Goal: Task Accomplishment & Management: Use online tool/utility

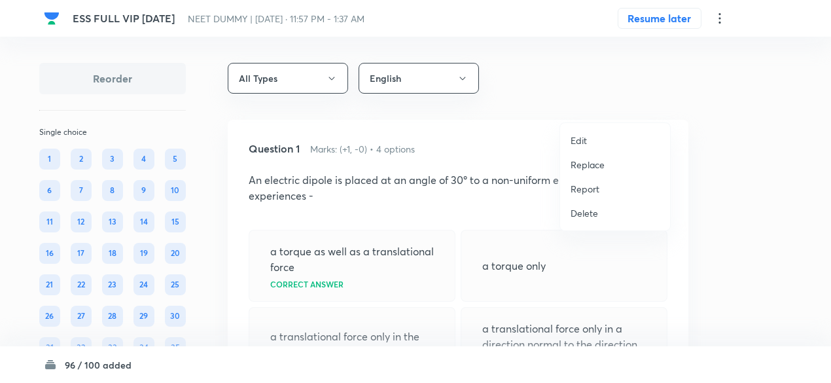
click at [588, 161] on p "Replace" at bounding box center [588, 165] width 34 height 14
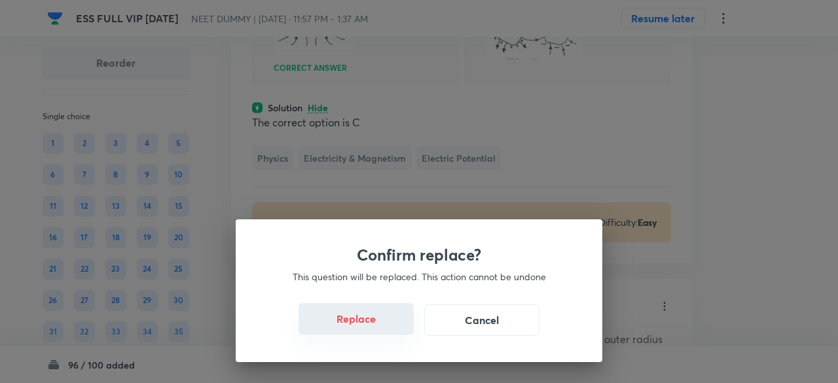
click at [373, 328] on button "Replace" at bounding box center [355, 318] width 115 height 31
click at [373, 328] on button "Replace" at bounding box center [355, 319] width 115 height 31
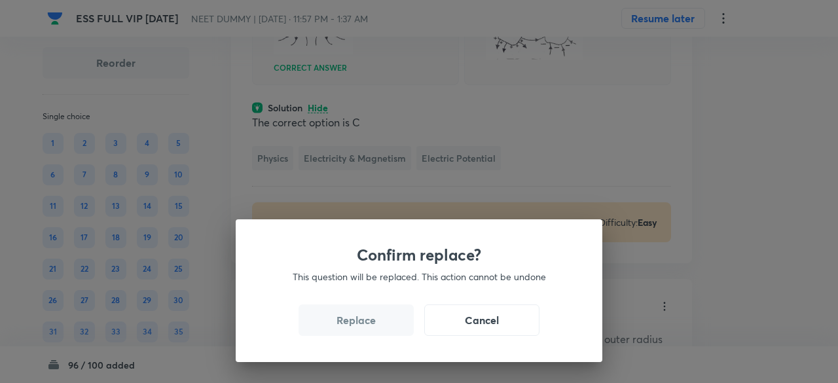
click at [373, 328] on button "Replace" at bounding box center [355, 319] width 115 height 31
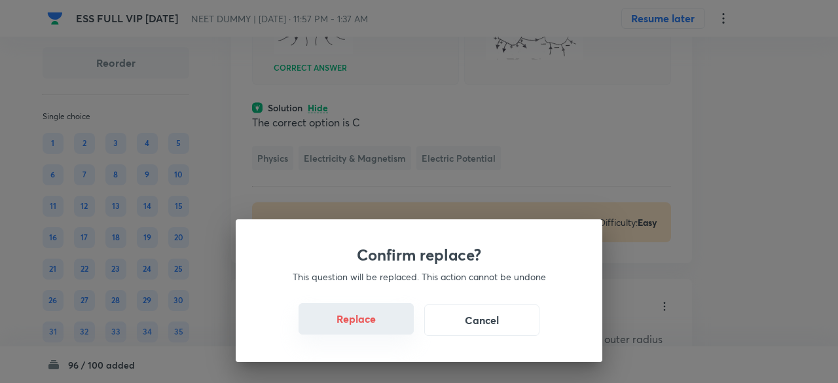
click at [373, 328] on button "Replace" at bounding box center [355, 318] width 115 height 31
click at [373, 328] on button "Replace" at bounding box center [355, 319] width 115 height 31
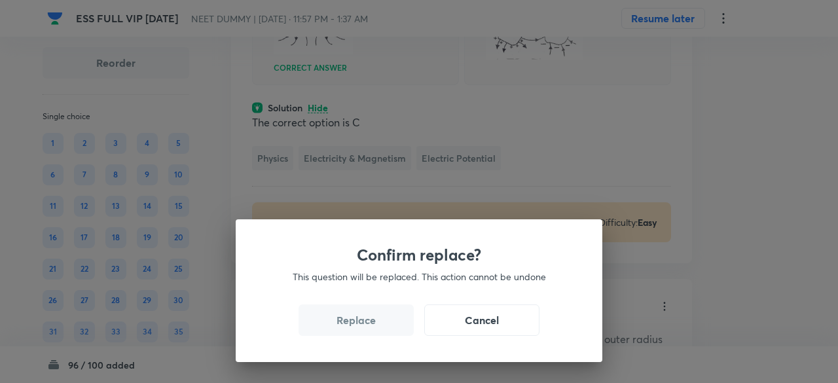
click at [373, 328] on button "Replace" at bounding box center [355, 319] width 115 height 31
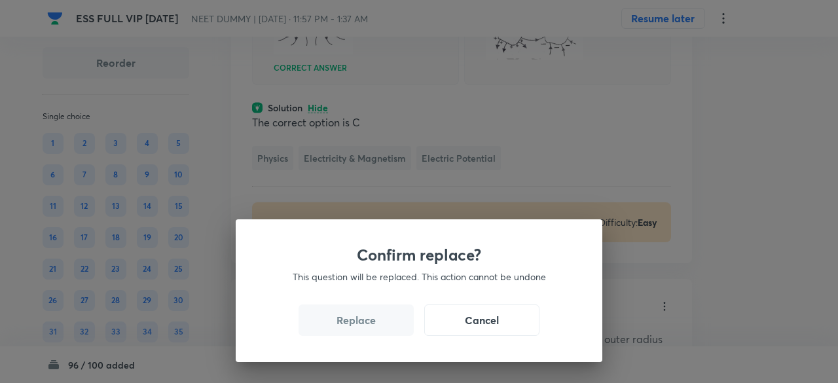
click at [373, 328] on button "Replace" at bounding box center [355, 319] width 115 height 31
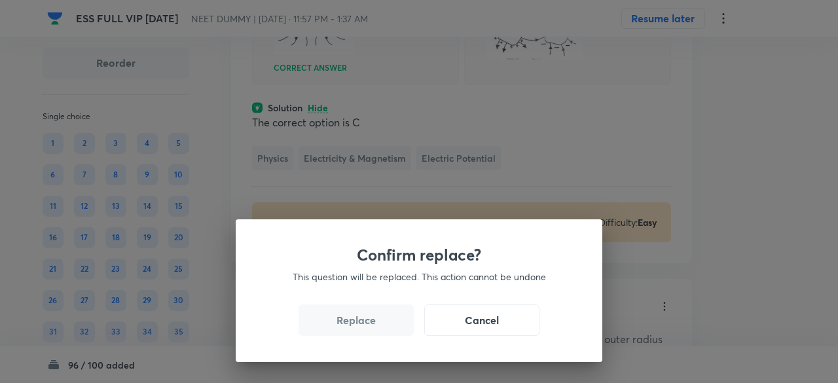
click at [373, 328] on button "Replace" at bounding box center [355, 319] width 115 height 31
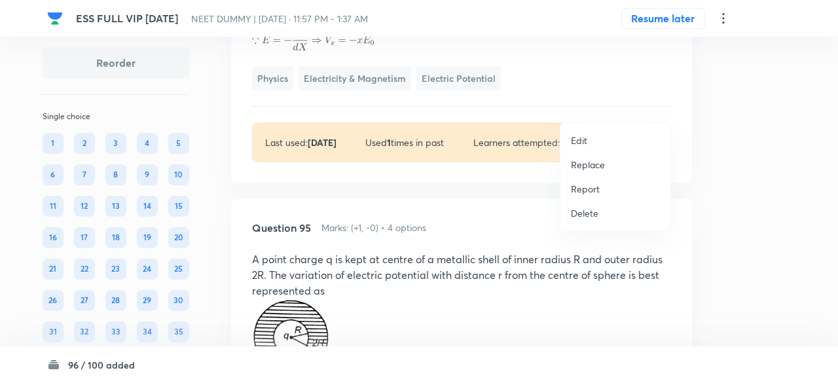
click at [582, 163] on p "Replace" at bounding box center [588, 165] width 34 height 14
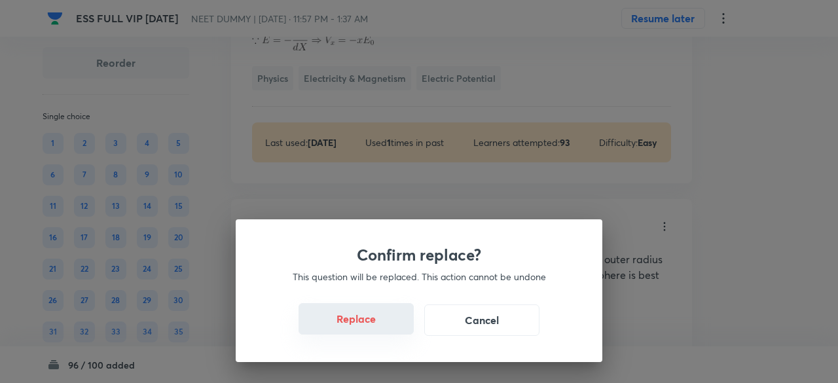
click at [363, 325] on button "Replace" at bounding box center [355, 318] width 115 height 31
click at [363, 325] on button "Replace" at bounding box center [355, 319] width 115 height 31
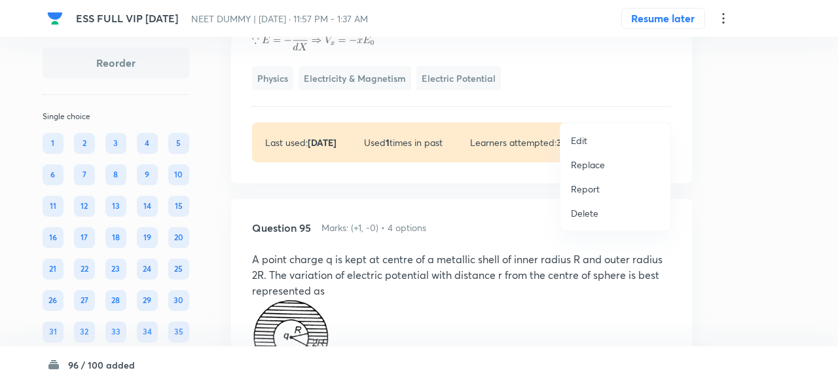
click at [593, 166] on p "Replace" at bounding box center [588, 165] width 34 height 14
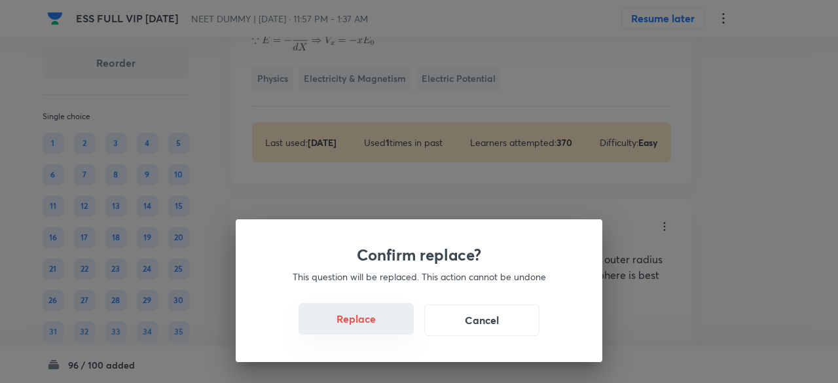
click at [384, 322] on button "Replace" at bounding box center [355, 318] width 115 height 31
click at [376, 325] on button "Replace" at bounding box center [355, 318] width 115 height 31
click at [376, 325] on button "Replace" at bounding box center [355, 319] width 115 height 31
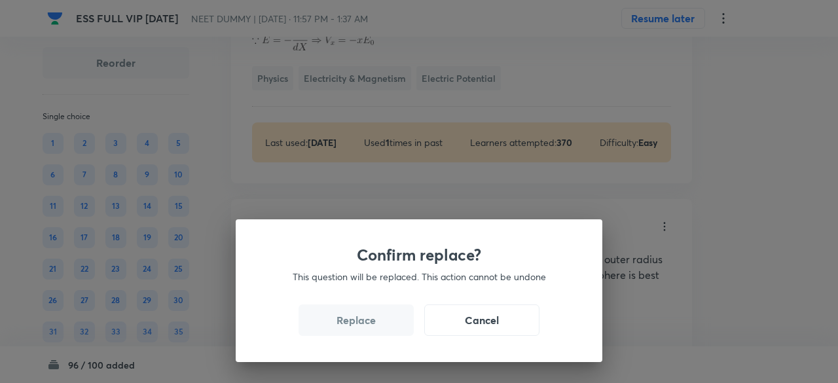
click at [376, 325] on button "Replace" at bounding box center [355, 319] width 115 height 31
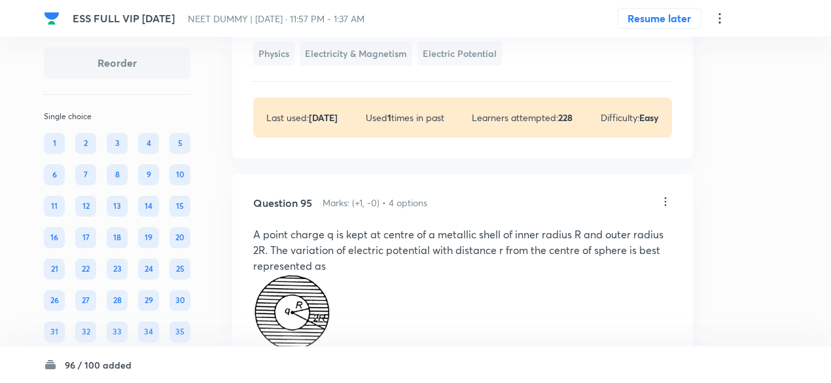
scroll to position [38624, 0]
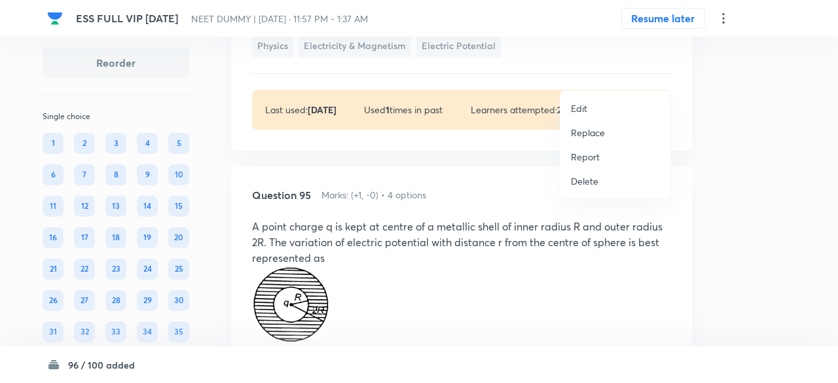
click at [596, 140] on li "Replace" at bounding box center [615, 132] width 110 height 24
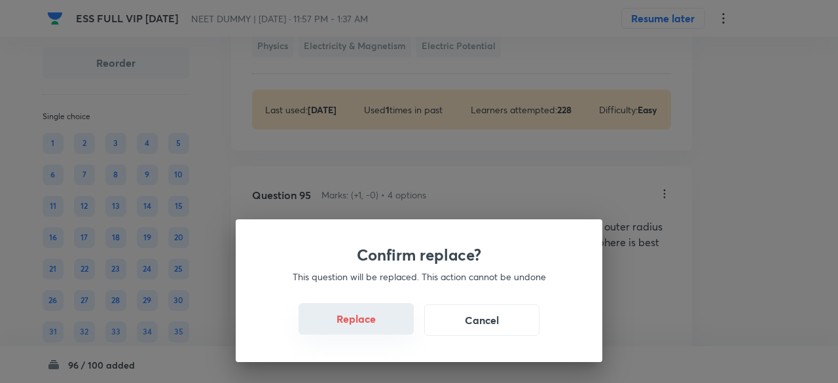
click at [360, 317] on button "Replace" at bounding box center [355, 318] width 115 height 31
click at [360, 317] on button "Replace" at bounding box center [355, 319] width 115 height 31
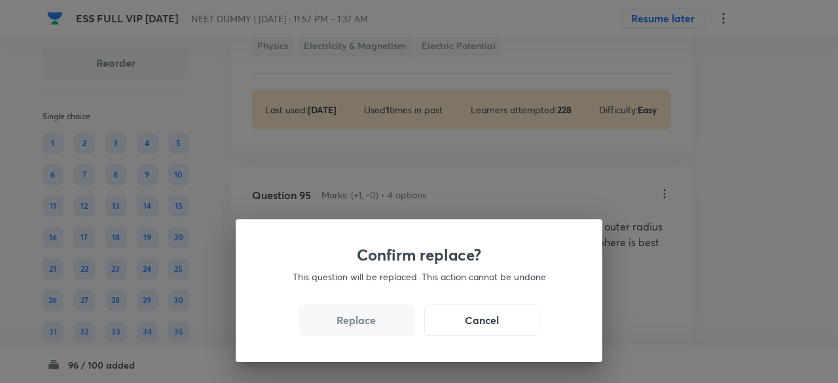
click at [360, 317] on button "Replace" at bounding box center [355, 319] width 115 height 31
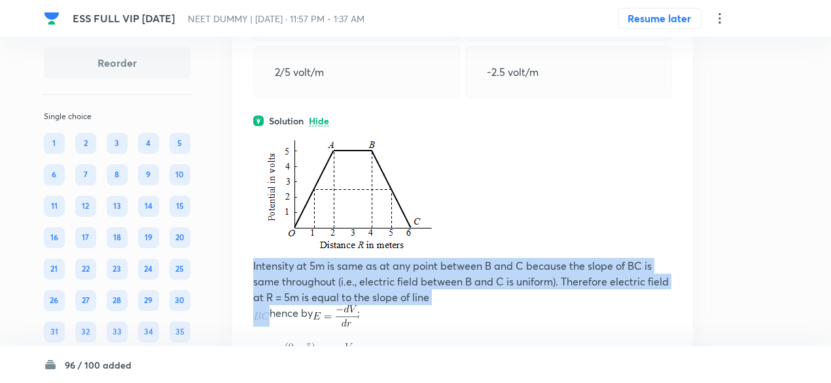
click at [360, 305] on p "Intensity at 5m is same as at any point between B and C because the slope of BC…" at bounding box center [462, 281] width 419 height 47
click at [360, 317] on div "Question 94 Marks: (+1, -0) • 4 options The variation of potential with distanc…" at bounding box center [462, 128] width 461 height 739
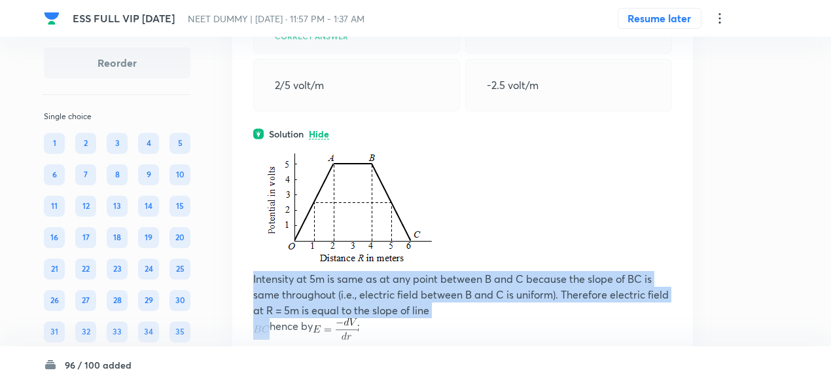
scroll to position [38611, 0]
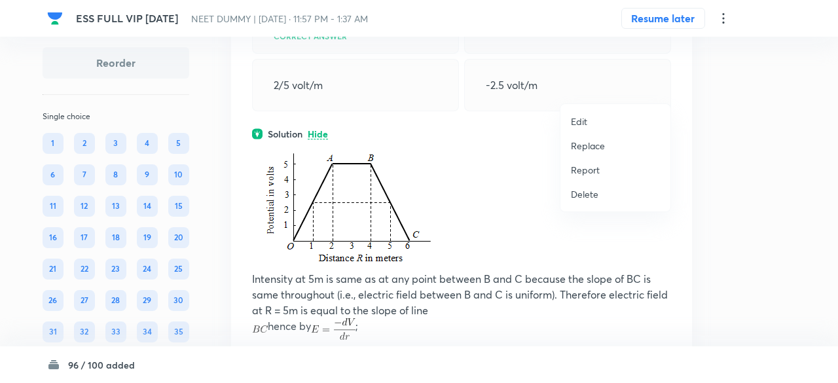
click at [583, 150] on p "Replace" at bounding box center [588, 146] width 34 height 14
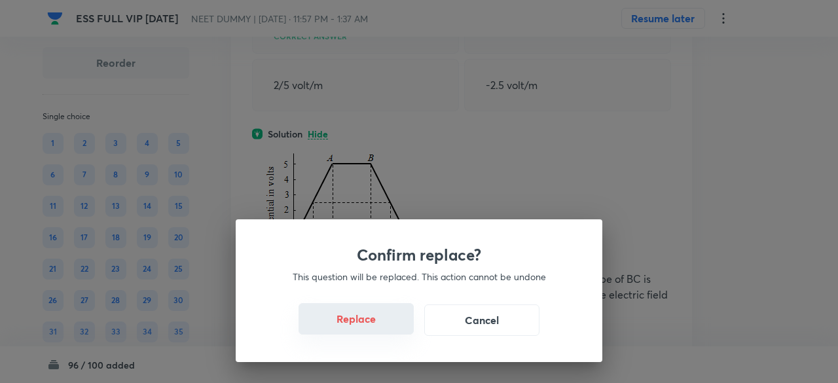
click at [365, 329] on button "Replace" at bounding box center [355, 318] width 115 height 31
click at [365, 329] on button "Replace" at bounding box center [355, 319] width 115 height 31
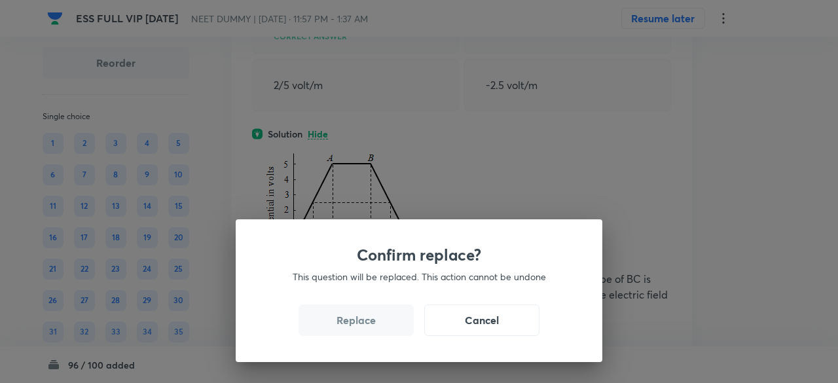
click at [365, 329] on button "Replace" at bounding box center [355, 319] width 115 height 31
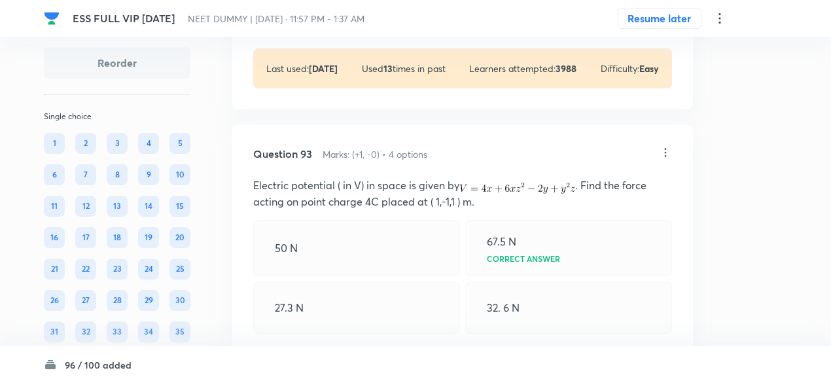
scroll to position [37716, 0]
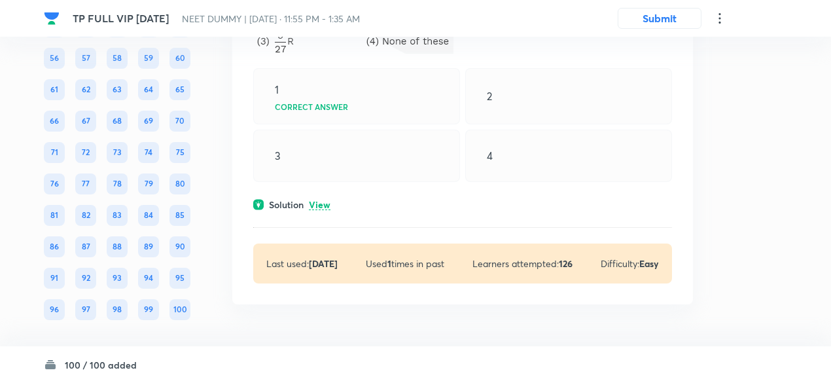
click at [327, 201] on p "View" at bounding box center [320, 205] width 22 height 10
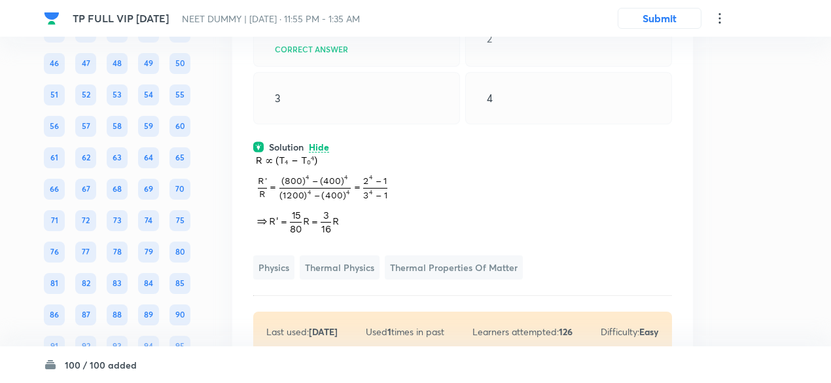
scroll to position [39000, 0]
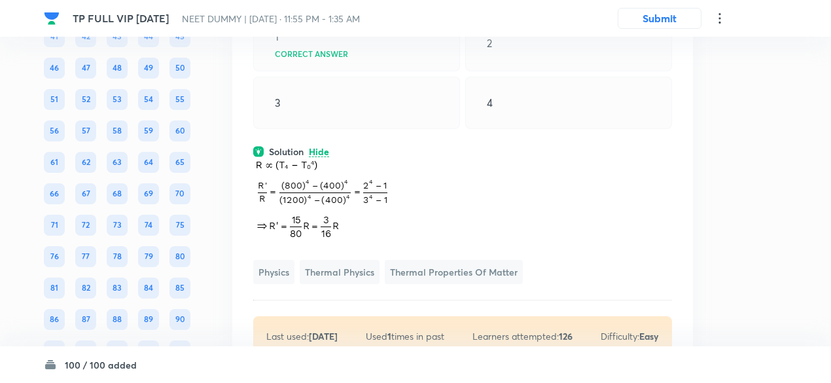
copy p "A sphere maintained at temperature 1200 K has cooling rate R in an external env…"
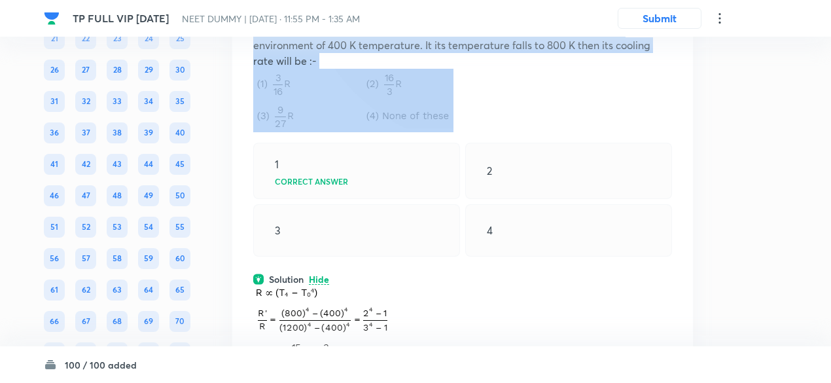
scroll to position [38835, 0]
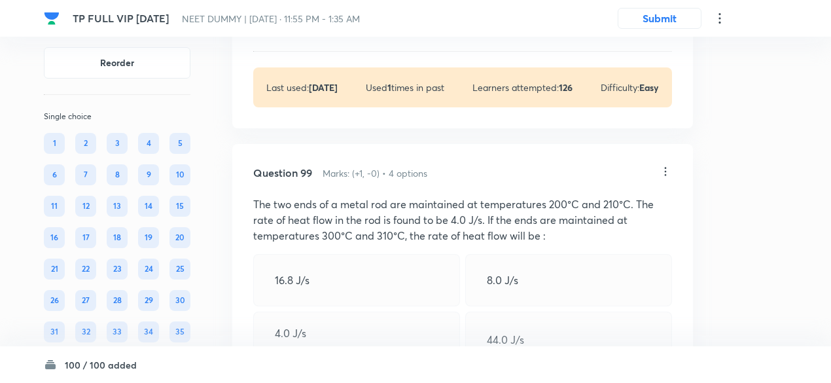
scroll to position [38334, 0]
click at [326, 35] on p "View" at bounding box center [320, 31] width 22 height 10
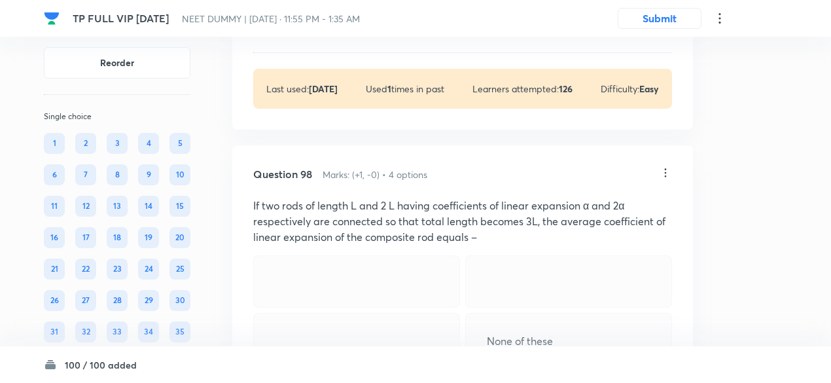
scroll to position [37970, 0]
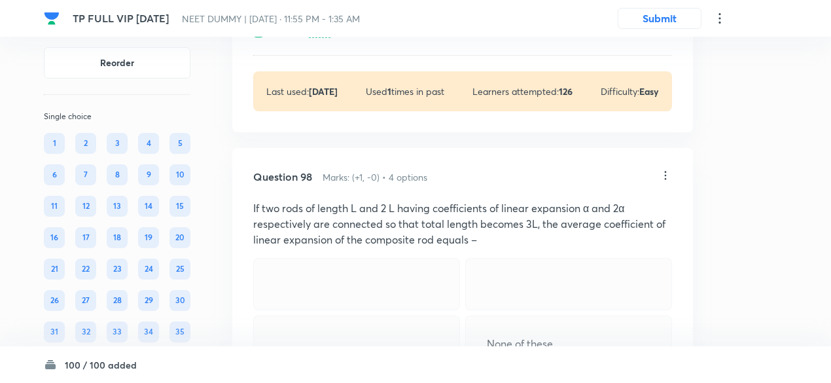
click at [315, 38] on p "View" at bounding box center [320, 33] width 22 height 10
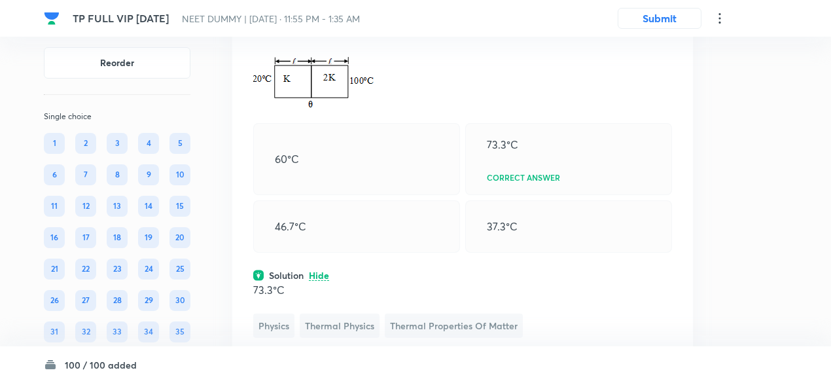
scroll to position [37726, 0]
click at [377, 38] on p "Two rods are connected as shown. The rods are of same length and same cross sec…" at bounding box center [462, 22] width 419 height 31
copy p "Two rods are connected as shown. The rods are of same length and same cross sec…"
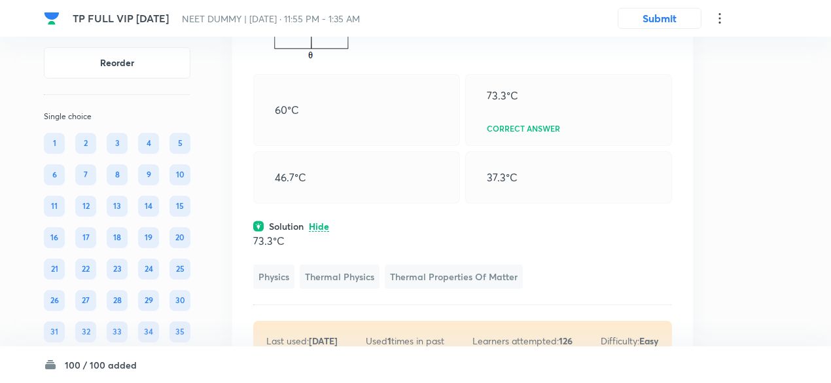
scroll to position [37772, 0]
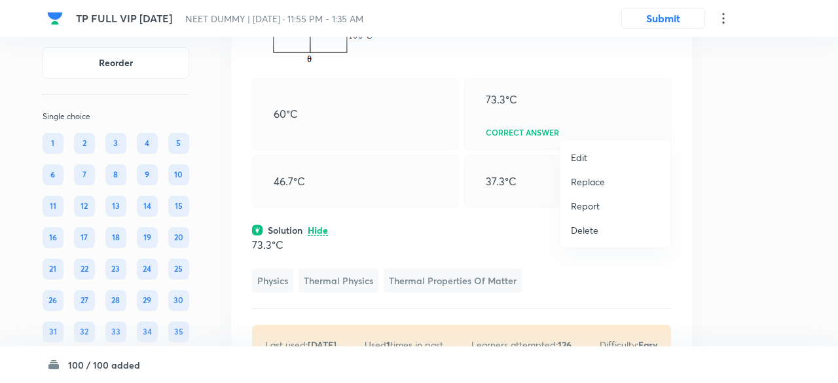
click at [581, 152] on p "Edit" at bounding box center [579, 158] width 16 height 14
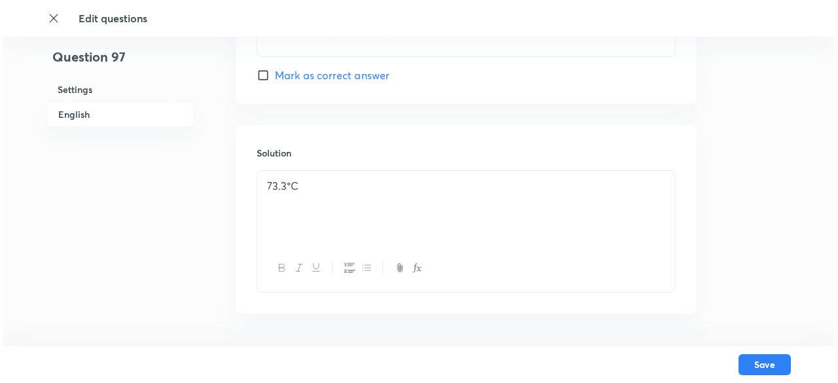
scroll to position [1434, 0]
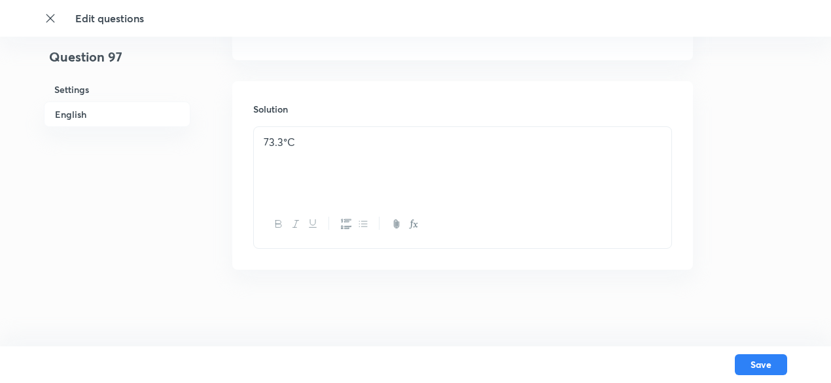
click at [48, 18] on icon at bounding box center [50, 18] width 13 height 13
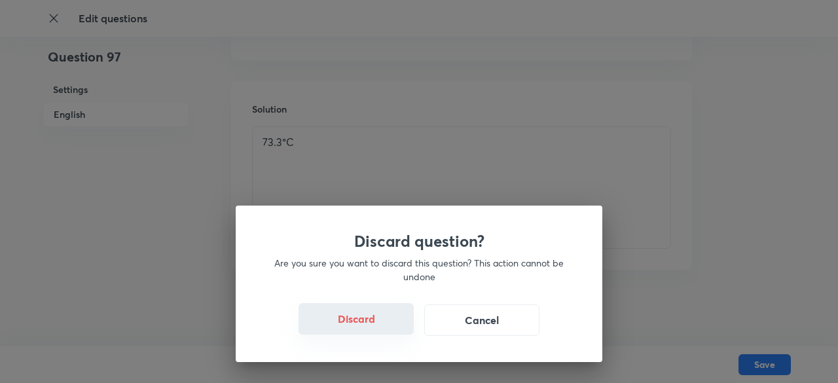
click at [374, 325] on button "Discard" at bounding box center [355, 318] width 115 height 31
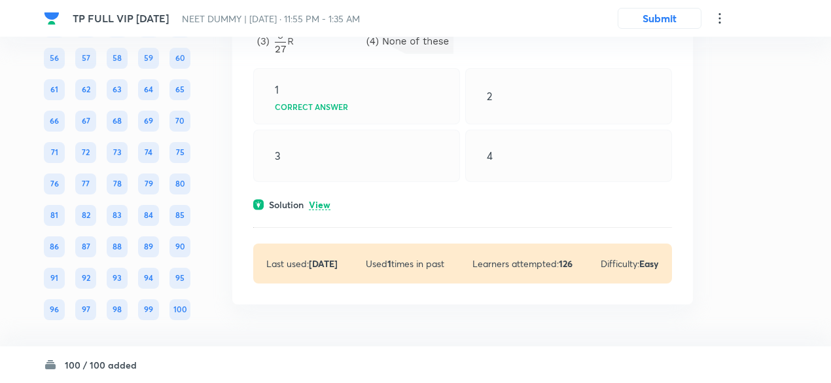
scroll to position [38926, 0]
click at [323, 202] on p "View" at bounding box center [320, 205] width 22 height 10
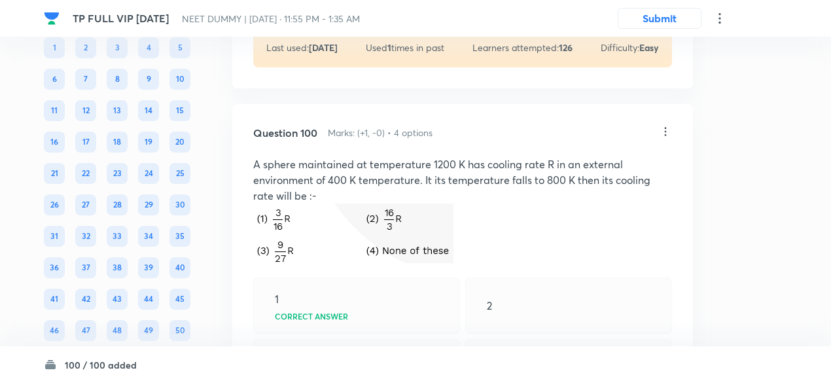
scroll to position [38506, 0]
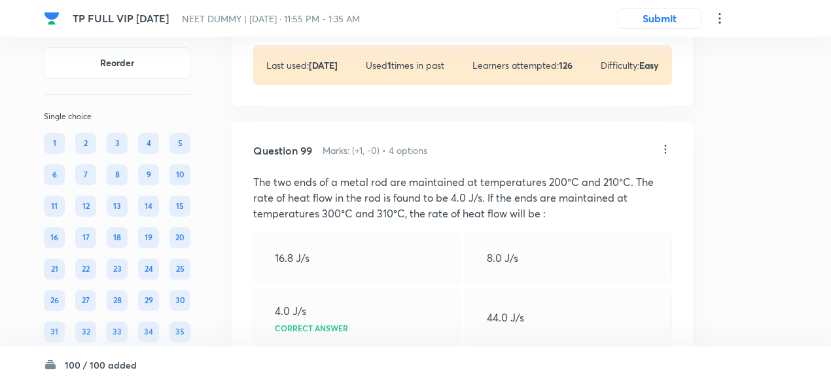
scroll to position [38128, 0]
click at [324, 12] on p "View" at bounding box center [320, 8] width 22 height 10
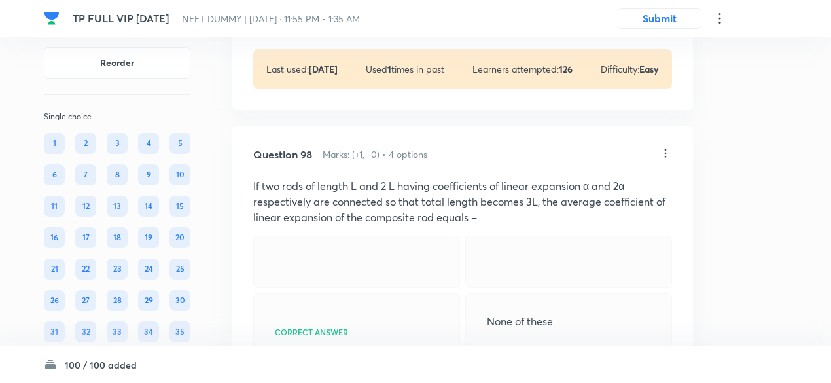
scroll to position [37754, 0]
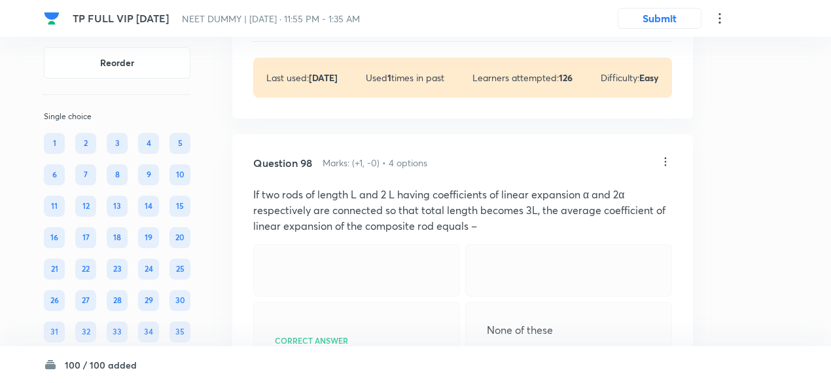
click at [325, 24] on p "View" at bounding box center [320, 19] width 22 height 10
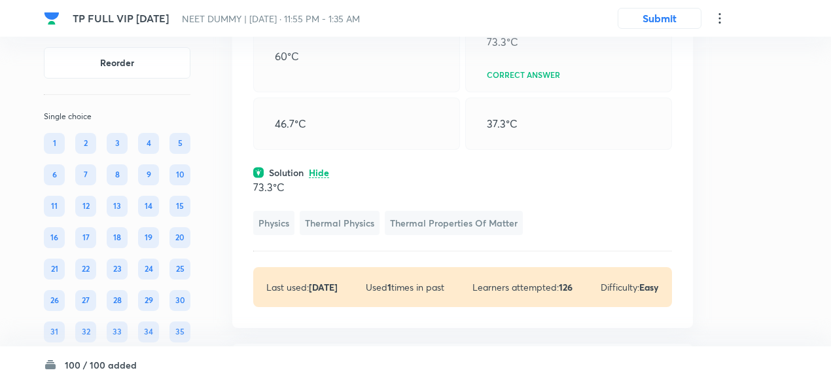
scroll to position [37600, 0]
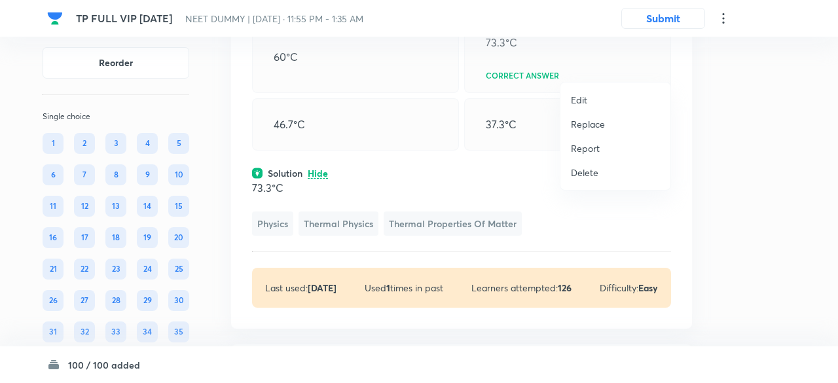
click at [597, 124] on p "Replace" at bounding box center [588, 124] width 34 height 14
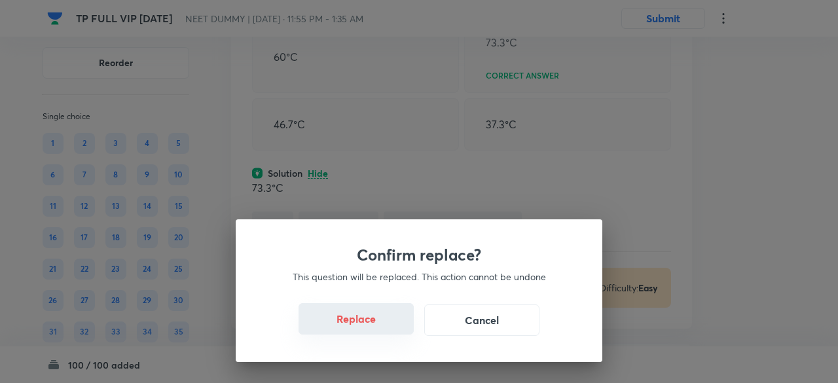
click at [374, 322] on button "Replace" at bounding box center [355, 318] width 115 height 31
click at [374, 322] on button "Replace" at bounding box center [355, 319] width 115 height 31
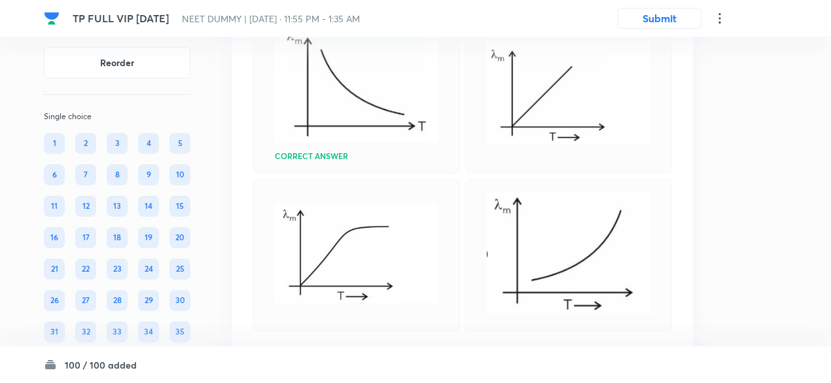
scroll to position [37548, 0]
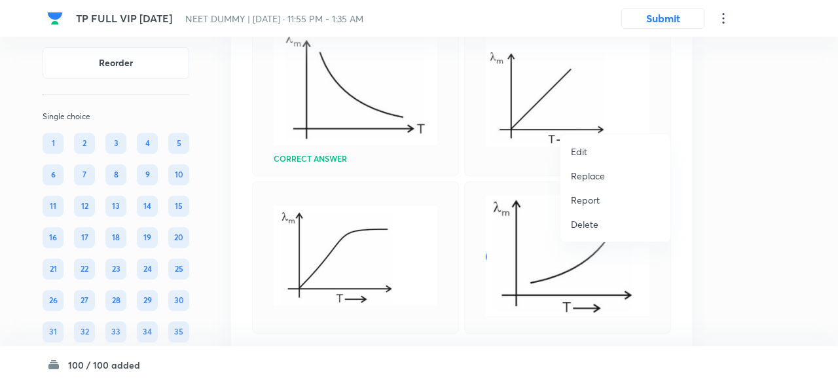
click at [588, 176] on p "Replace" at bounding box center [588, 176] width 34 height 14
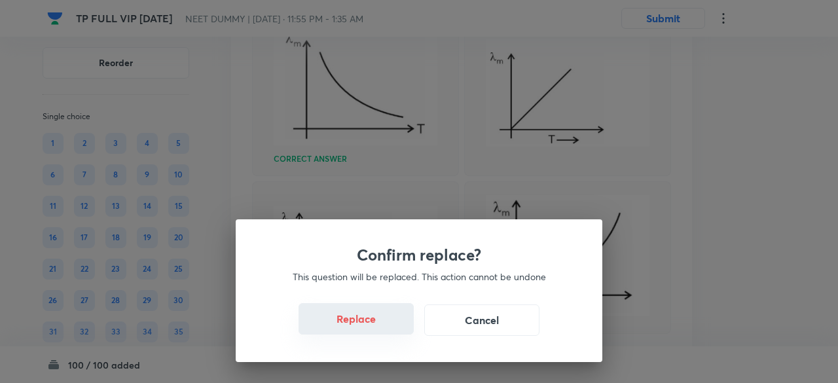
click at [370, 319] on button "Replace" at bounding box center [355, 318] width 115 height 31
click at [374, 326] on button "Replace" at bounding box center [355, 318] width 115 height 31
click at [374, 326] on button "Replace" at bounding box center [355, 319] width 115 height 31
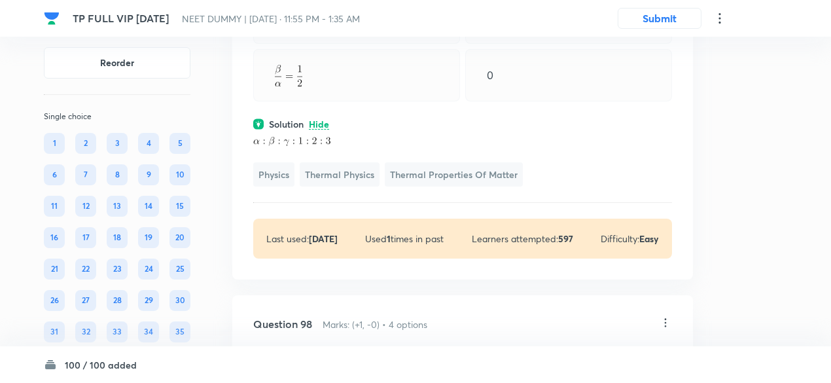
scroll to position [37546, 0]
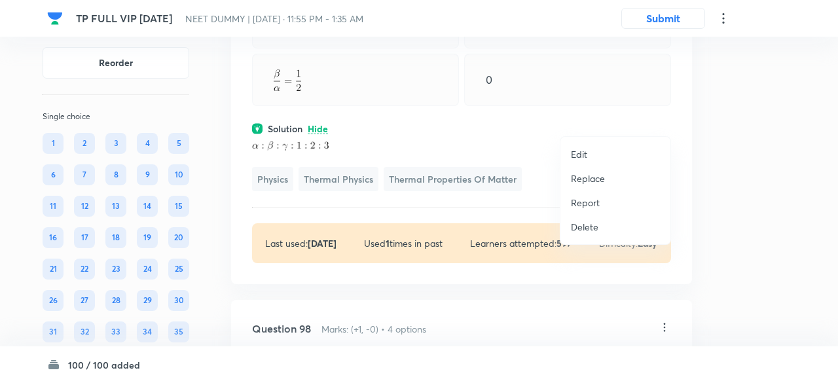
click at [594, 176] on p "Replace" at bounding box center [588, 178] width 34 height 14
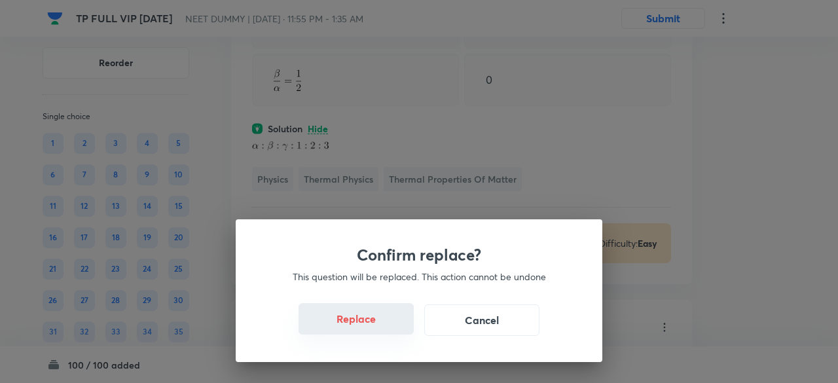
click at [382, 318] on button "Replace" at bounding box center [355, 318] width 115 height 31
click at [384, 325] on button "Replace" at bounding box center [355, 318] width 115 height 31
click at [384, 325] on button "Replace" at bounding box center [355, 319] width 115 height 31
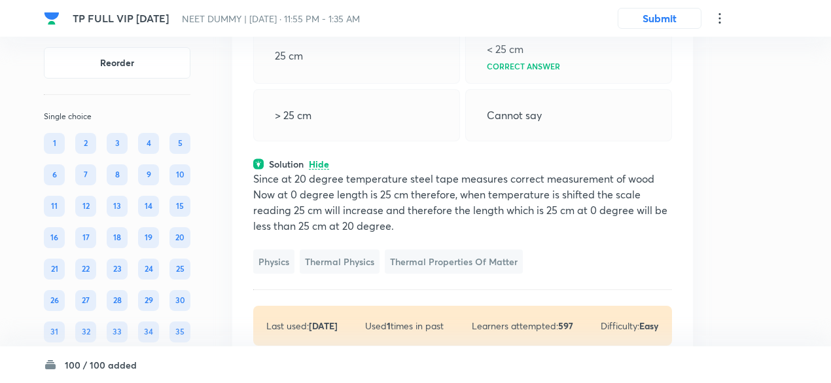
scroll to position [37530, 0]
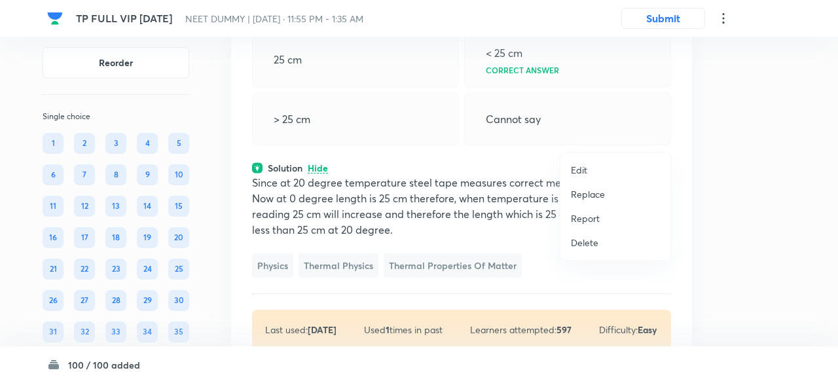
click at [587, 190] on p "Replace" at bounding box center [588, 194] width 34 height 14
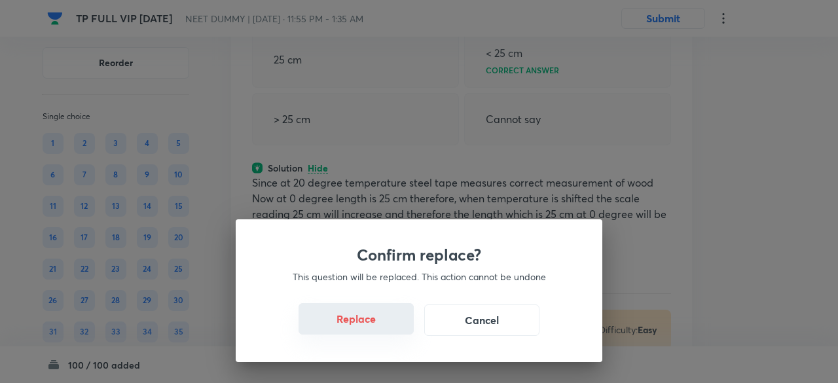
click at [378, 319] on button "Replace" at bounding box center [355, 318] width 115 height 31
click at [380, 323] on button "Replace" at bounding box center [355, 318] width 115 height 31
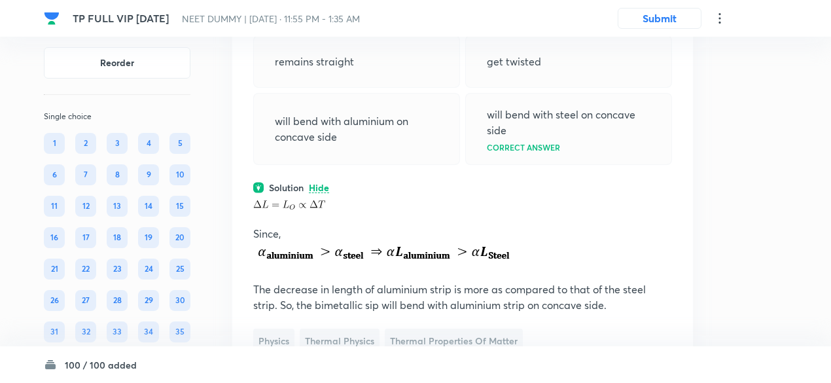
scroll to position [37489, 0]
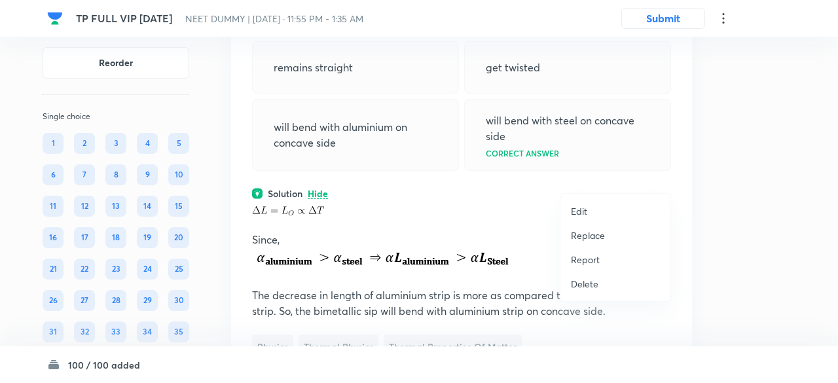
click at [590, 230] on p "Replace" at bounding box center [588, 235] width 34 height 14
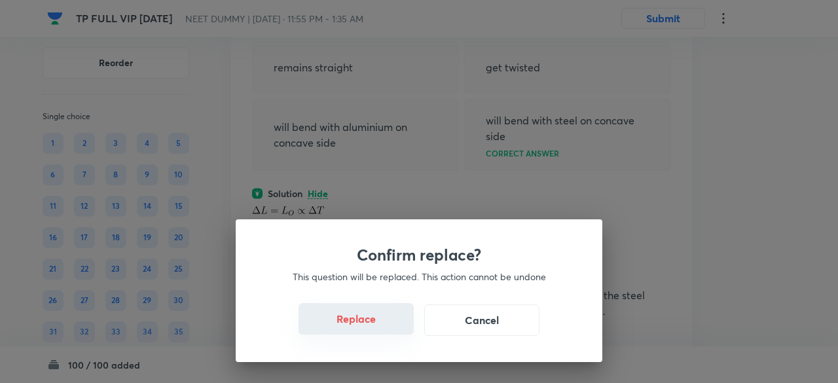
click at [386, 325] on button "Replace" at bounding box center [355, 318] width 115 height 31
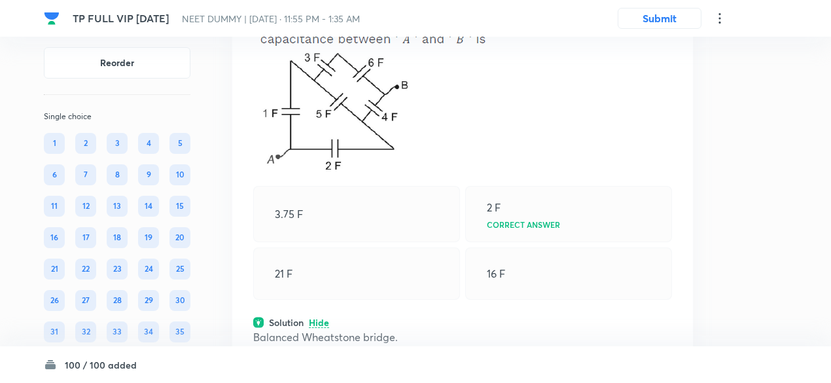
click at [386, 300] on div "21 F" at bounding box center [356, 273] width 207 height 52
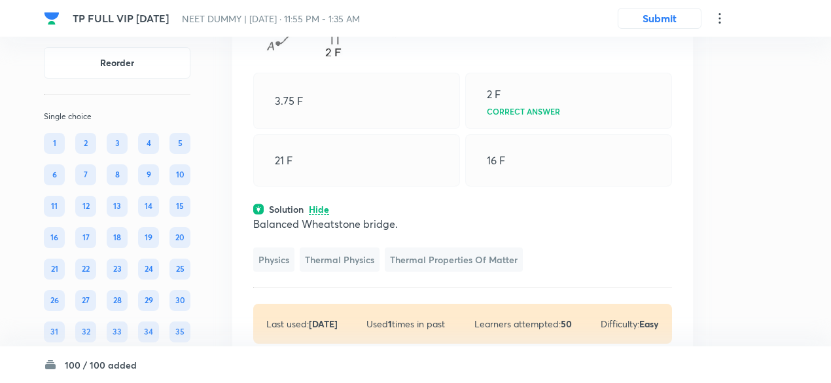
scroll to position [37601, 0]
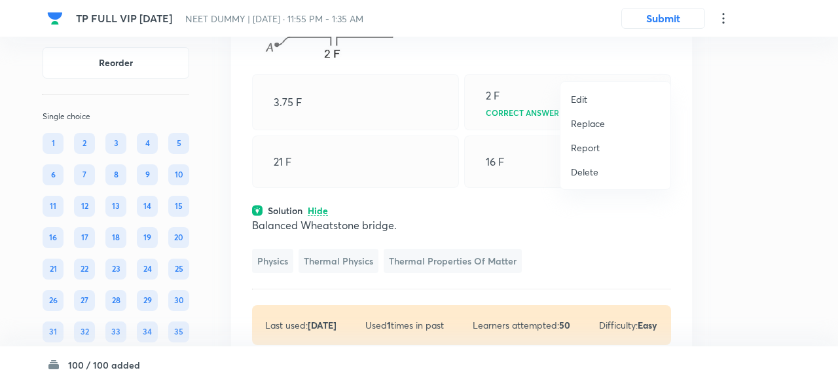
click at [591, 120] on p "Replace" at bounding box center [588, 123] width 34 height 14
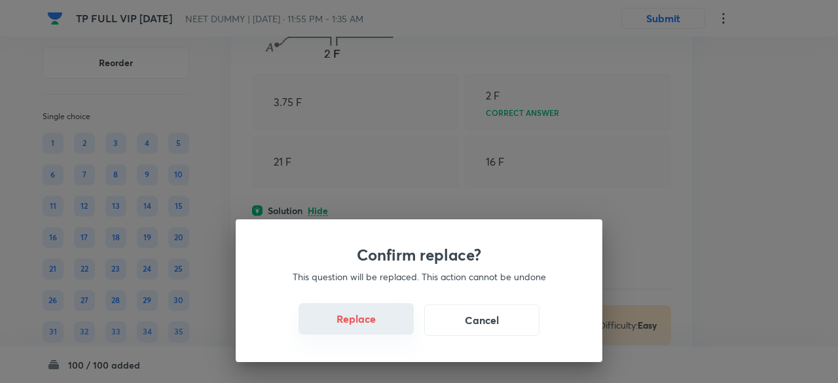
click at [376, 328] on button "Replace" at bounding box center [355, 318] width 115 height 31
click at [376, 328] on button "Replace" at bounding box center [355, 319] width 115 height 31
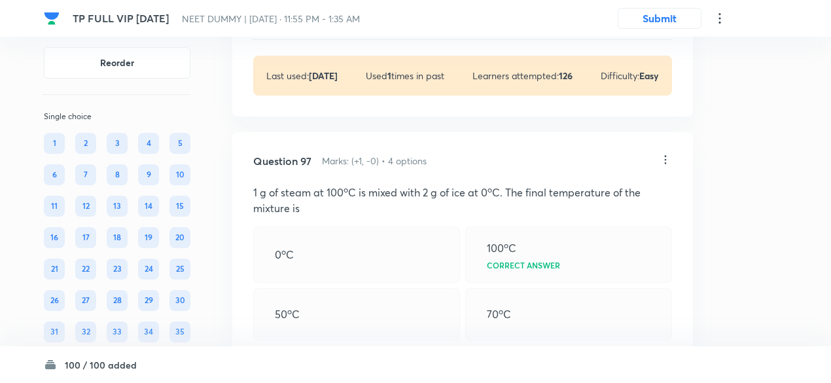
scroll to position [37313, 0]
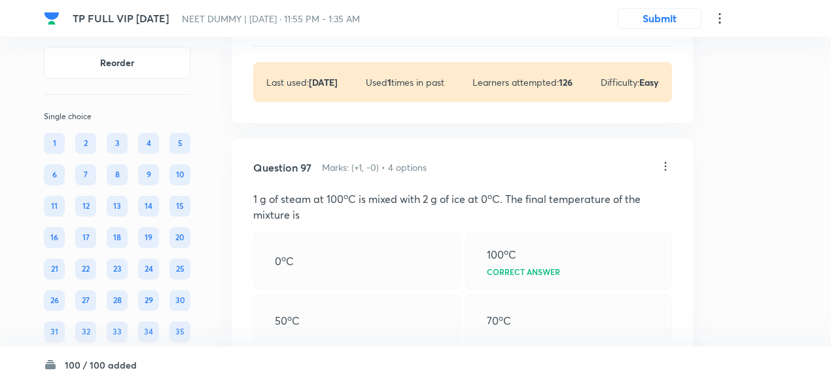
click at [328, 29] on p "View" at bounding box center [320, 24] width 22 height 10
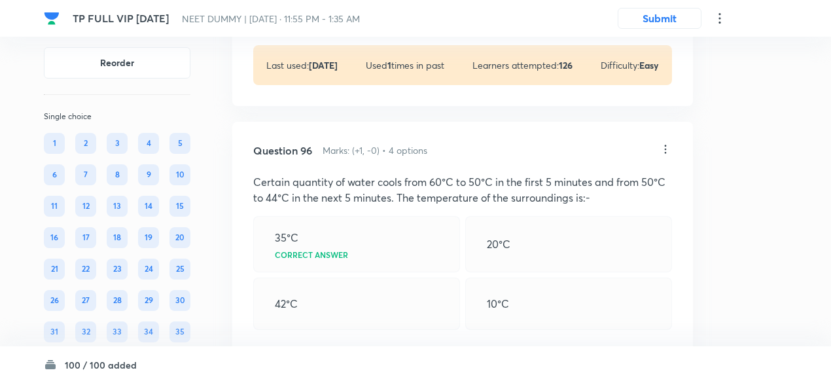
scroll to position [36961, 0]
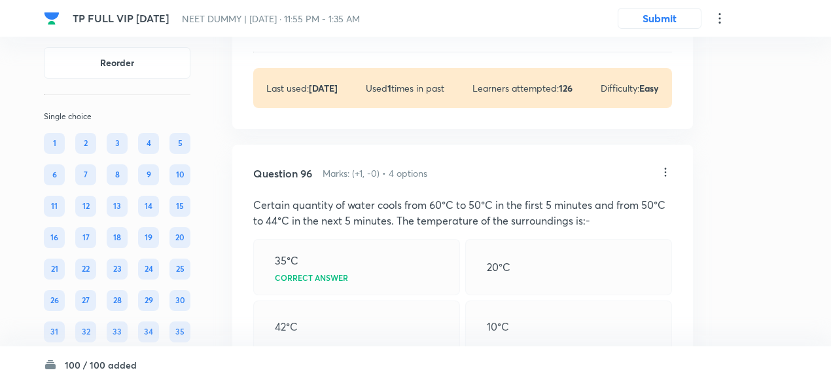
click at [315, 35] on p "View" at bounding box center [320, 30] width 22 height 10
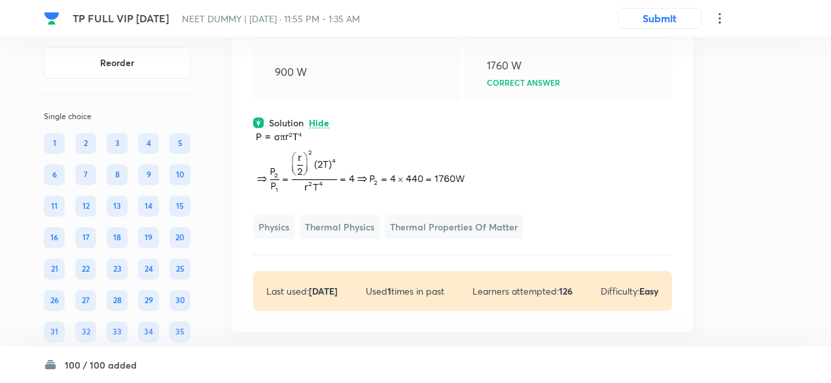
scroll to position [36865, 0]
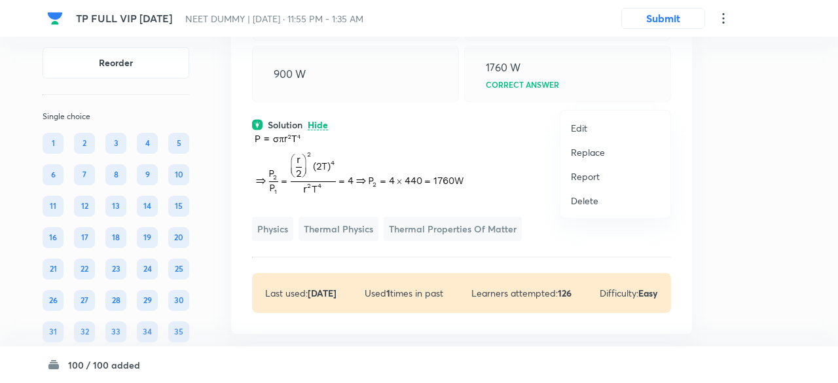
click at [593, 146] on p "Replace" at bounding box center [588, 152] width 34 height 14
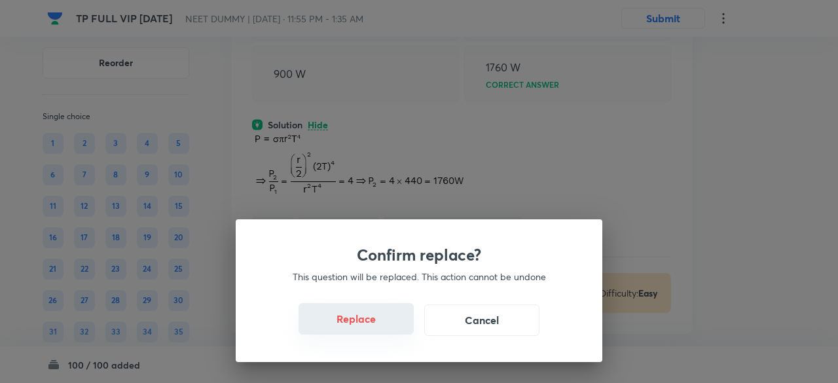
click at [364, 323] on button "Replace" at bounding box center [355, 318] width 115 height 31
click at [366, 327] on button "Replace" at bounding box center [355, 318] width 115 height 31
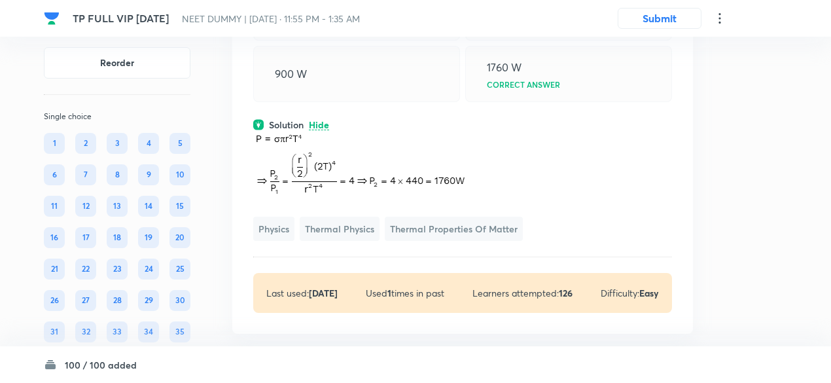
click at [366, 197] on img at bounding box center [359, 164] width 212 height 65
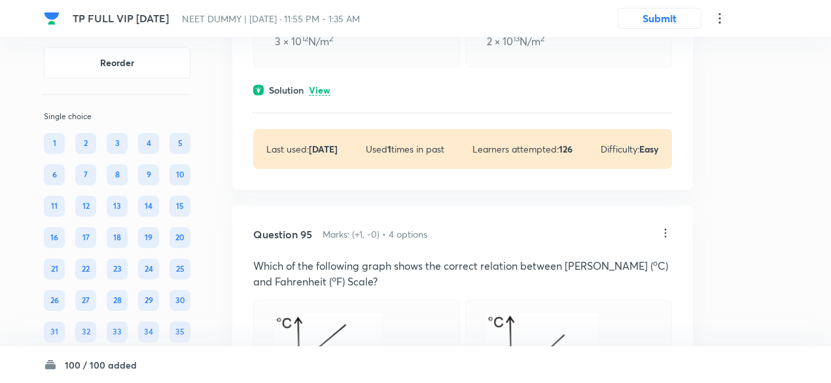
scroll to position [36536, 0]
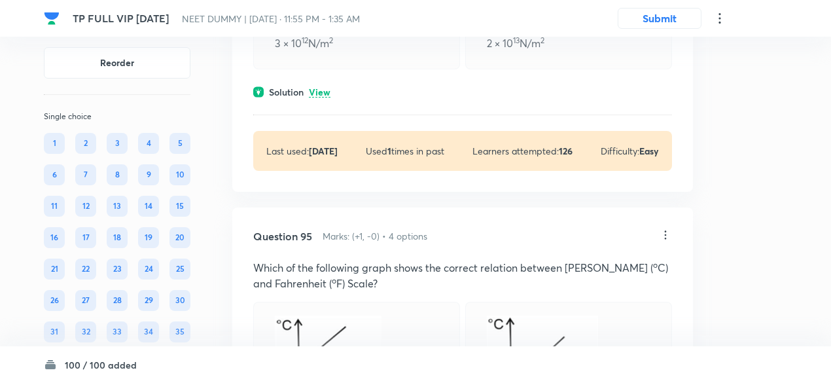
click at [320, 98] on p "View" at bounding box center [320, 93] width 22 height 10
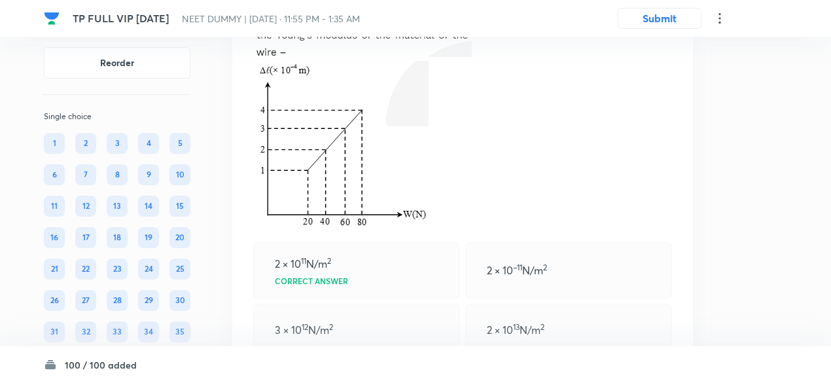
scroll to position [36240, 0]
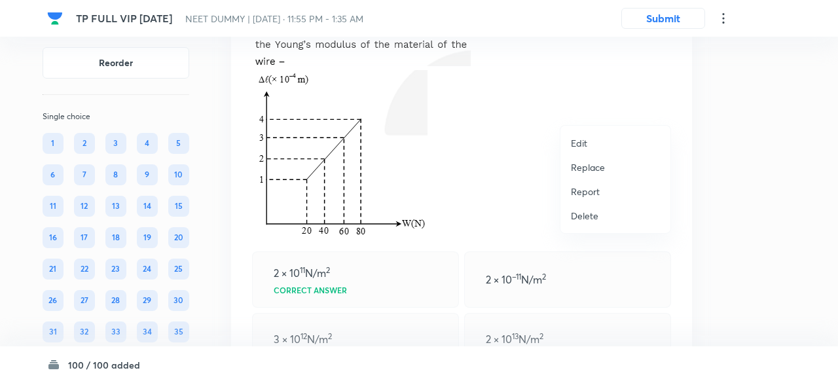
click at [597, 167] on p "Replace" at bounding box center [588, 167] width 34 height 14
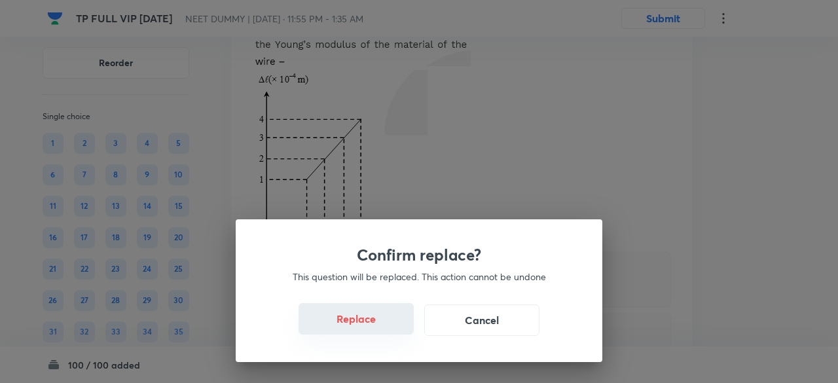
click at [364, 325] on button "Replace" at bounding box center [355, 318] width 115 height 31
click at [367, 327] on button "Replace" at bounding box center [355, 318] width 115 height 31
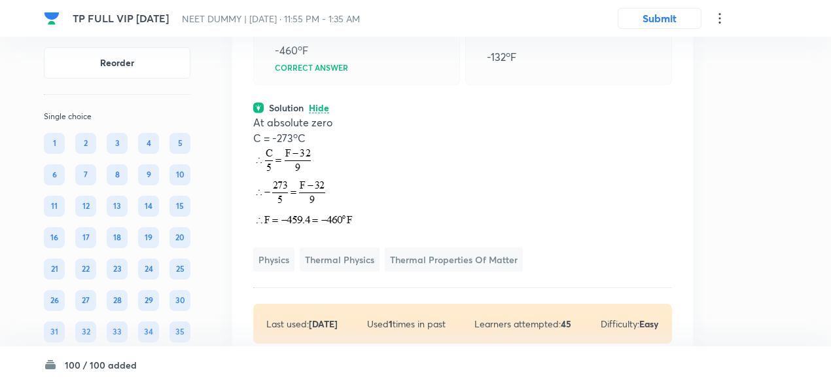
click at [367, 146] on p "C = -273 o C" at bounding box center [462, 138] width 419 height 16
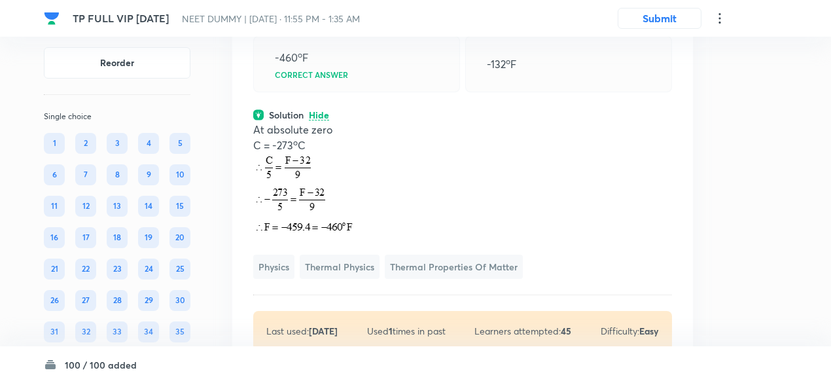
scroll to position [36232, 0]
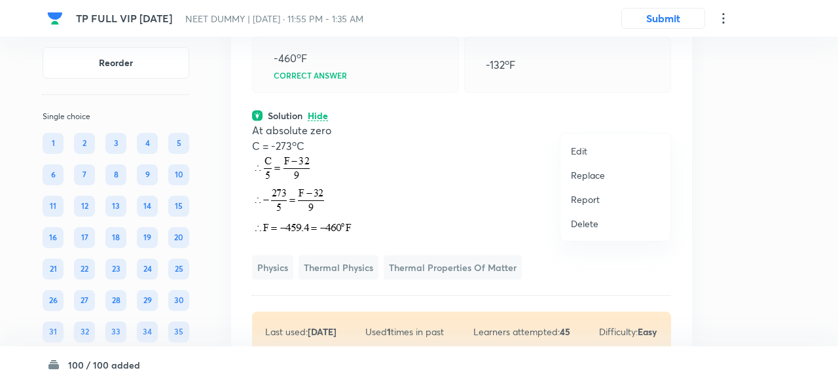
click at [584, 176] on p "Replace" at bounding box center [588, 175] width 34 height 14
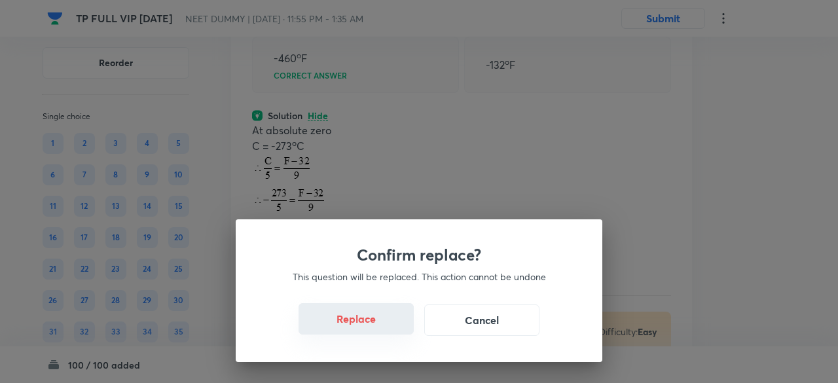
click at [368, 317] on button "Replace" at bounding box center [355, 318] width 115 height 31
click at [370, 328] on button "Replace" at bounding box center [355, 318] width 115 height 31
click at [370, 328] on button "Replace" at bounding box center [355, 319] width 115 height 31
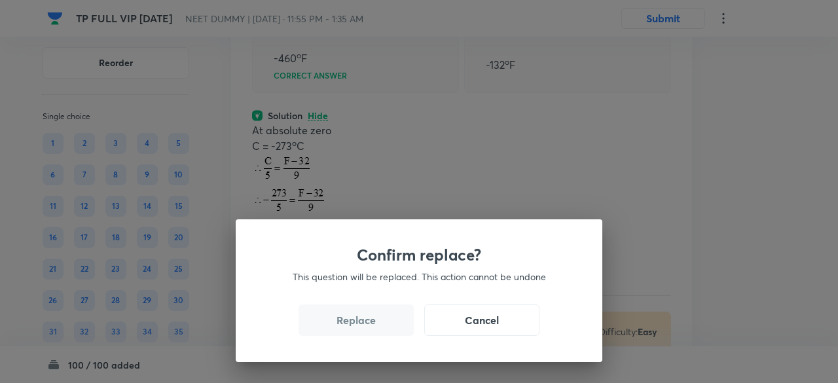
click at [370, 328] on button "Replace" at bounding box center [355, 319] width 115 height 31
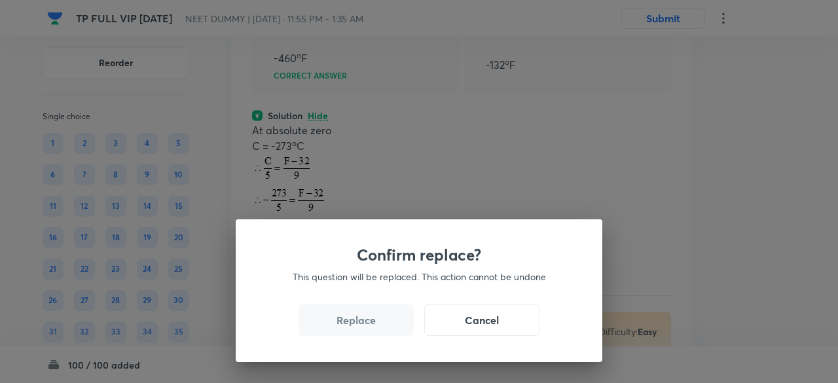
click at [370, 328] on button "Replace" at bounding box center [355, 319] width 115 height 31
click at [370, 328] on div "Confirm replace? This question will be replaced. This action cannot be undone R…" at bounding box center [419, 191] width 838 height 383
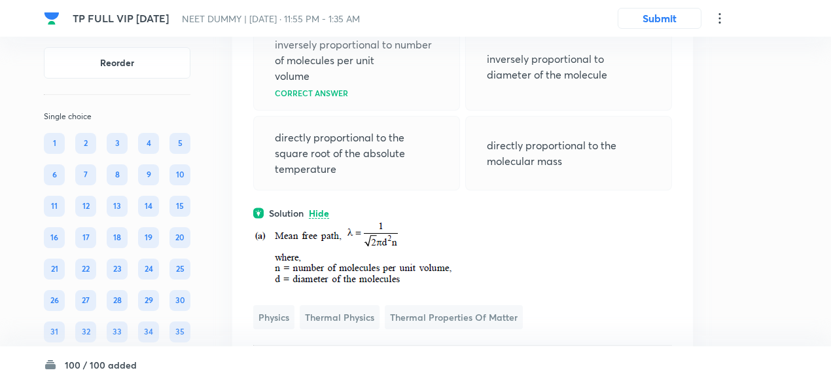
scroll to position [36188, 0]
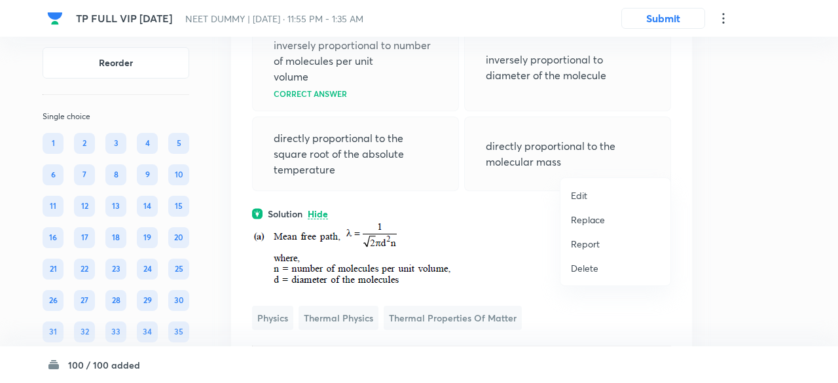
click at [585, 219] on p "Replace" at bounding box center [588, 220] width 34 height 14
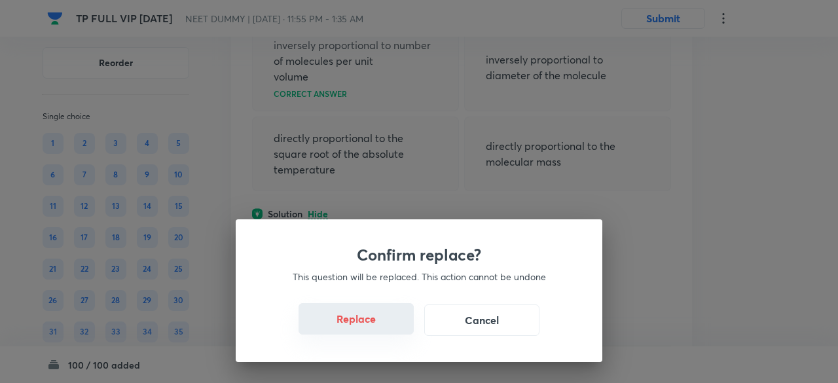
click at [363, 319] on button "Replace" at bounding box center [355, 318] width 115 height 31
click at [365, 324] on button "Replace" at bounding box center [355, 318] width 115 height 31
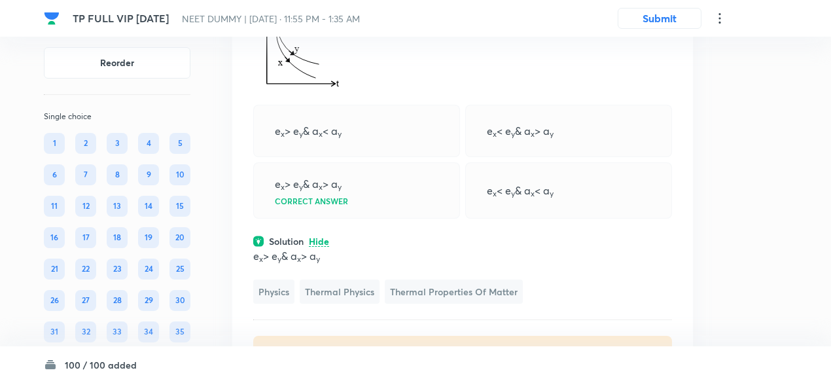
scroll to position [36236, 0]
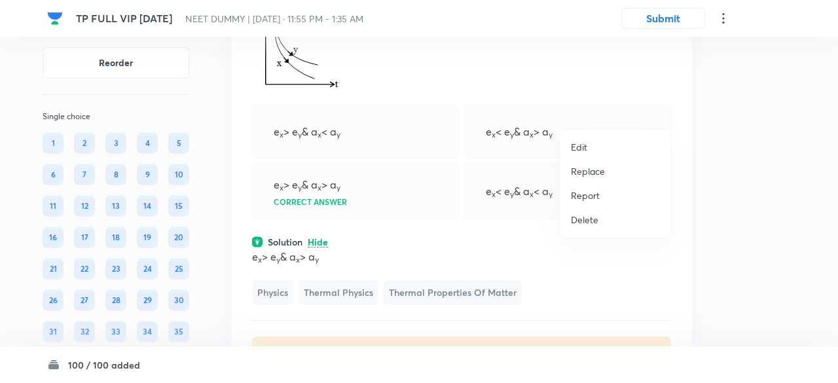
click at [601, 170] on p "Replace" at bounding box center [588, 171] width 34 height 14
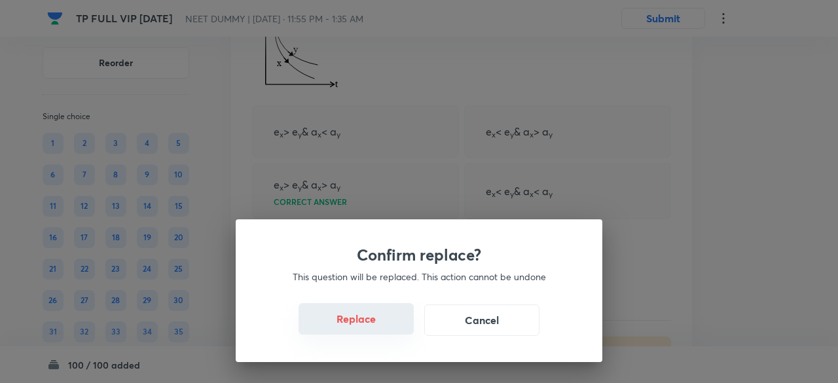
click at [374, 318] on button "Replace" at bounding box center [355, 318] width 115 height 31
click at [377, 325] on button "Replace" at bounding box center [355, 318] width 115 height 31
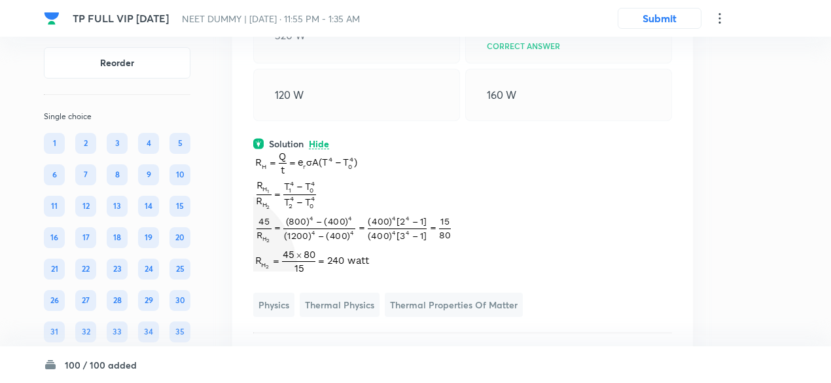
scroll to position [36235, 0]
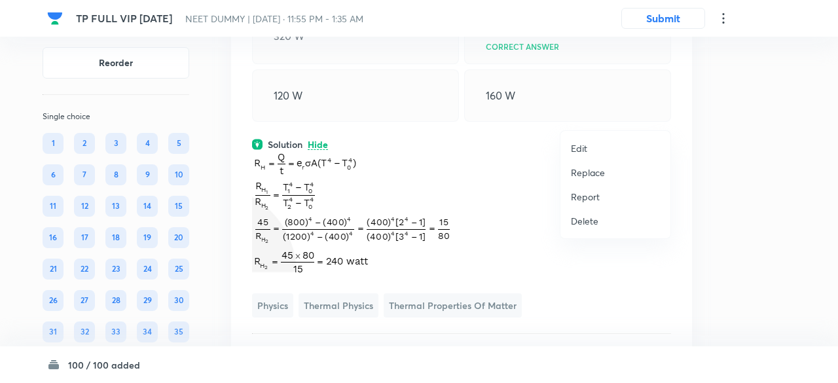
click at [586, 185] on li "Report" at bounding box center [615, 197] width 110 height 24
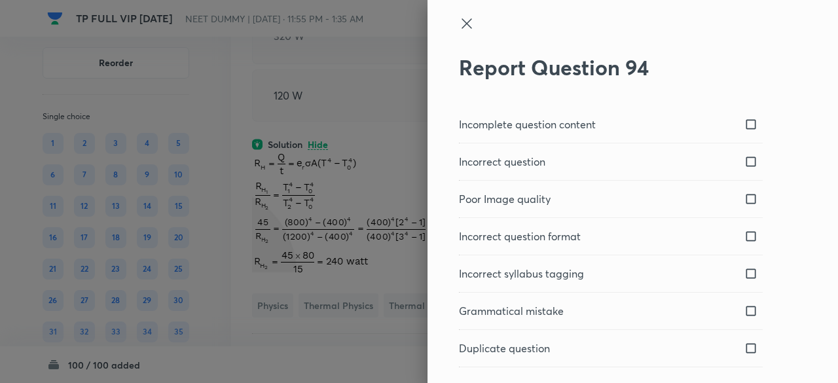
click at [459, 22] on icon at bounding box center [467, 24] width 16 height 16
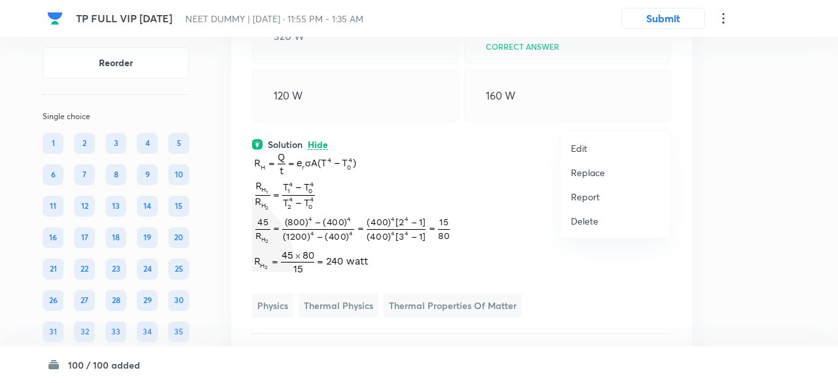
click at [594, 175] on p "Replace" at bounding box center [588, 173] width 34 height 14
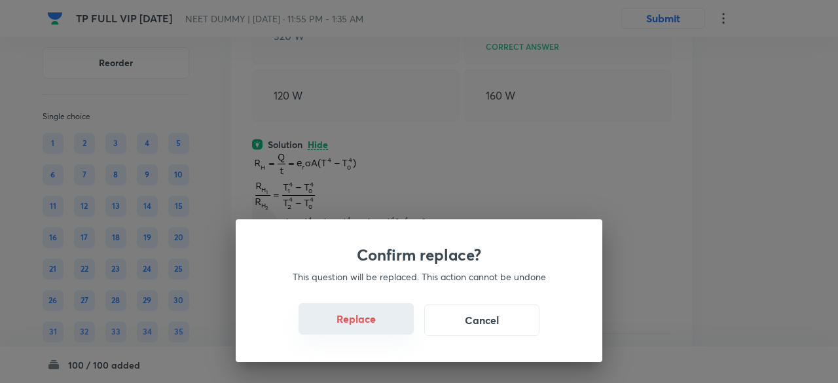
click at [363, 323] on button "Replace" at bounding box center [355, 318] width 115 height 31
click at [366, 328] on button "Replace" at bounding box center [355, 318] width 115 height 31
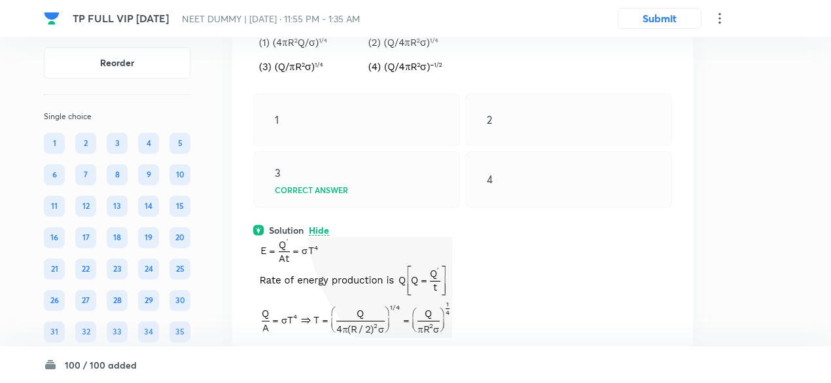
scroll to position [36244, 0]
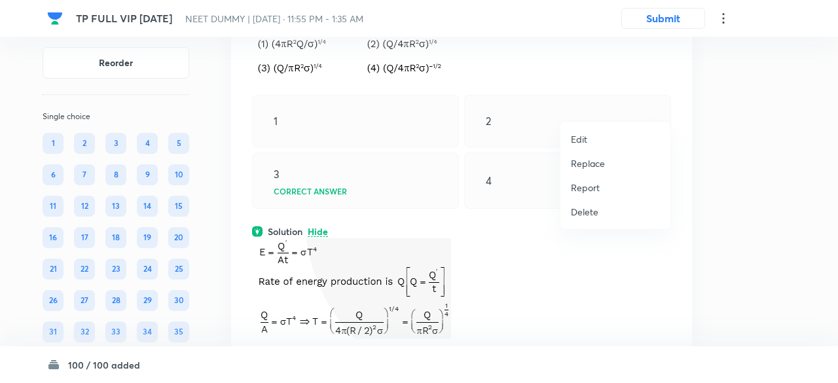
click at [589, 160] on p "Replace" at bounding box center [588, 163] width 34 height 14
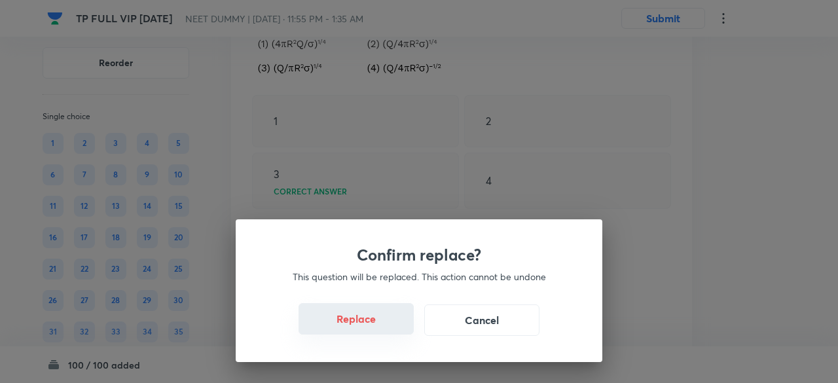
click at [380, 323] on button "Replace" at bounding box center [355, 318] width 115 height 31
click at [381, 326] on button "Replace" at bounding box center [355, 318] width 115 height 31
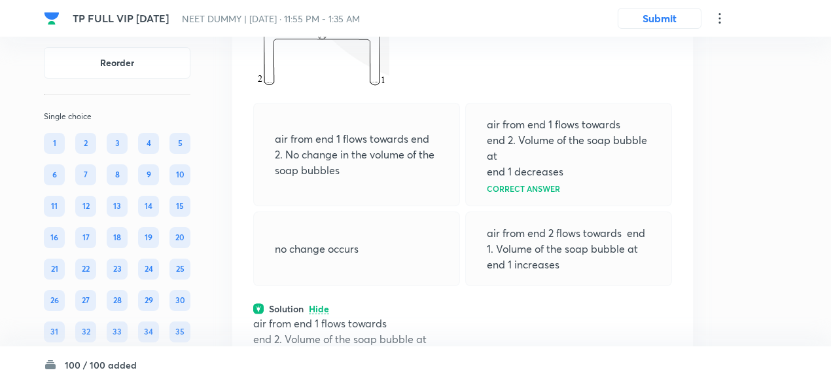
scroll to position [36247, 0]
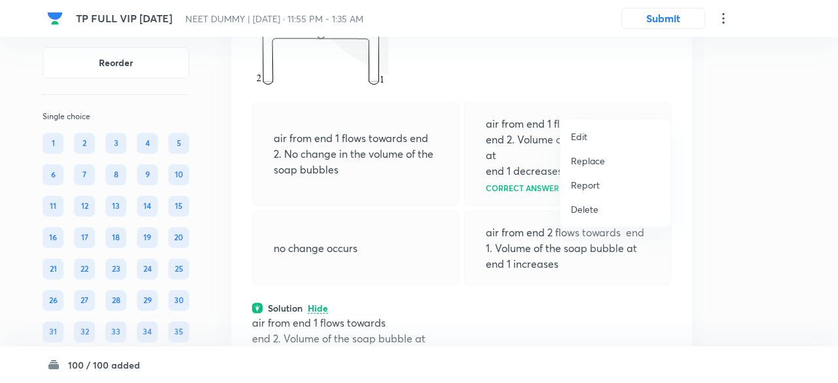
click at [588, 159] on p "Replace" at bounding box center [588, 161] width 34 height 14
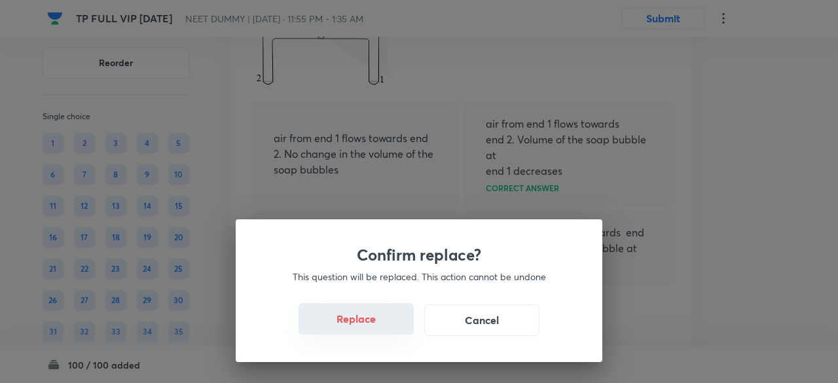
click at [366, 323] on button "Replace" at bounding box center [355, 318] width 115 height 31
click at [372, 327] on button "Replace" at bounding box center [355, 318] width 115 height 31
click at [372, 327] on button "Replace" at bounding box center [355, 319] width 115 height 31
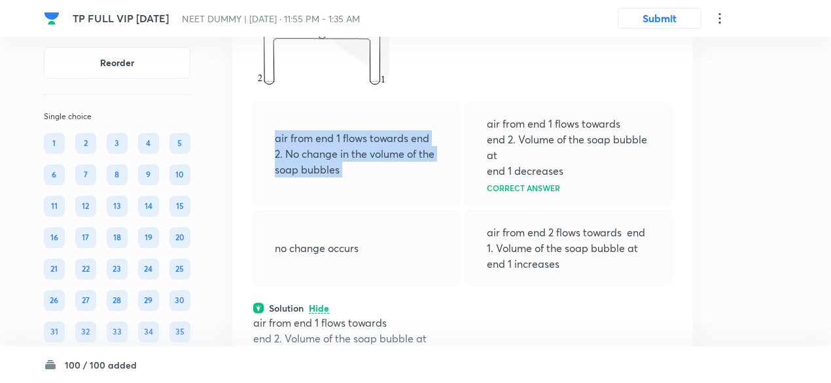
click at [372, 177] on p "air from end 1 flows towards end 2. No change in the volume of the soap bubbles" at bounding box center [357, 153] width 164 height 47
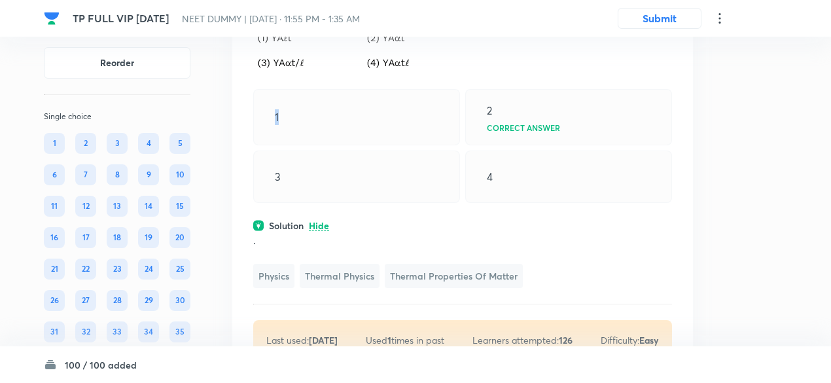
scroll to position [36218, 0]
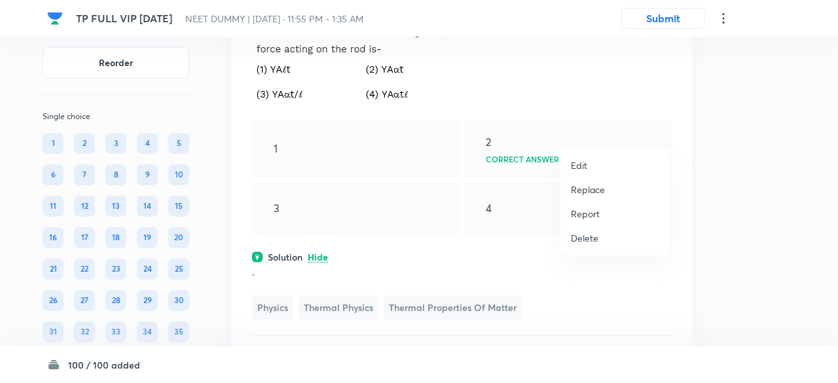
click at [599, 186] on p "Replace" at bounding box center [588, 190] width 34 height 14
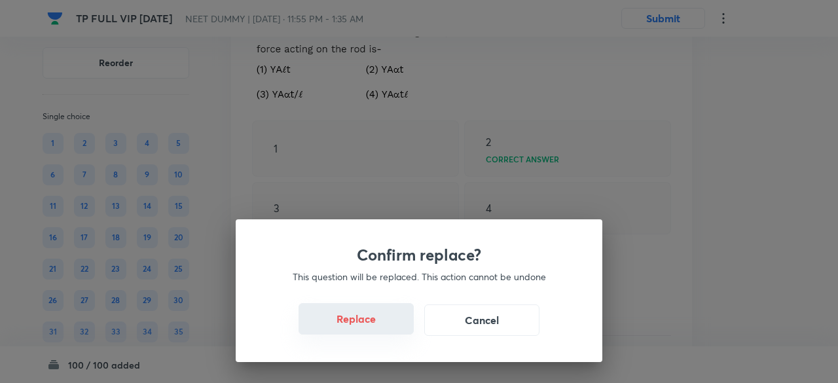
click at [391, 325] on button "Replace" at bounding box center [355, 318] width 115 height 31
click at [391, 325] on button "Replace" at bounding box center [355, 319] width 115 height 31
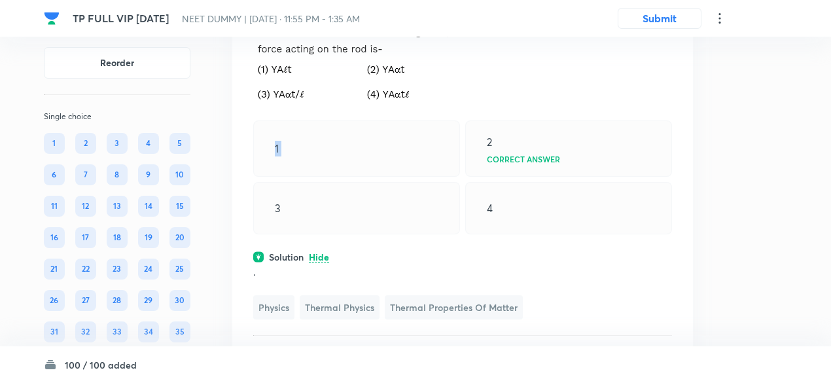
click at [391, 177] on div "1" at bounding box center [356, 148] width 207 height 56
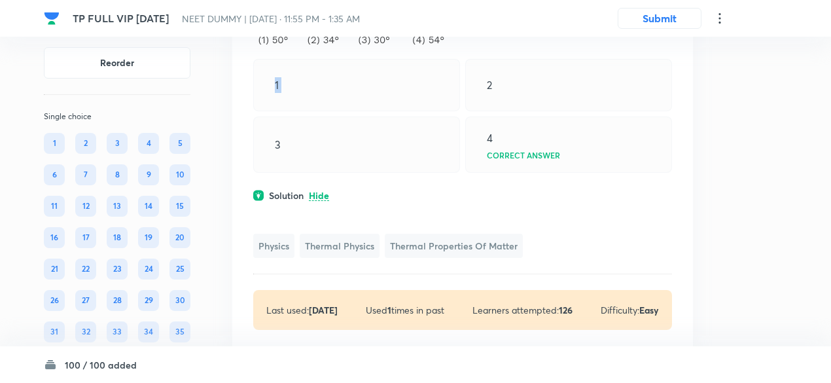
scroll to position [36192, 0]
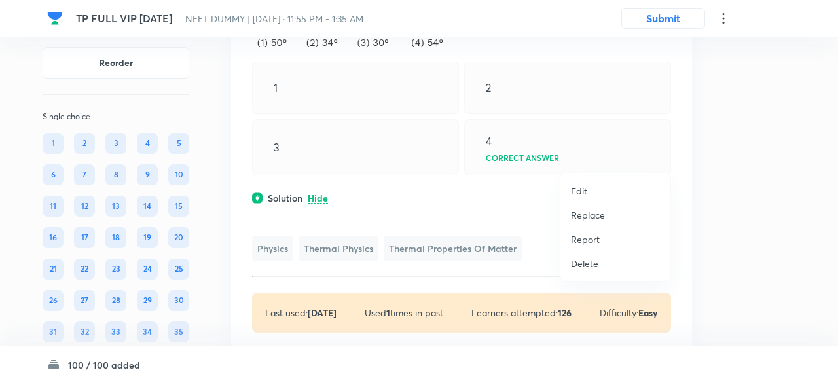
click at [599, 209] on p "Replace" at bounding box center [588, 215] width 34 height 14
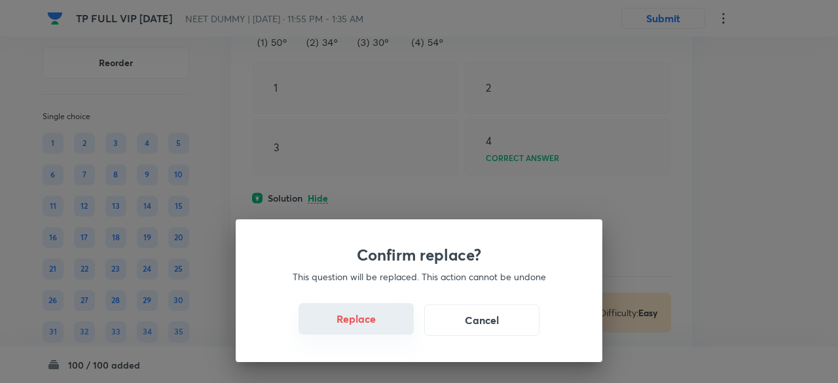
click at [381, 326] on button "Replace" at bounding box center [355, 318] width 115 height 31
click at [381, 326] on button "Replace" at bounding box center [355, 319] width 115 height 31
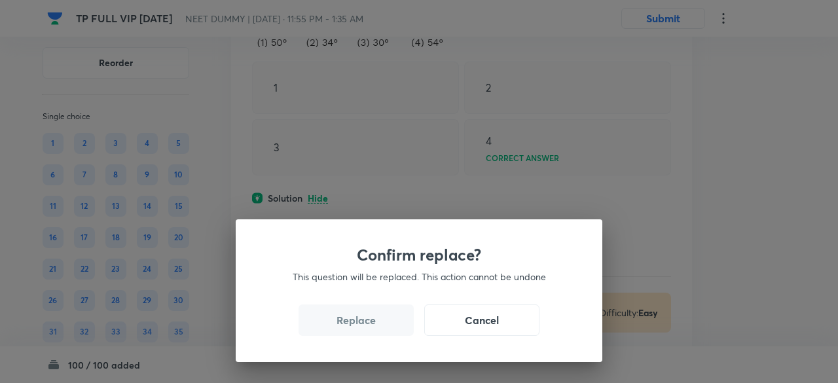
click at [381, 326] on button "Replace" at bounding box center [355, 319] width 115 height 31
click at [381, 326] on div "Confirm replace? This question will be replaced. This action cannot be undone R…" at bounding box center [419, 290] width 366 height 143
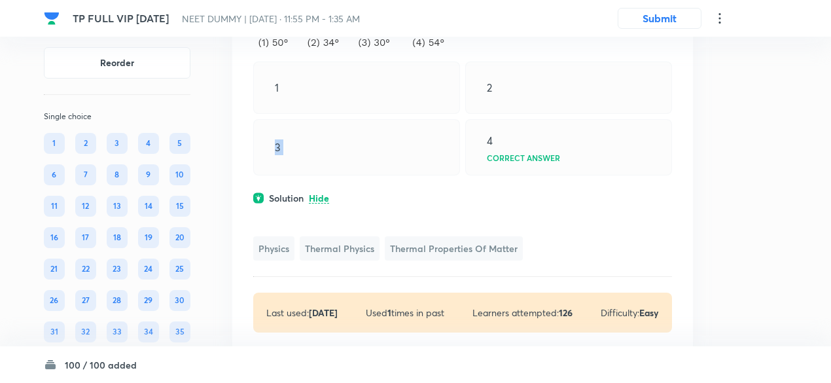
click at [381, 175] on div "3" at bounding box center [356, 147] width 207 height 56
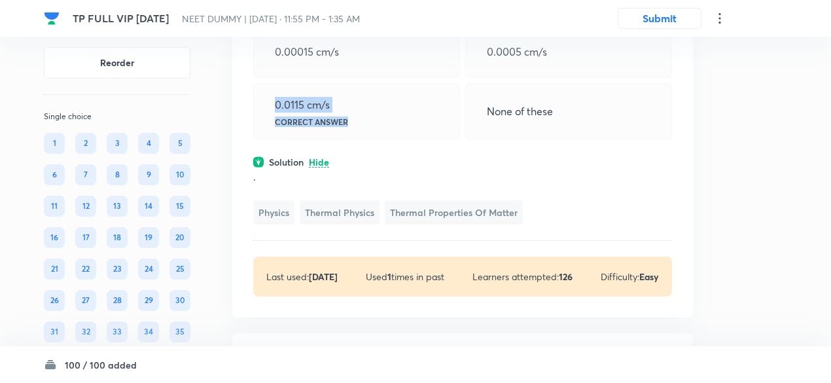
scroll to position [36217, 0]
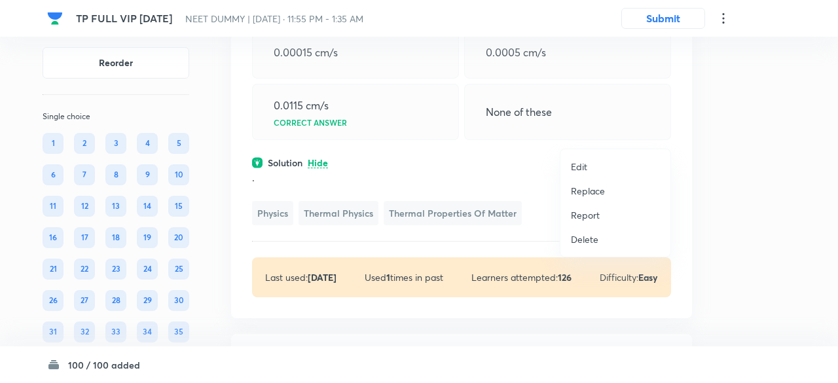
click at [585, 195] on p "Replace" at bounding box center [588, 191] width 34 height 14
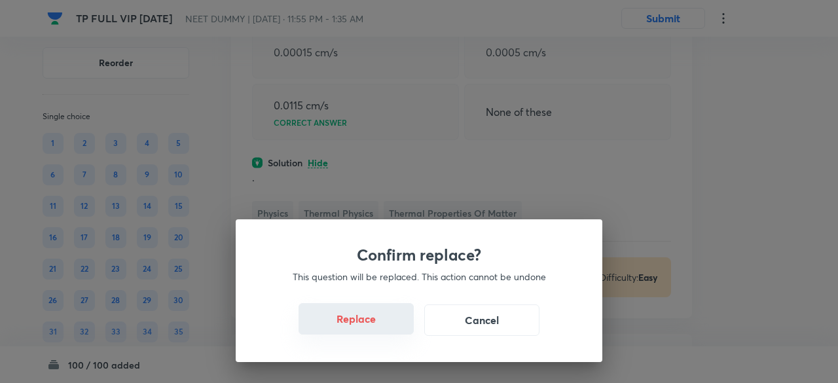
click at [381, 325] on button "Replace" at bounding box center [355, 318] width 115 height 31
click at [381, 325] on button "Replace" at bounding box center [355, 319] width 115 height 31
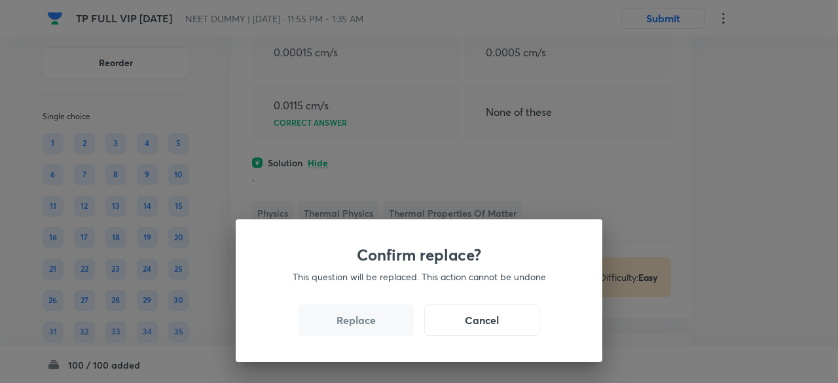
click at [381, 325] on div "Confirm replace? This question will be replaced. This action cannot be undone R…" at bounding box center [419, 191] width 838 height 383
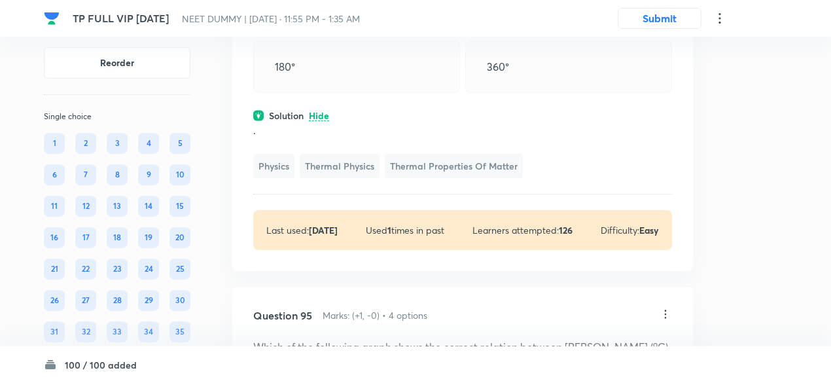
scroll to position [36221, 0]
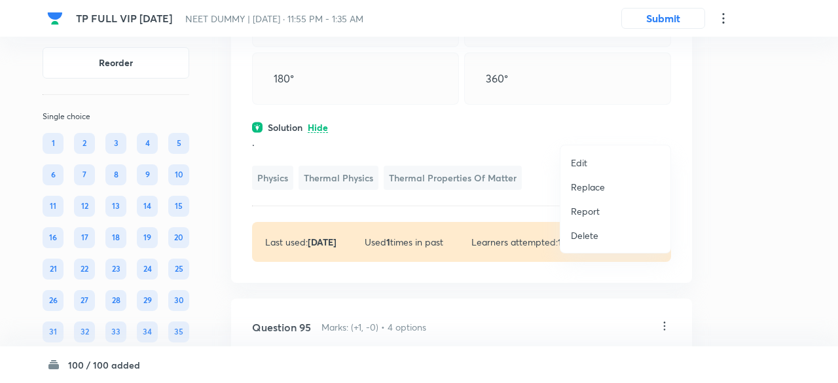
click at [569, 192] on li "Replace" at bounding box center [615, 187] width 110 height 24
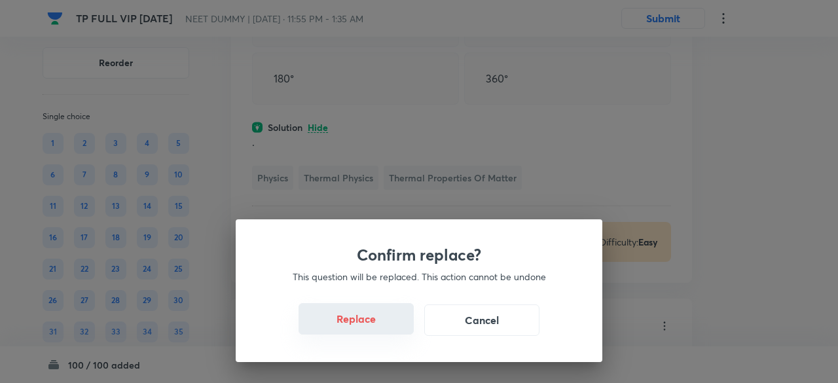
click at [372, 327] on button "Replace" at bounding box center [355, 318] width 115 height 31
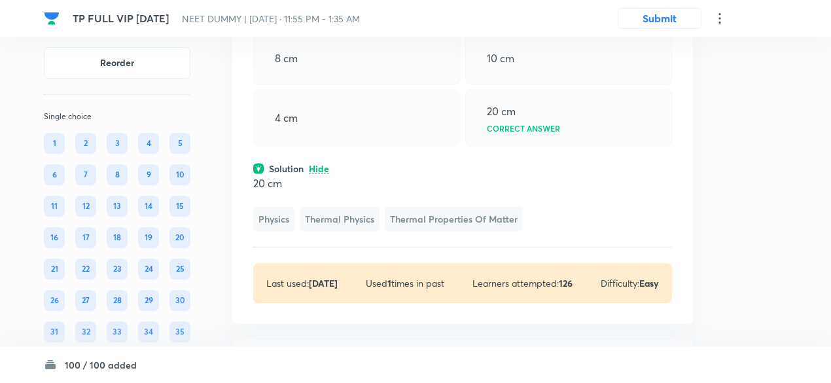
scroll to position [36207, 0]
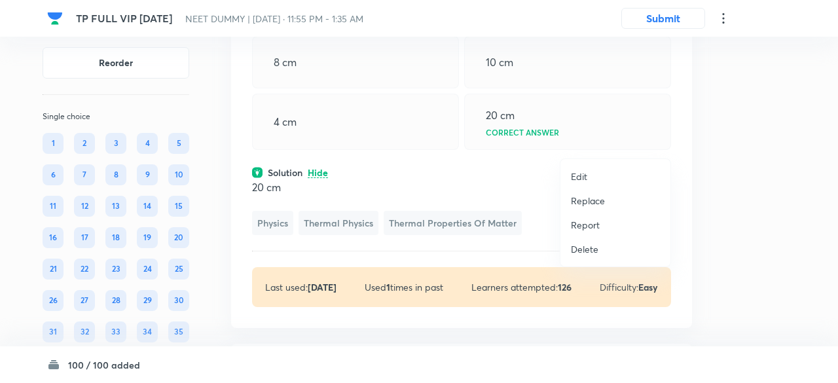
click at [584, 197] on p "Replace" at bounding box center [588, 201] width 34 height 14
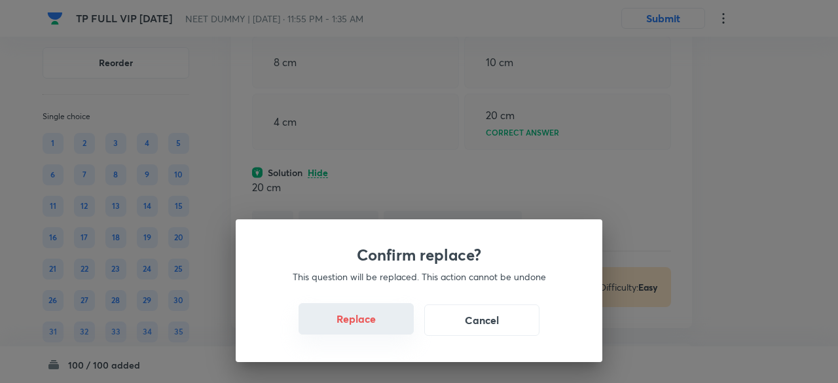
click at [382, 317] on button "Replace" at bounding box center [355, 318] width 115 height 31
click at [383, 325] on button "Replace" at bounding box center [355, 318] width 115 height 31
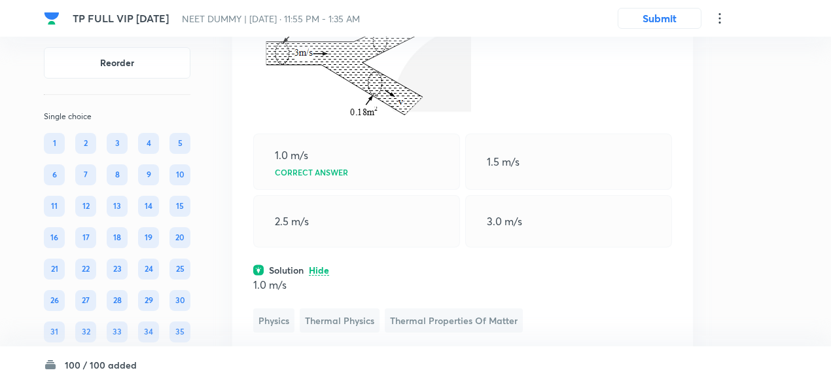
scroll to position [36215, 0]
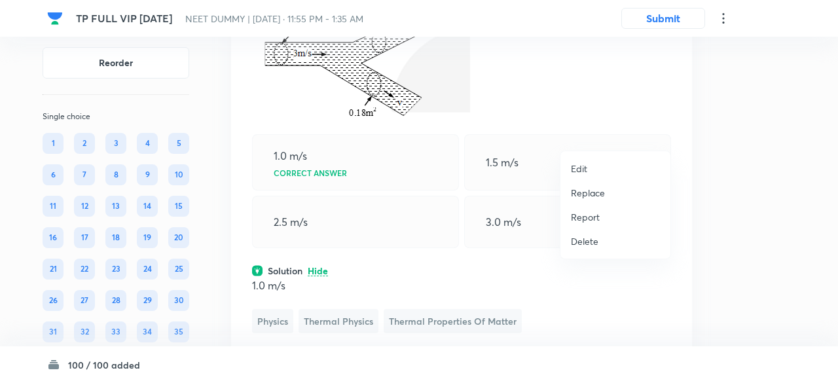
click at [589, 196] on p "Replace" at bounding box center [588, 193] width 34 height 14
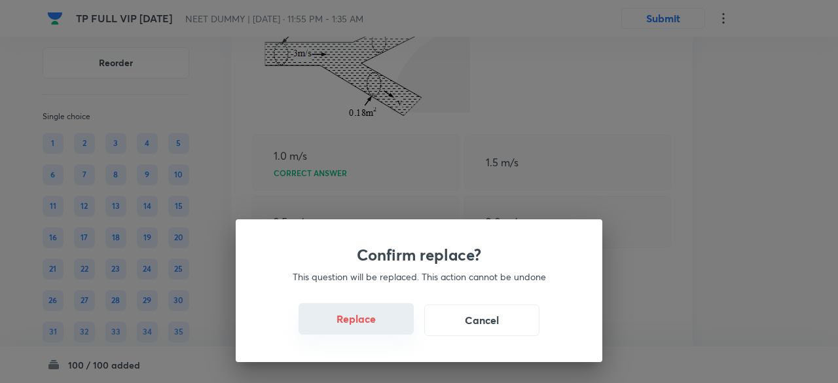
click at [389, 321] on button "Replace" at bounding box center [355, 318] width 115 height 31
click at [387, 328] on button "Replace" at bounding box center [355, 318] width 115 height 31
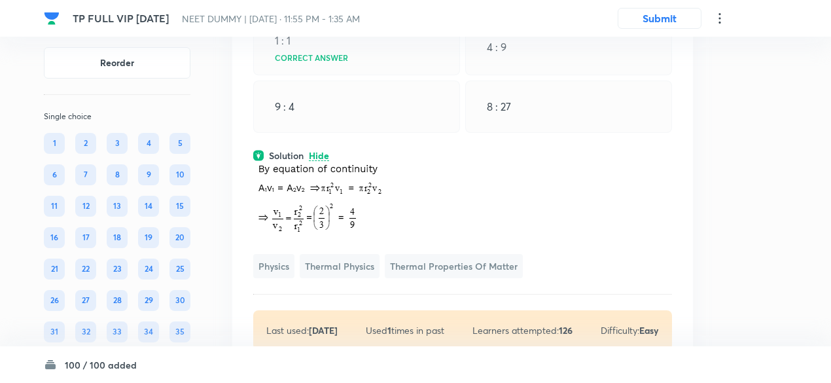
scroll to position [36218, 0]
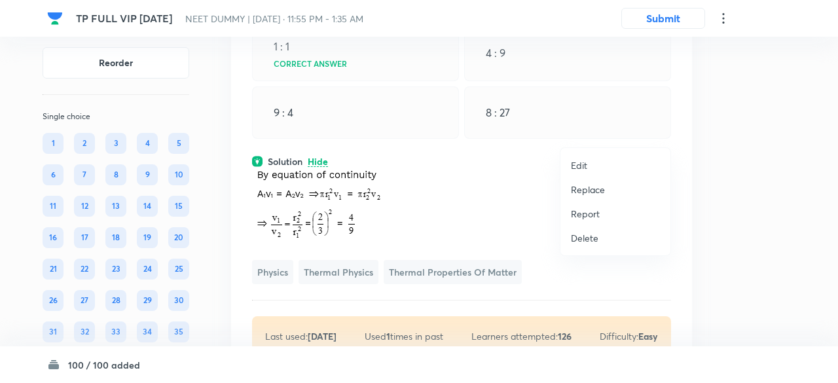
click at [597, 186] on p "Replace" at bounding box center [588, 190] width 34 height 14
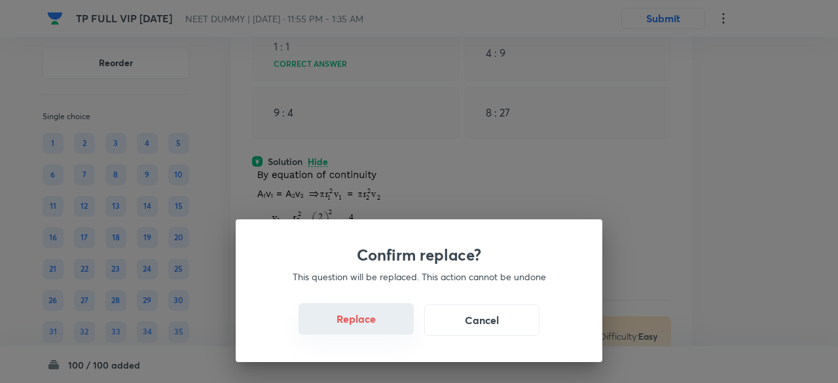
click at [370, 332] on button "Replace" at bounding box center [355, 318] width 115 height 31
click at [385, 329] on button "Replace" at bounding box center [355, 318] width 115 height 31
click at [385, 329] on button "Replace" at bounding box center [355, 319] width 115 height 31
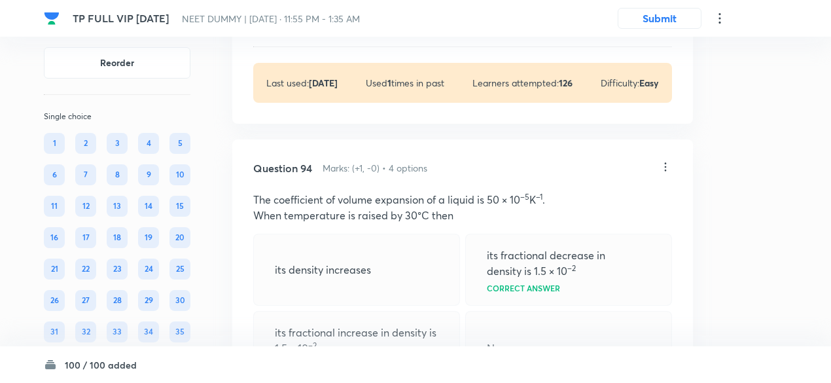
scroll to position [35993, 0]
click at [321, 30] on p "View" at bounding box center [320, 25] width 22 height 10
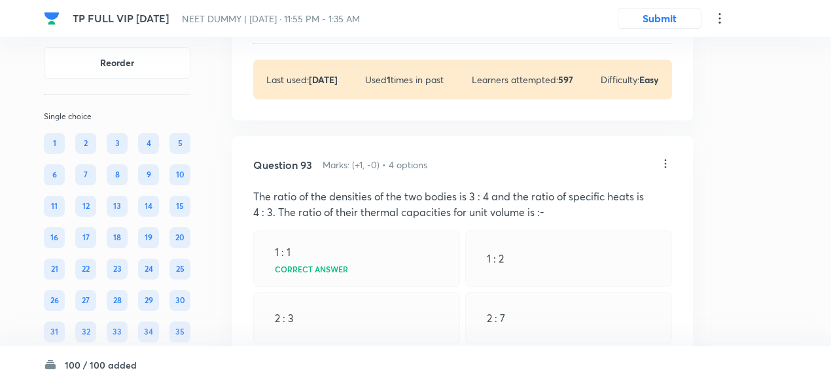
scroll to position [35650, 0]
click at [324, 27] on p "View" at bounding box center [320, 22] width 22 height 10
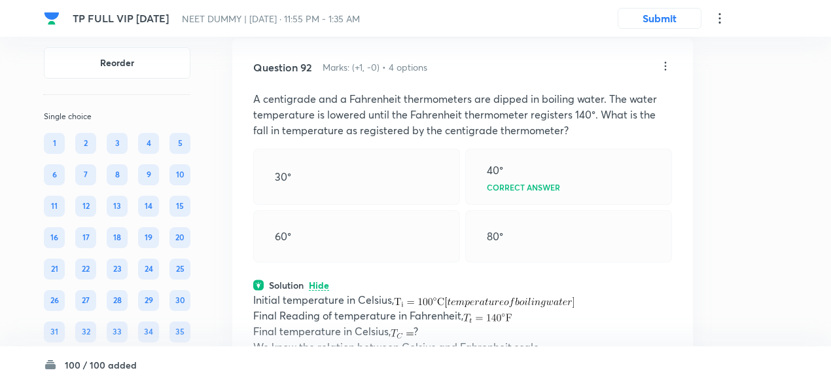
scroll to position [35386, 0]
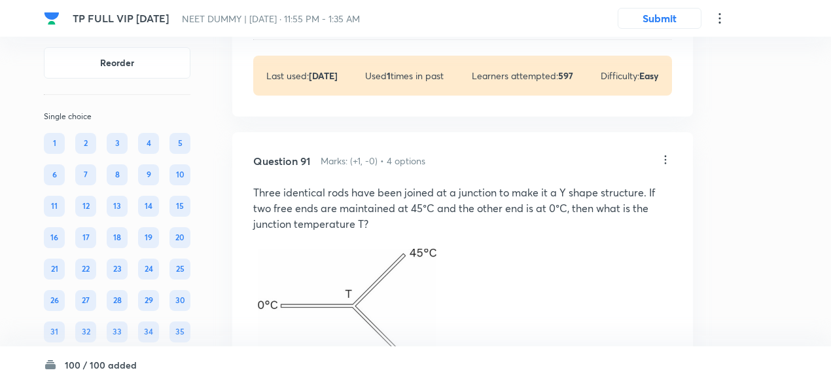
scroll to position [34783, 0]
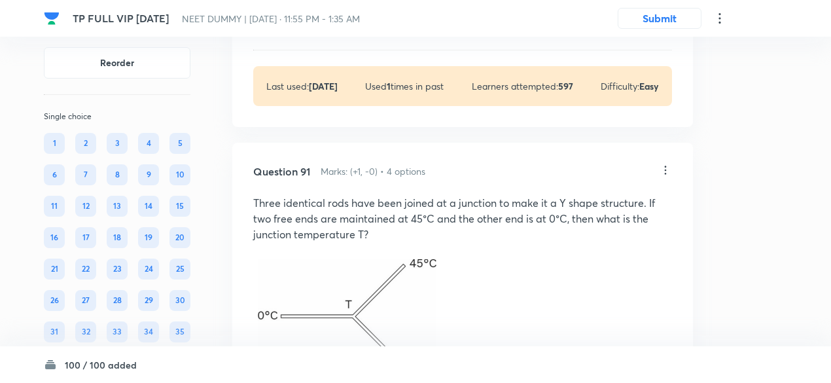
click at [320, 33] on p "View" at bounding box center [320, 28] width 22 height 10
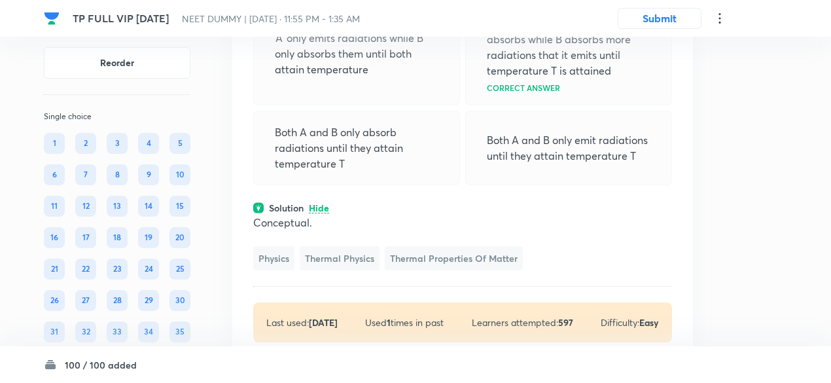
scroll to position [34598, 0]
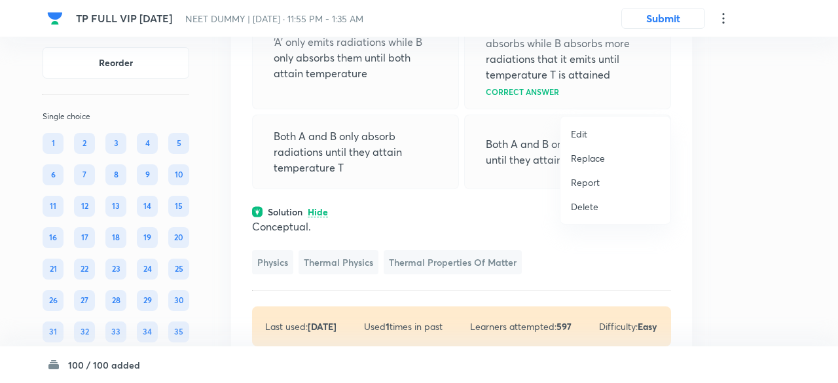
click at [589, 161] on p "Replace" at bounding box center [588, 158] width 34 height 14
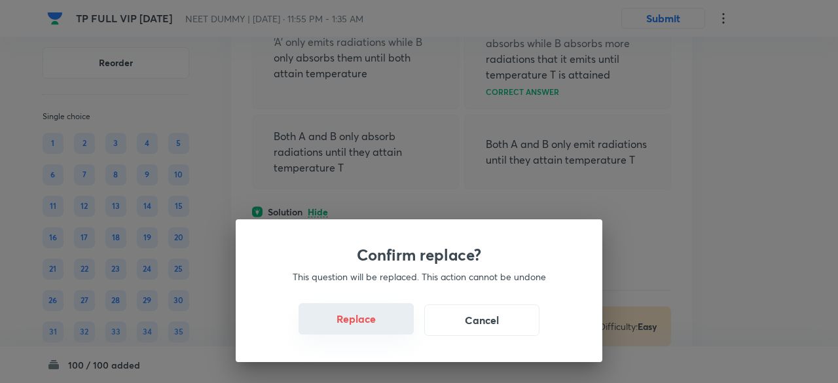
click at [373, 316] on button "Replace" at bounding box center [355, 318] width 115 height 31
click at [378, 325] on button "Replace" at bounding box center [355, 318] width 115 height 31
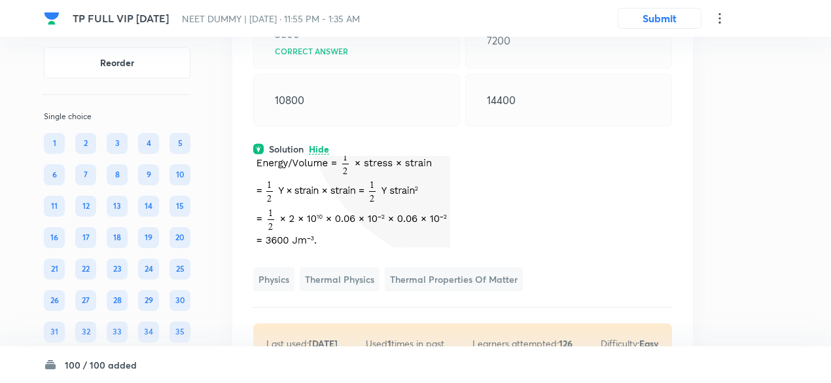
scroll to position [34560, 0]
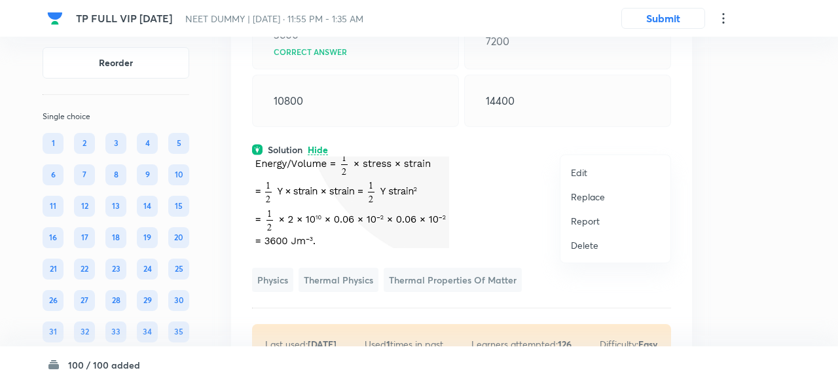
click at [593, 194] on p "Replace" at bounding box center [588, 197] width 34 height 14
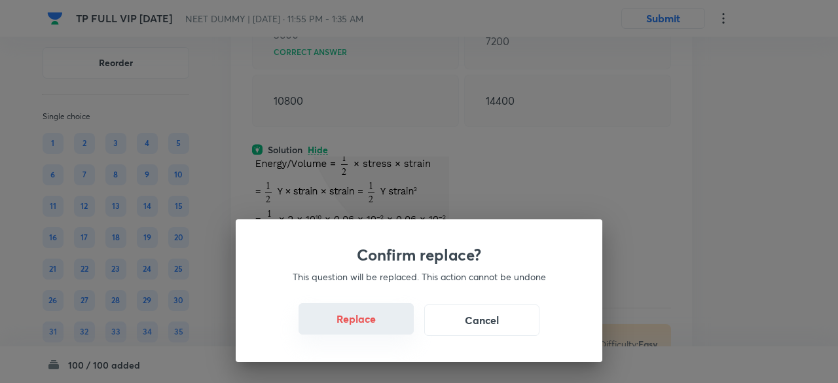
click at [372, 321] on button "Replace" at bounding box center [355, 318] width 115 height 31
click at [376, 330] on button "Replace" at bounding box center [355, 318] width 115 height 31
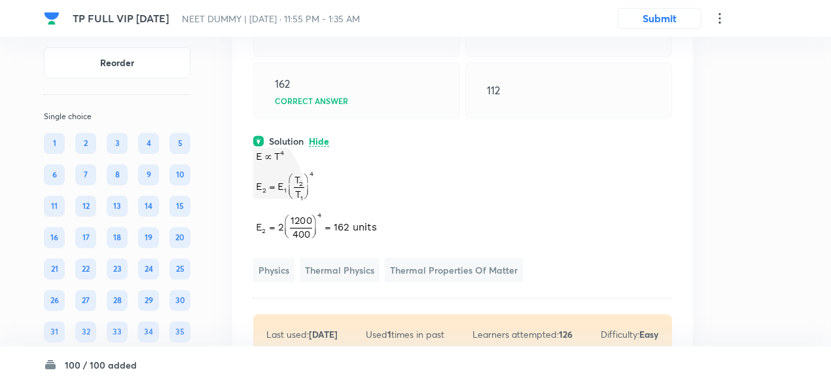
scroll to position [34563, 0]
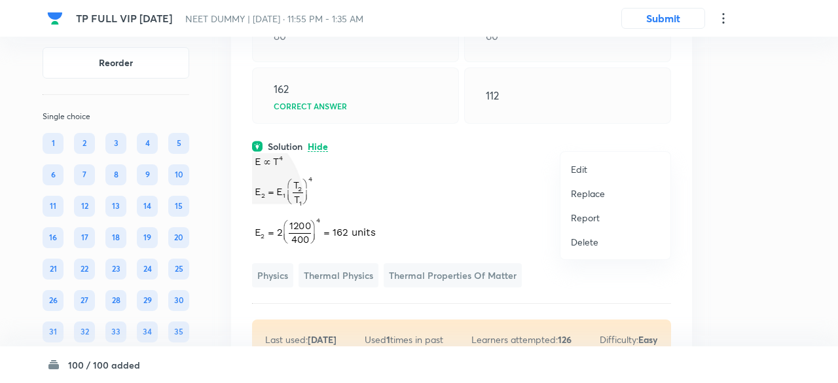
click at [589, 194] on p "Replace" at bounding box center [588, 193] width 34 height 14
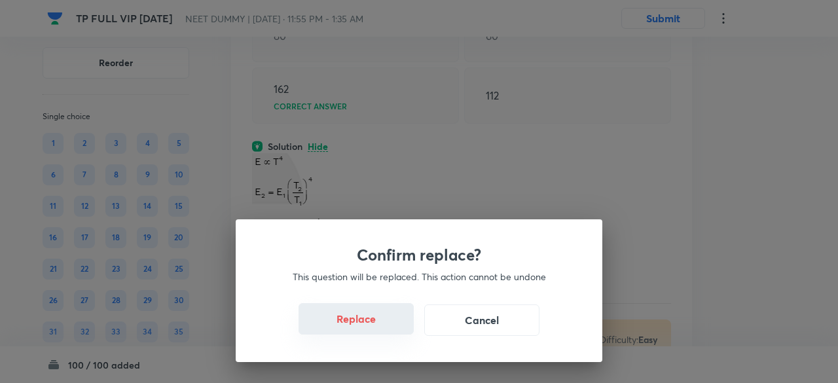
click at [364, 317] on button "Replace" at bounding box center [355, 318] width 115 height 31
click at [376, 327] on button "Replace" at bounding box center [355, 318] width 115 height 31
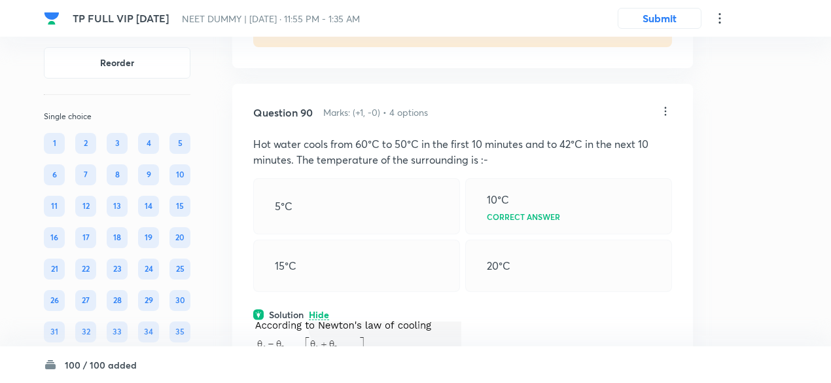
scroll to position [34369, 0]
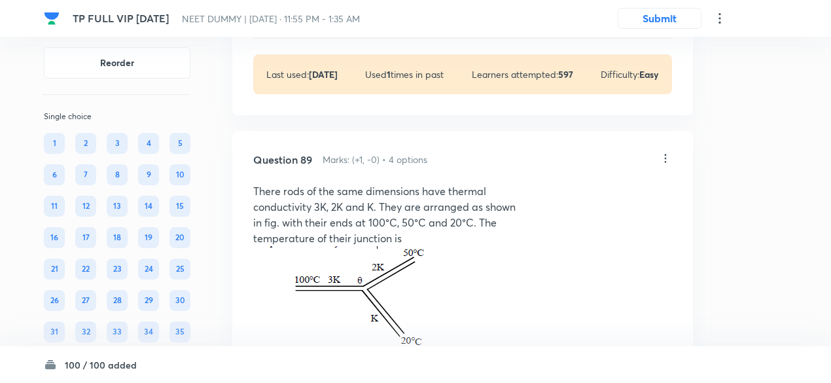
scroll to position [33858, 0]
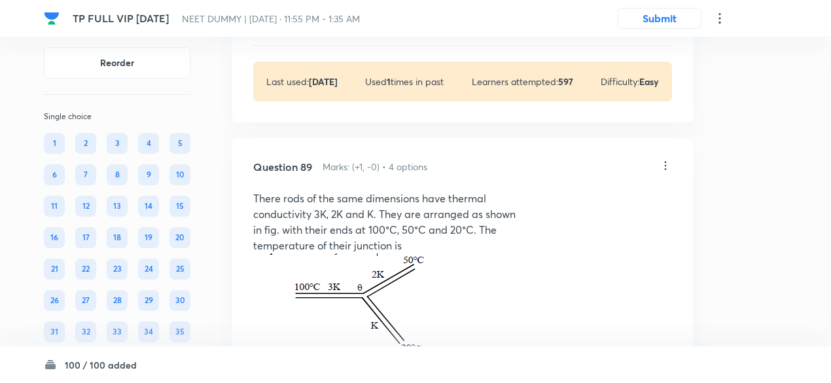
click at [323, 28] on p "View" at bounding box center [320, 23] width 22 height 10
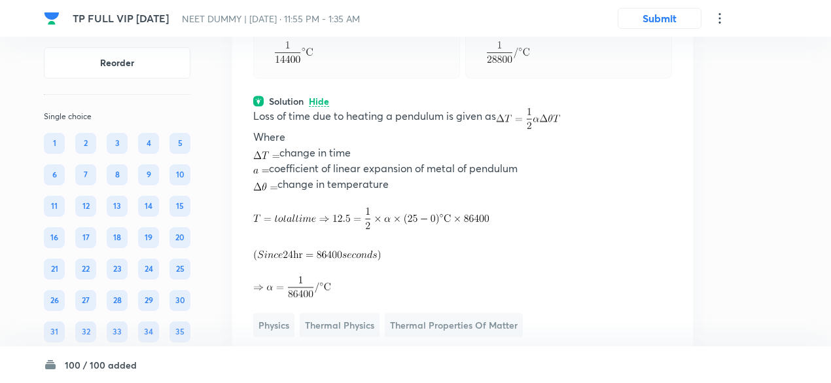
scroll to position [33755, 0]
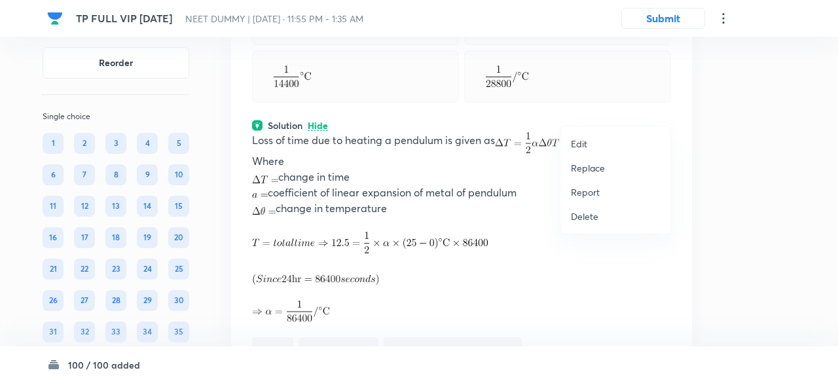
click at [601, 166] on p "Replace" at bounding box center [588, 168] width 34 height 14
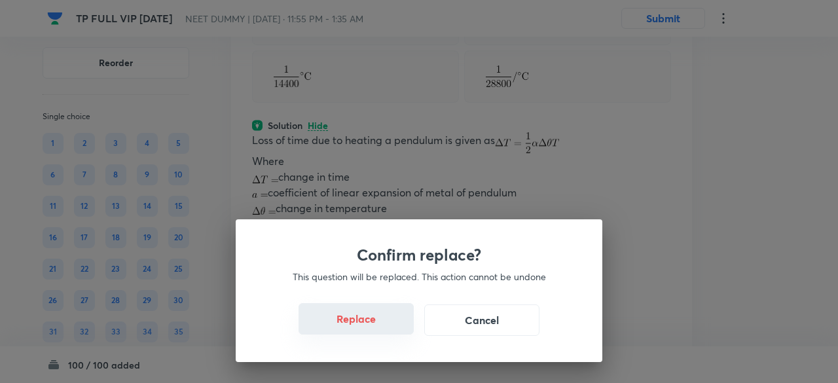
click at [378, 327] on button "Replace" at bounding box center [355, 318] width 115 height 31
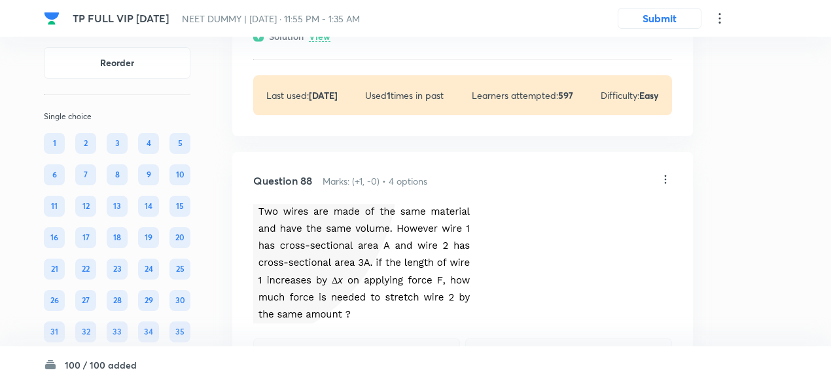
scroll to position [33479, 0]
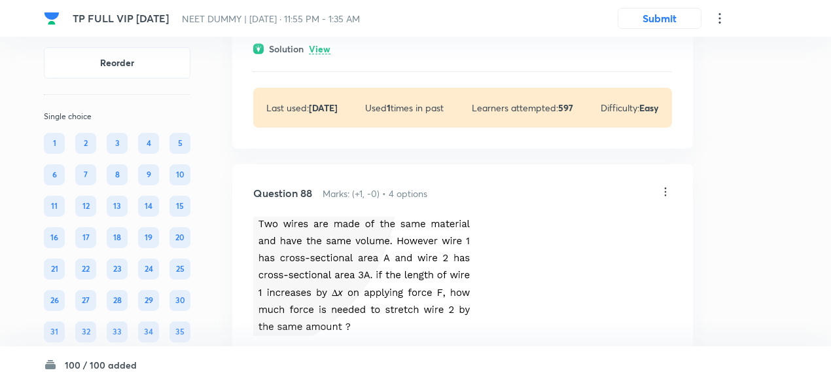
click at [321, 54] on p "View" at bounding box center [320, 49] width 22 height 10
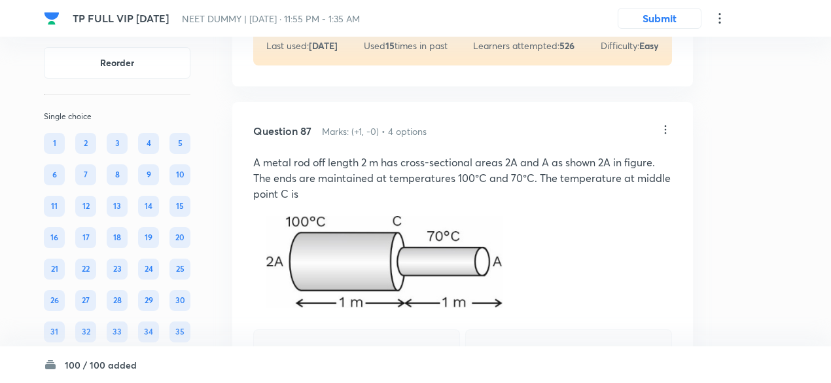
scroll to position [33060, 0]
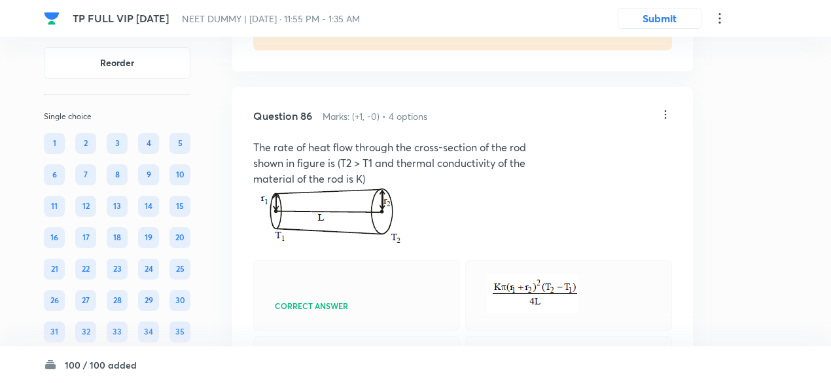
scroll to position [32616, 0]
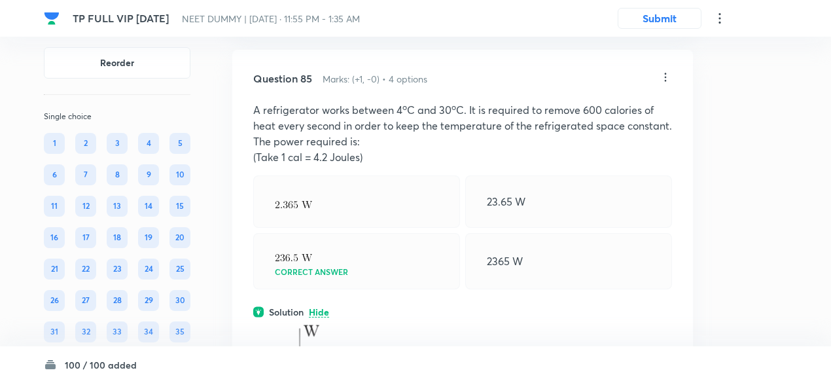
scroll to position [32283, 0]
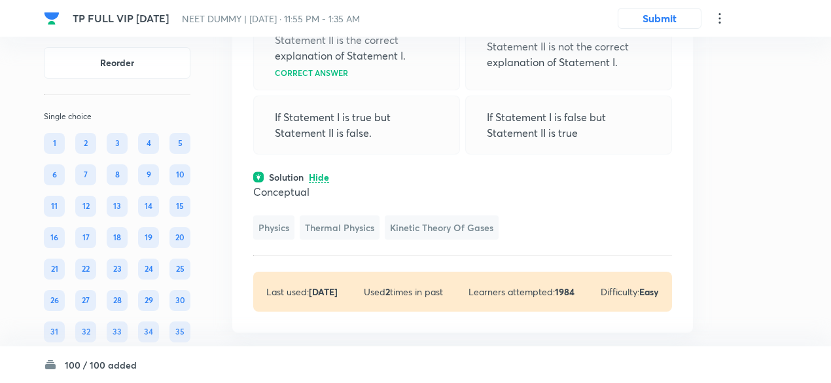
scroll to position [32034, 0]
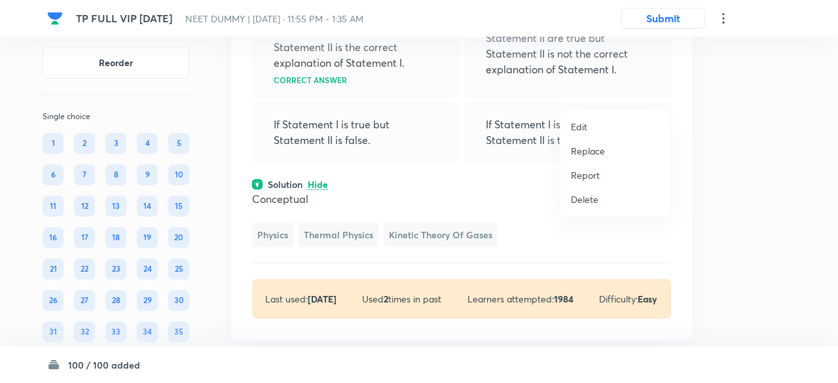
click at [585, 151] on p "Replace" at bounding box center [588, 151] width 34 height 14
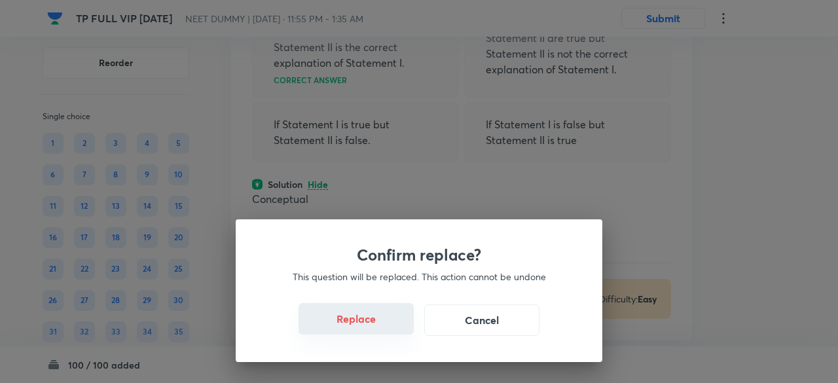
click at [364, 330] on button "Replace" at bounding box center [355, 318] width 115 height 31
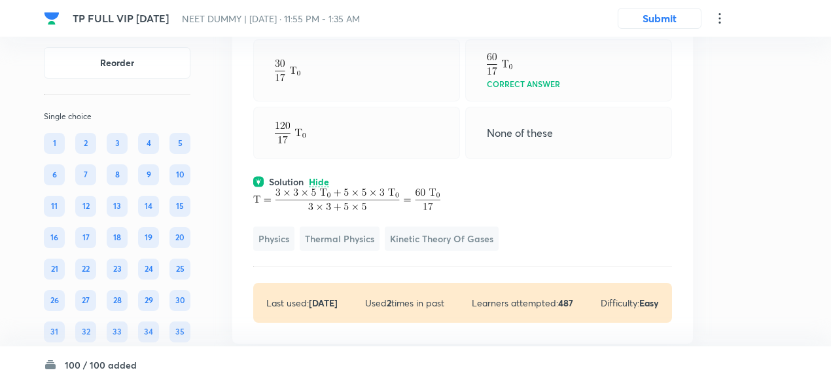
scroll to position [31988, 0]
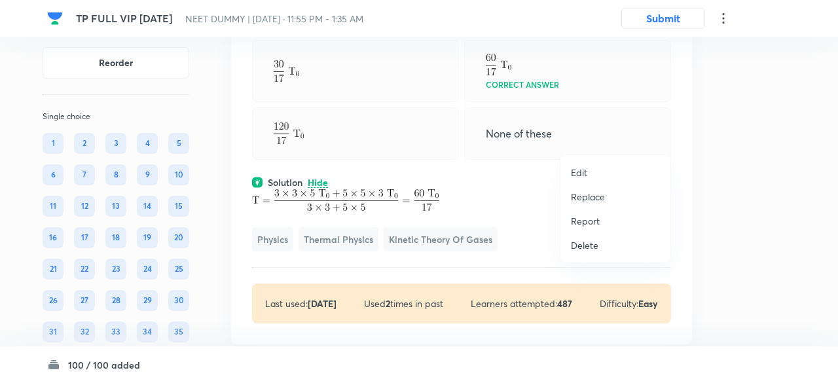
click at [589, 194] on p "Replace" at bounding box center [588, 197] width 34 height 14
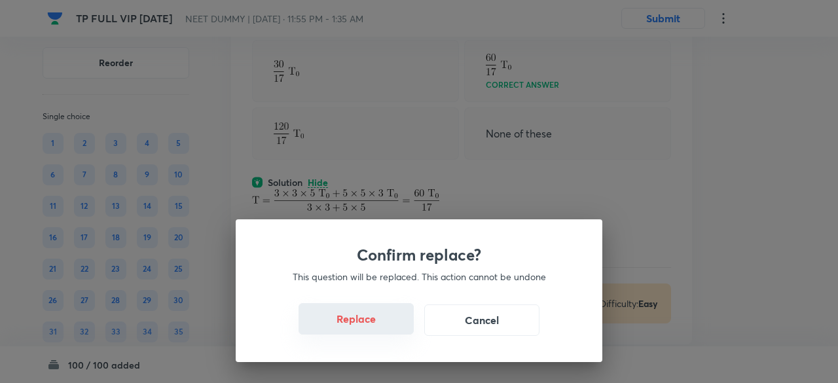
click at [370, 325] on button "Replace" at bounding box center [355, 318] width 115 height 31
click at [370, 329] on button "Replace" at bounding box center [355, 318] width 115 height 31
click at [370, 329] on button "Replace" at bounding box center [355, 319] width 115 height 31
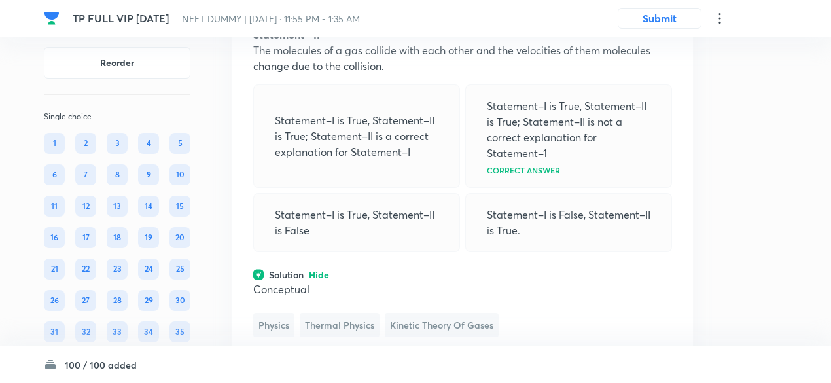
scroll to position [31990, 0]
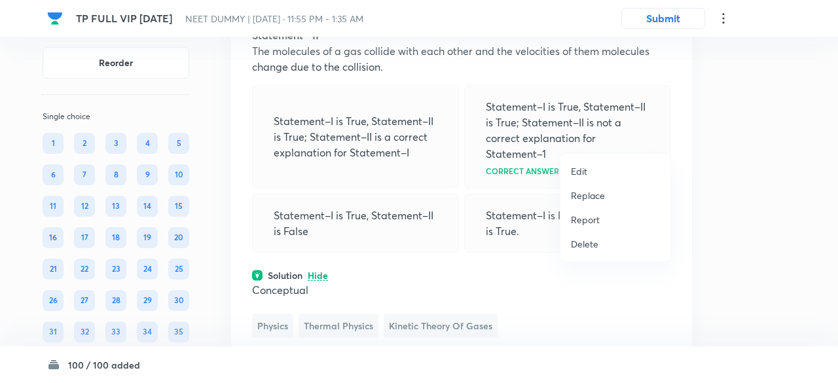
click at [584, 196] on p "Replace" at bounding box center [588, 195] width 34 height 14
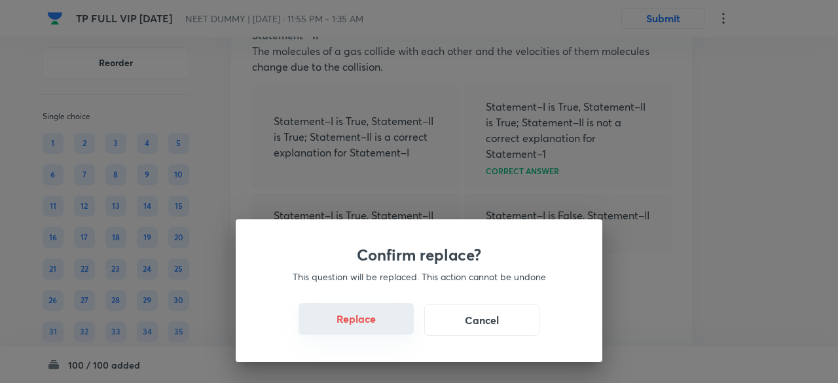
click at [373, 311] on button "Replace" at bounding box center [355, 318] width 115 height 31
click at [380, 333] on button "Replace" at bounding box center [355, 318] width 115 height 31
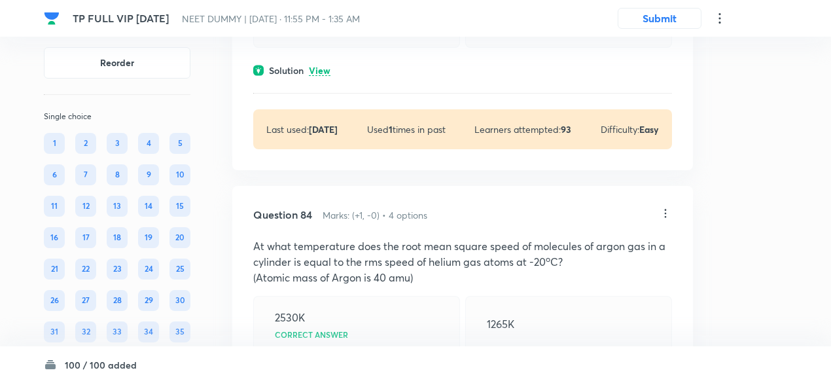
scroll to position [31730, 0]
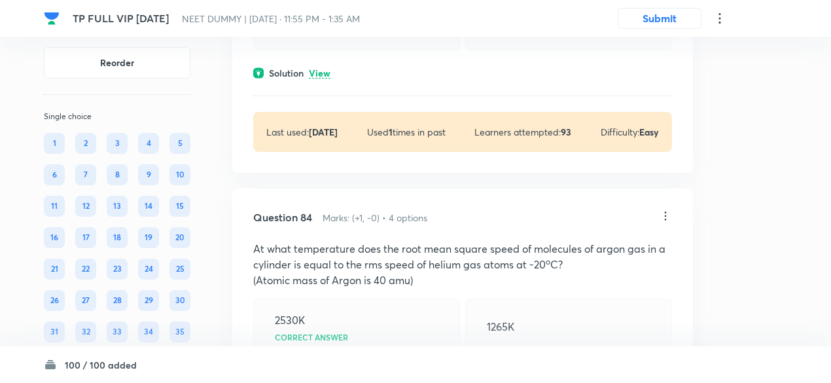
click at [328, 79] on p "View" at bounding box center [320, 74] width 22 height 10
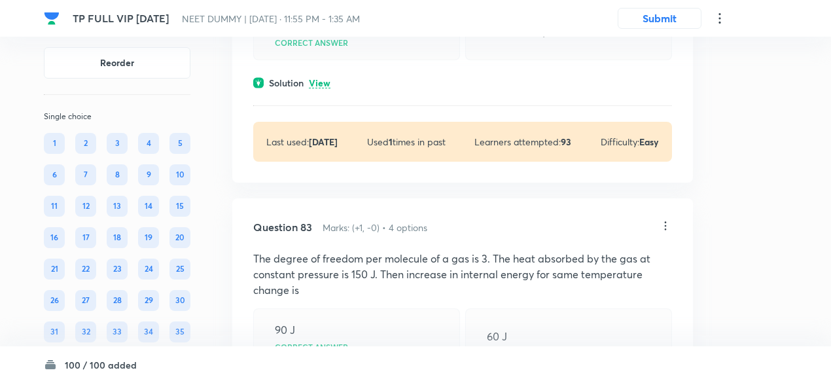
scroll to position [31356, 0]
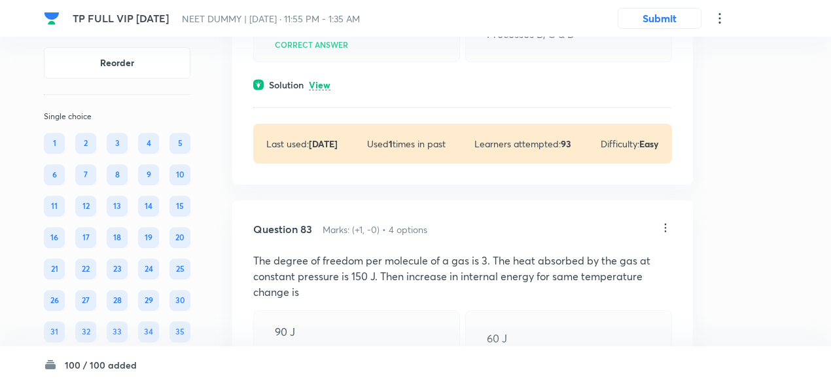
click at [324, 90] on p "View" at bounding box center [320, 85] width 22 height 10
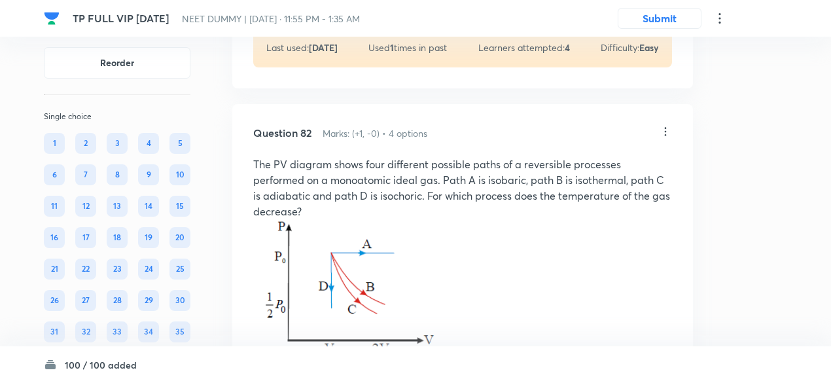
scroll to position [30929, 0]
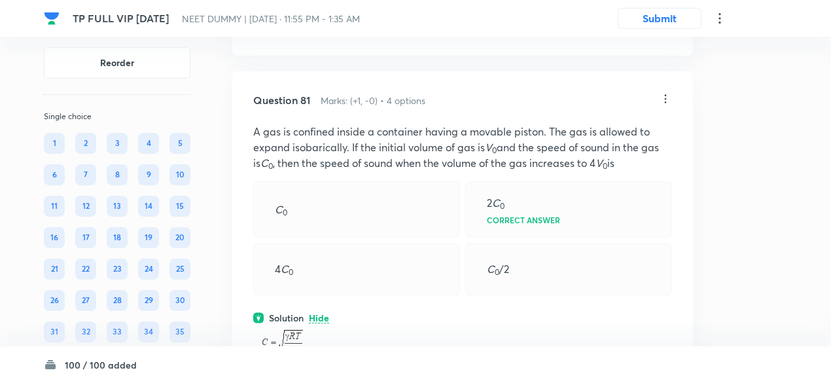
scroll to position [30598, 0]
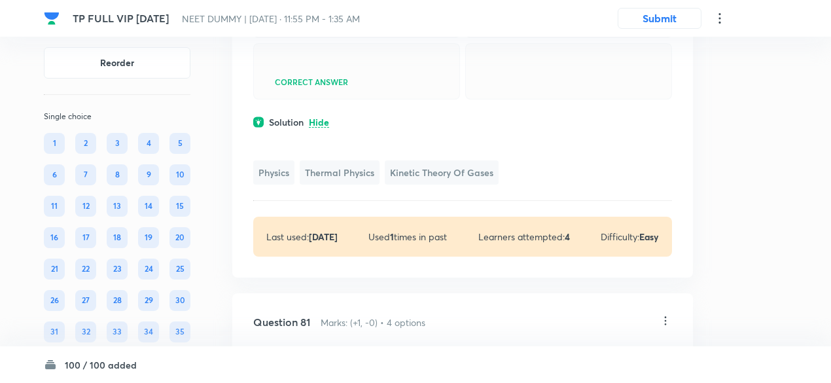
scroll to position [30425, 0]
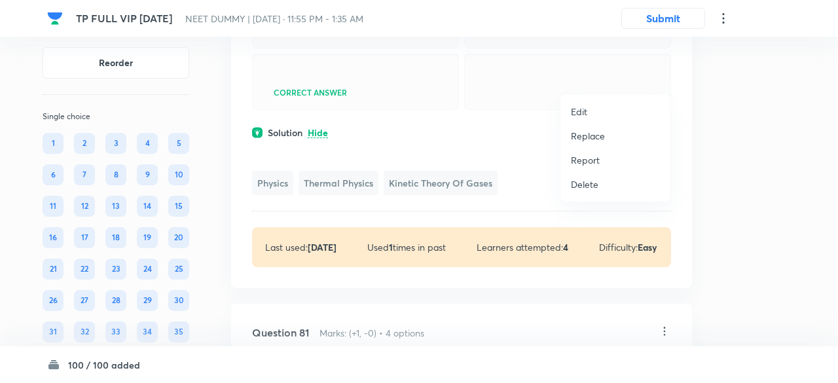
click at [603, 134] on p "Replace" at bounding box center [588, 136] width 34 height 14
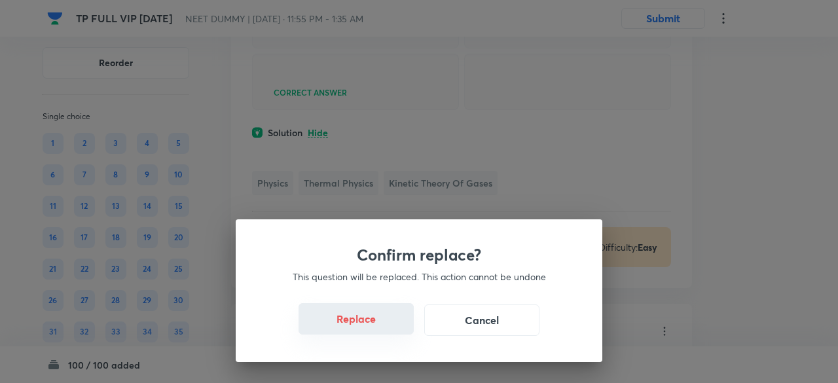
click at [376, 323] on button "Replace" at bounding box center [355, 318] width 115 height 31
click at [378, 328] on button "Replace" at bounding box center [355, 318] width 115 height 31
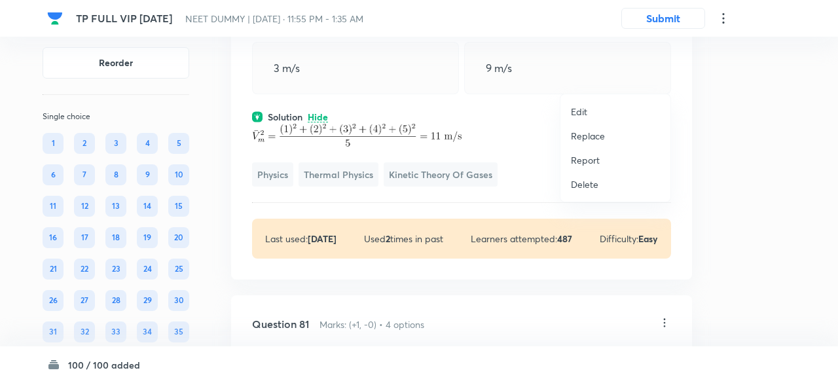
click at [593, 132] on p "Replace" at bounding box center [588, 136] width 34 height 14
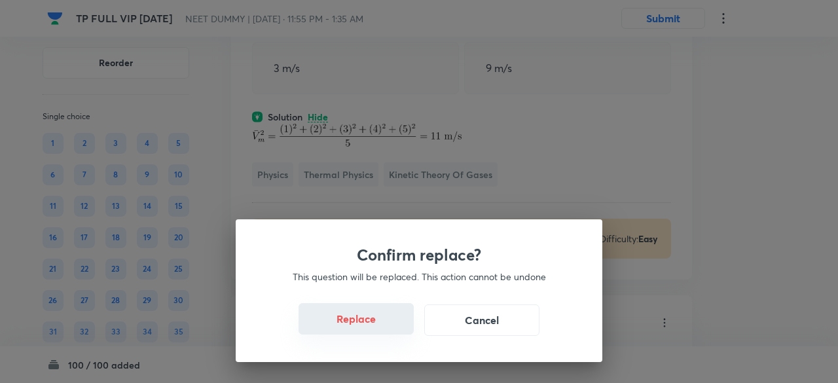
click at [376, 321] on button "Replace" at bounding box center [355, 318] width 115 height 31
click at [378, 328] on button "Replace" at bounding box center [355, 318] width 115 height 31
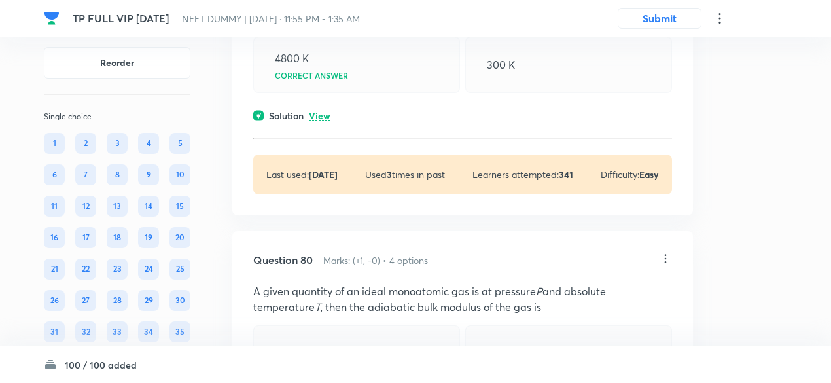
scroll to position [30088, 0]
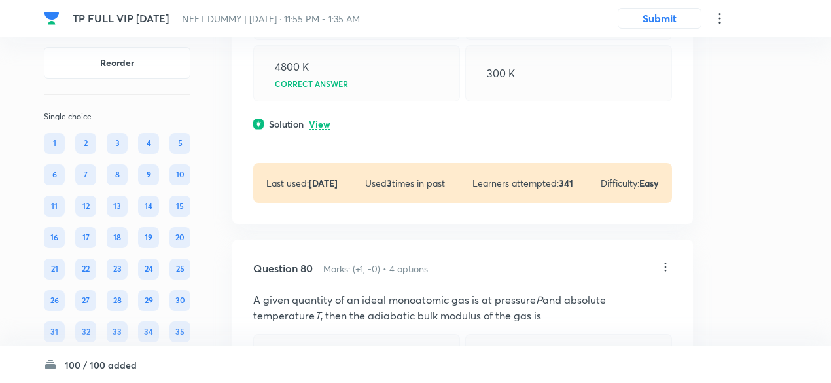
click at [330, 130] on p "View" at bounding box center [320, 125] width 22 height 10
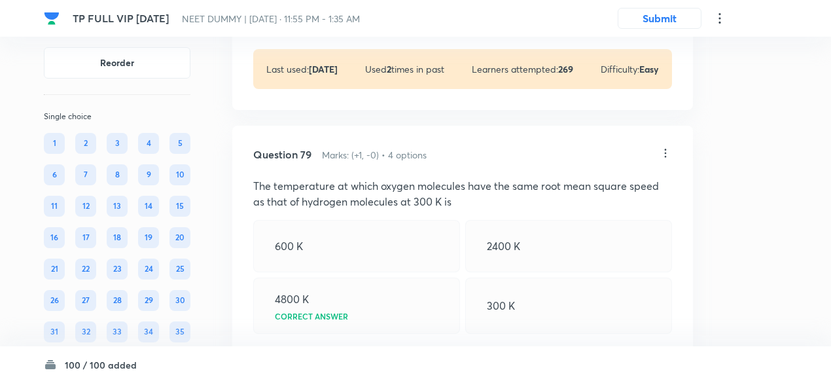
scroll to position [29853, 0]
click at [322, 18] on p "View" at bounding box center [320, 13] width 22 height 10
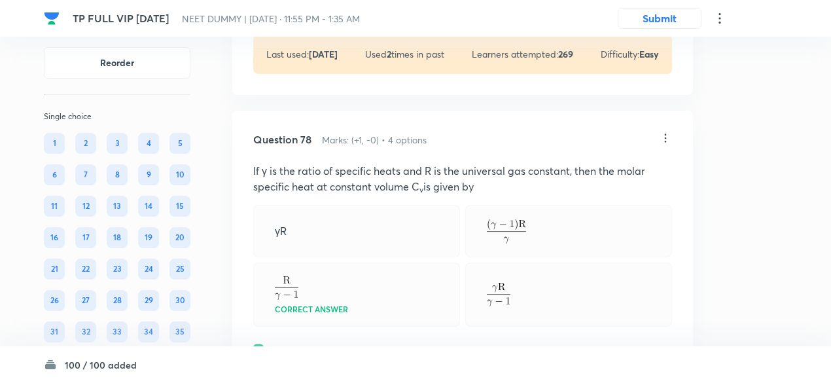
scroll to position [29516, 0]
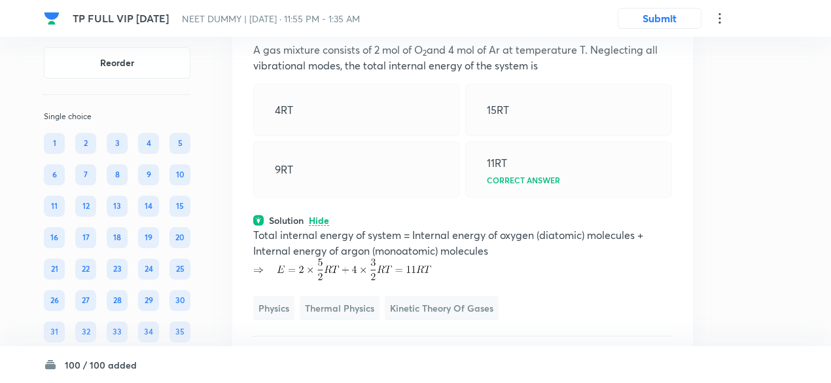
scroll to position [29291, 0]
click at [667, 24] on icon at bounding box center [665, 17] width 13 height 13
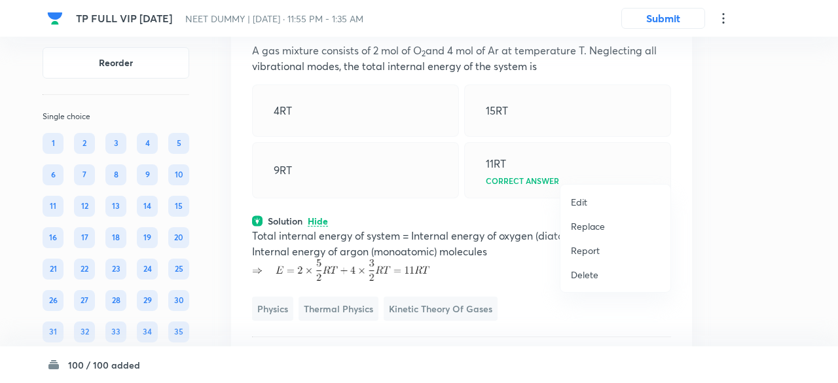
click at [602, 228] on p "Replace" at bounding box center [588, 226] width 34 height 14
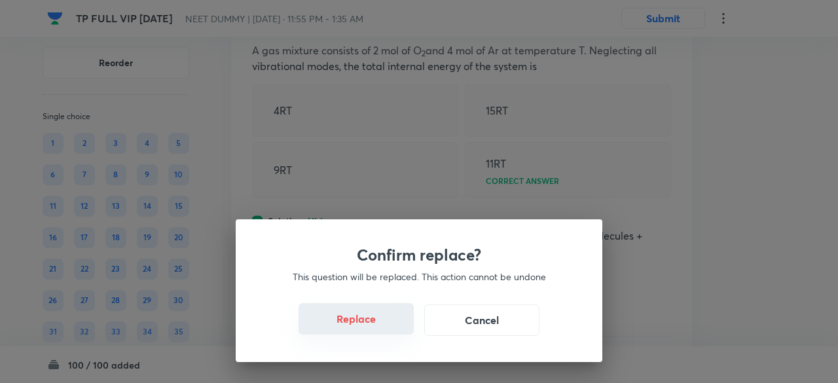
click at [366, 334] on div "Replace Cancel" at bounding box center [419, 319] width 304 height 31
click at [366, 334] on button "Replace" at bounding box center [355, 318] width 115 height 31
click at [366, 332] on button "Replace" at bounding box center [355, 318] width 115 height 31
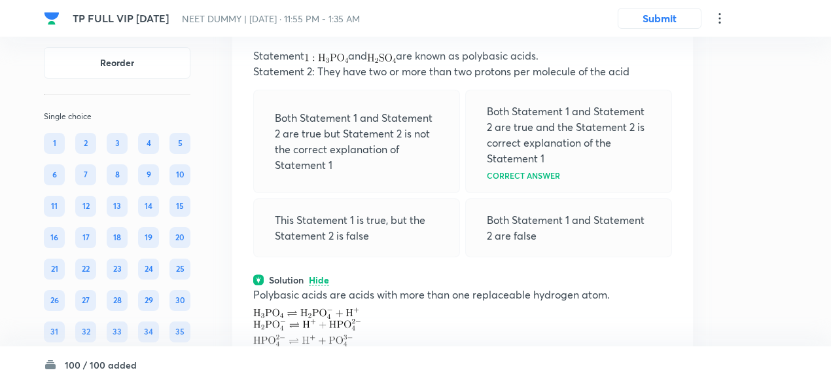
scroll to position [29284, 0]
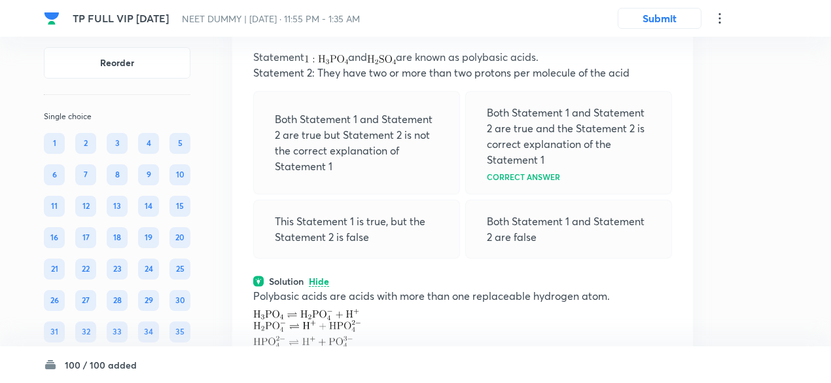
click at [667, 31] on icon at bounding box center [665, 24] width 13 height 13
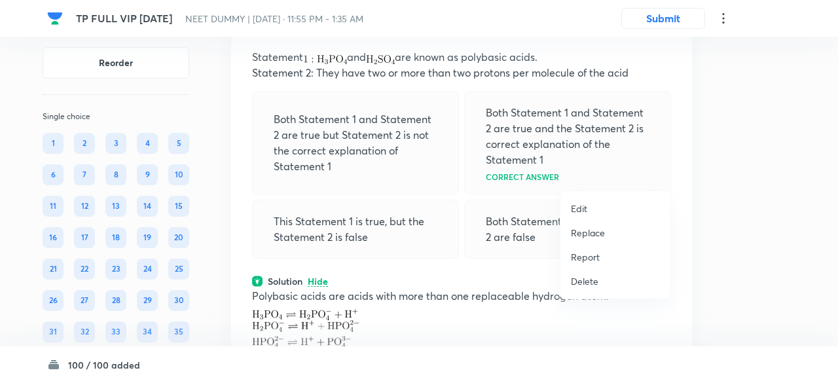
click at [594, 231] on p "Replace" at bounding box center [588, 233] width 34 height 14
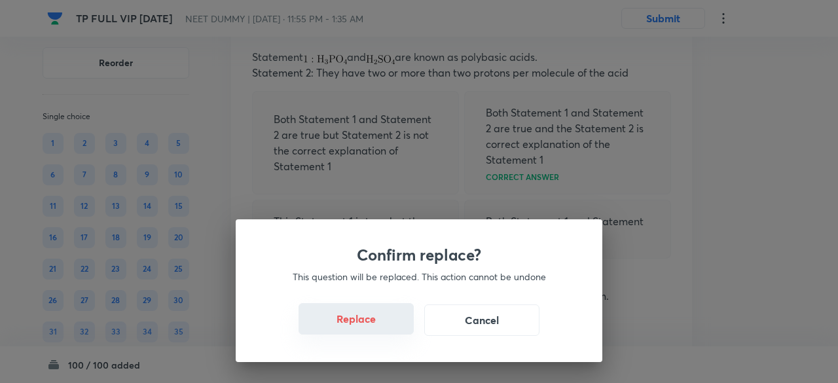
click at [372, 323] on button "Replace" at bounding box center [355, 318] width 115 height 31
click at [374, 327] on button "Replace" at bounding box center [355, 318] width 115 height 31
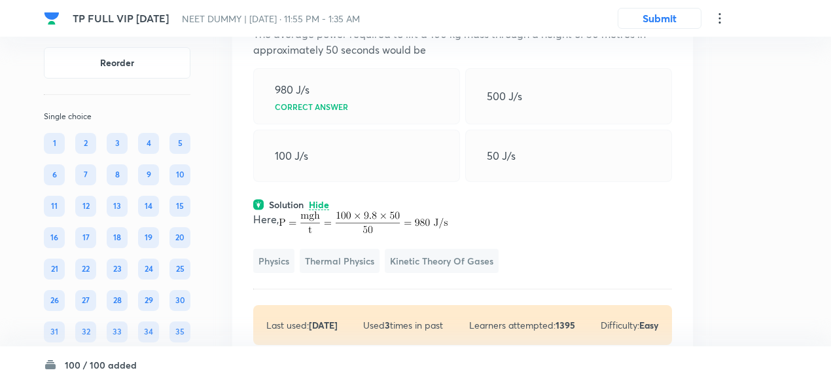
scroll to position [29306, 0]
click at [665, 9] on icon at bounding box center [665, 1] width 13 height 13
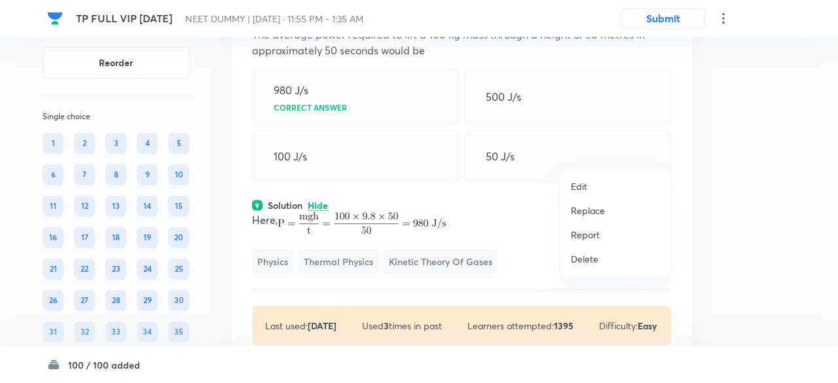
click at [593, 209] on p "Replace" at bounding box center [588, 211] width 34 height 14
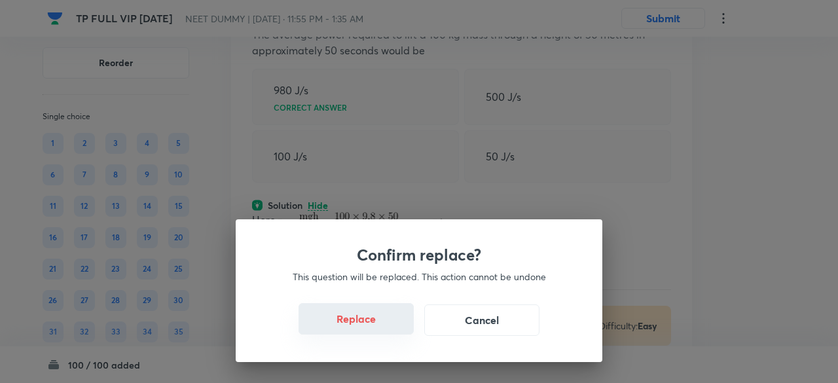
click at [358, 324] on button "Replace" at bounding box center [355, 318] width 115 height 31
click at [367, 325] on button "Replace" at bounding box center [355, 318] width 115 height 31
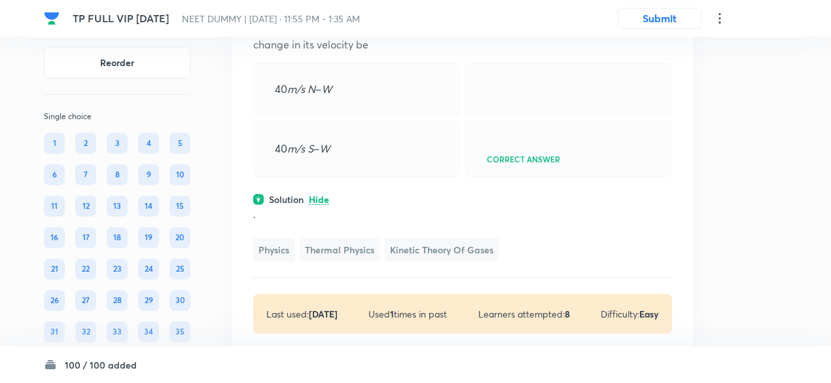
scroll to position [29311, 0]
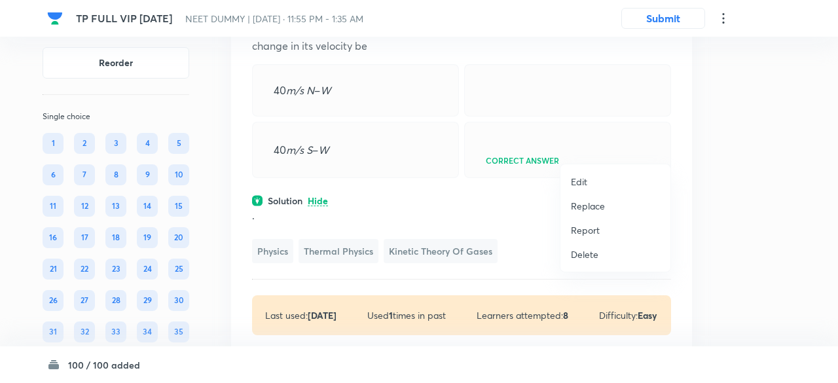
click at [594, 204] on p "Replace" at bounding box center [588, 206] width 34 height 14
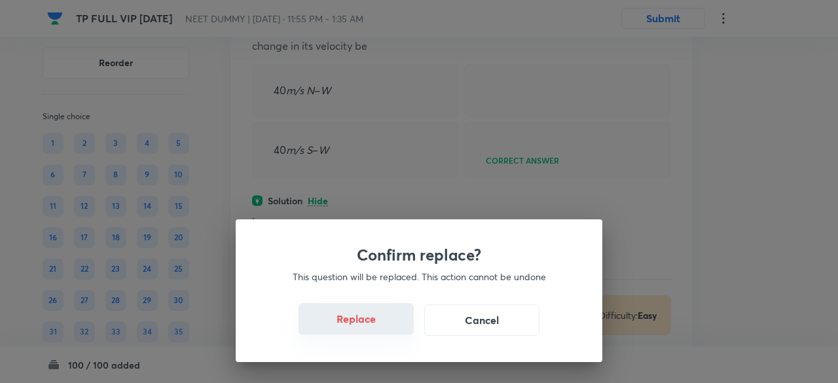
click at [373, 325] on button "Replace" at bounding box center [355, 318] width 115 height 31
click at [377, 328] on button "Replace" at bounding box center [355, 318] width 115 height 31
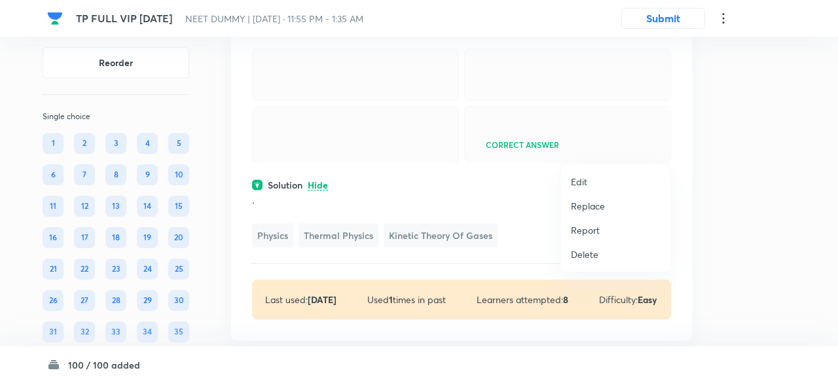
click at [586, 202] on p "Replace" at bounding box center [588, 206] width 34 height 14
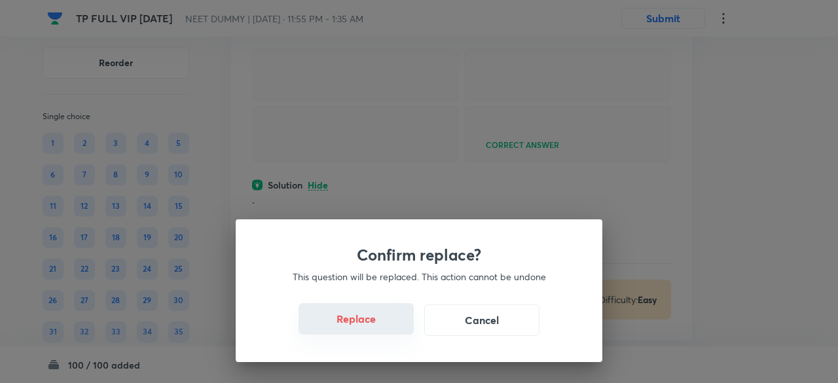
click at [363, 320] on button "Replace" at bounding box center [355, 318] width 115 height 31
click at [370, 323] on button "Replace" at bounding box center [355, 318] width 115 height 31
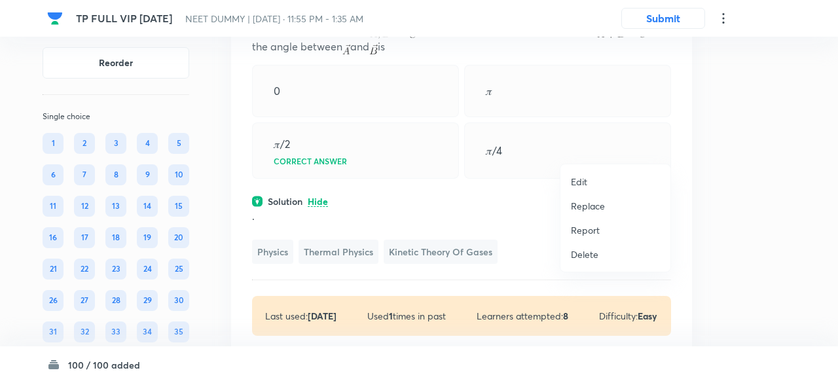
click at [595, 204] on p "Replace" at bounding box center [588, 206] width 34 height 14
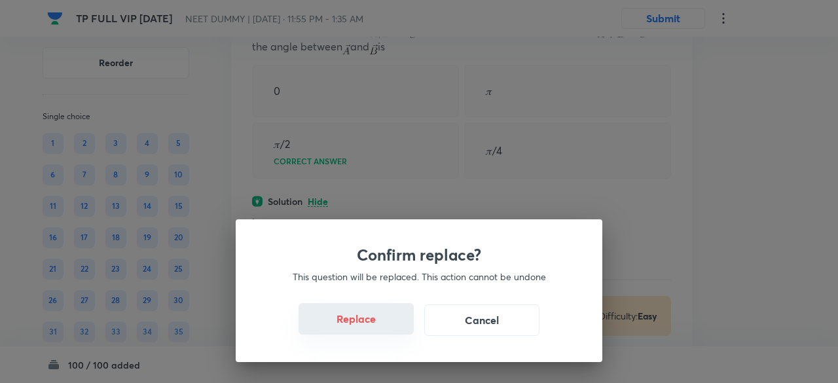
click at [374, 319] on button "Replace" at bounding box center [355, 318] width 115 height 31
click at [380, 327] on button "Replace" at bounding box center [355, 318] width 115 height 31
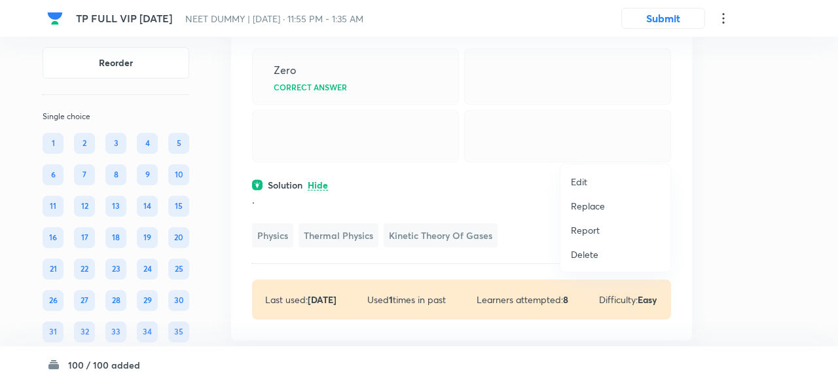
click at [593, 206] on p "Replace" at bounding box center [588, 206] width 34 height 14
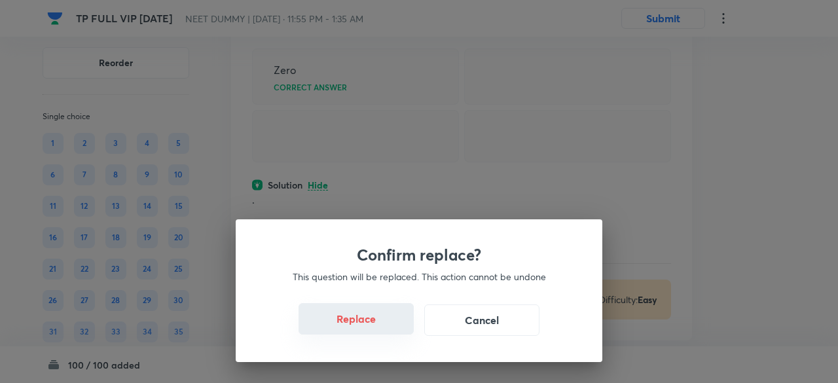
click at [366, 323] on button "Replace" at bounding box center [355, 318] width 115 height 31
click at [378, 324] on button "Replace" at bounding box center [355, 318] width 115 height 31
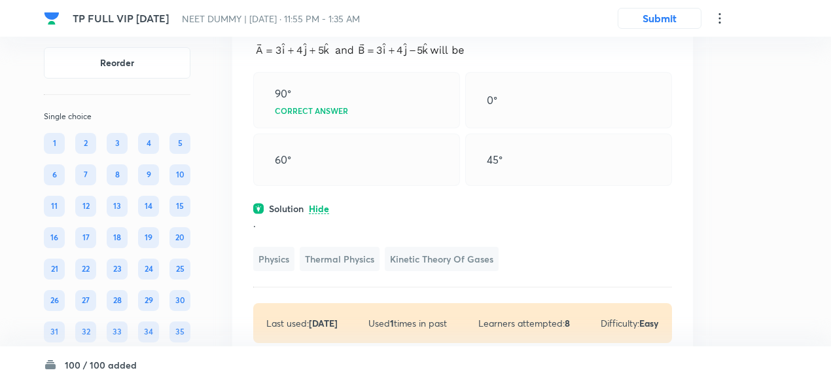
click at [664, 138] on div "Question 77 Marks: (+1, -0) • 4 options The angle between the two vectors 90° C…" at bounding box center [462, 167] width 461 height 394
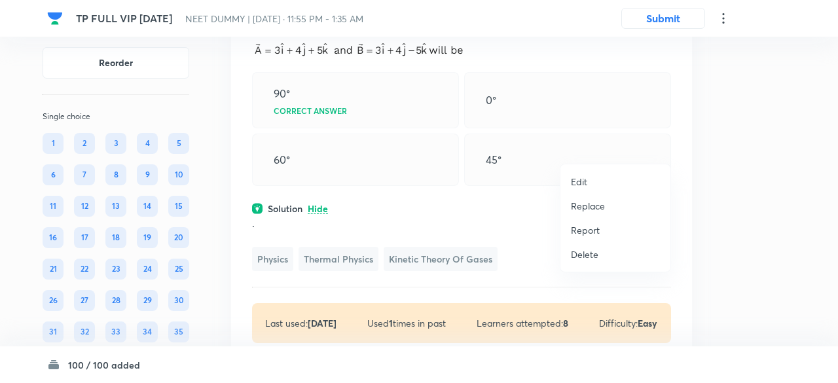
click at [579, 210] on p "Replace" at bounding box center [588, 206] width 34 height 14
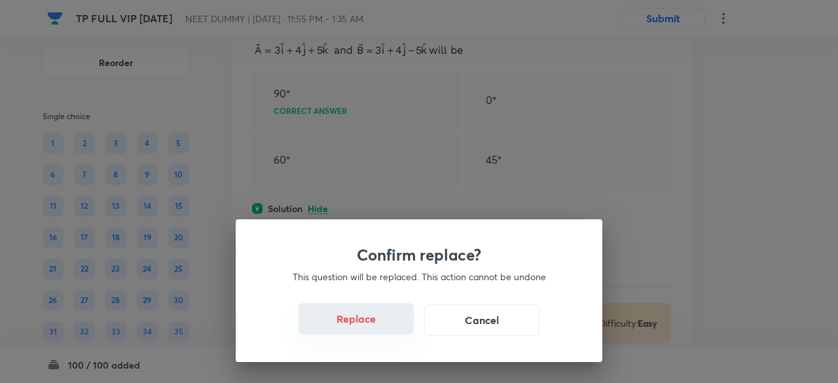
click at [357, 323] on button "Replace" at bounding box center [355, 318] width 115 height 31
click at [362, 323] on button "Replace" at bounding box center [355, 318] width 115 height 31
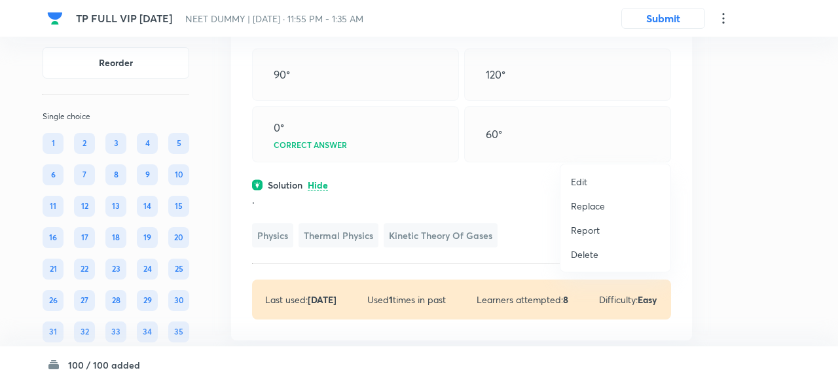
click at [595, 204] on p "Replace" at bounding box center [588, 206] width 34 height 14
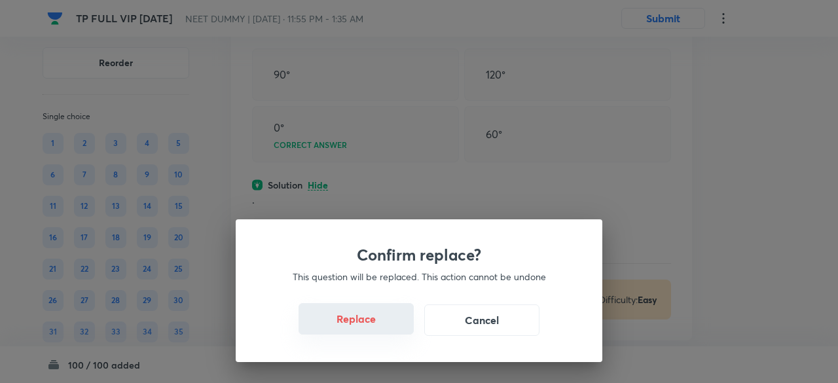
click at [376, 326] on button "Replace" at bounding box center [355, 318] width 115 height 31
click at [378, 327] on button "Replace" at bounding box center [355, 318] width 115 height 31
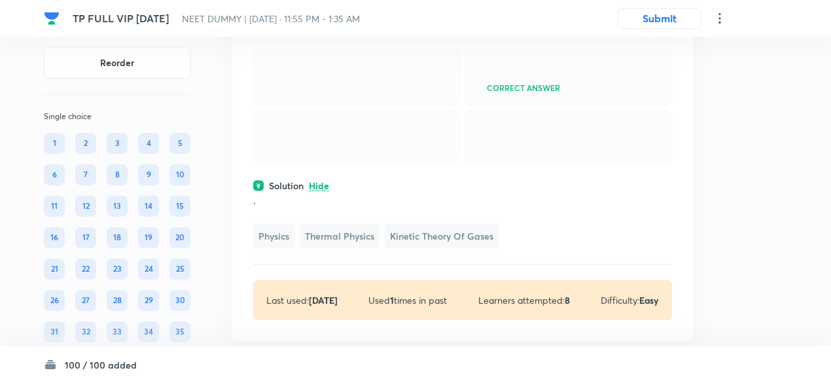
scroll to position [29310, 0]
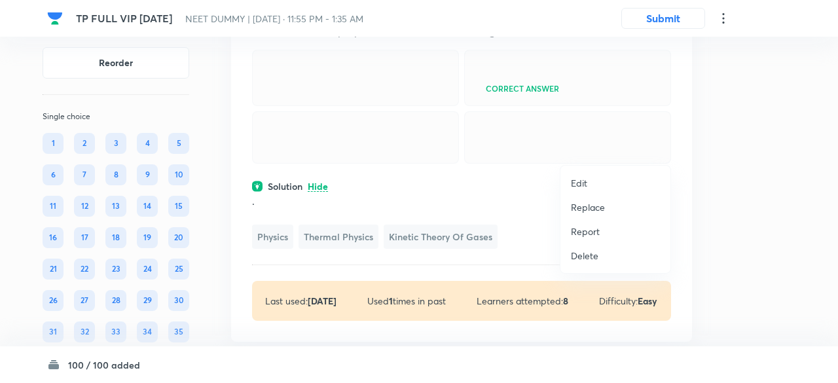
click at [592, 205] on p "Replace" at bounding box center [588, 207] width 34 height 14
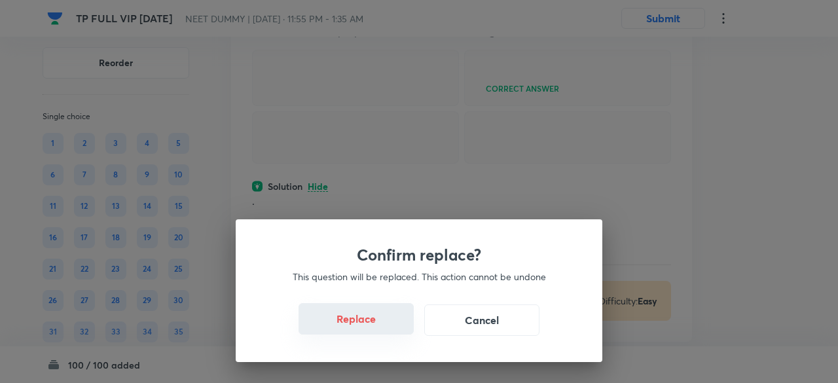
click at [364, 317] on button "Replace" at bounding box center [355, 318] width 115 height 31
click at [370, 329] on button "Replace" at bounding box center [355, 318] width 115 height 31
click at [370, 329] on button "Replace" at bounding box center [355, 319] width 115 height 31
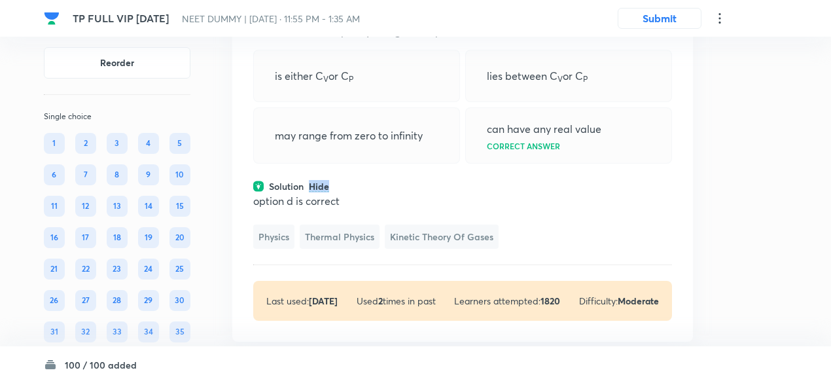
click at [370, 193] on div "Solution Hide" at bounding box center [462, 186] width 419 height 14
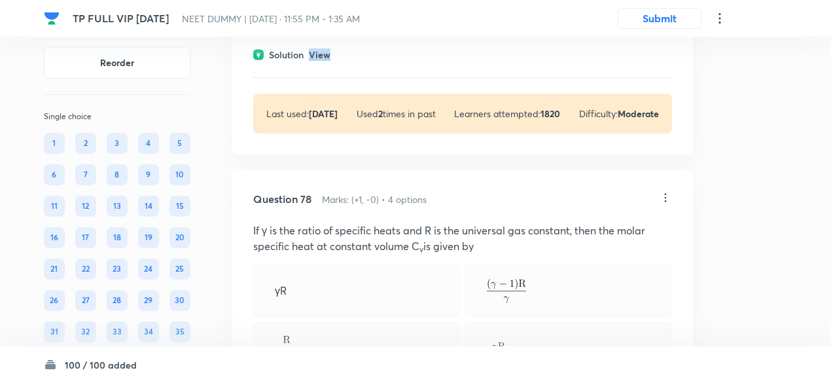
scroll to position [29467, 0]
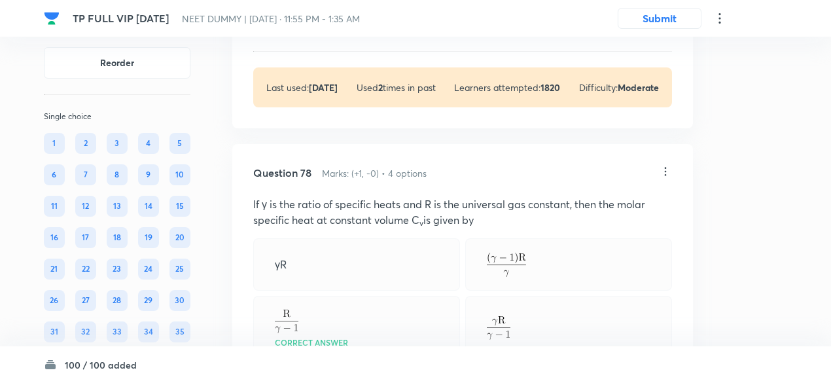
click at [322, 34] on p "View" at bounding box center [320, 29] width 22 height 10
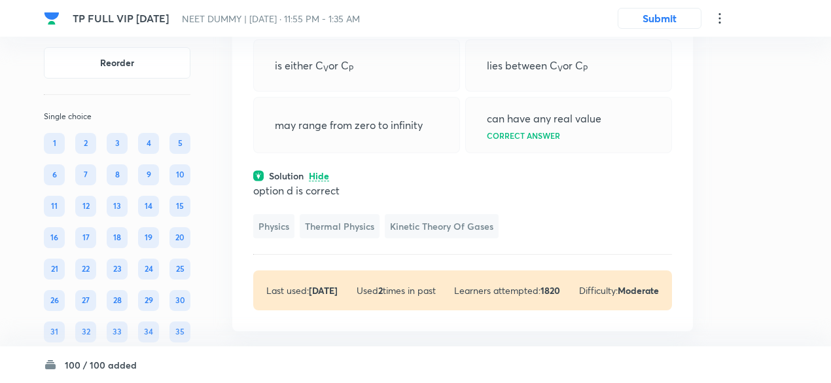
scroll to position [29319, 0]
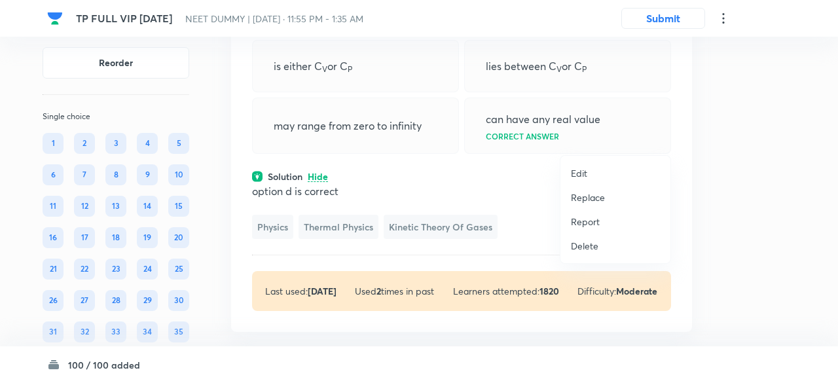
click at [584, 202] on p "Replace" at bounding box center [588, 197] width 34 height 14
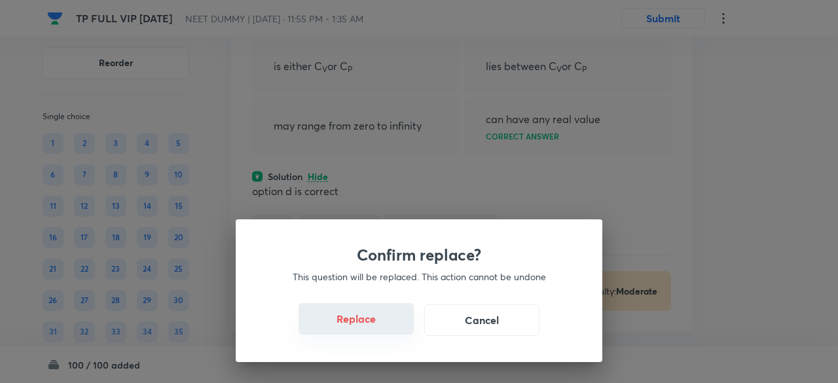
click at [370, 324] on button "Replace" at bounding box center [355, 318] width 115 height 31
click at [380, 325] on button "Replace" at bounding box center [355, 318] width 115 height 31
click at [380, 325] on button "Replace" at bounding box center [355, 319] width 115 height 31
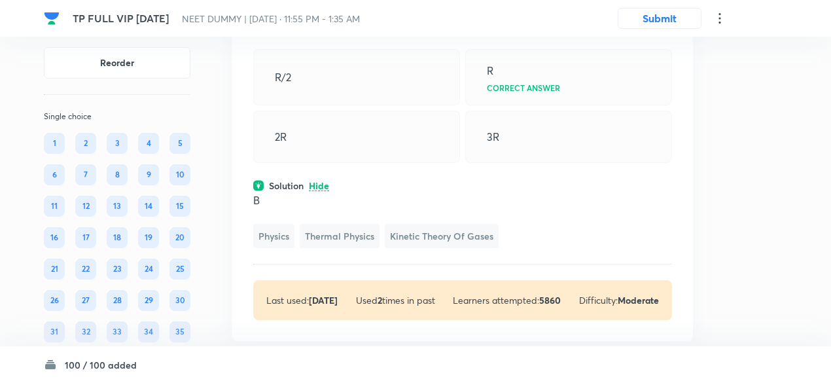
scroll to position [29341, 0]
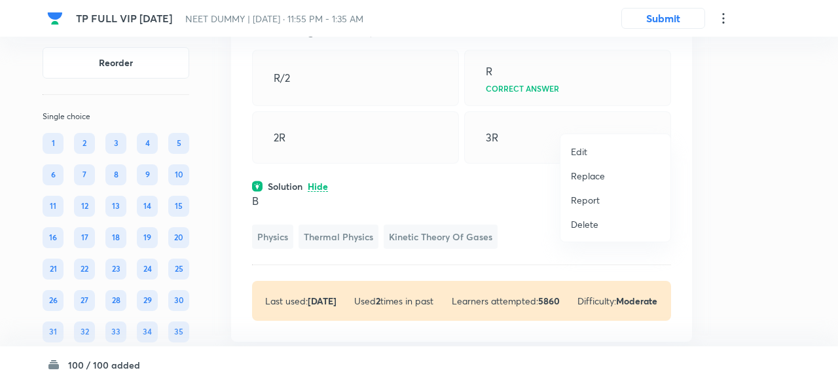
click at [575, 176] on p "Replace" at bounding box center [588, 176] width 34 height 14
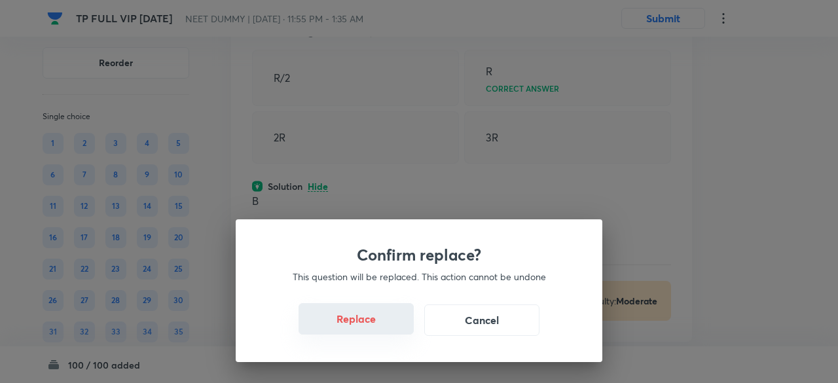
click at [383, 328] on button "Replace" at bounding box center [355, 318] width 115 height 31
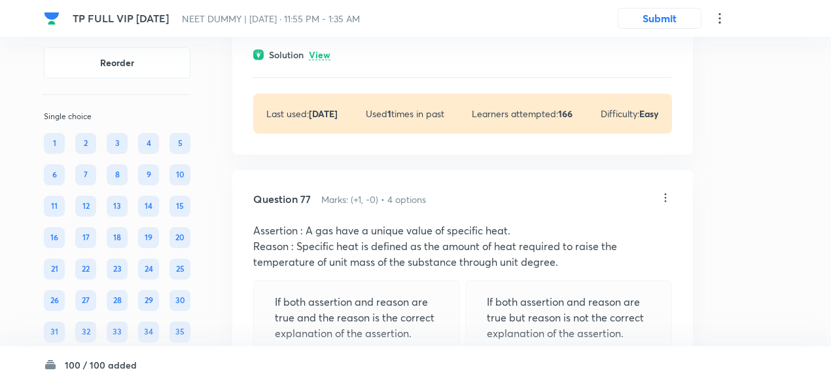
scroll to position [29109, 0]
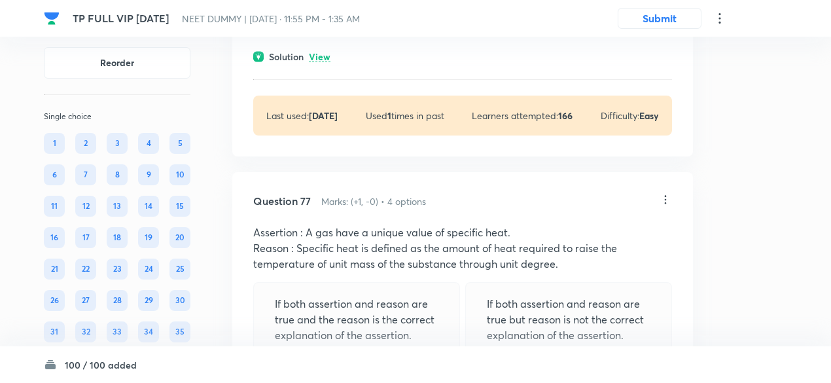
click at [327, 62] on p "View" at bounding box center [320, 57] width 22 height 10
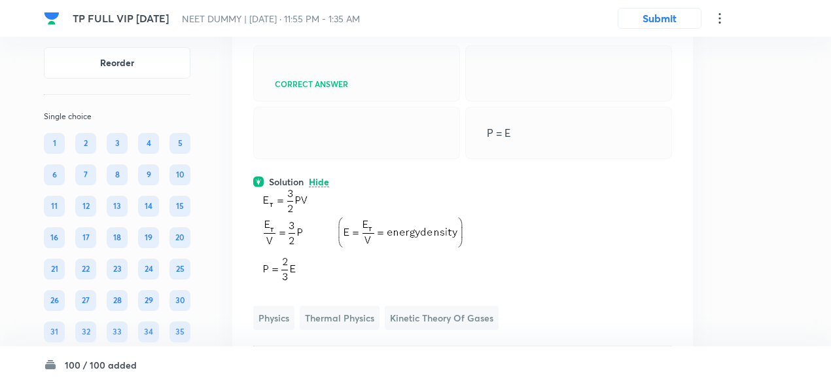
scroll to position [28983, 0]
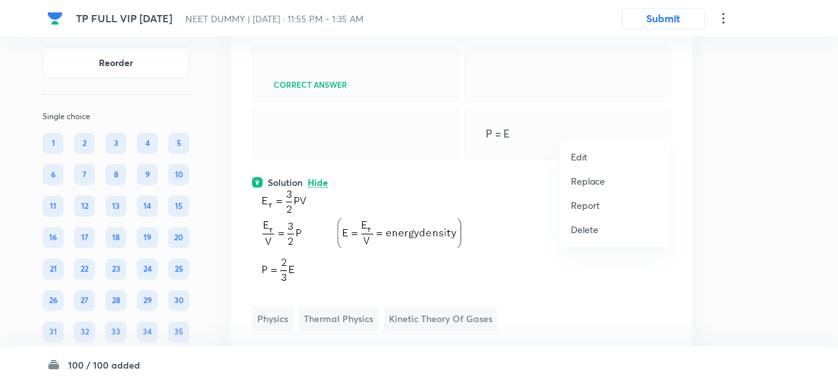
click at [589, 181] on p "Replace" at bounding box center [588, 181] width 34 height 14
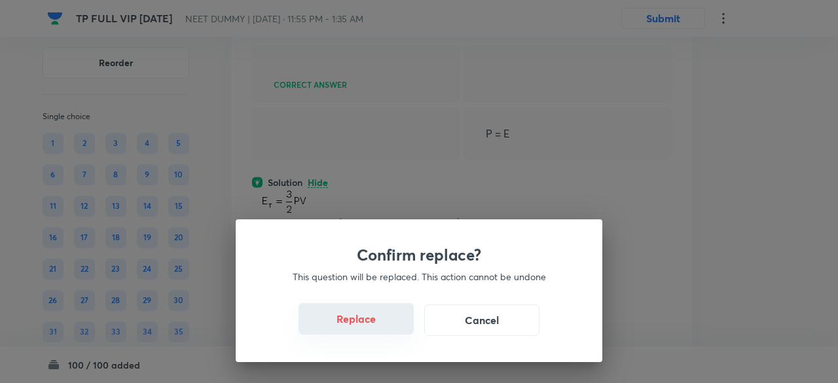
click at [369, 325] on button "Replace" at bounding box center [355, 318] width 115 height 31
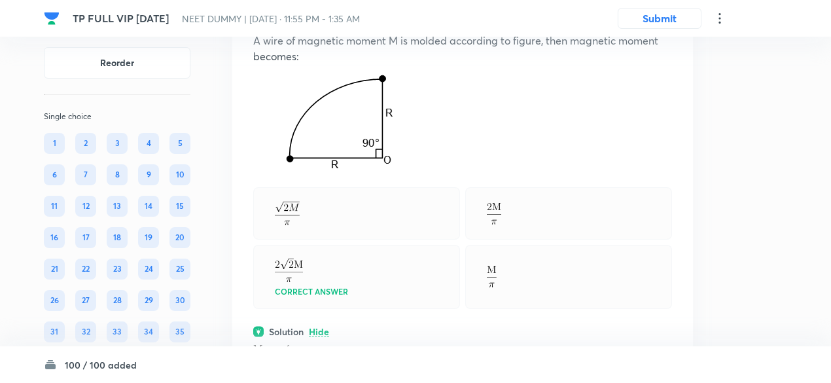
scroll to position [28966, 0]
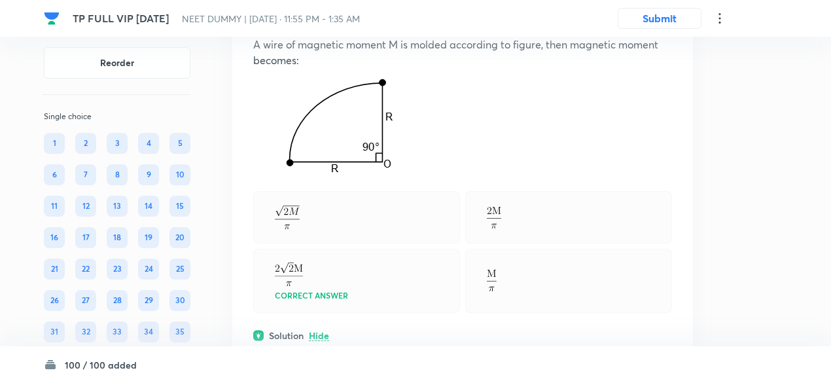
click at [664, 18] on icon at bounding box center [665, 11] width 13 height 13
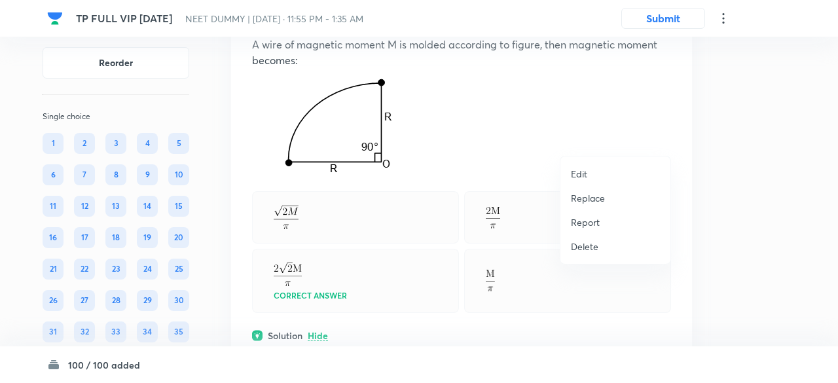
click at [589, 200] on p "Replace" at bounding box center [588, 198] width 34 height 14
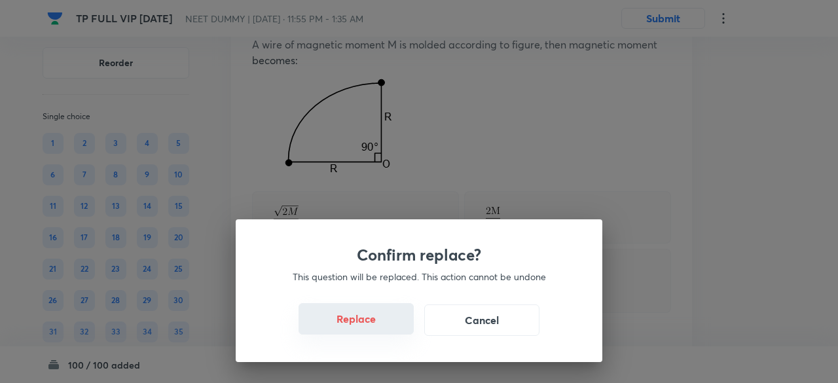
click at [368, 317] on button "Replace" at bounding box center [355, 318] width 115 height 31
click at [374, 326] on button "Replace" at bounding box center [355, 318] width 115 height 31
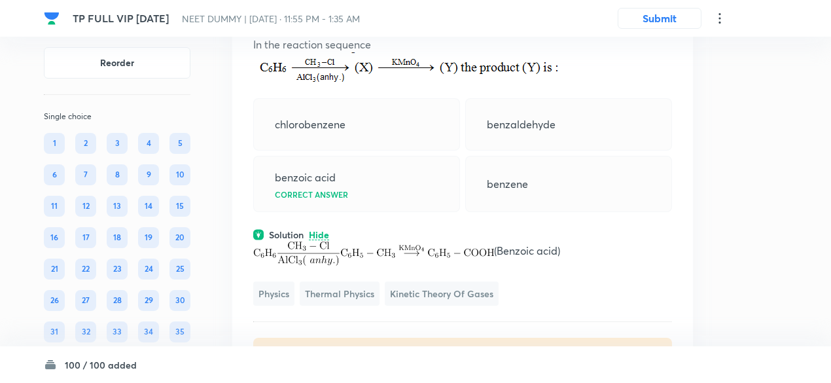
click at [662, 18] on icon at bounding box center [665, 11] width 13 height 13
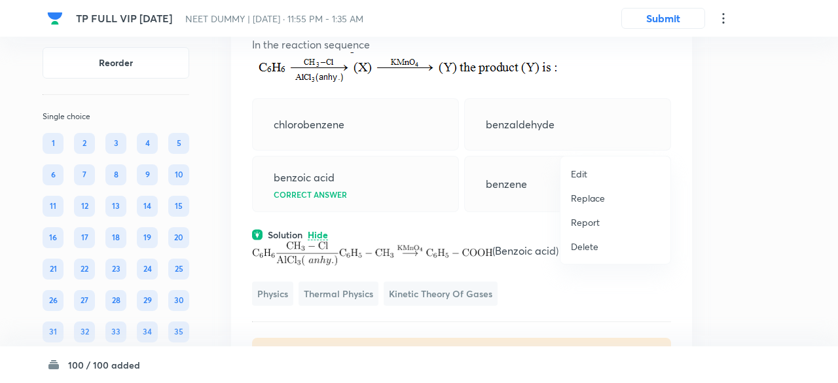
click at [595, 194] on p "Replace" at bounding box center [588, 198] width 34 height 14
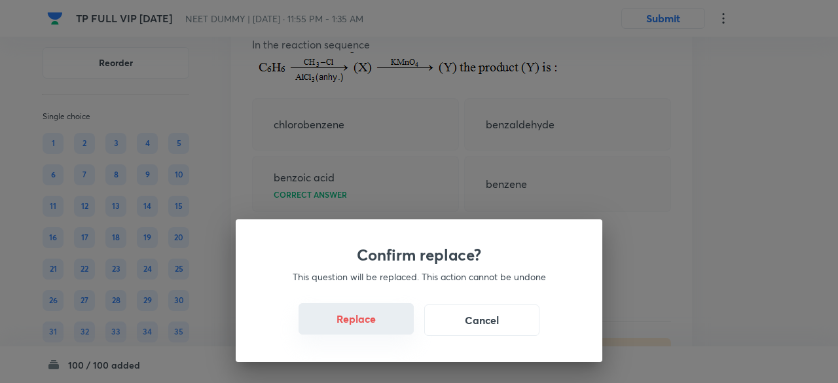
click at [371, 321] on button "Replace" at bounding box center [355, 318] width 115 height 31
click at [372, 323] on button "Replace" at bounding box center [355, 318] width 115 height 31
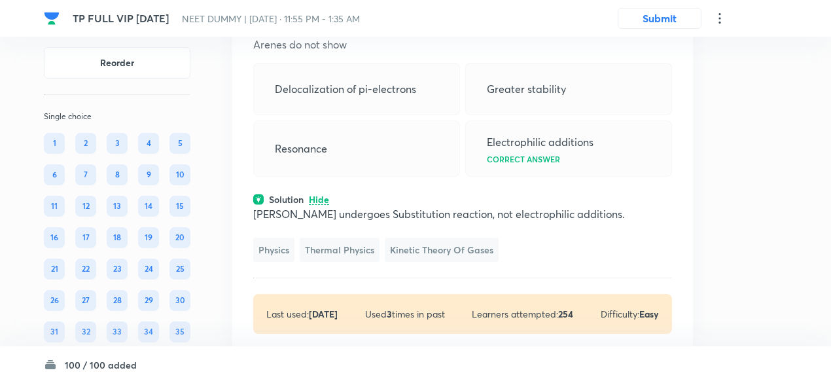
click at [665, 133] on div "Question 76 Marks: (+1, -0) • 4 options Arenes do not show Delocalization of pi…" at bounding box center [462, 169] width 461 height 370
click at [667, 18] on icon at bounding box center [665, 11] width 13 height 13
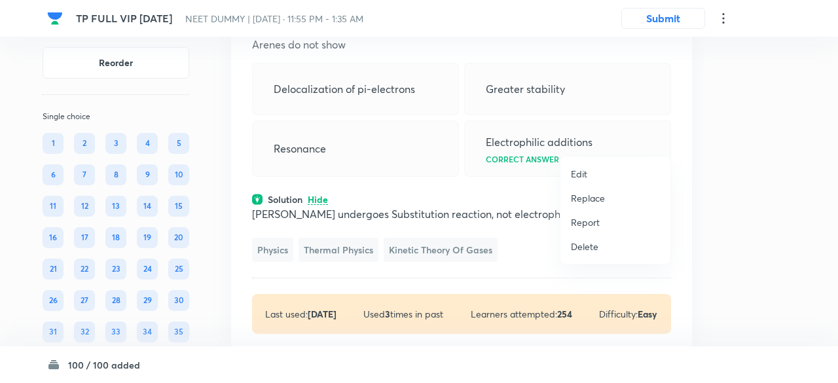
click at [594, 195] on p "Replace" at bounding box center [588, 198] width 34 height 14
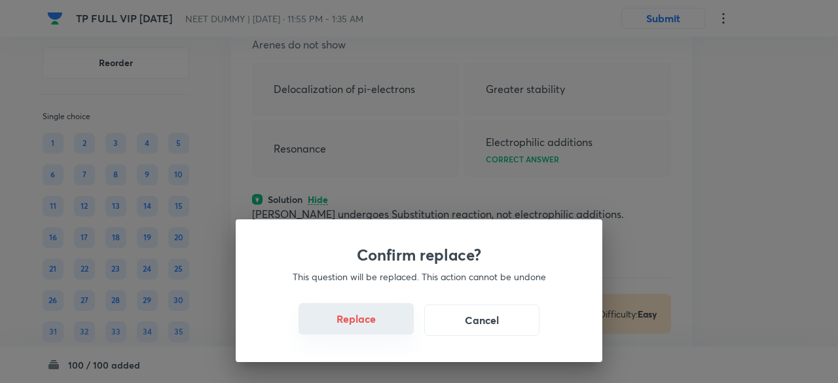
click at [374, 325] on button "Replace" at bounding box center [355, 318] width 115 height 31
click at [374, 325] on button "Replace" at bounding box center [355, 319] width 115 height 31
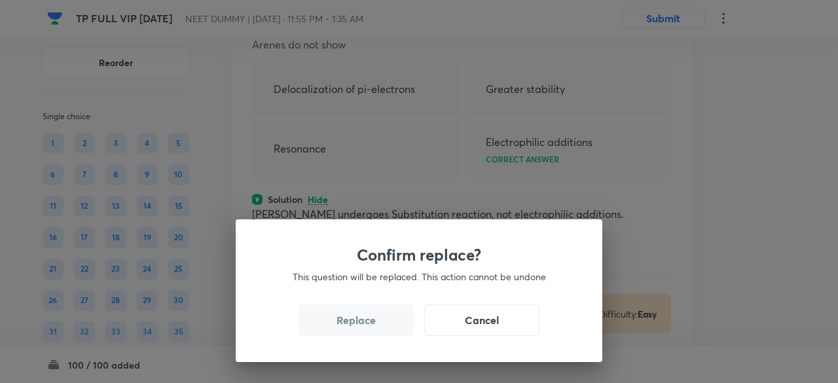
click at [374, 325] on button "Replace" at bounding box center [355, 319] width 115 height 31
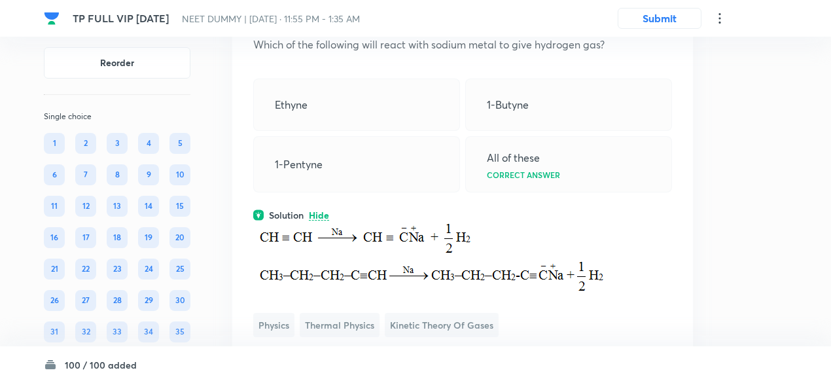
click at [667, 18] on icon at bounding box center [665, 11] width 13 height 13
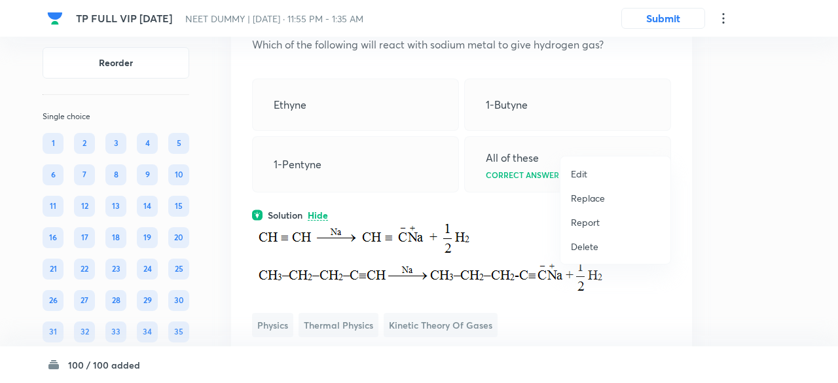
click at [588, 200] on p "Replace" at bounding box center [588, 198] width 34 height 14
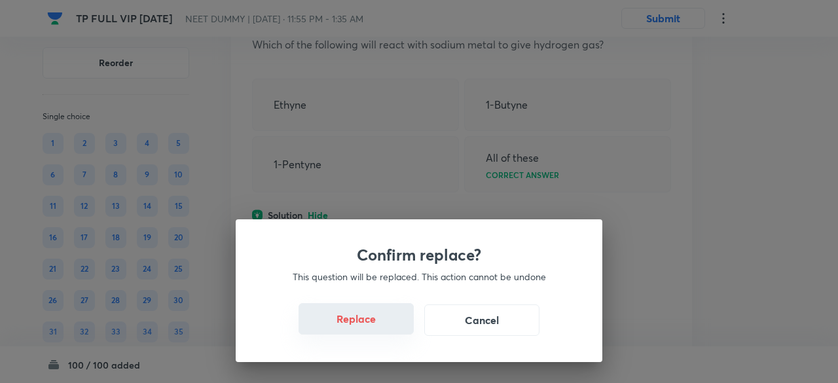
click at [374, 323] on button "Replace" at bounding box center [355, 318] width 115 height 31
click at [375, 327] on button "Replace" at bounding box center [355, 318] width 115 height 31
click at [375, 327] on button "Replace" at bounding box center [355, 319] width 115 height 31
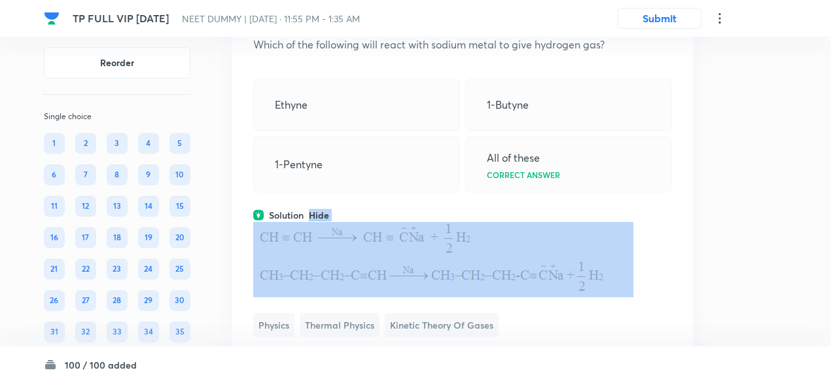
click at [375, 327] on div "Question 76 Marks: (+1, -0) • 4 options Which of the following will react with …" at bounding box center [462, 207] width 461 height 446
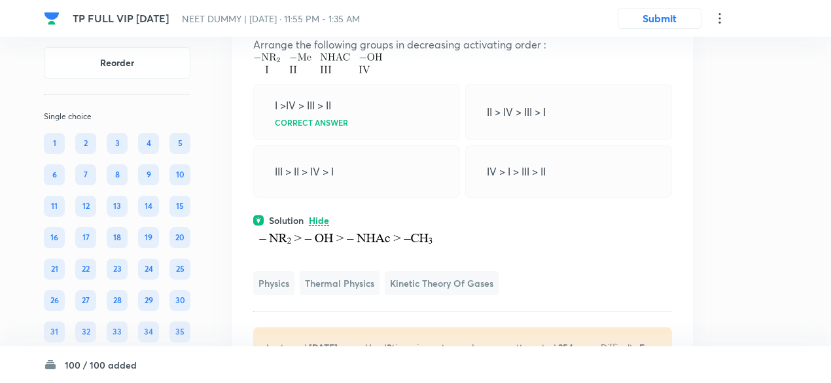
click at [665, 18] on icon at bounding box center [665, 11] width 13 height 13
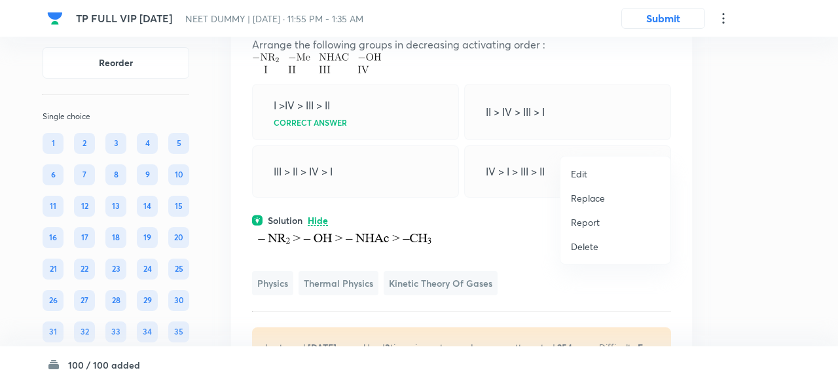
click at [589, 197] on p "Replace" at bounding box center [588, 198] width 34 height 14
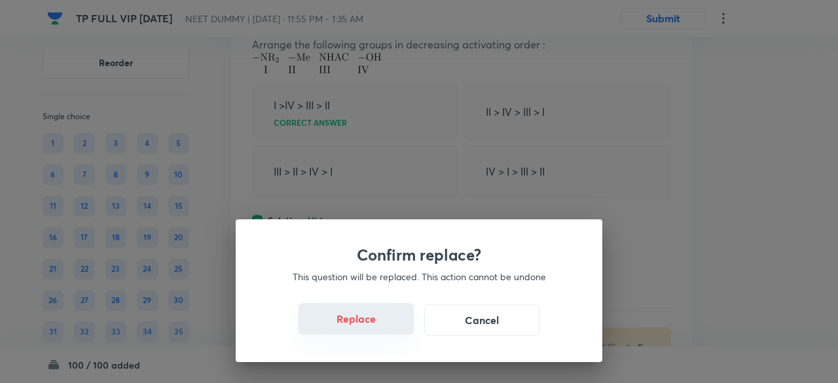
click at [375, 321] on button "Replace" at bounding box center [355, 318] width 115 height 31
click at [377, 324] on button "Replace" at bounding box center [355, 318] width 115 height 31
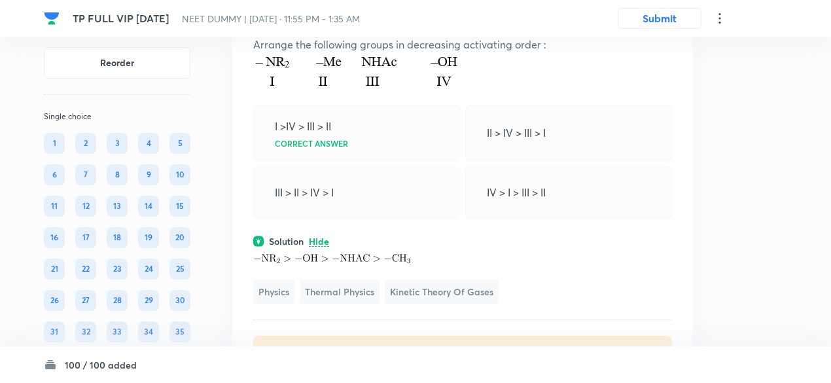
click at [666, 18] on icon at bounding box center [665, 11] width 13 height 13
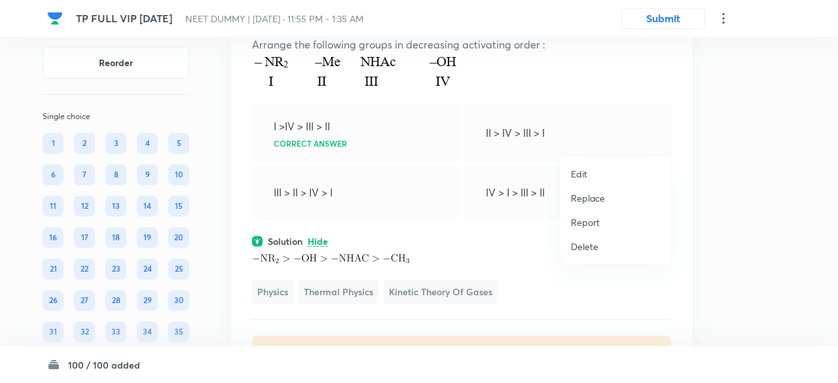
click at [590, 204] on p "Replace" at bounding box center [588, 198] width 34 height 14
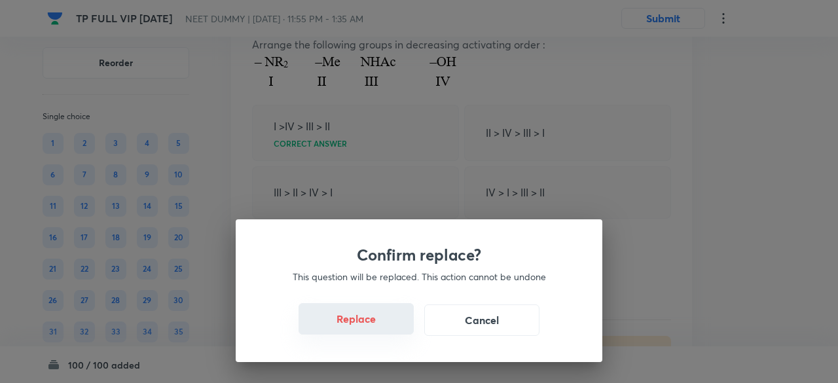
click at [376, 325] on button "Replace" at bounding box center [355, 318] width 115 height 31
click at [383, 328] on button "Replace" at bounding box center [355, 318] width 115 height 31
click at [383, 328] on button "Replace" at bounding box center [355, 319] width 115 height 31
click at [383, 328] on div "Confirm replace? This question will be replaced. This action cannot be undone R…" at bounding box center [419, 290] width 366 height 143
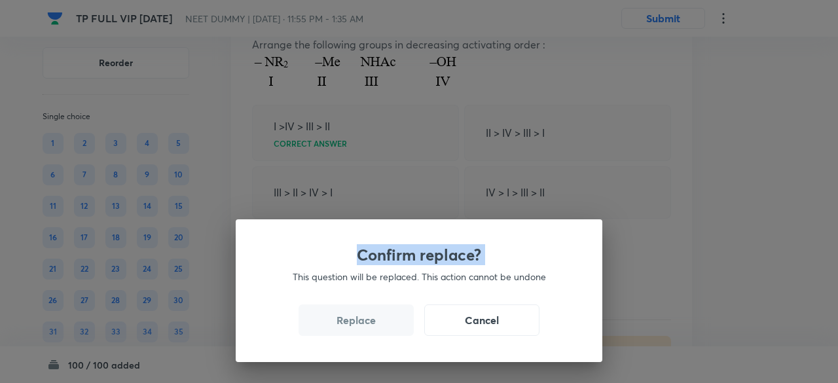
click at [383, 328] on div "Confirm replace? This question will be replaced. This action cannot be undone R…" at bounding box center [419, 191] width 838 height 383
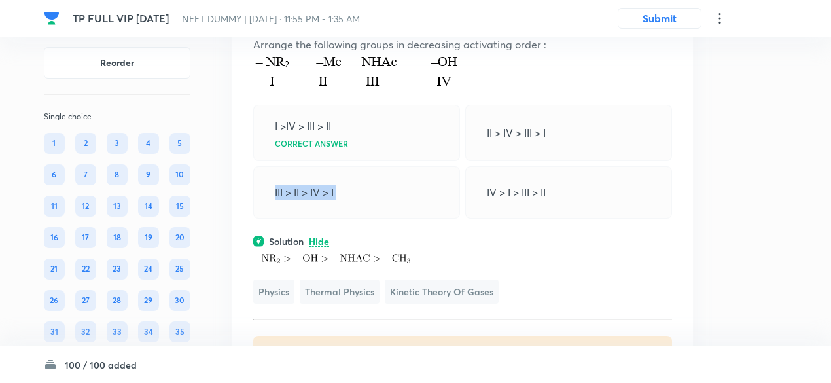
click at [383, 219] on div "III > II > IV > I" at bounding box center [356, 192] width 207 height 52
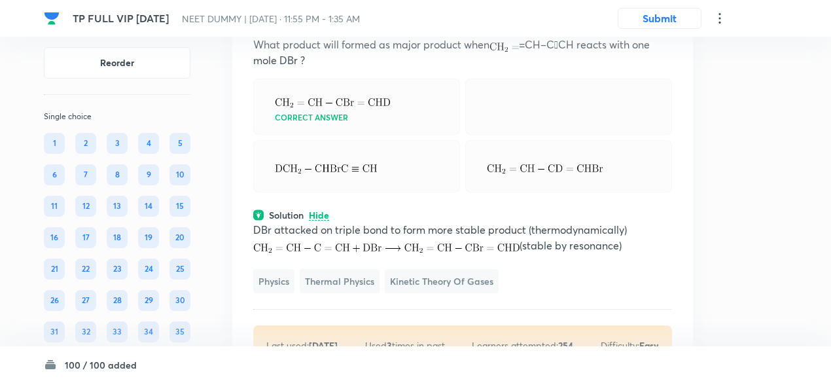
click at [667, 18] on icon at bounding box center [665, 11] width 13 height 13
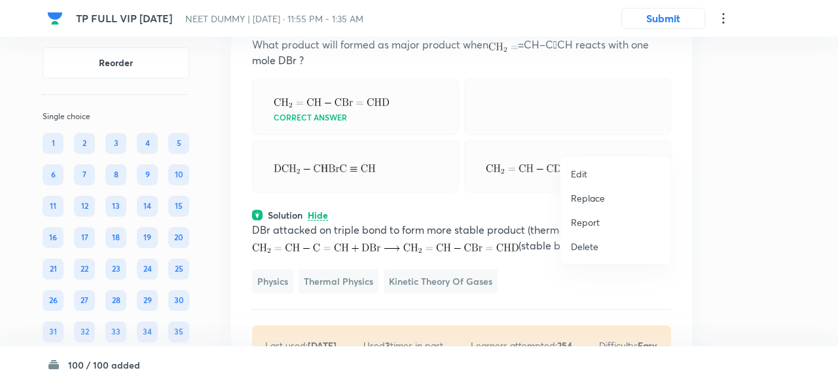
click at [594, 196] on p "Replace" at bounding box center [588, 198] width 34 height 14
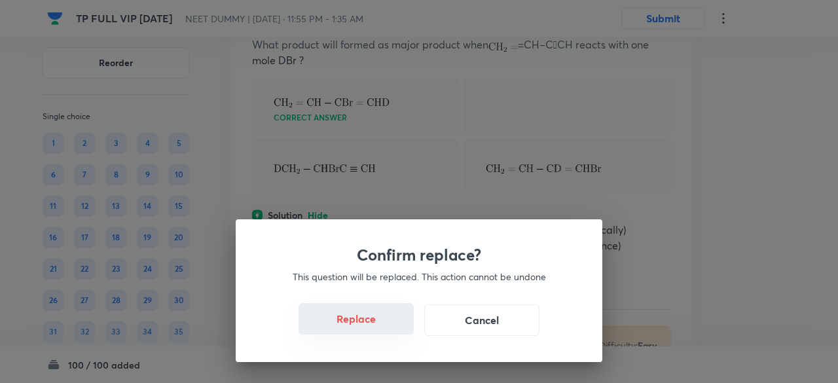
click at [370, 324] on button "Replace" at bounding box center [355, 318] width 115 height 31
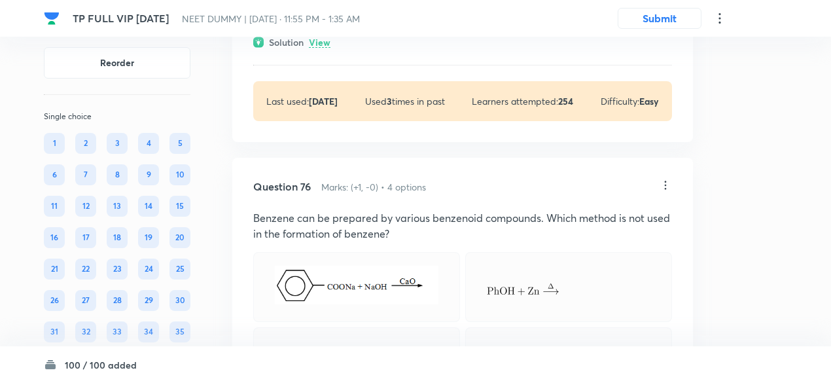
scroll to position [28728, 0]
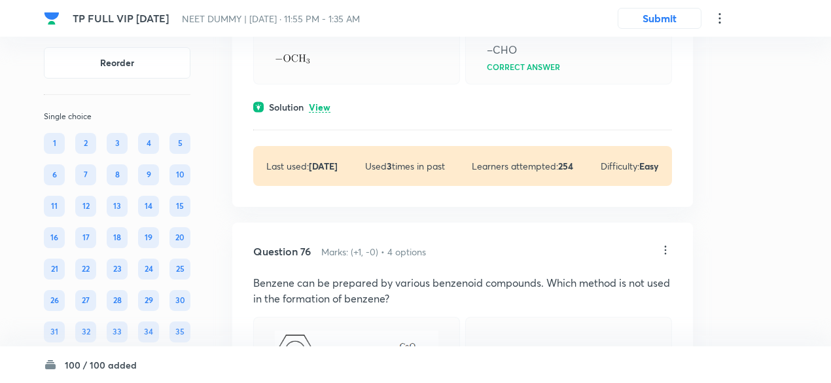
click at [323, 207] on div "Question 75 Marks: (+1, -0) • 4 options Which of the following is the not o,p-d…" at bounding box center [462, 49] width 461 height 315
click at [323, 113] on p "View" at bounding box center [320, 108] width 22 height 10
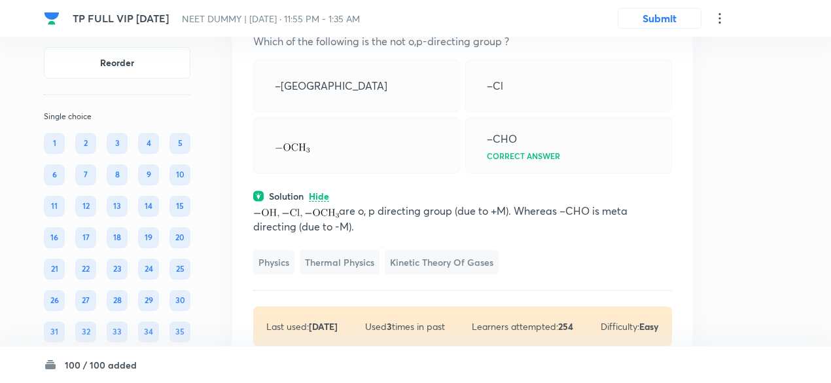
scroll to position [28638, 0]
click at [667, 16] on icon at bounding box center [665, 9] width 13 height 13
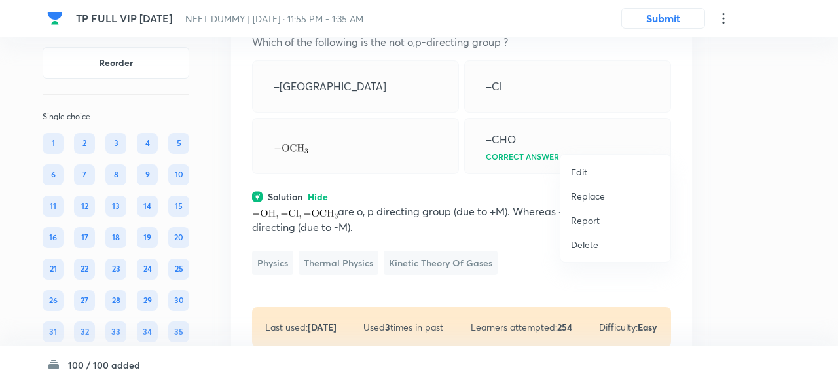
click at [592, 200] on p "Replace" at bounding box center [588, 196] width 34 height 14
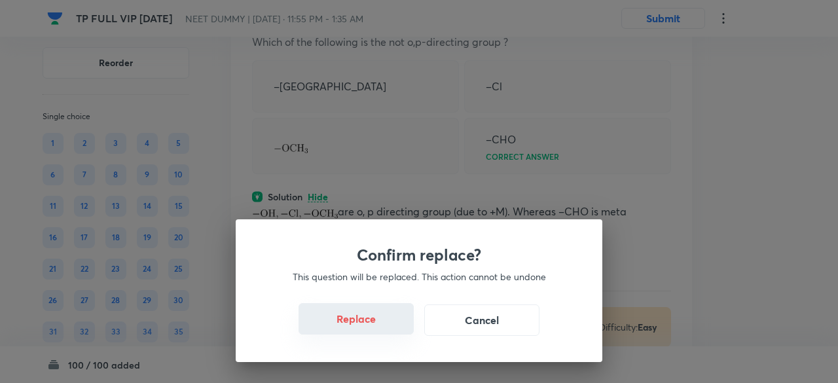
click at [374, 322] on button "Replace" at bounding box center [355, 318] width 115 height 31
click at [377, 328] on button "Replace" at bounding box center [355, 318] width 115 height 31
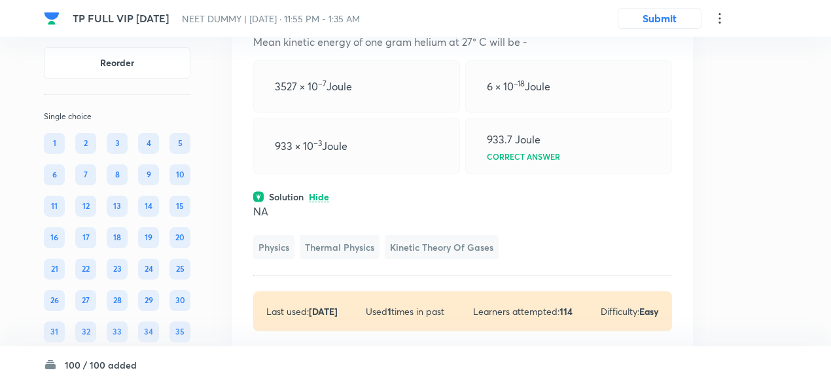
click at [665, 16] on icon at bounding box center [665, 9] width 13 height 13
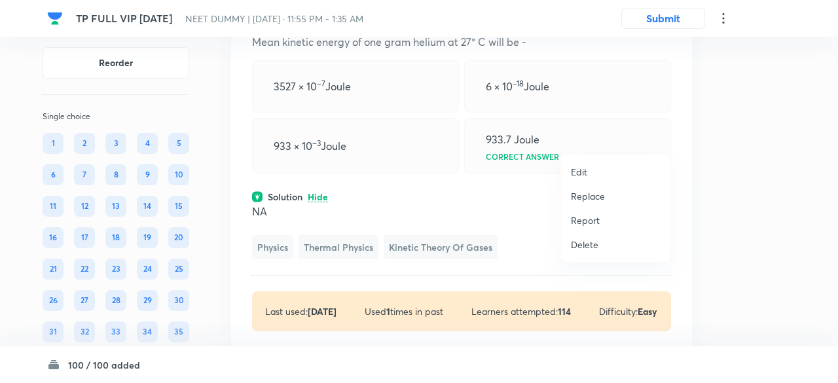
click at [594, 196] on p "Replace" at bounding box center [588, 196] width 34 height 14
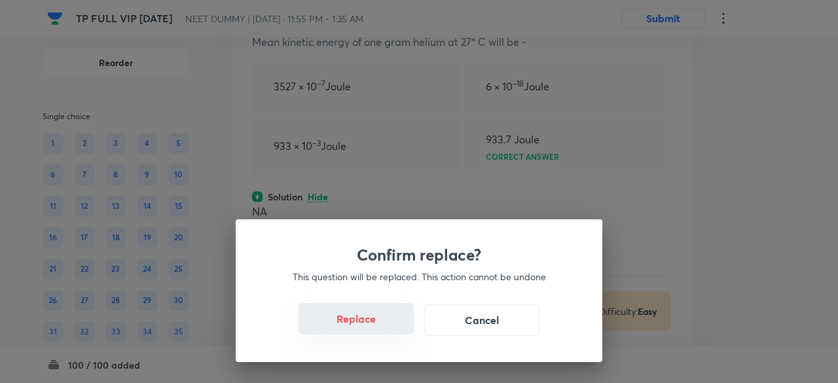
click at [364, 326] on button "Replace" at bounding box center [355, 318] width 115 height 31
click at [382, 327] on button "Replace" at bounding box center [355, 318] width 115 height 31
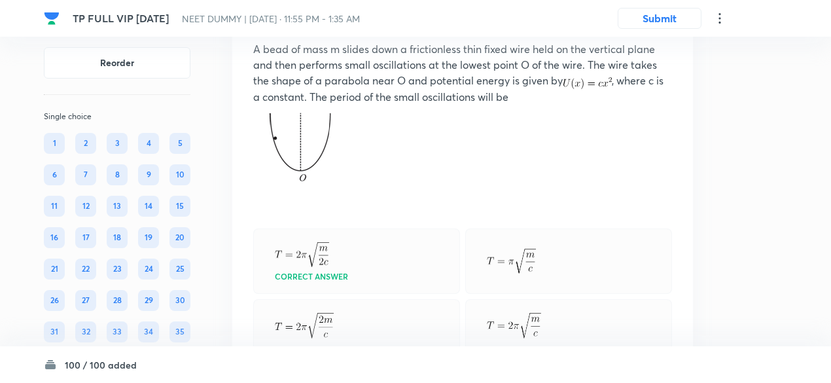
scroll to position [28592, 0]
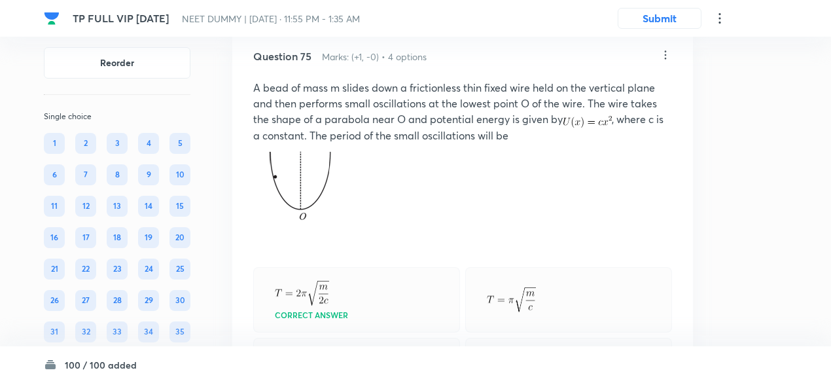
click at [664, 62] on icon at bounding box center [665, 54] width 13 height 13
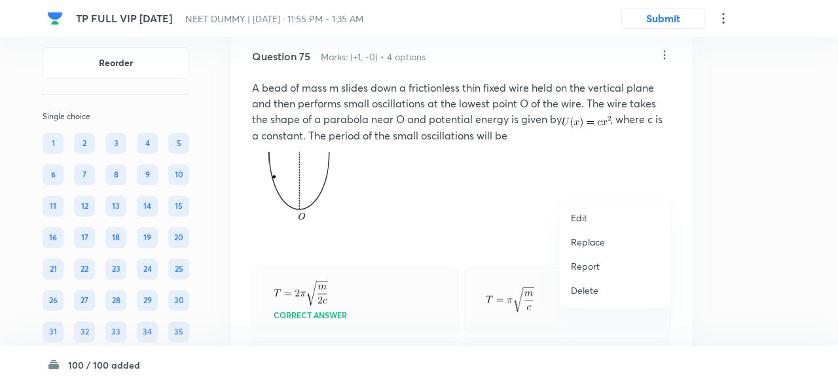
click at [594, 240] on p "Replace" at bounding box center [588, 242] width 34 height 14
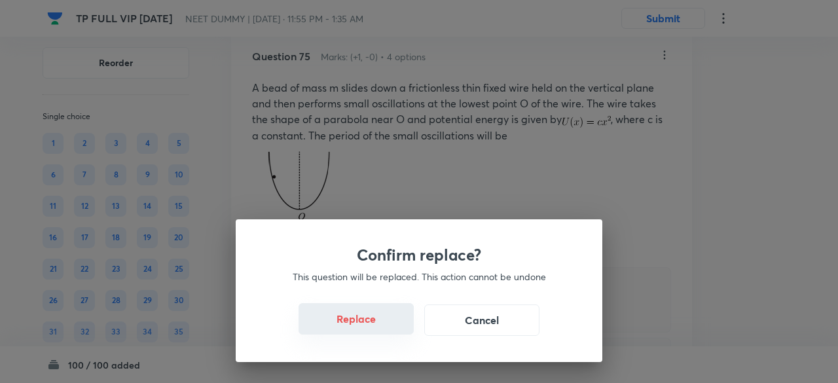
click at [368, 324] on button "Replace" at bounding box center [355, 318] width 115 height 31
click at [404, 324] on button "Replace" at bounding box center [355, 318] width 115 height 31
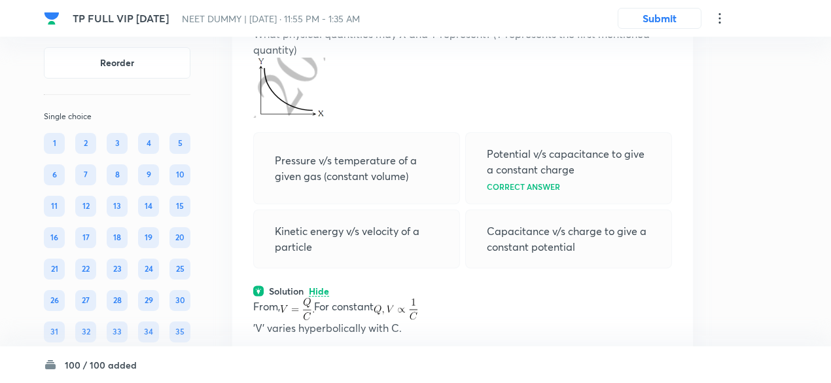
scroll to position [28641, 0]
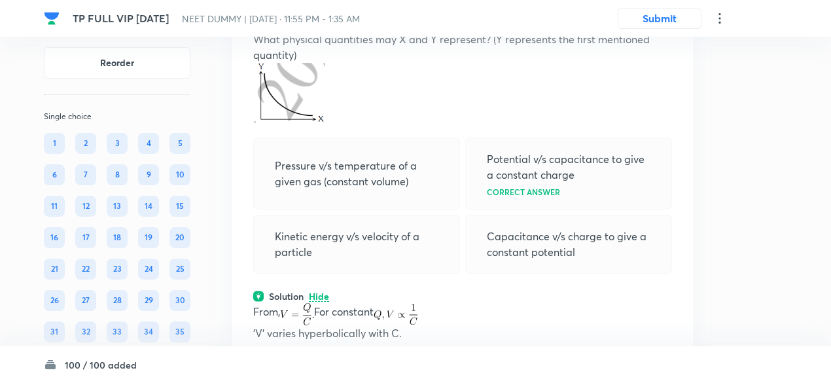
click at [668, 13] on icon at bounding box center [665, 6] width 13 height 13
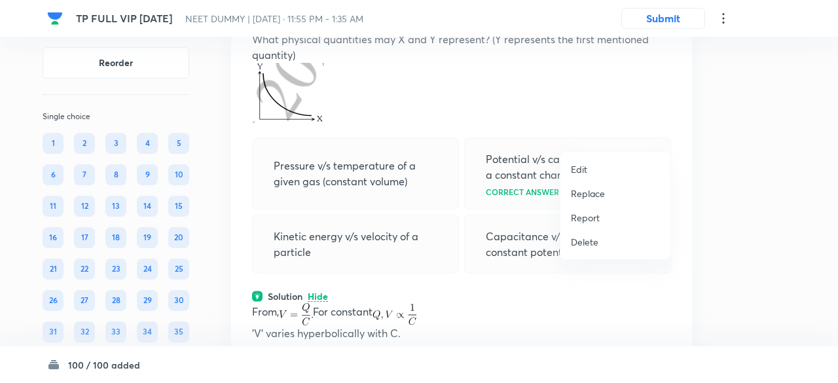
click at [598, 195] on p "Replace" at bounding box center [588, 193] width 34 height 14
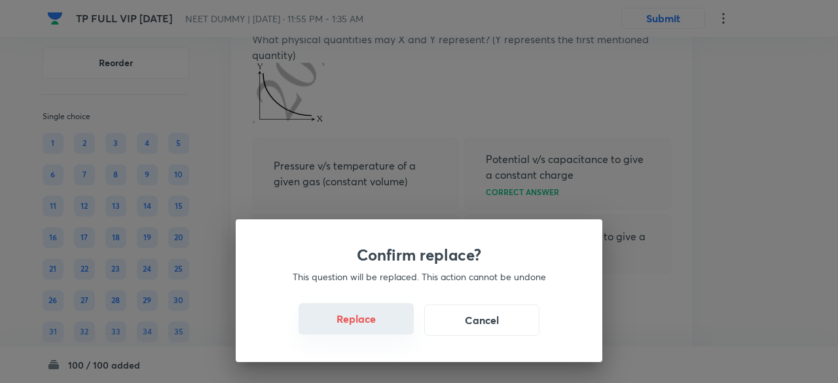
click at [368, 320] on button "Replace" at bounding box center [355, 318] width 115 height 31
click at [372, 329] on button "Replace" at bounding box center [355, 318] width 115 height 31
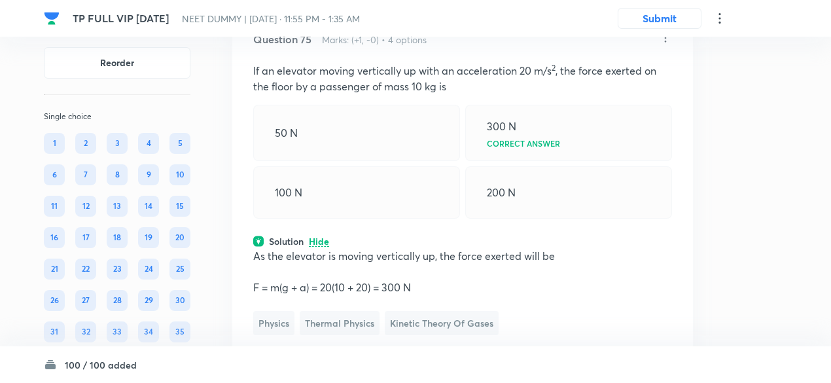
scroll to position [28592, 0]
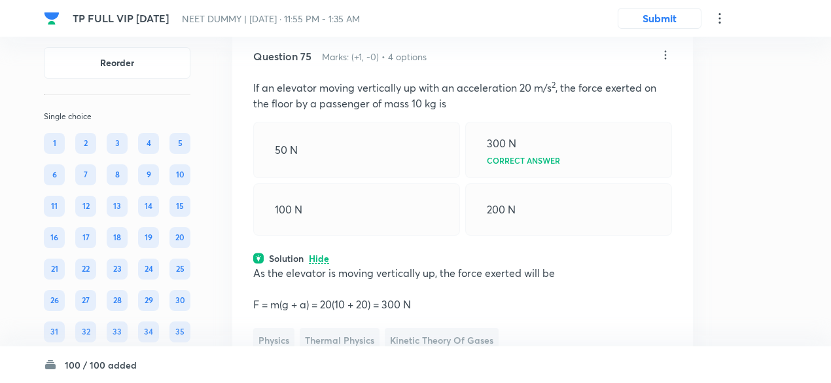
click at [665, 62] on icon at bounding box center [665, 54] width 13 height 13
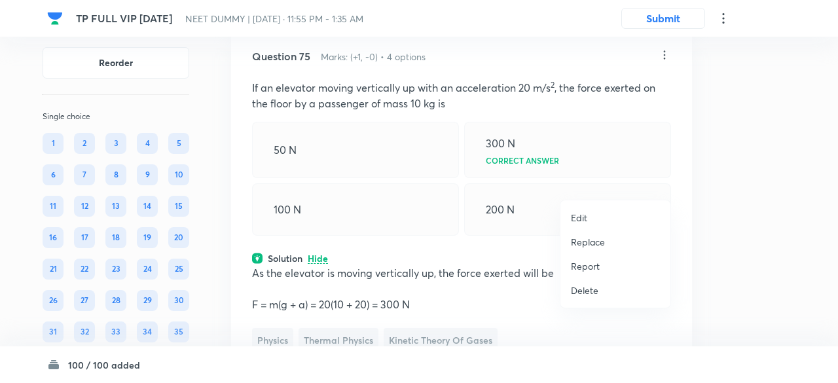
click at [594, 249] on li "Replace" at bounding box center [615, 242] width 110 height 24
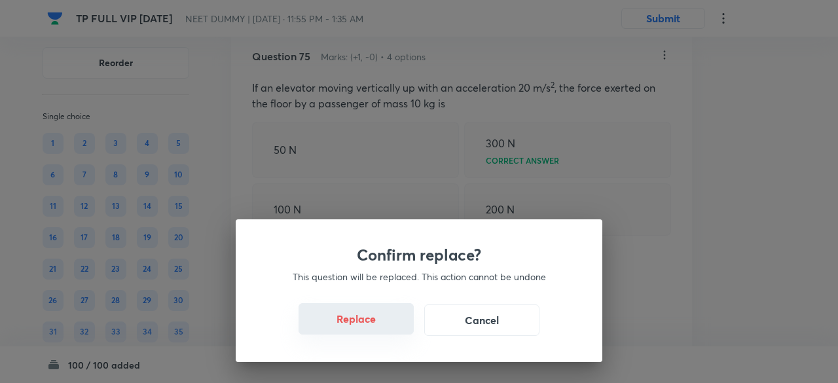
click at [377, 324] on button "Replace" at bounding box center [355, 318] width 115 height 31
click at [377, 324] on div "Confirm replace? This question will be replaced. This action cannot be undone R…" at bounding box center [419, 191] width 838 height 383
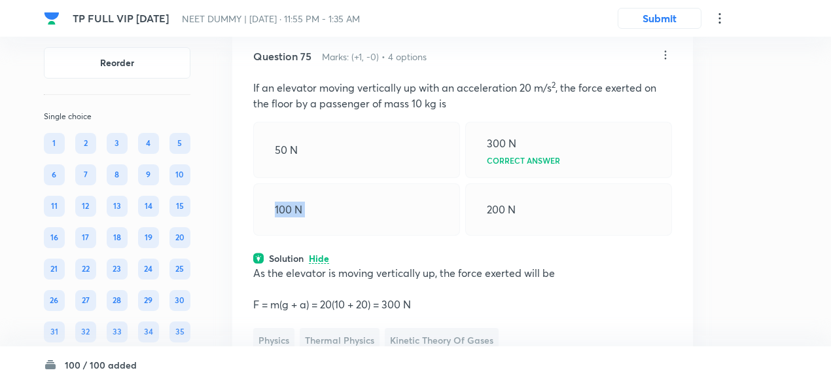
click at [377, 236] on div "100 N" at bounding box center [356, 209] width 207 height 52
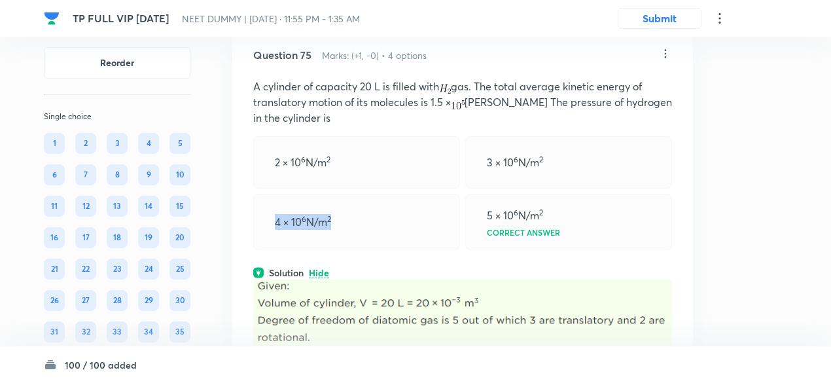
scroll to position [28593, 0]
click at [666, 61] on icon at bounding box center [665, 54] width 13 height 13
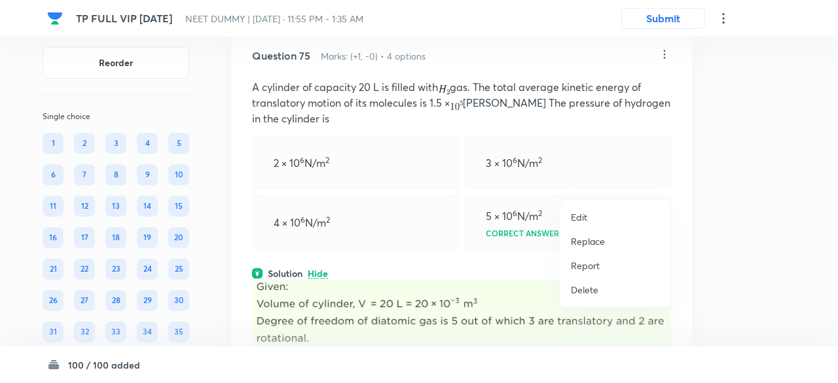
click at [592, 240] on p "Replace" at bounding box center [588, 241] width 34 height 14
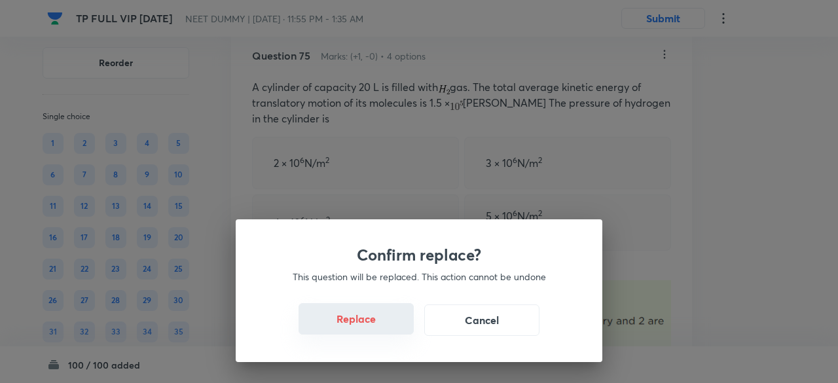
click at [393, 321] on button "Replace" at bounding box center [355, 318] width 115 height 31
click at [380, 330] on button "Replace" at bounding box center [355, 318] width 115 height 31
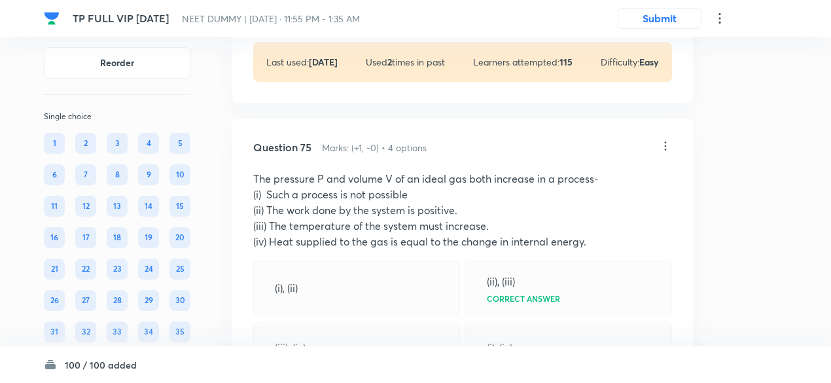
scroll to position [28440, 0]
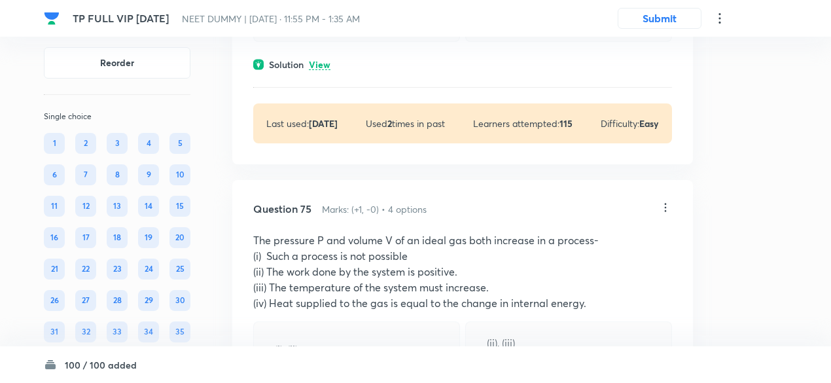
click at [326, 70] on p "View" at bounding box center [320, 65] width 22 height 10
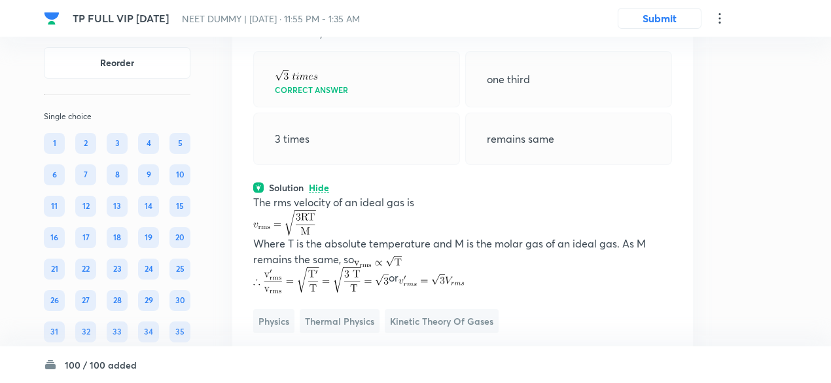
scroll to position [28314, 0]
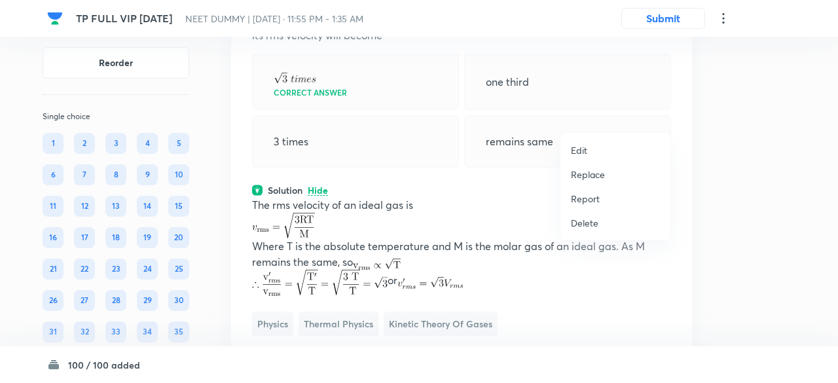
click at [605, 173] on li "Replace" at bounding box center [615, 174] width 110 height 24
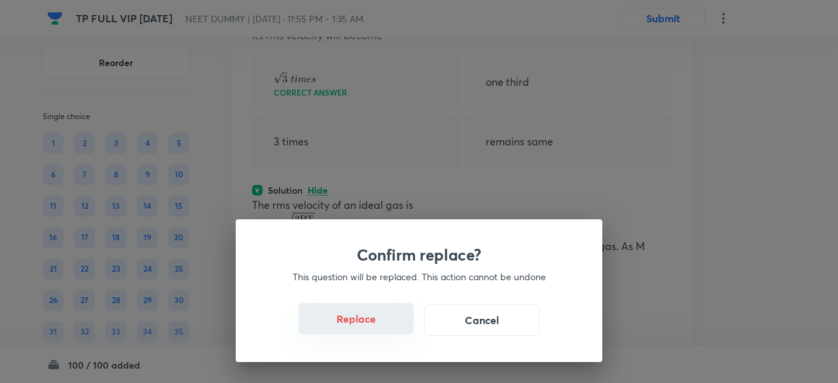
click at [368, 321] on button "Replace" at bounding box center [355, 318] width 115 height 31
click at [374, 327] on button "Replace" at bounding box center [355, 318] width 115 height 31
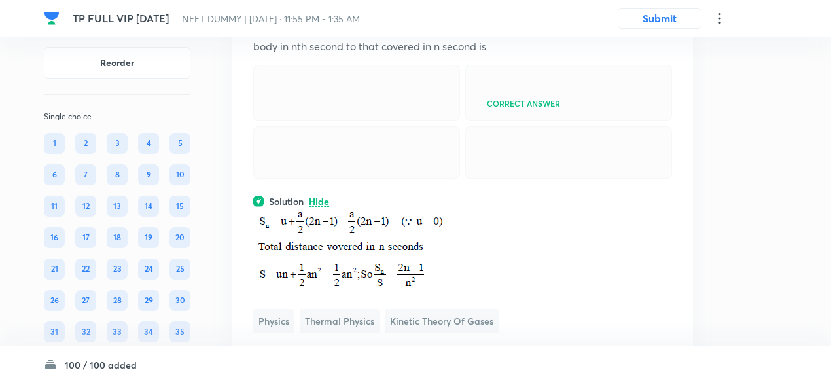
scroll to position [28311, 0]
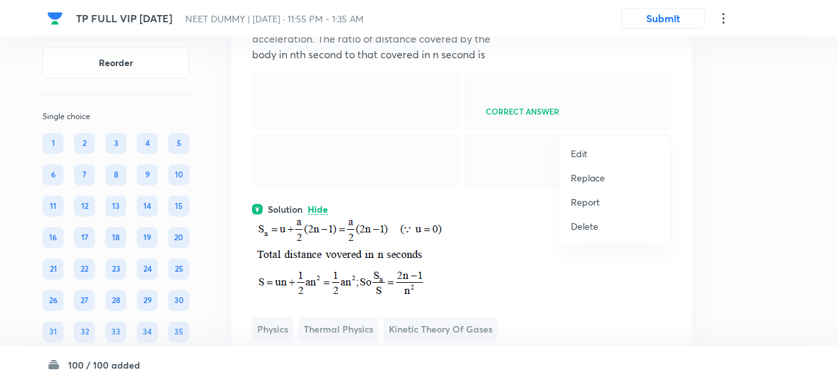
click at [592, 185] on li "Replace" at bounding box center [615, 178] width 110 height 24
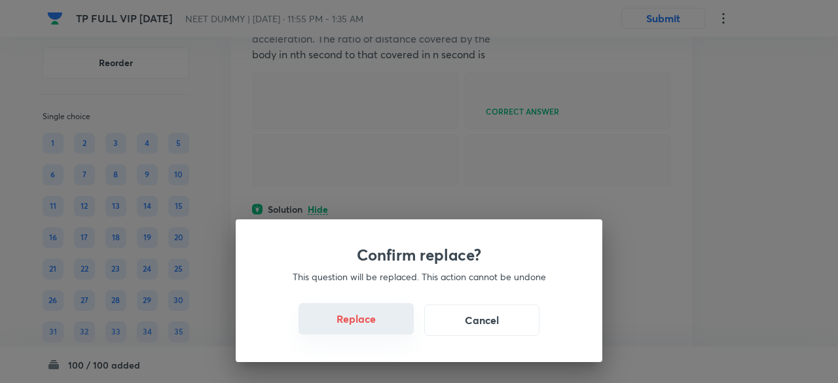
click at [396, 321] on button "Replace" at bounding box center [355, 318] width 115 height 31
click at [397, 328] on button "Replace" at bounding box center [355, 318] width 115 height 31
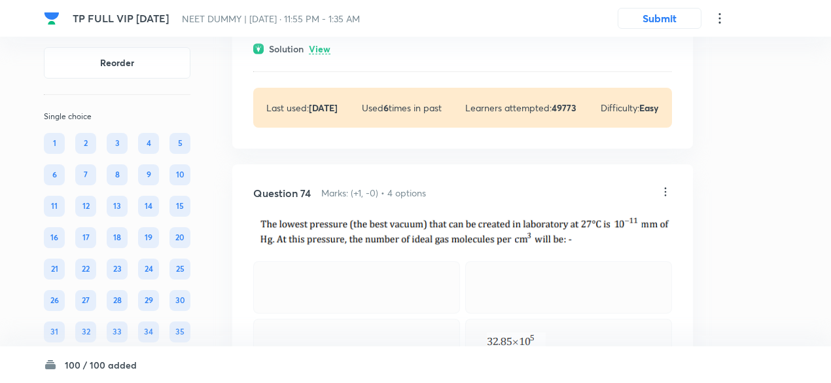
scroll to position [28107, 0]
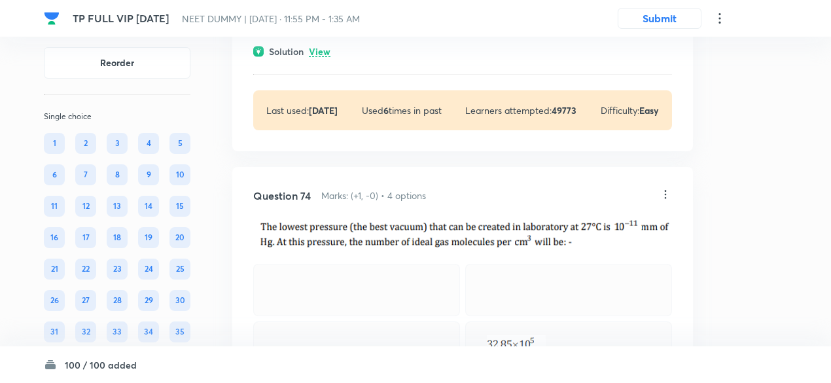
click at [325, 57] on p "View" at bounding box center [320, 52] width 22 height 10
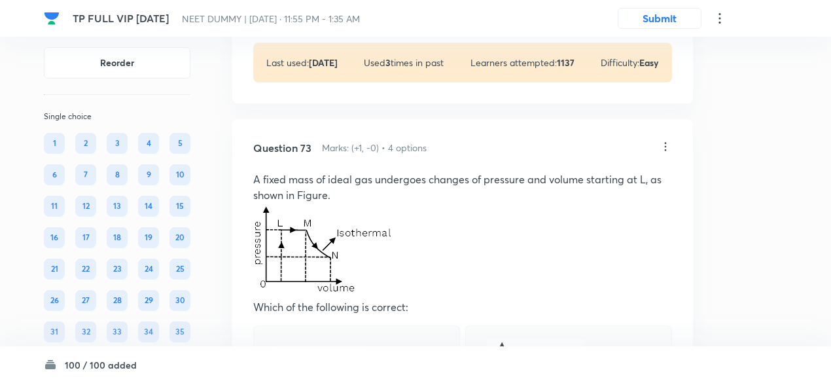
scroll to position [27555, 0]
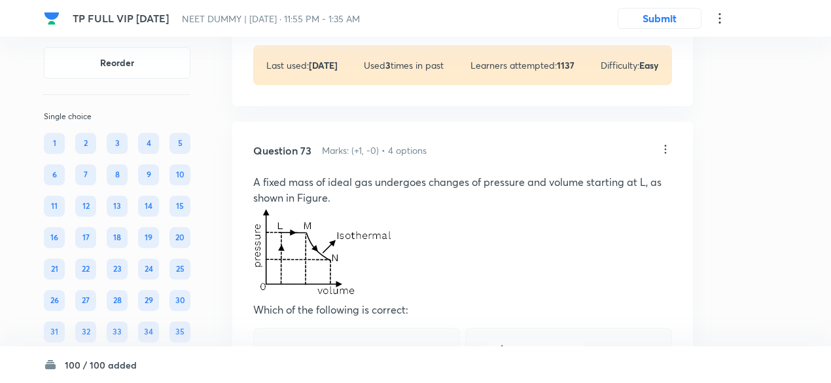
click at [325, 12] on p "View" at bounding box center [320, 7] width 22 height 10
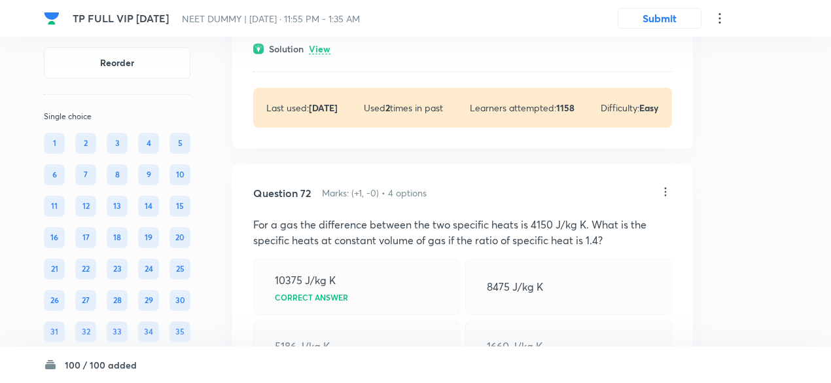
scroll to position [27159, 0]
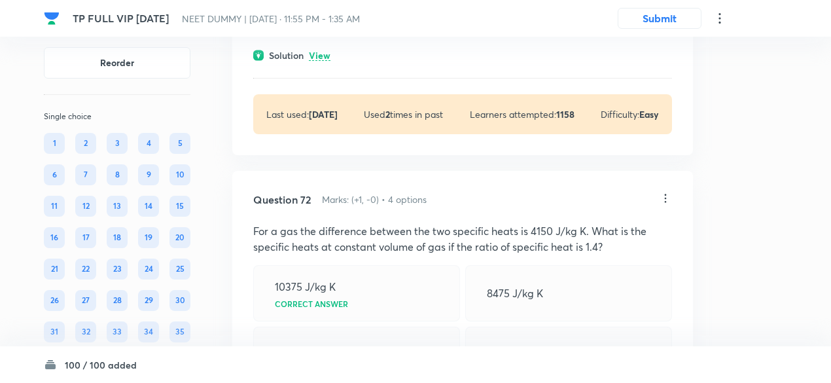
click at [335, 62] on div "Solution View" at bounding box center [462, 55] width 419 height 14
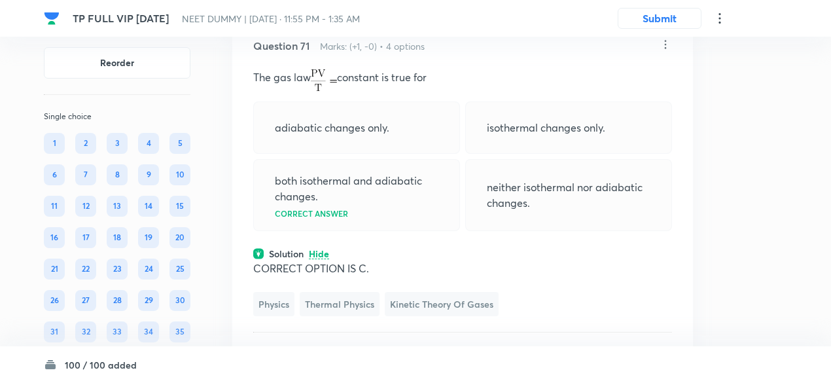
scroll to position [26960, 0]
click at [662, 52] on icon at bounding box center [665, 45] width 13 height 13
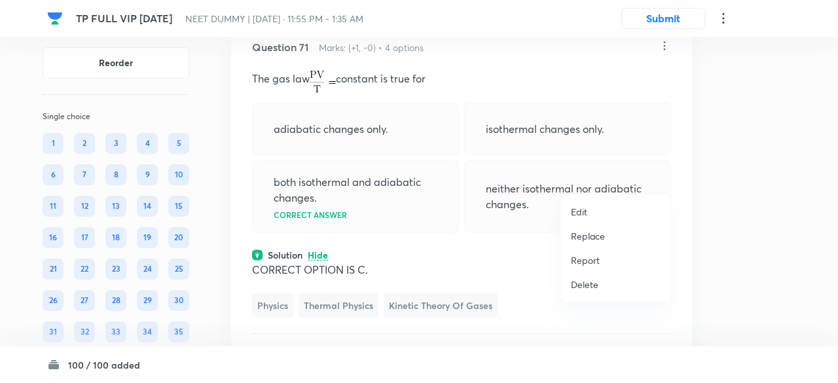
click at [606, 230] on li "Replace" at bounding box center [615, 236] width 110 height 24
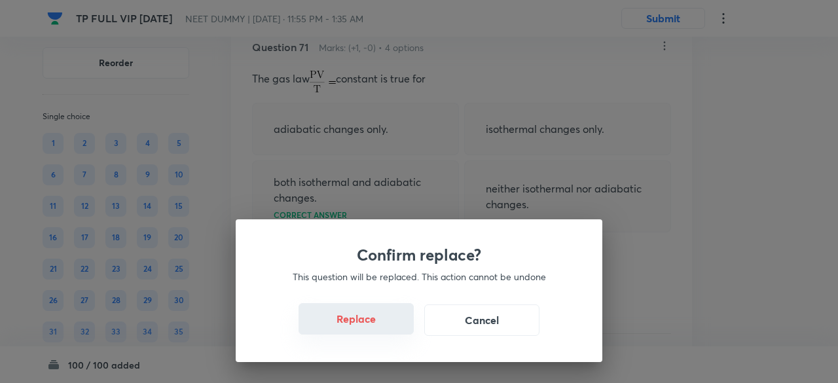
click at [359, 314] on button "Replace" at bounding box center [355, 318] width 115 height 31
click at [363, 323] on button "Replace" at bounding box center [355, 318] width 115 height 31
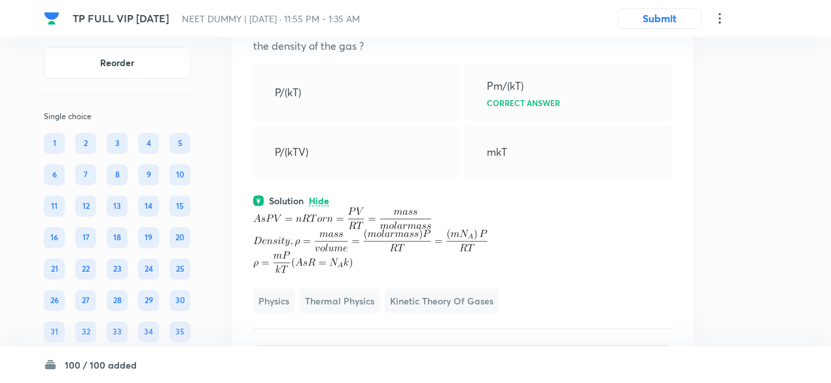
scroll to position [27023, 0]
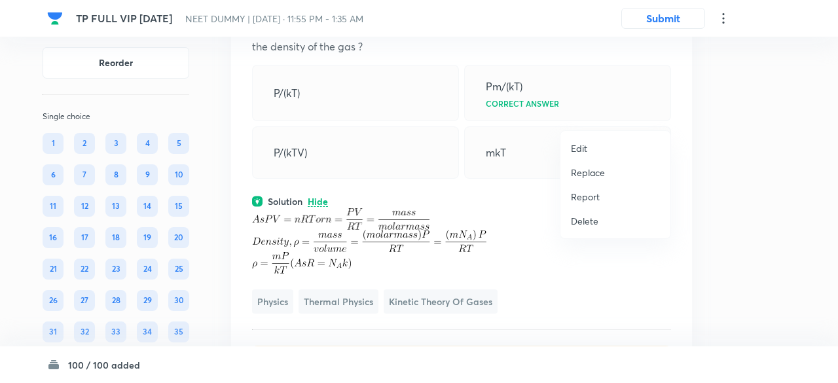
click at [595, 172] on p "Replace" at bounding box center [588, 173] width 34 height 14
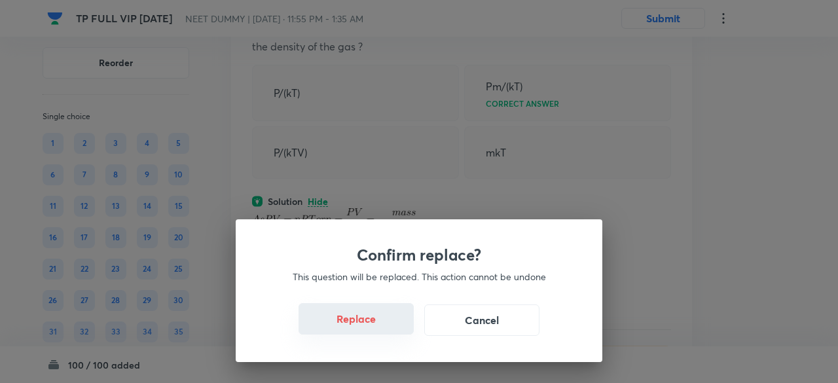
click at [377, 324] on button "Replace" at bounding box center [355, 318] width 115 height 31
click at [378, 328] on button "Replace" at bounding box center [355, 318] width 115 height 31
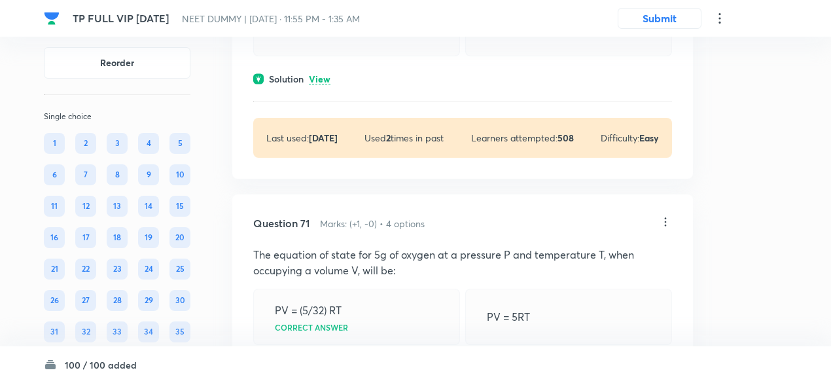
scroll to position [26782, 0]
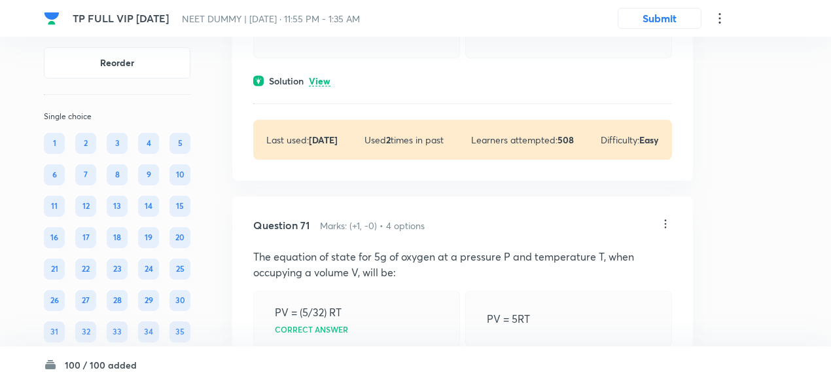
click at [327, 86] on p "View" at bounding box center [320, 82] width 22 height 10
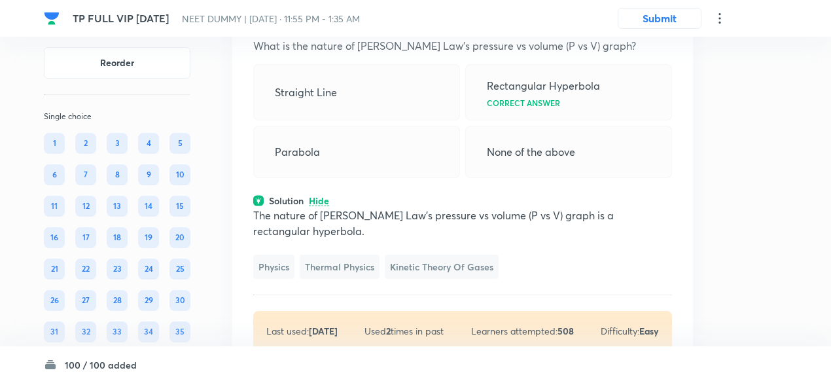
scroll to position [26661, 0]
click at [666, 18] on icon at bounding box center [666, 14] width 2 height 9
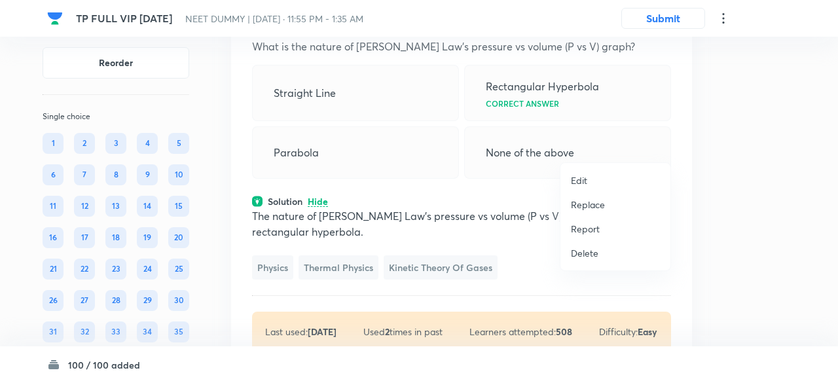
click at [588, 205] on p "Replace" at bounding box center [588, 205] width 34 height 14
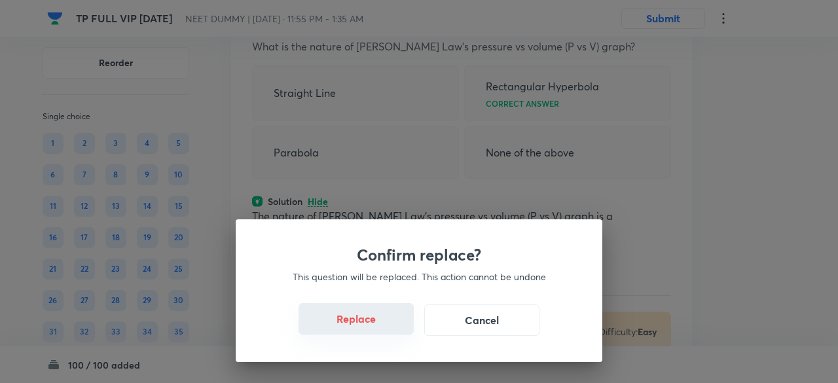
click at [383, 325] on button "Replace" at bounding box center [355, 318] width 115 height 31
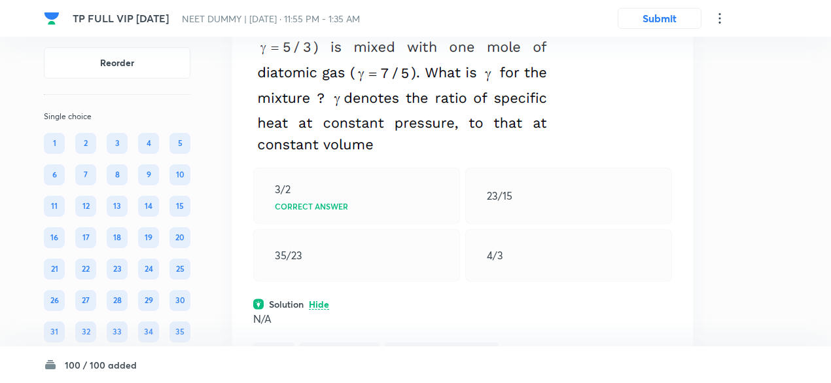
scroll to position [26677, 0]
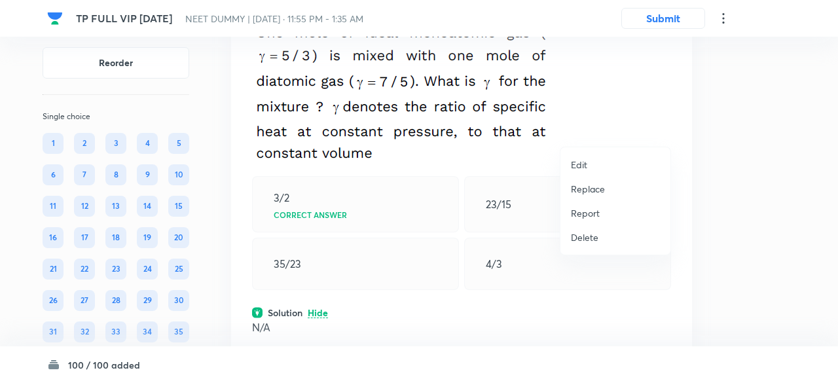
click at [590, 190] on p "Replace" at bounding box center [588, 189] width 34 height 14
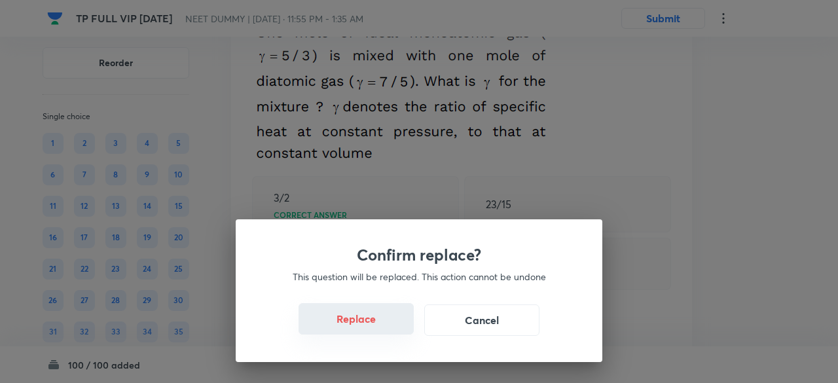
click at [357, 323] on button "Replace" at bounding box center [355, 318] width 115 height 31
click at [368, 330] on button "Replace" at bounding box center [355, 318] width 115 height 31
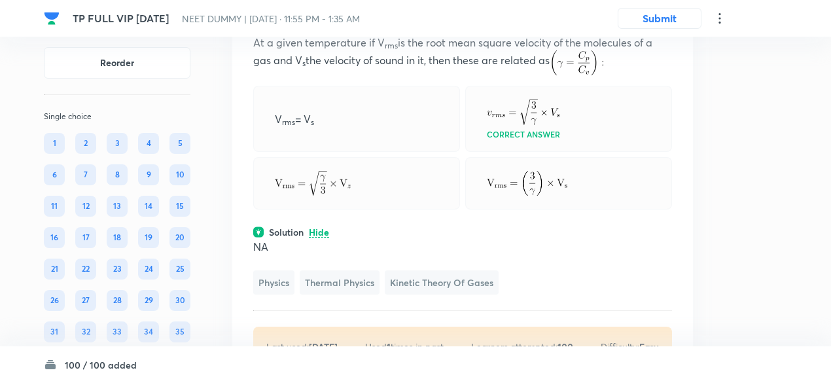
scroll to position [26665, 0]
click at [665, 15] on icon at bounding box center [666, 11] width 2 height 9
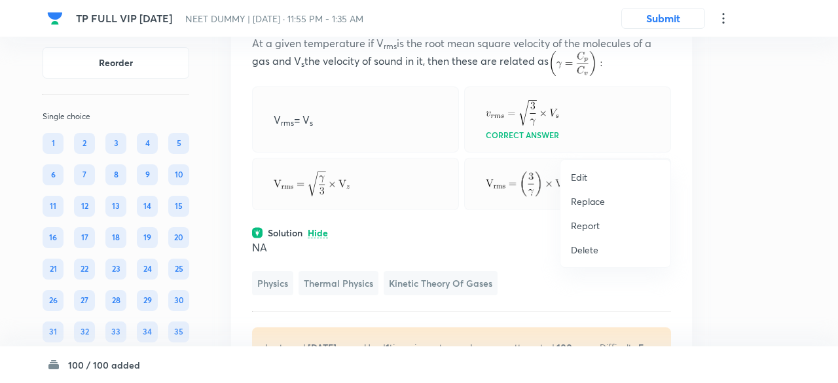
click at [592, 206] on p "Replace" at bounding box center [588, 201] width 34 height 14
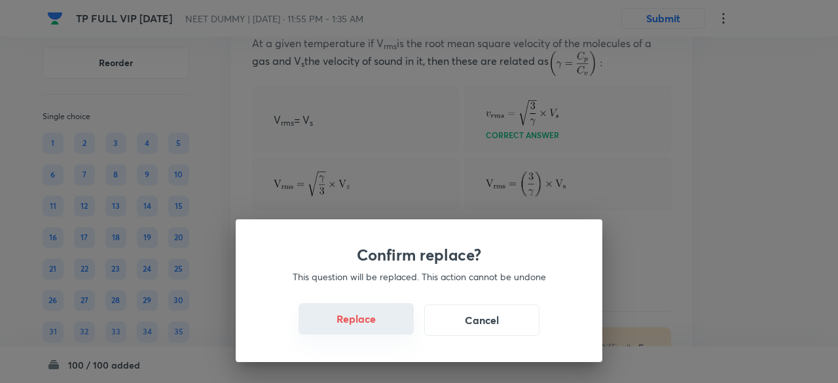
click at [376, 327] on button "Replace" at bounding box center [355, 318] width 115 height 31
click at [376, 327] on button "Replace" at bounding box center [355, 319] width 115 height 31
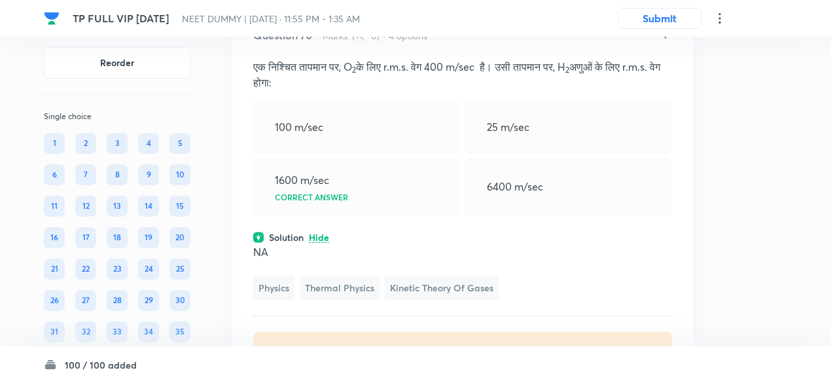
scroll to position [26640, 0]
click at [670, 41] on icon at bounding box center [665, 34] width 13 height 13
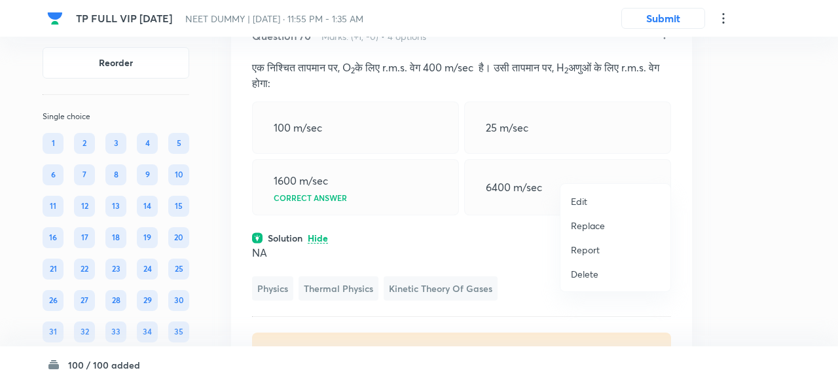
click at [589, 224] on p "Replace" at bounding box center [588, 226] width 34 height 14
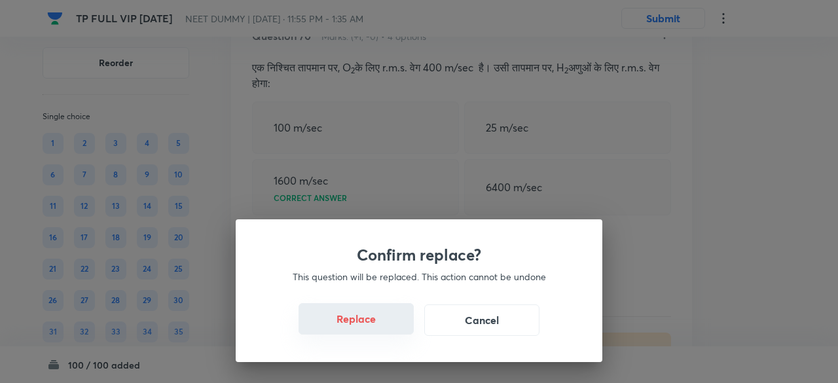
click at [381, 317] on button "Replace" at bounding box center [355, 318] width 115 height 31
click at [385, 332] on button "Replace" at bounding box center [355, 318] width 115 height 31
click at [385, 332] on button "Replace" at bounding box center [355, 319] width 115 height 31
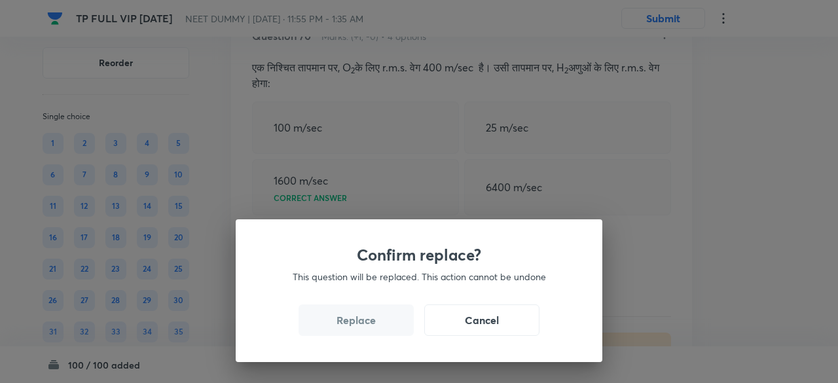
click at [385, 332] on button "Replace" at bounding box center [355, 319] width 115 height 31
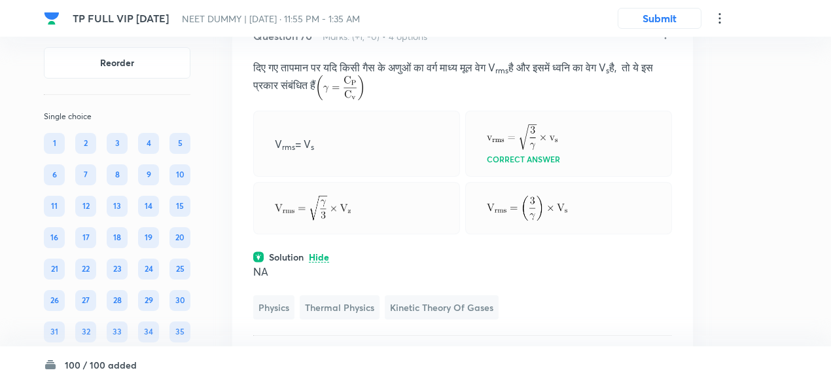
click at [666, 41] on icon at bounding box center [665, 34] width 13 height 13
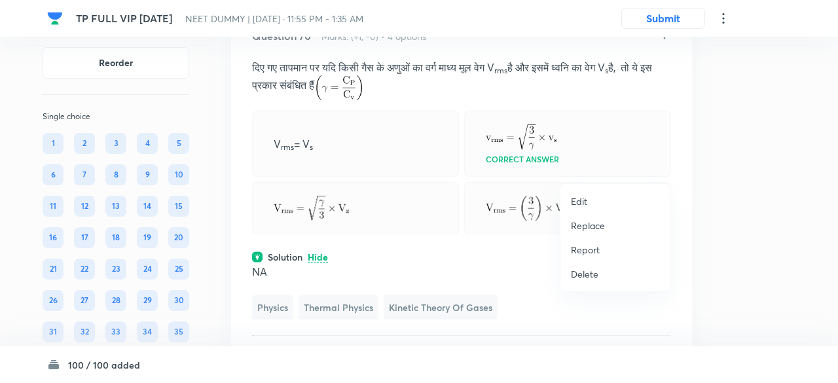
click at [596, 227] on p "Replace" at bounding box center [588, 226] width 34 height 14
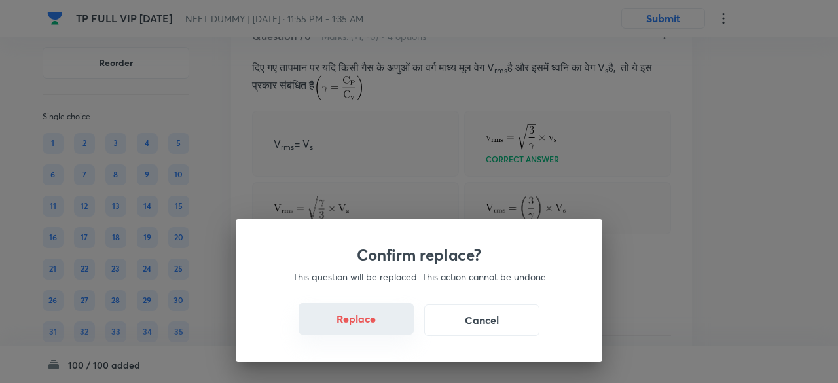
click at [371, 321] on button "Replace" at bounding box center [355, 318] width 115 height 31
click at [377, 326] on button "Replace" at bounding box center [355, 318] width 115 height 31
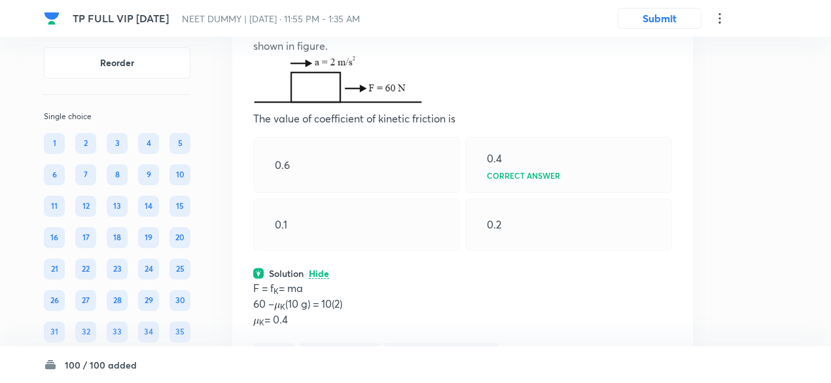
scroll to position [26630, 0]
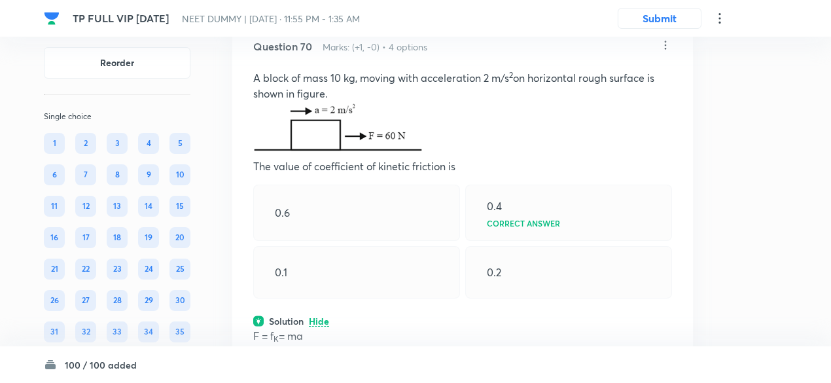
click at [665, 50] on icon at bounding box center [666, 45] width 2 height 9
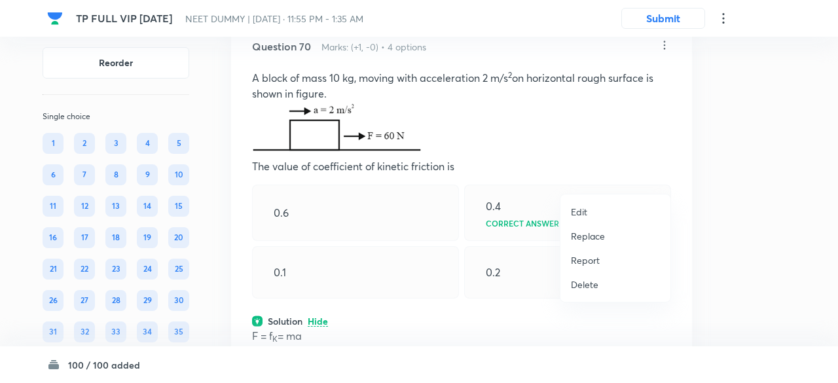
click at [599, 236] on p "Replace" at bounding box center [588, 236] width 34 height 14
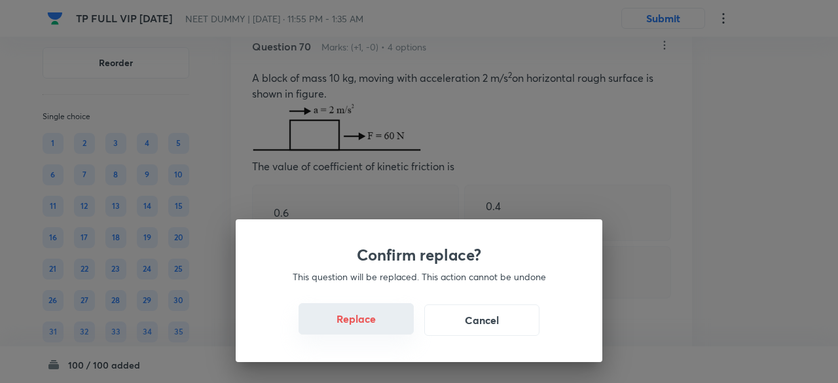
click at [390, 327] on button "Replace" at bounding box center [355, 318] width 115 height 31
click at [391, 329] on button "Replace" at bounding box center [355, 318] width 115 height 31
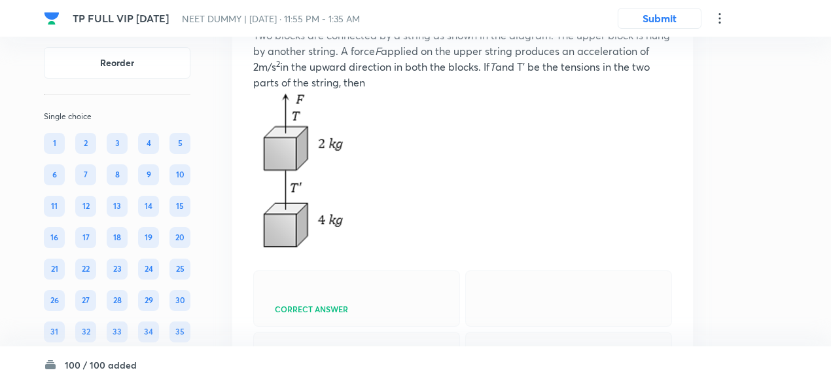
scroll to position [26665, 0]
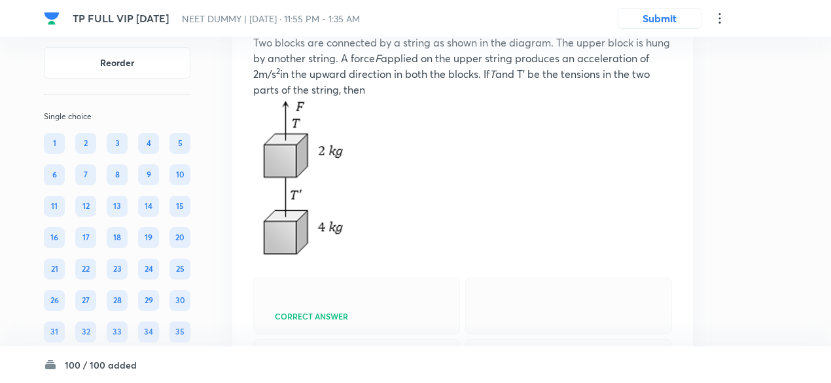
click at [666, 14] on icon at bounding box center [666, 10] width 2 height 9
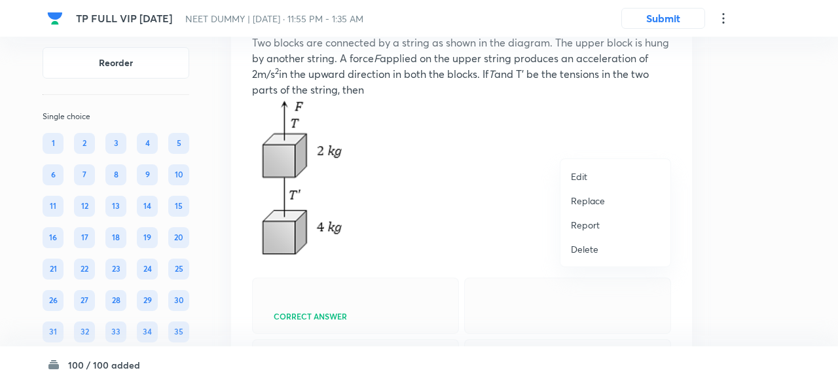
click at [603, 199] on p "Replace" at bounding box center [588, 201] width 34 height 14
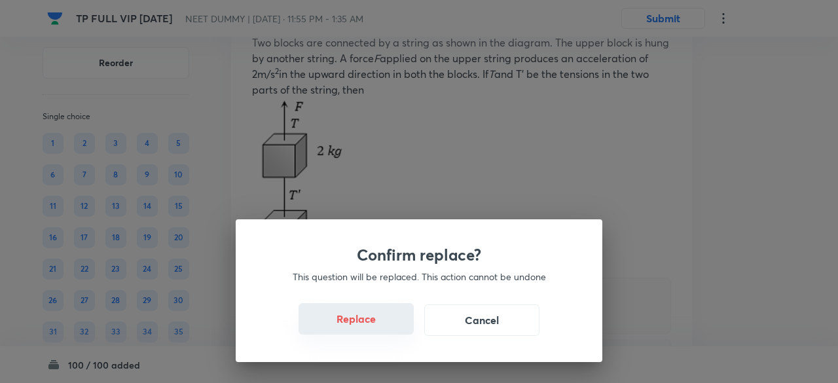
click at [386, 325] on button "Replace" at bounding box center [355, 318] width 115 height 31
click at [386, 325] on button "Replace" at bounding box center [355, 319] width 115 height 31
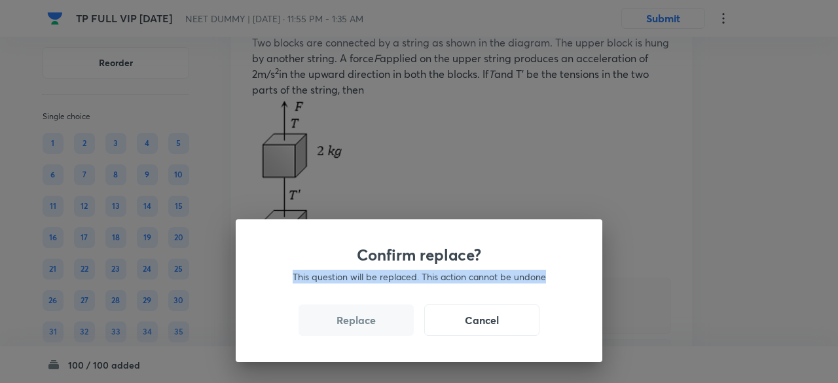
click at [386, 325] on div "Confirm replace? This question will be replaced. This action cannot be undone R…" at bounding box center [419, 191] width 838 height 383
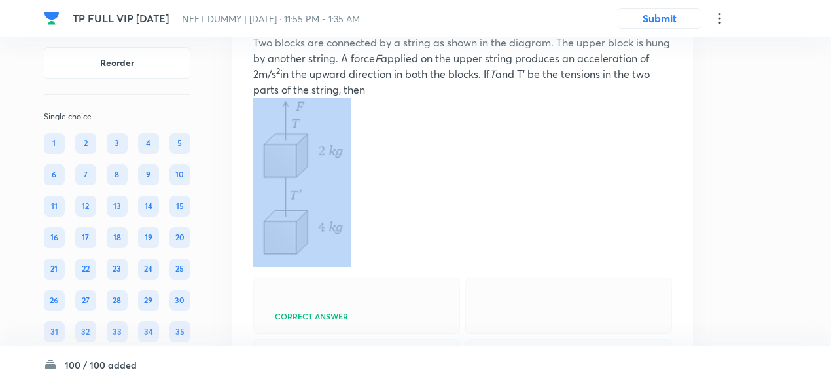
click at [386, 267] on p at bounding box center [462, 182] width 419 height 169
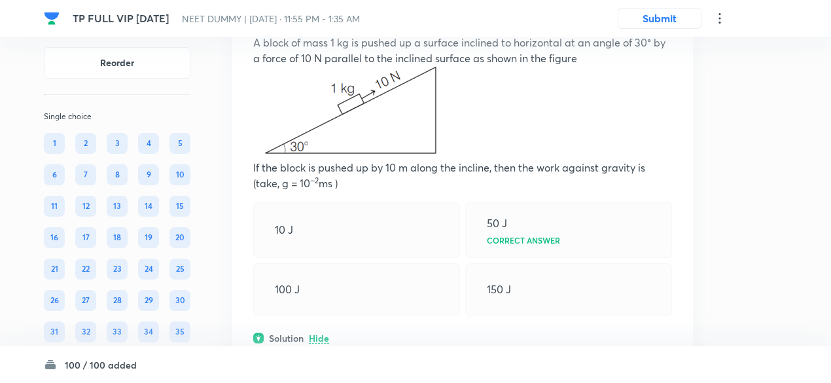
click at [386, 325] on div "Question 70 Marks: (+1, -0) • 4 options A block of mass 1 kg is pushed up a sur…" at bounding box center [462, 237] width 461 height 511
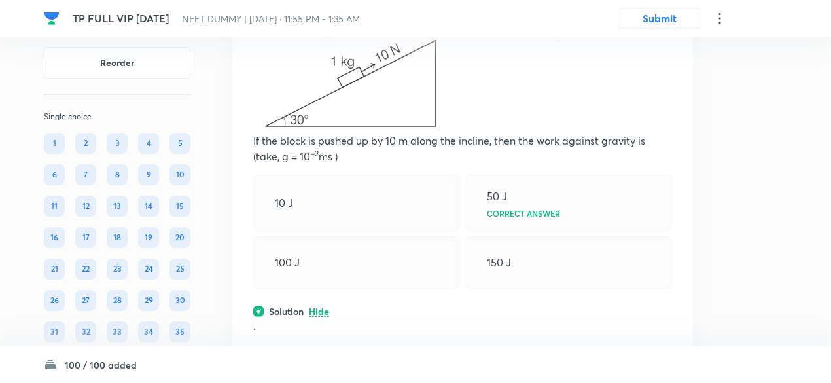
scroll to position [26693, 0]
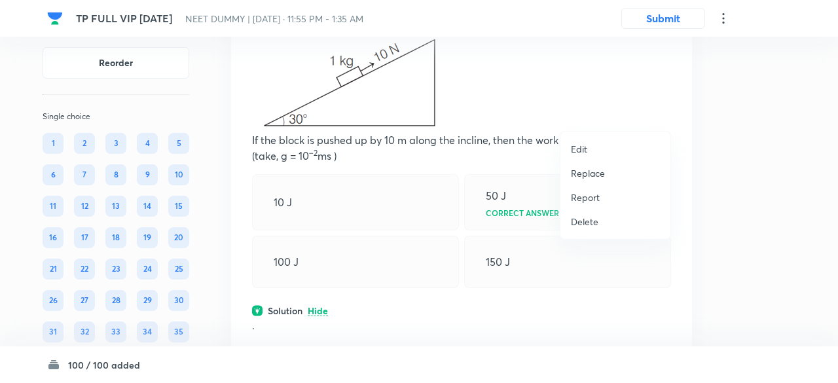
click at [594, 171] on p "Replace" at bounding box center [588, 173] width 34 height 14
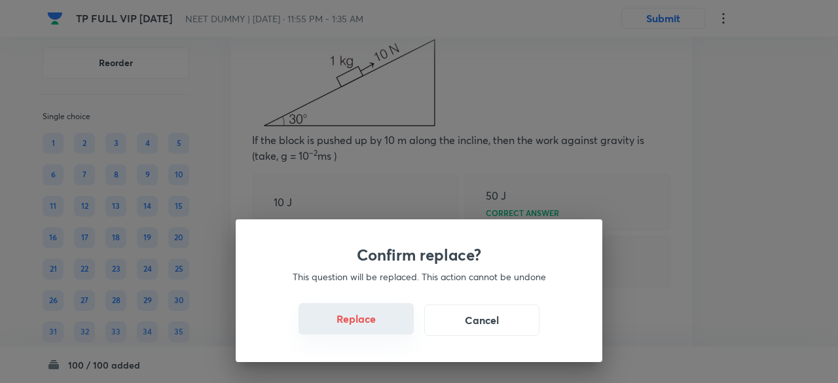
click at [368, 317] on button "Replace" at bounding box center [355, 318] width 115 height 31
click at [374, 325] on button "Replace" at bounding box center [355, 318] width 115 height 31
click at [374, 325] on button "Replace" at bounding box center [355, 319] width 115 height 31
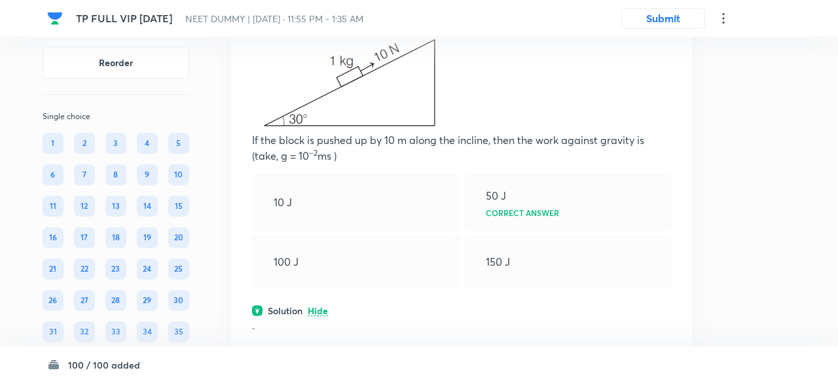
click at [374, 325] on div "Confirm replace? This question will be replaced. This action cannot be undone R…" at bounding box center [419, 191] width 838 height 383
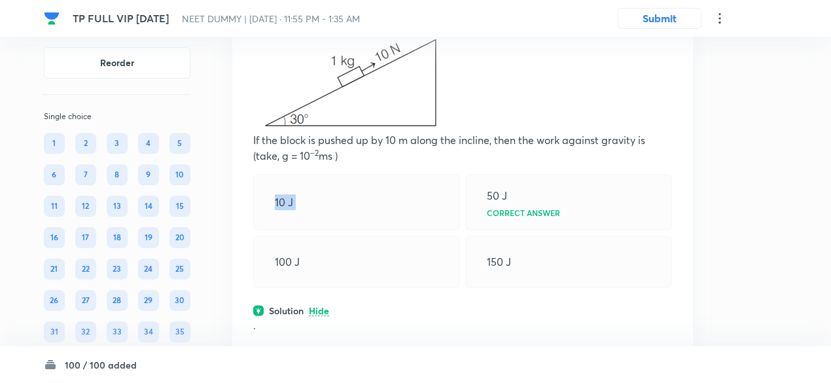
click at [374, 230] on div "10 J" at bounding box center [356, 202] width 207 height 56
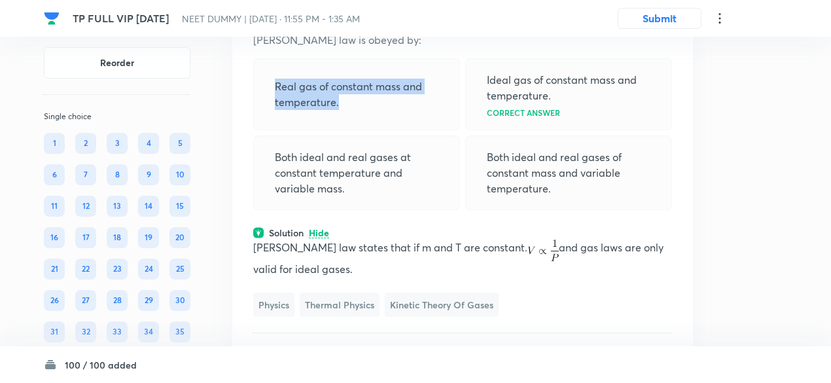
scroll to position [26665, 0]
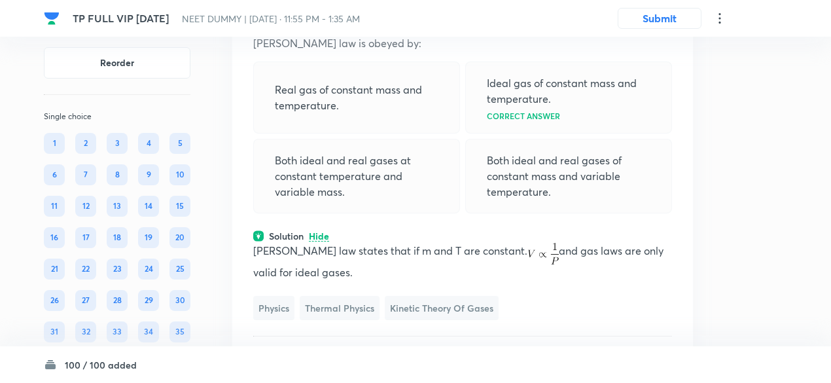
click at [667, 17] on icon at bounding box center [665, 10] width 13 height 13
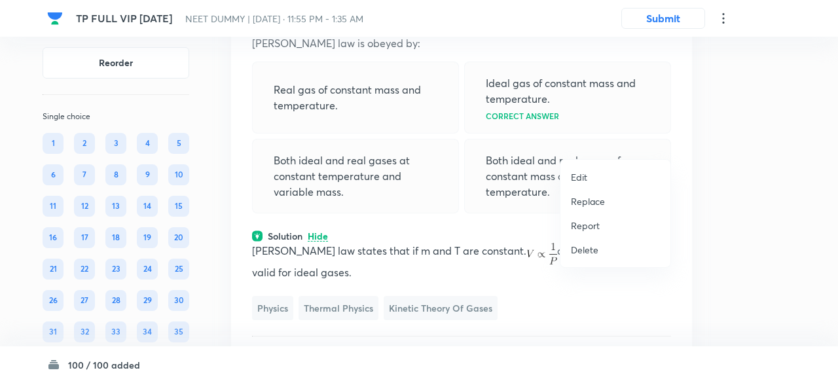
click at [597, 197] on p "Replace" at bounding box center [588, 201] width 34 height 14
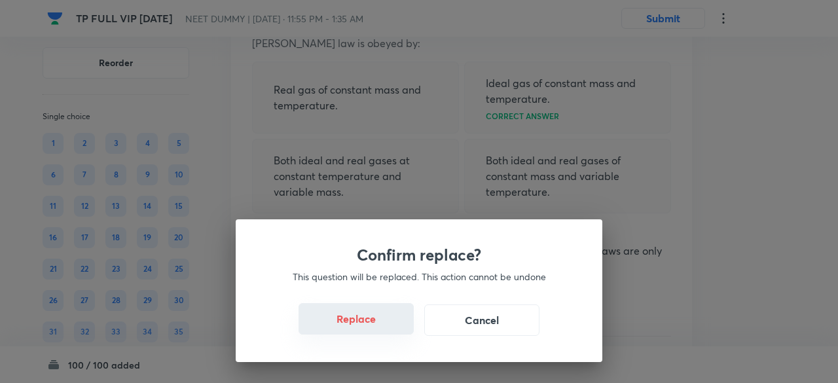
click at [372, 325] on button "Replace" at bounding box center [355, 318] width 115 height 31
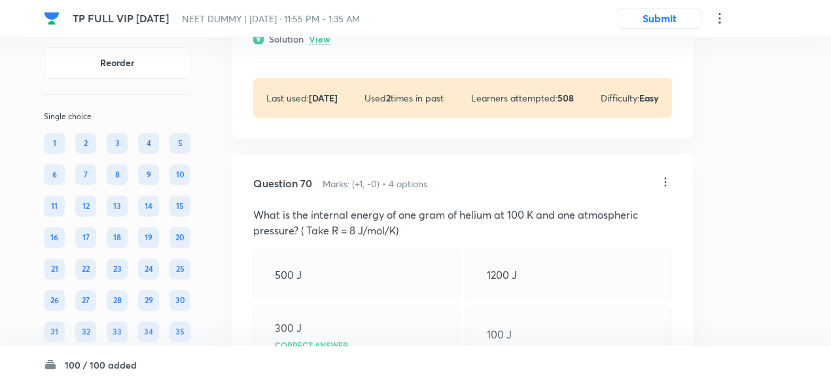
scroll to position [26491, 0]
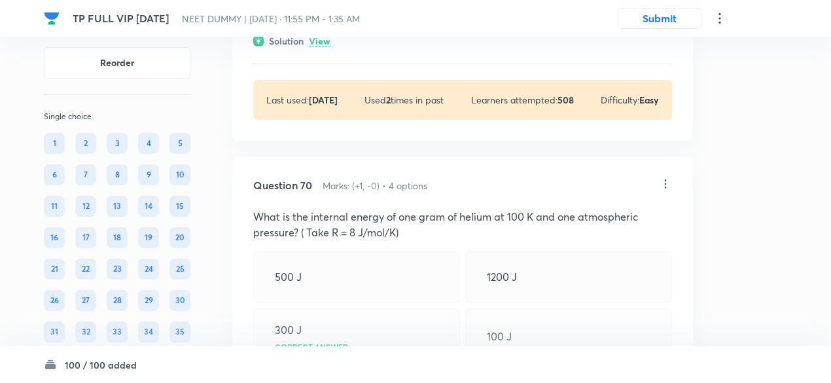
click at [322, 46] on p "View" at bounding box center [320, 42] width 22 height 10
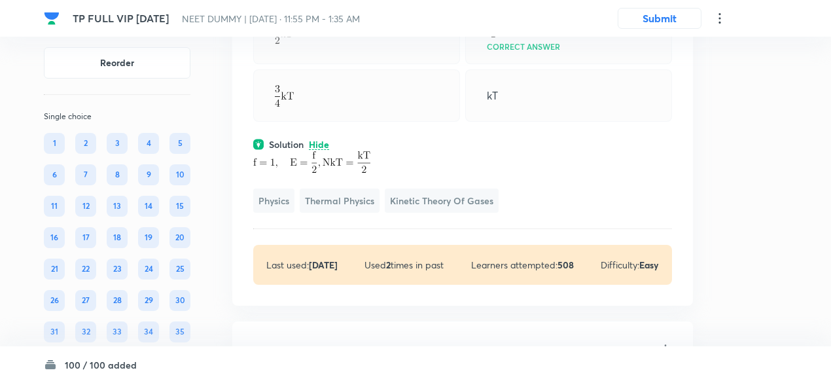
scroll to position [26389, 0]
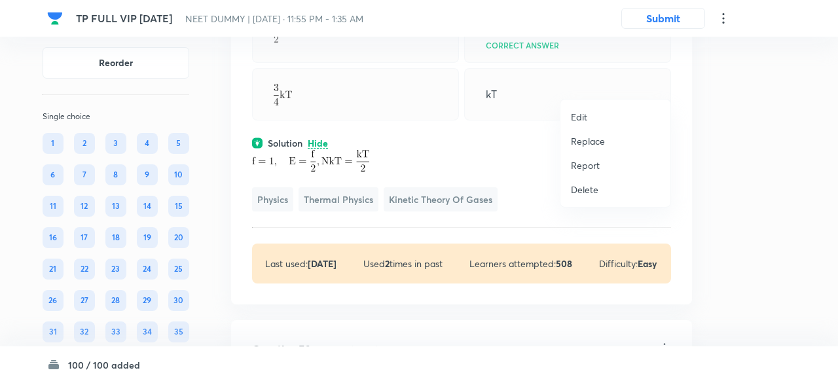
click at [594, 137] on p "Replace" at bounding box center [588, 141] width 34 height 14
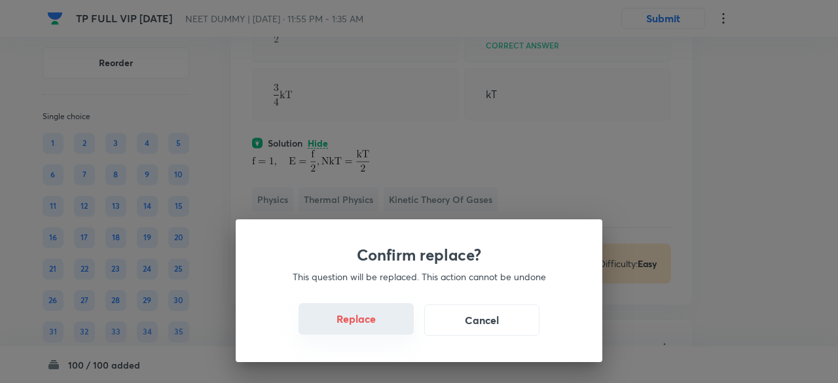
click at [380, 324] on button "Replace" at bounding box center [355, 318] width 115 height 31
click at [380, 324] on button "Replace" at bounding box center [355, 319] width 115 height 31
click at [380, 324] on button "Replace" at bounding box center [355, 318] width 115 height 31
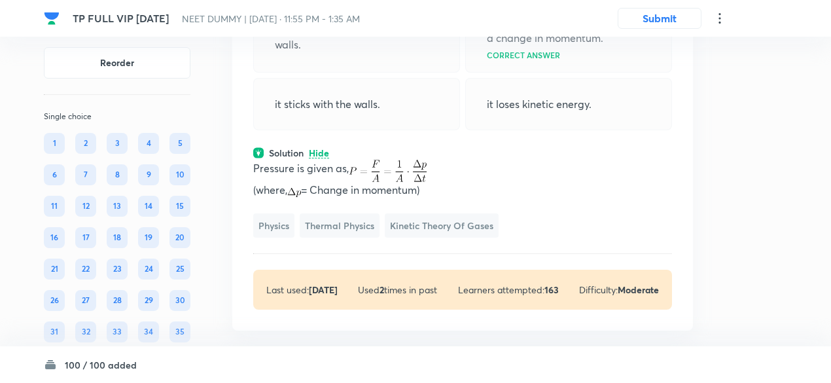
click at [380, 198] on p "(where, = Change in momentum)" at bounding box center [462, 190] width 419 height 16
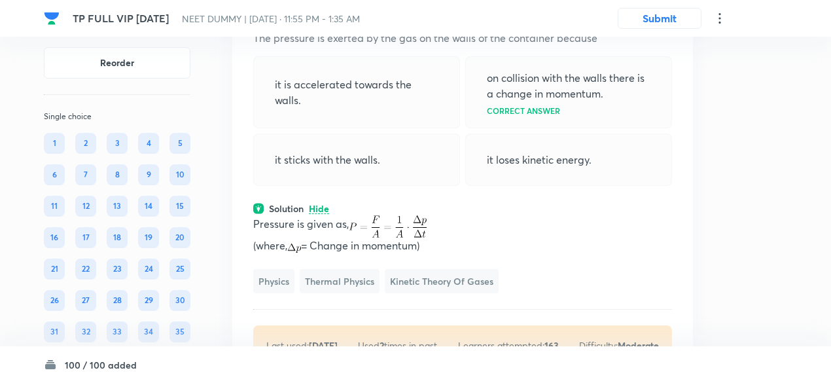
scroll to position [26328, 0]
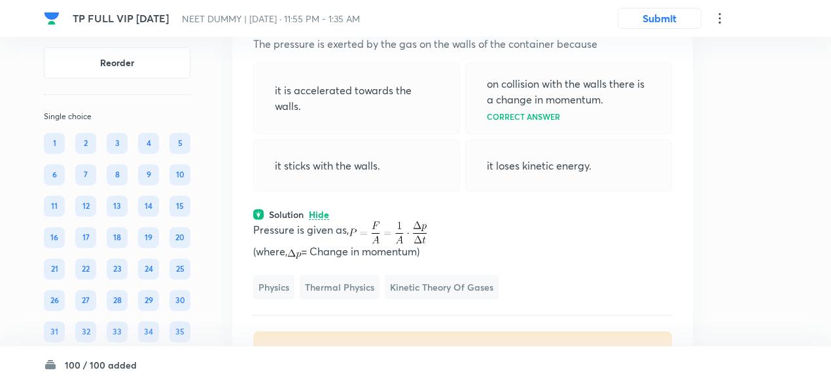
click at [664, 18] on icon at bounding box center [665, 11] width 13 height 13
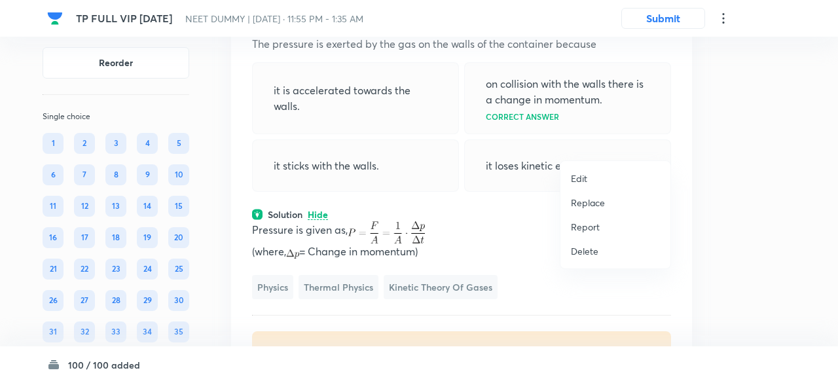
click at [584, 211] on li "Replace" at bounding box center [615, 202] width 110 height 24
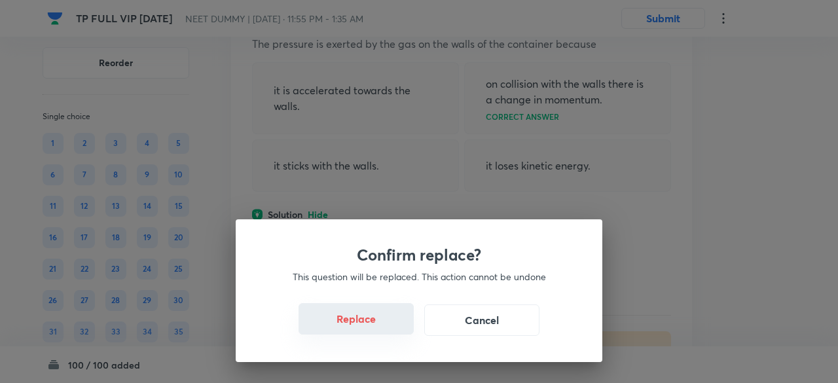
click at [389, 325] on button "Replace" at bounding box center [355, 318] width 115 height 31
click at [389, 325] on button "Replace" at bounding box center [355, 319] width 115 height 31
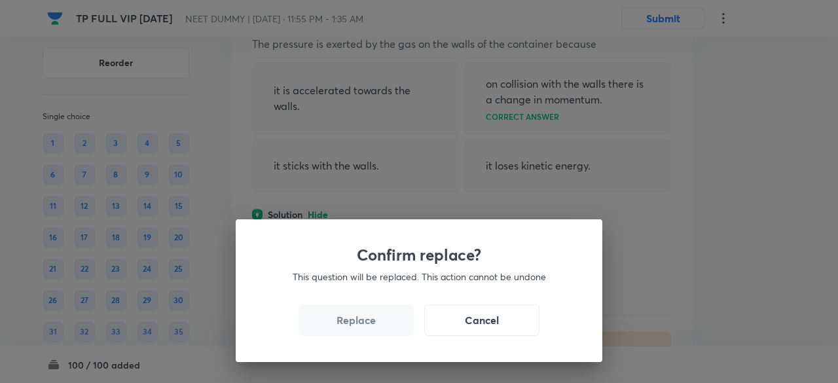
click at [389, 325] on button "Replace" at bounding box center [355, 319] width 115 height 31
drag, startPoint x: 389, startPoint y: 325, endPoint x: 396, endPoint y: 338, distance: 14.4
click at [396, 338] on div "Confirm replace? This question will be replaced. This action cannot be undone R…" at bounding box center [419, 290] width 366 height 143
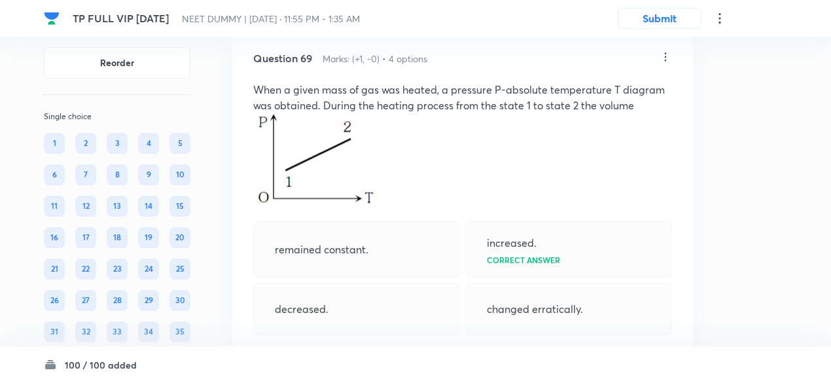
scroll to position [26280, 0]
click at [664, 65] on icon at bounding box center [665, 58] width 13 height 13
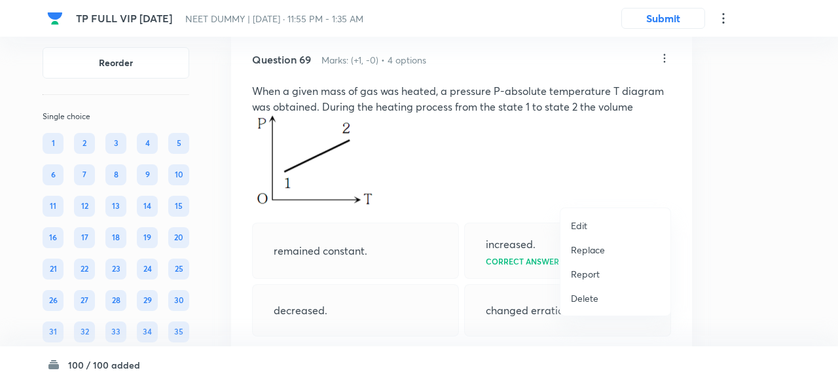
click at [594, 253] on p "Replace" at bounding box center [588, 250] width 34 height 14
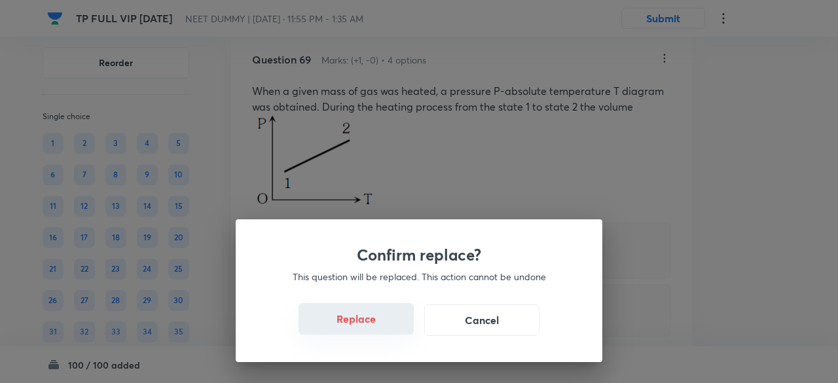
click at [376, 330] on button "Replace" at bounding box center [355, 318] width 115 height 31
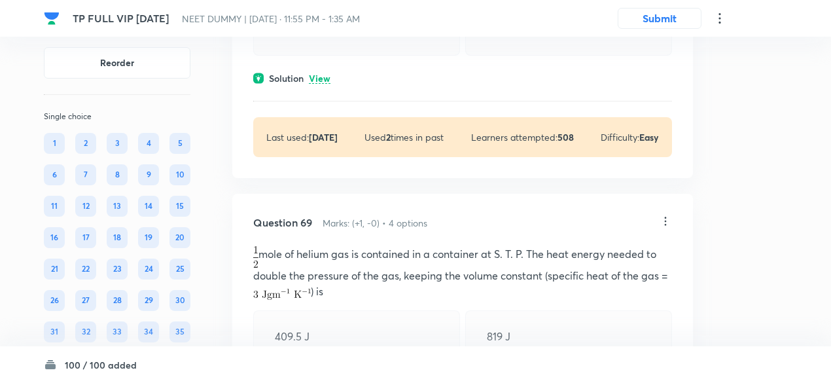
scroll to position [26111, 0]
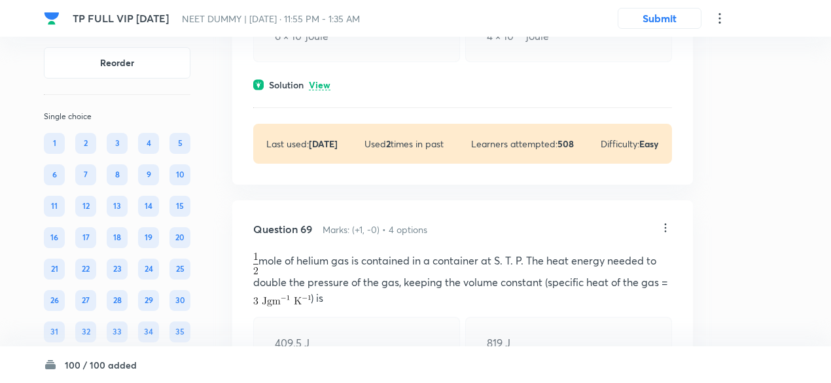
click at [326, 90] on p "View" at bounding box center [320, 85] width 22 height 10
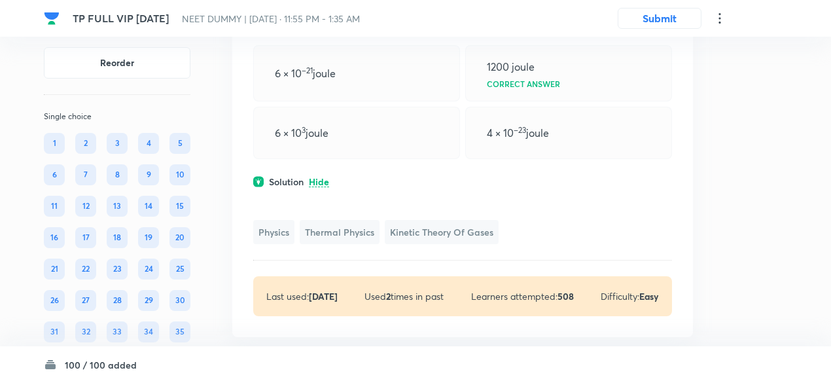
scroll to position [26013, 0]
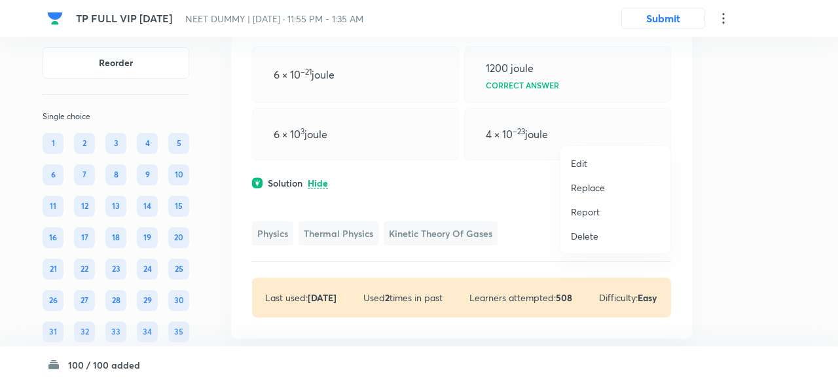
click at [589, 190] on p "Replace" at bounding box center [588, 188] width 34 height 14
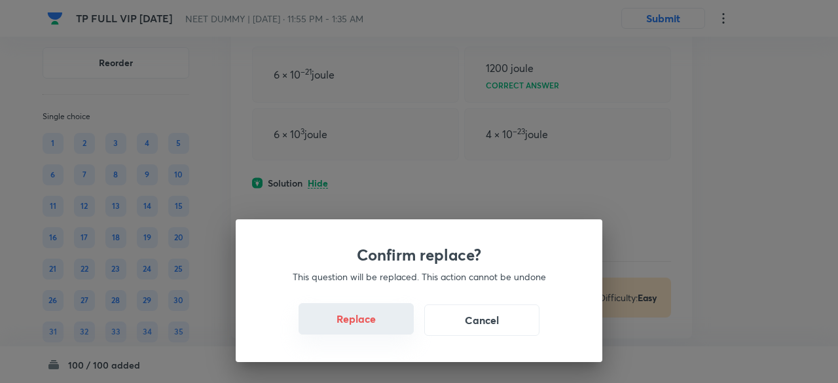
click at [363, 319] on button "Replace" at bounding box center [355, 318] width 115 height 31
click at [367, 323] on button "Replace" at bounding box center [355, 318] width 115 height 31
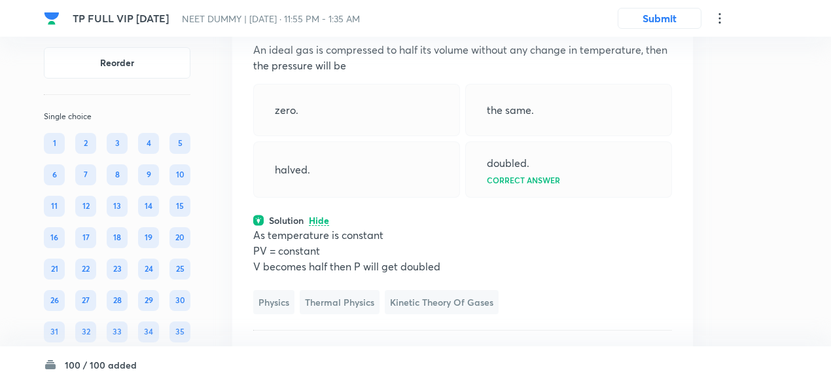
scroll to position [25989, 0]
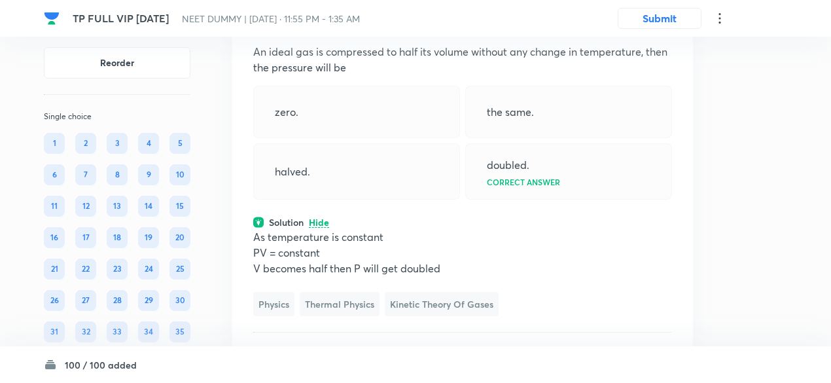
click at [666, 26] on icon at bounding box center [665, 18] width 13 height 13
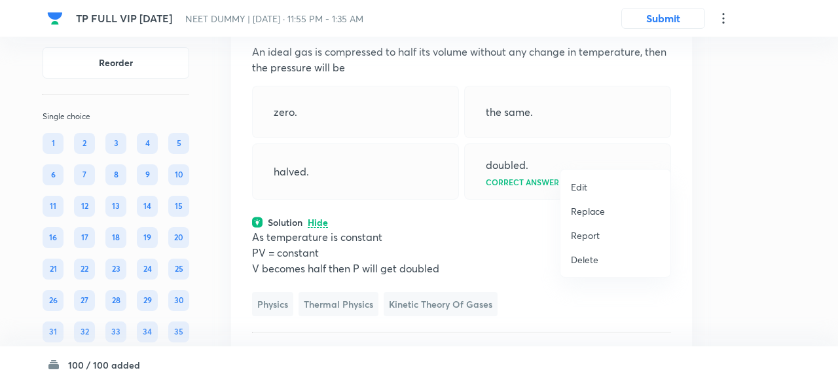
click at [588, 211] on p "Replace" at bounding box center [588, 211] width 34 height 14
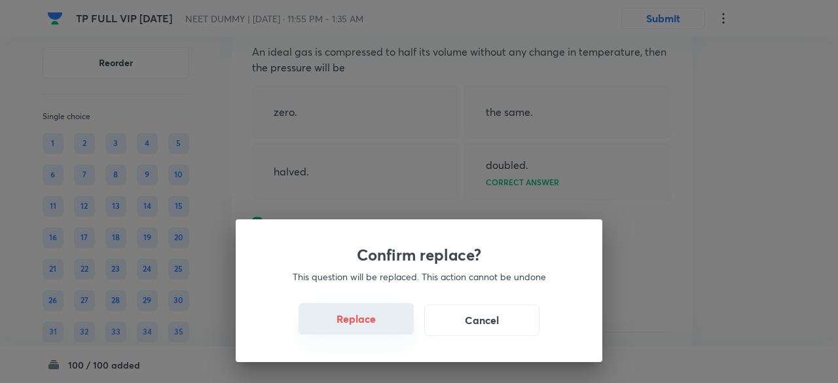
click at [363, 325] on button "Replace" at bounding box center [355, 318] width 115 height 31
click at [380, 326] on button "Replace" at bounding box center [355, 318] width 115 height 31
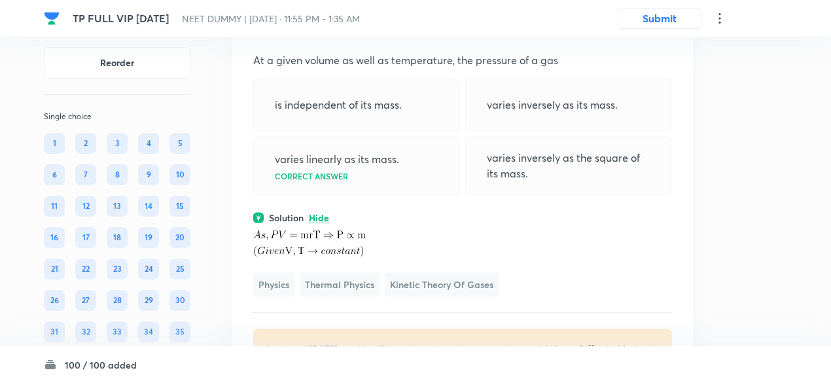
scroll to position [25975, 0]
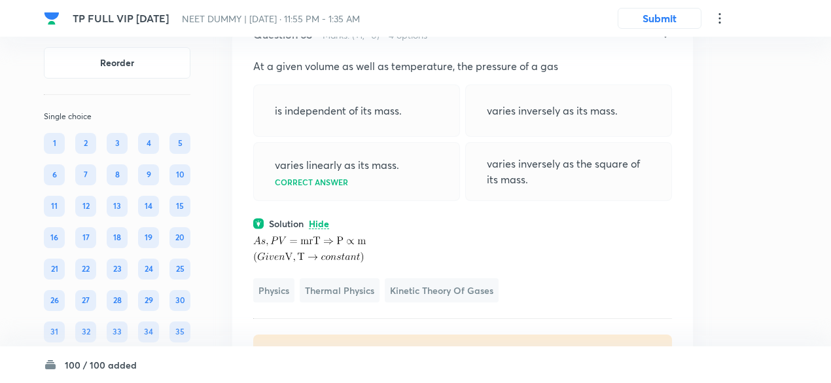
click at [667, 40] on icon at bounding box center [665, 33] width 13 height 13
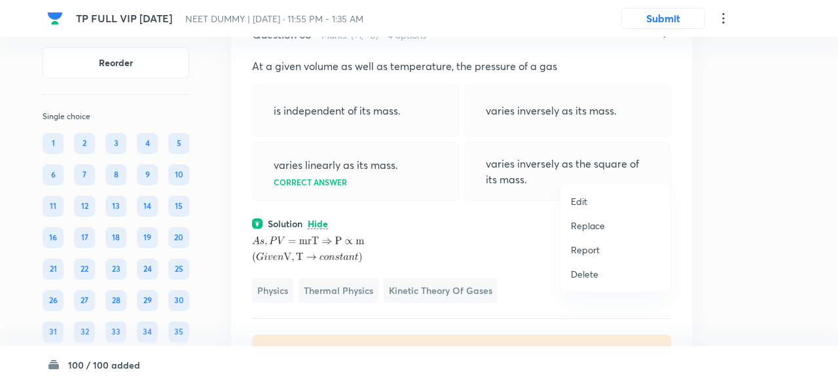
click at [590, 227] on p "Replace" at bounding box center [588, 226] width 34 height 14
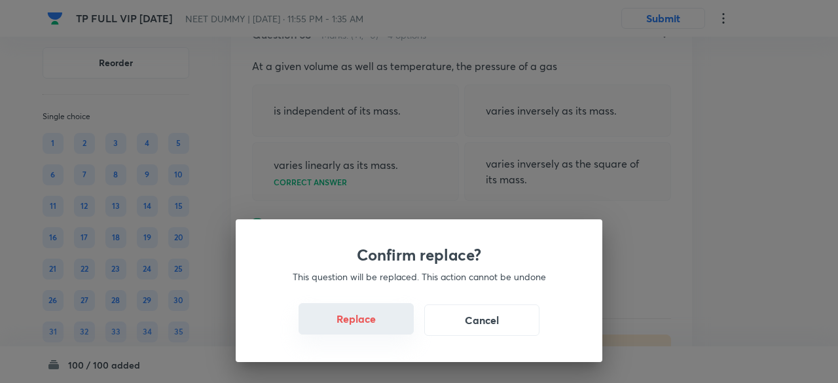
click at [372, 320] on button "Replace" at bounding box center [355, 318] width 115 height 31
click at [380, 332] on button "Replace" at bounding box center [355, 318] width 115 height 31
click at [380, 332] on button "Replace" at bounding box center [355, 319] width 115 height 31
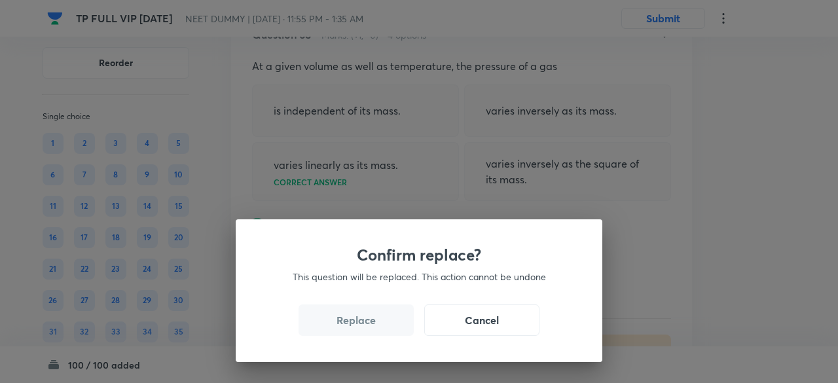
click at [380, 332] on button "Replace" at bounding box center [355, 319] width 115 height 31
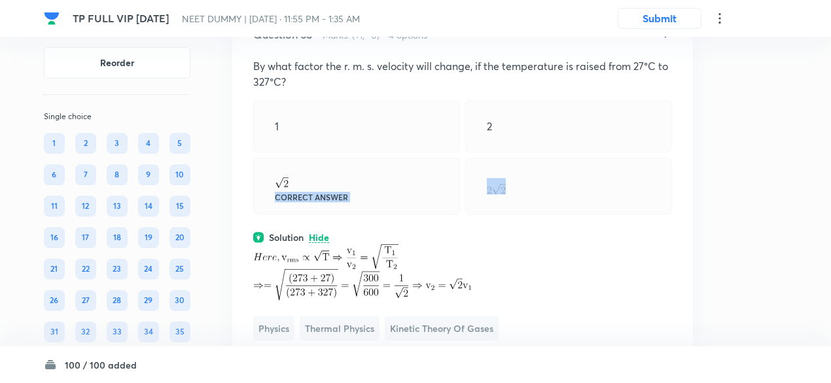
click at [380, 214] on div "Correct answer" at bounding box center [356, 186] width 207 height 56
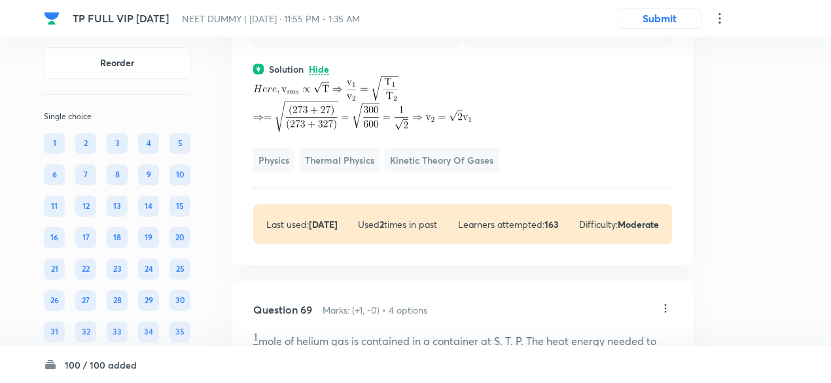
scroll to position [26144, 0]
click at [410, 132] on img at bounding box center [362, 115] width 218 height 31
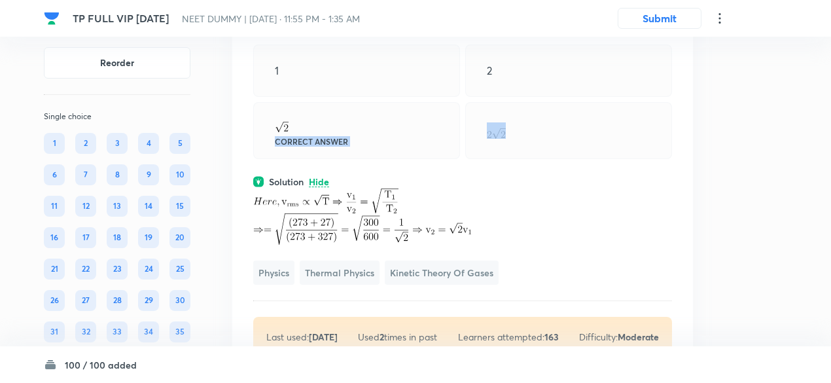
scroll to position [26030, 0]
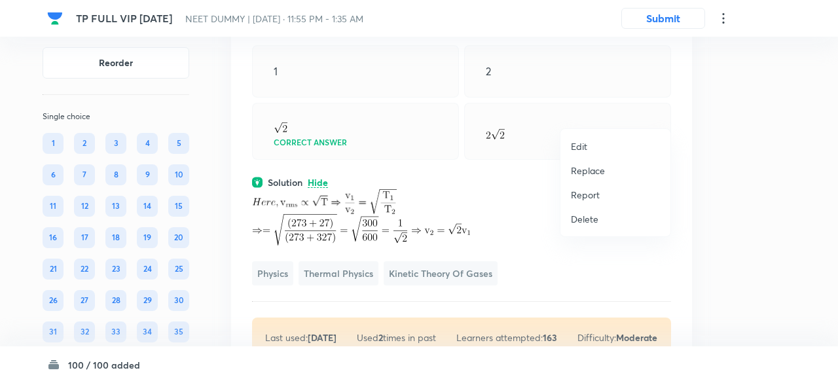
click at [584, 175] on p "Replace" at bounding box center [588, 171] width 34 height 14
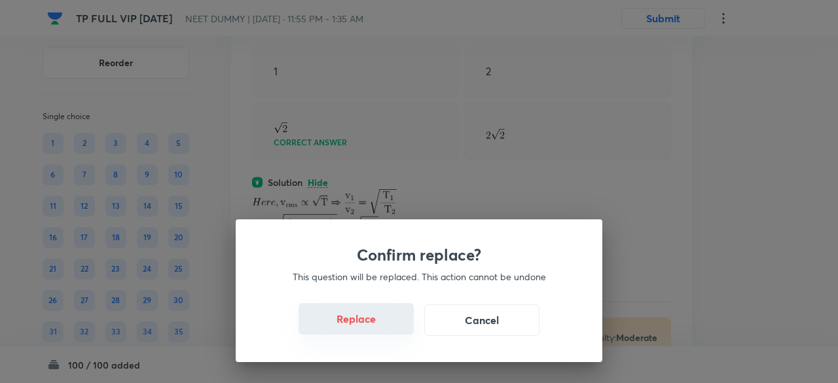
click at [395, 332] on button "Replace" at bounding box center [355, 318] width 115 height 31
click at [395, 329] on button "Replace" at bounding box center [355, 318] width 115 height 31
click at [395, 329] on button "Replace" at bounding box center [355, 319] width 115 height 31
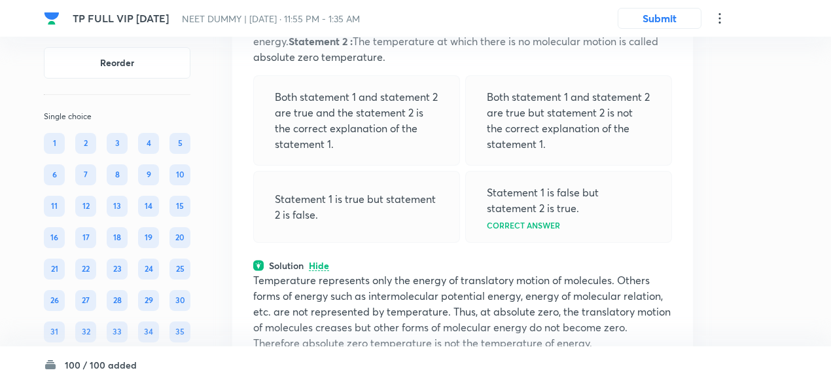
scroll to position [26013, 0]
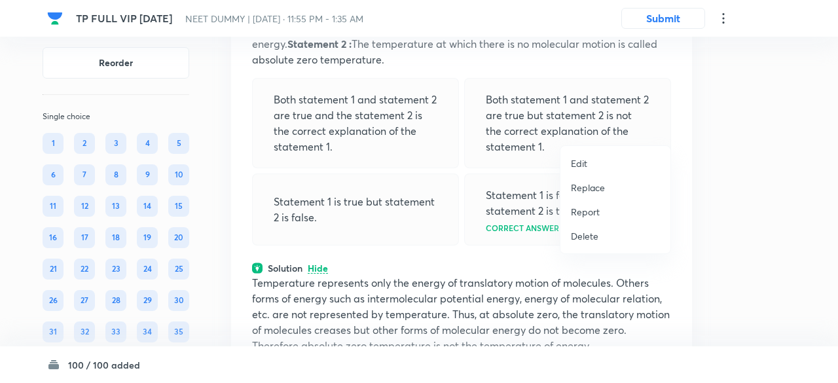
click at [590, 188] on p "Replace" at bounding box center [588, 188] width 34 height 14
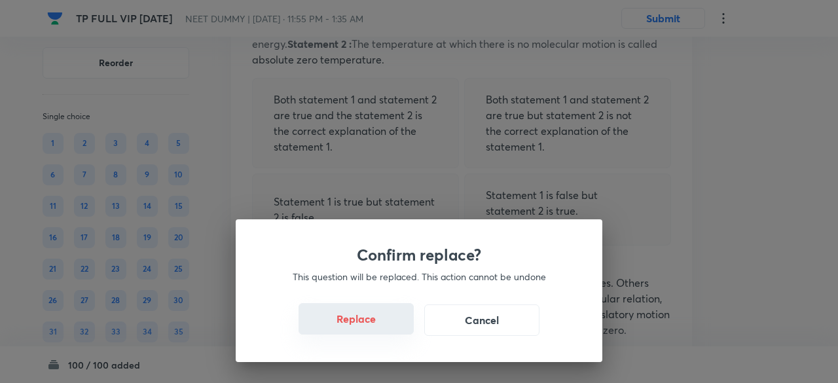
click at [359, 325] on button "Replace" at bounding box center [355, 318] width 115 height 31
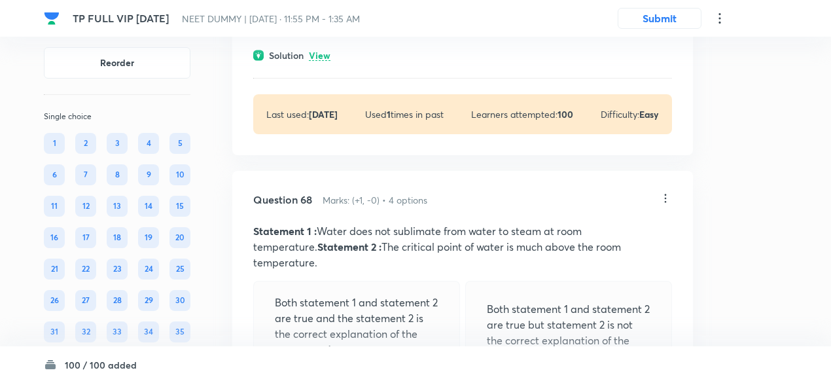
scroll to position [25809, 0]
click at [319, 62] on p "View" at bounding box center [320, 57] width 22 height 10
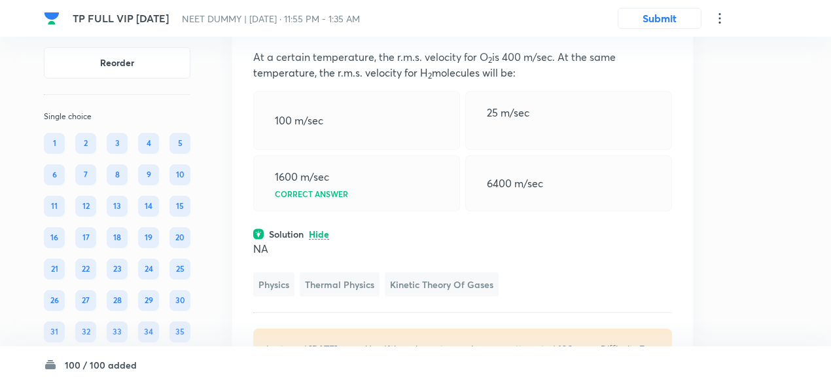
scroll to position [25629, 0]
click at [671, 33] on icon at bounding box center [665, 26] width 13 height 13
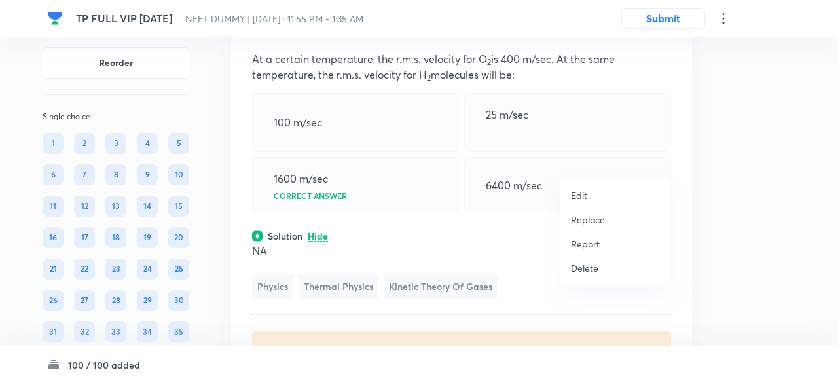
click at [590, 221] on p "Replace" at bounding box center [588, 220] width 34 height 14
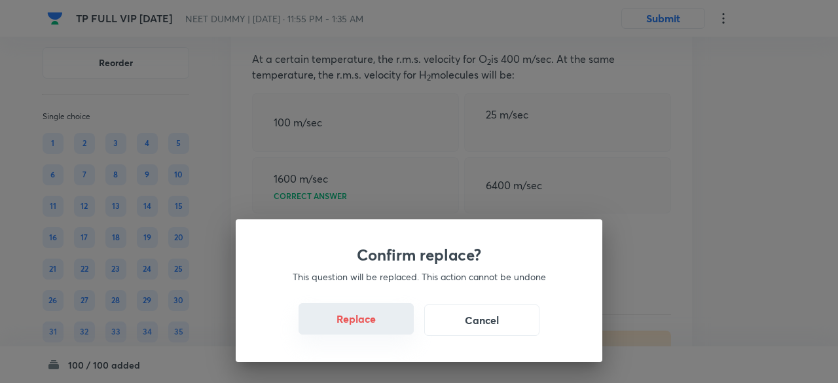
click at [374, 321] on button "Replace" at bounding box center [355, 318] width 115 height 31
click at [375, 324] on button "Replace" at bounding box center [355, 318] width 115 height 31
click at [375, 324] on button "Replace" at bounding box center [355, 319] width 115 height 31
click at [375, 324] on div "Confirm replace? This question will be replaced. This action cannot be undone R…" at bounding box center [419, 290] width 366 height 143
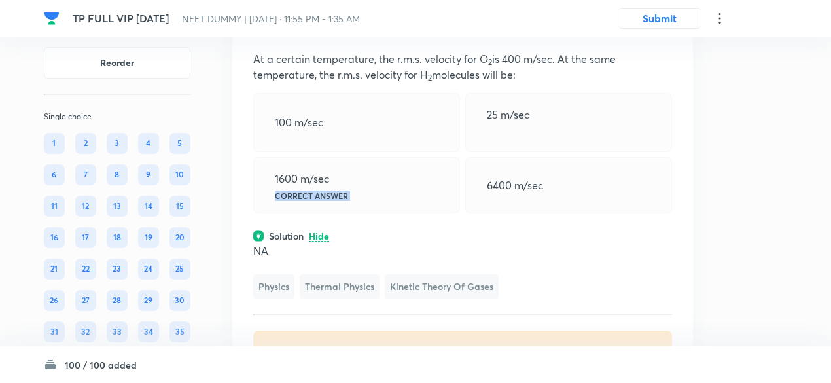
click at [375, 213] on div "1600 m/sec Correct answer" at bounding box center [356, 185] width 207 height 56
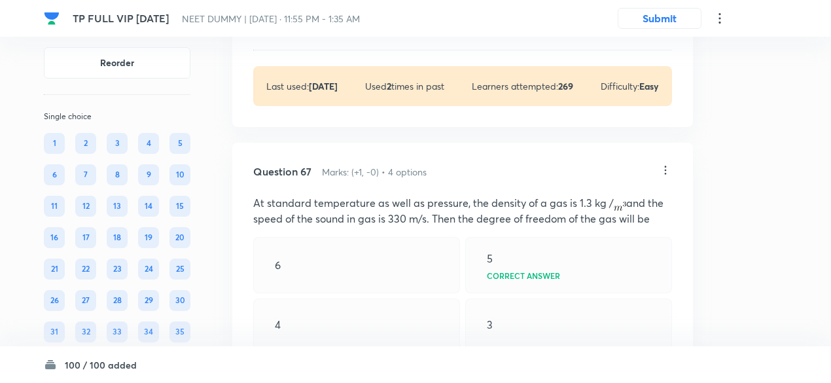
scroll to position [25481, 0]
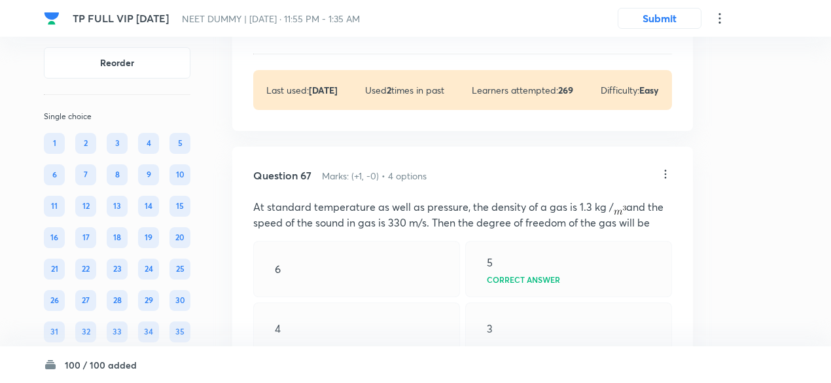
click at [325, 37] on p "View" at bounding box center [320, 32] width 22 height 10
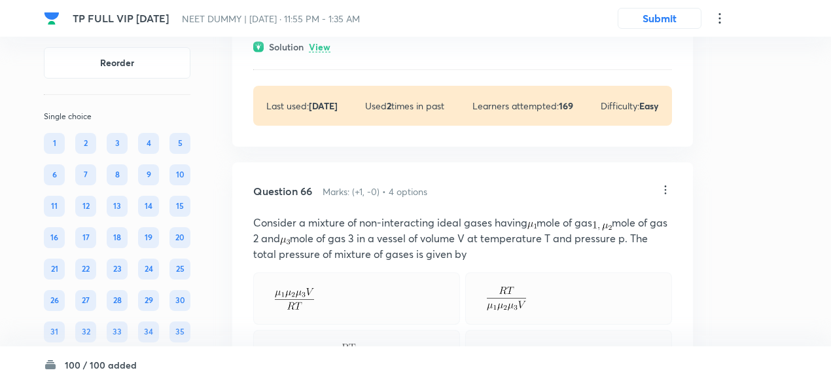
scroll to position [25094, 0]
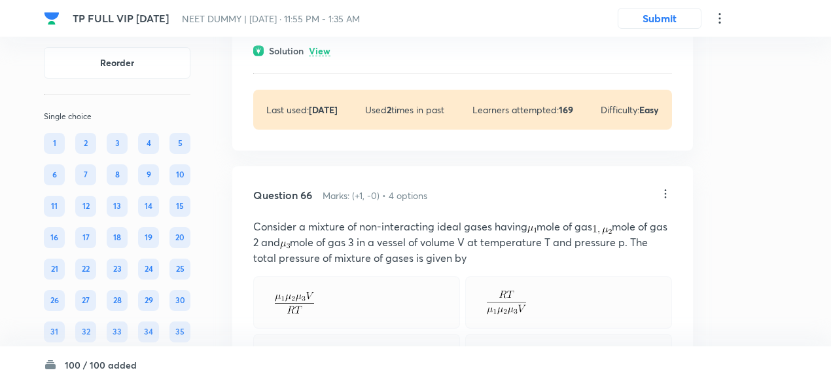
click at [325, 56] on p "View" at bounding box center [320, 51] width 22 height 10
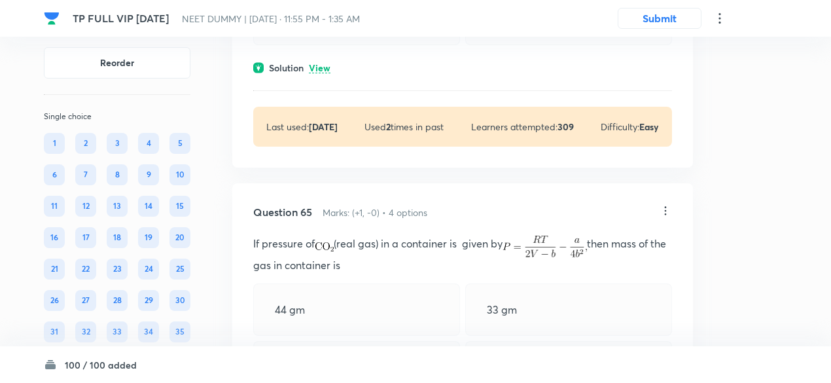
scroll to position [24720, 0]
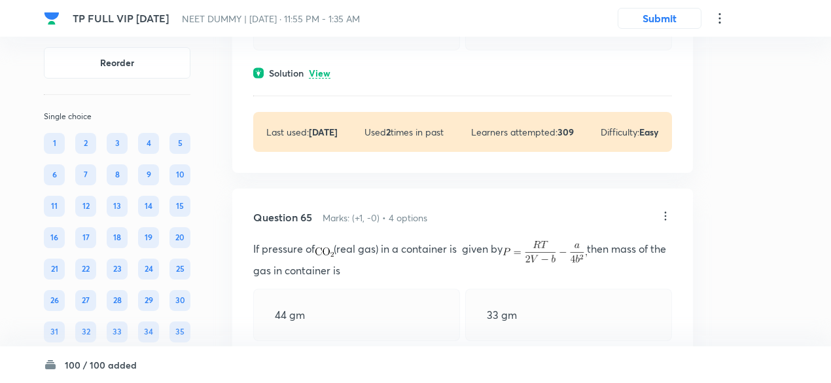
click at [325, 79] on p "View" at bounding box center [320, 74] width 22 height 10
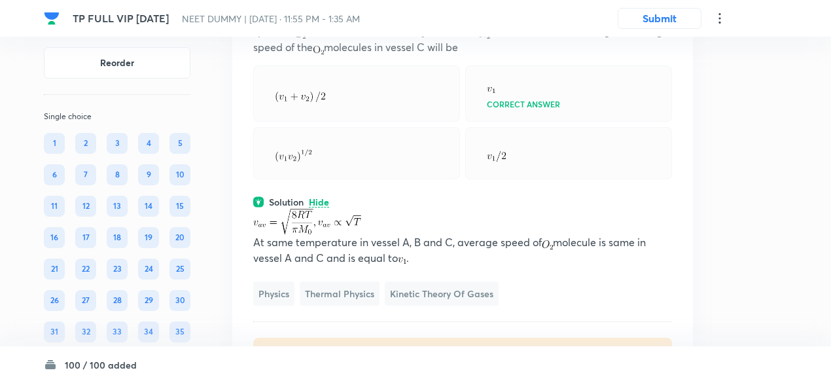
scroll to position [24589, 0]
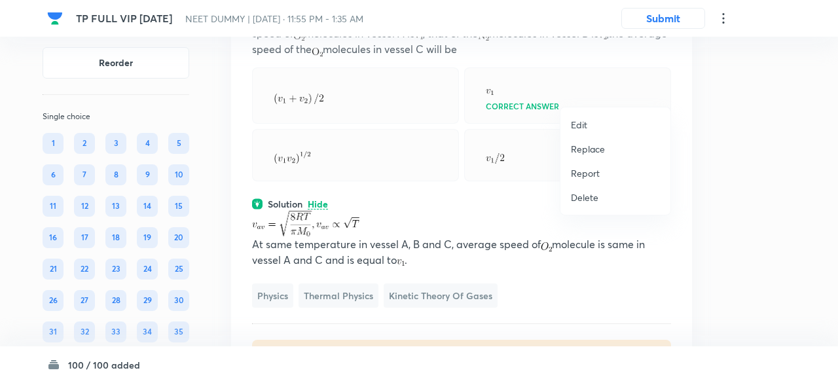
click at [593, 145] on p "Replace" at bounding box center [588, 149] width 34 height 14
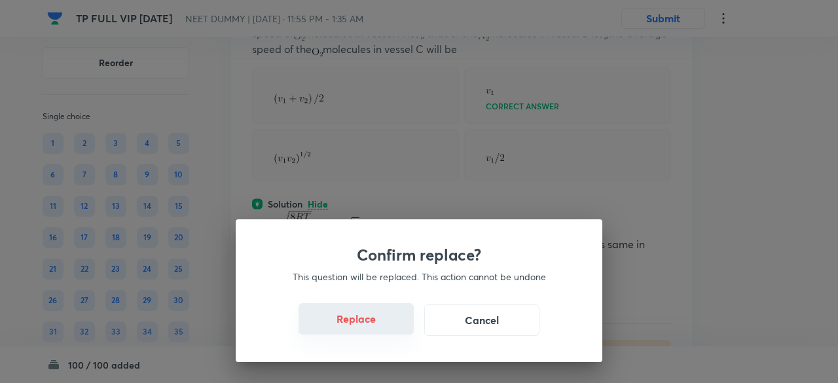
click at [372, 325] on button "Replace" at bounding box center [355, 318] width 115 height 31
click at [377, 328] on button "Replace" at bounding box center [355, 318] width 115 height 31
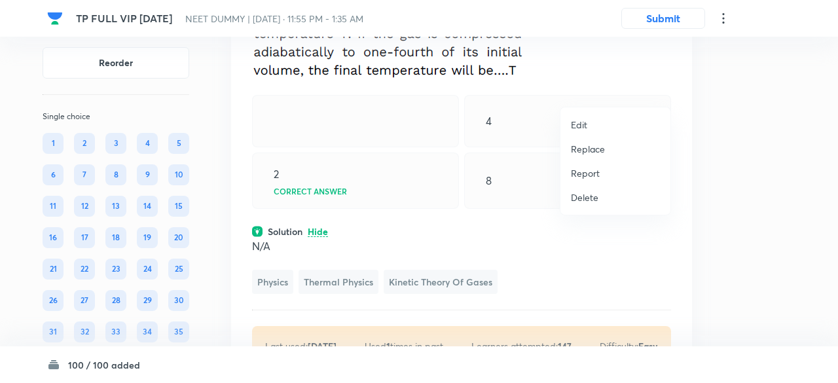
click at [590, 147] on p "Replace" at bounding box center [588, 149] width 34 height 14
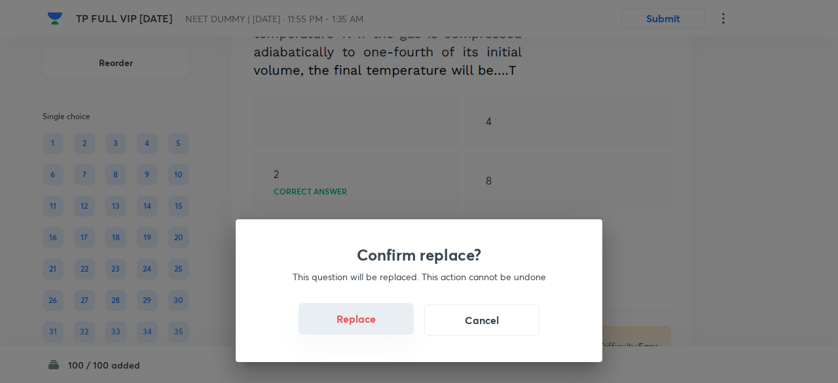
click at [381, 330] on button "Replace" at bounding box center [355, 318] width 115 height 31
click at [381, 328] on button "Replace" at bounding box center [355, 318] width 115 height 31
click at [381, 328] on button "Replace" at bounding box center [355, 319] width 115 height 31
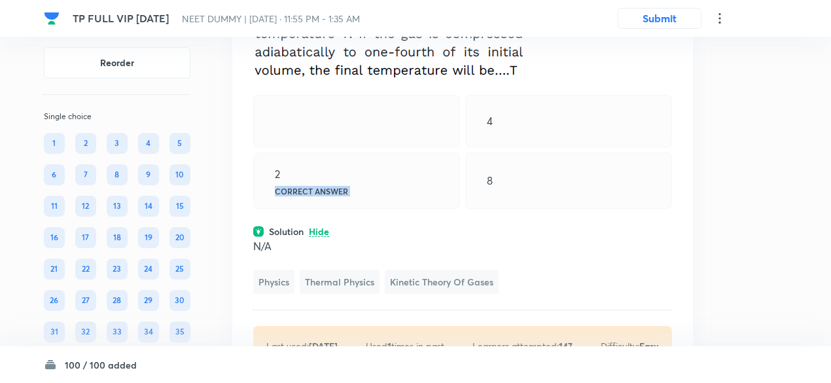
click at [381, 209] on div "2 Correct answer" at bounding box center [356, 180] width 207 height 56
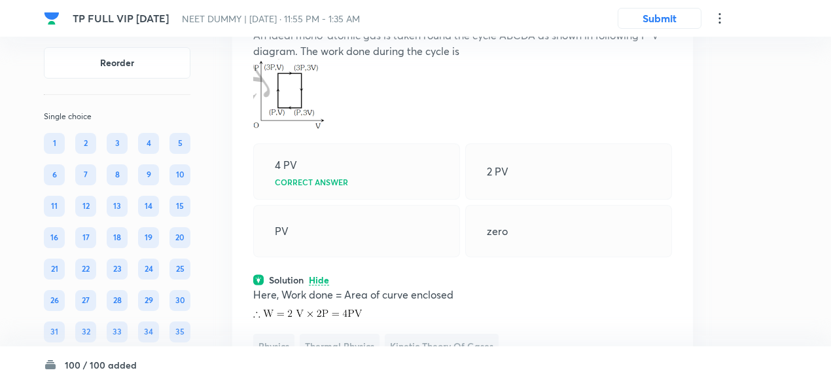
scroll to position [24535, 0]
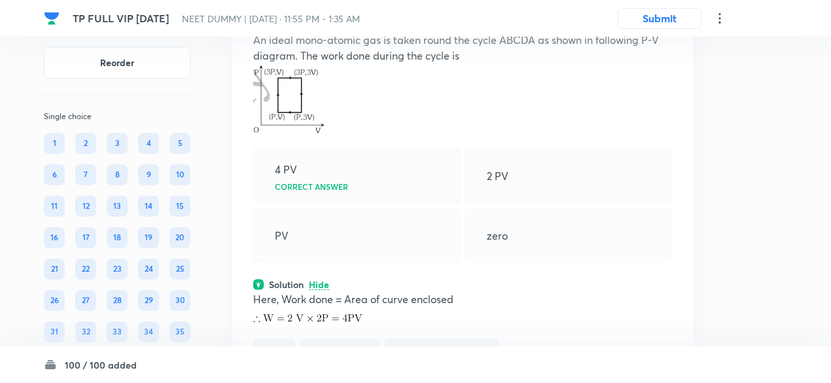
click at [666, 14] on icon at bounding box center [665, 7] width 13 height 13
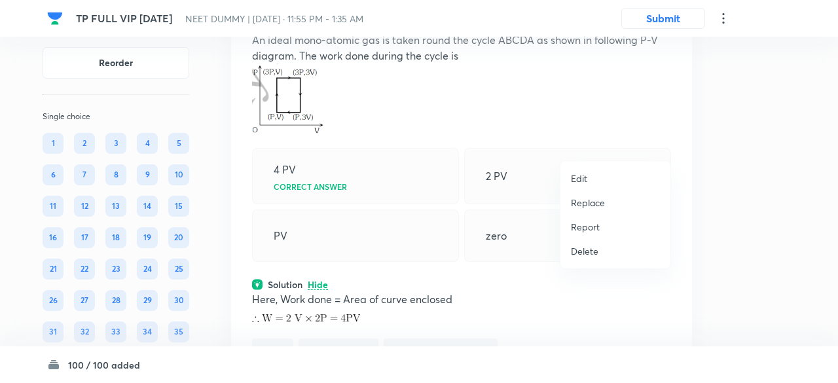
click at [590, 207] on p "Replace" at bounding box center [588, 203] width 34 height 14
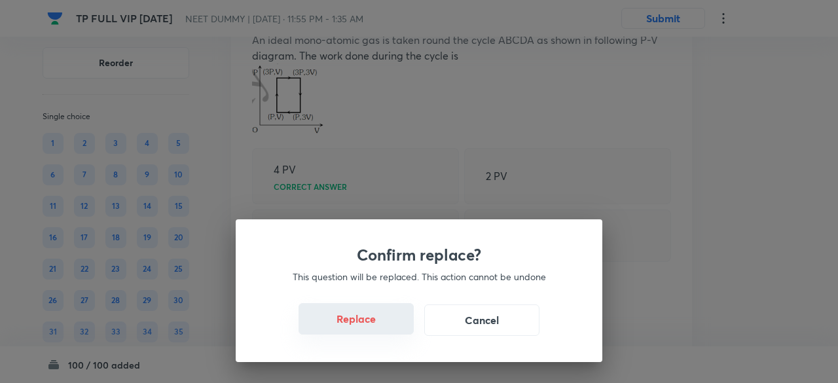
click at [376, 326] on button "Replace" at bounding box center [355, 318] width 115 height 31
click at [376, 326] on button "Replace" at bounding box center [355, 319] width 115 height 31
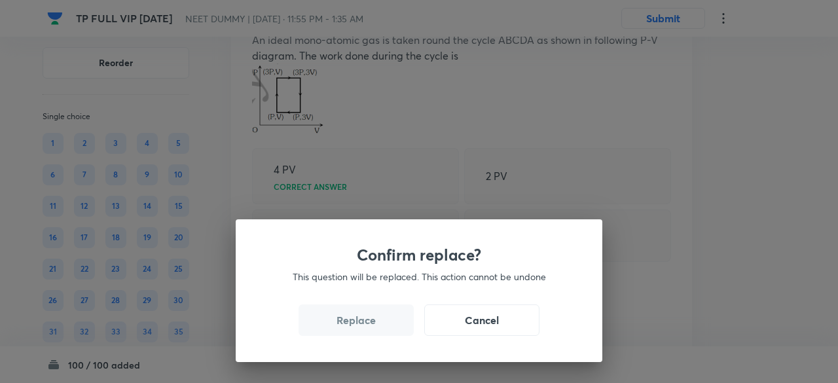
click at [376, 326] on button "Replace" at bounding box center [355, 319] width 115 height 31
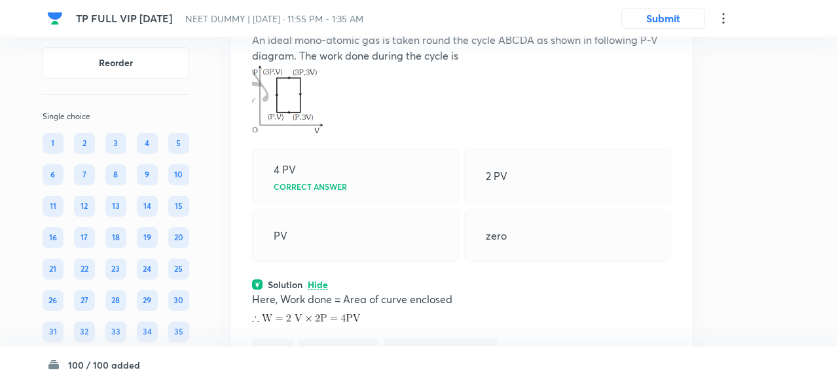
click at [376, 204] on div "4 PV Correct answer" at bounding box center [352, 176] width 207 height 56
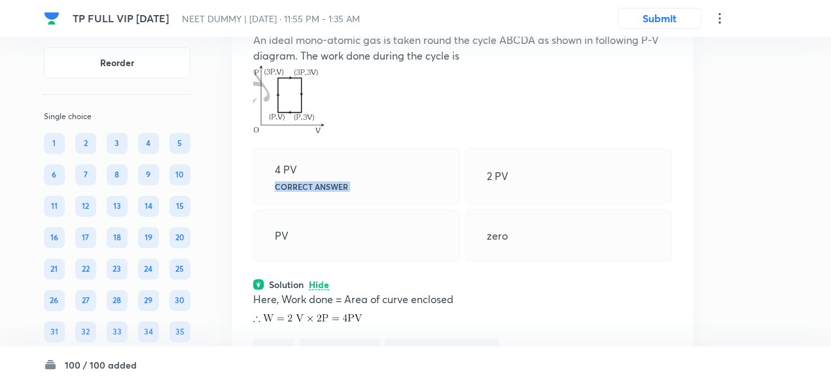
click at [376, 204] on div "4 PV Correct answer" at bounding box center [356, 176] width 207 height 56
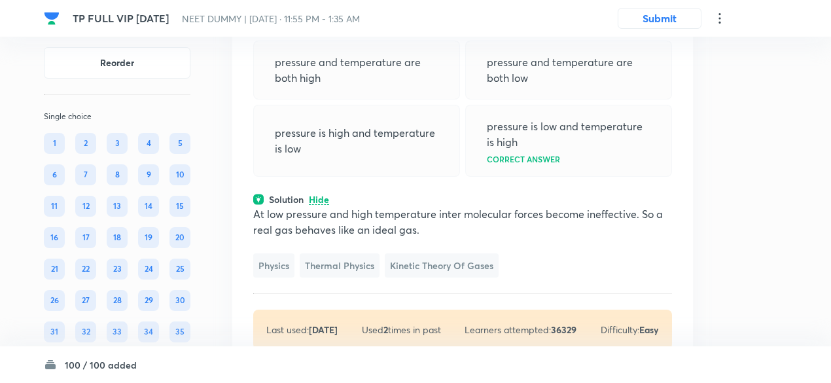
scroll to position [24550, 0]
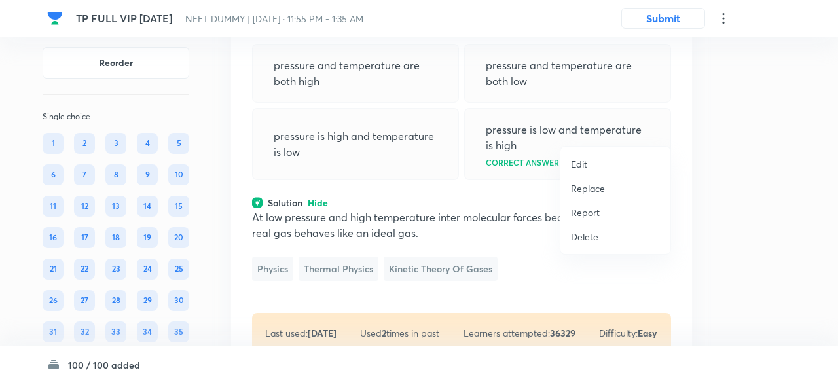
click at [596, 188] on p "Replace" at bounding box center [588, 188] width 34 height 14
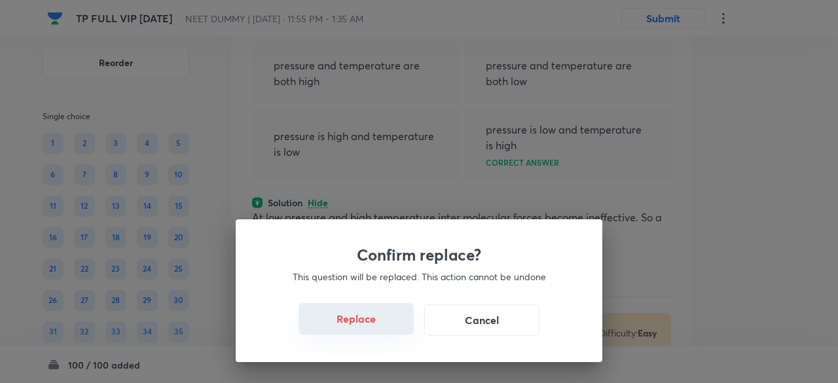
click at [372, 327] on button "Replace" at bounding box center [355, 318] width 115 height 31
click at [372, 327] on button "Replace" at bounding box center [355, 319] width 115 height 31
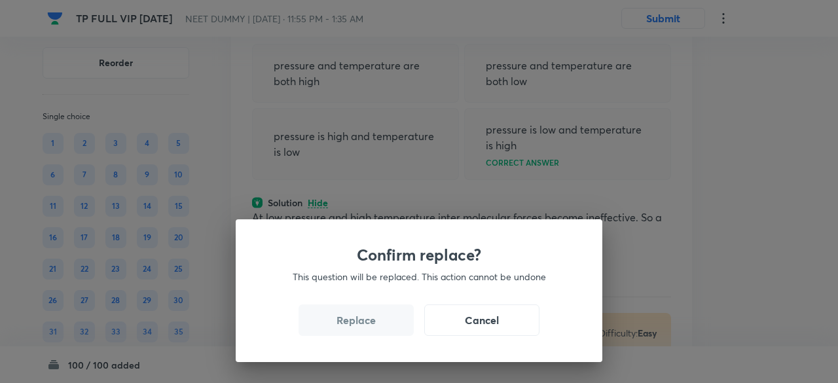
click at [372, 327] on button "Replace" at bounding box center [355, 319] width 115 height 31
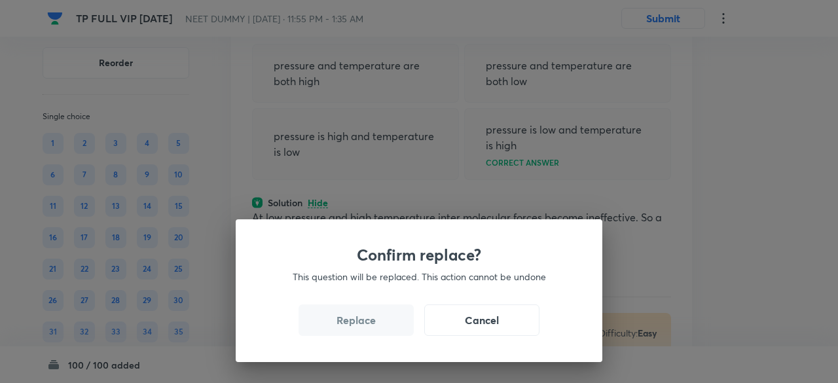
click at [372, 327] on div "Confirm replace? This question will be replaced. This action cannot be undone R…" at bounding box center [419, 290] width 366 height 143
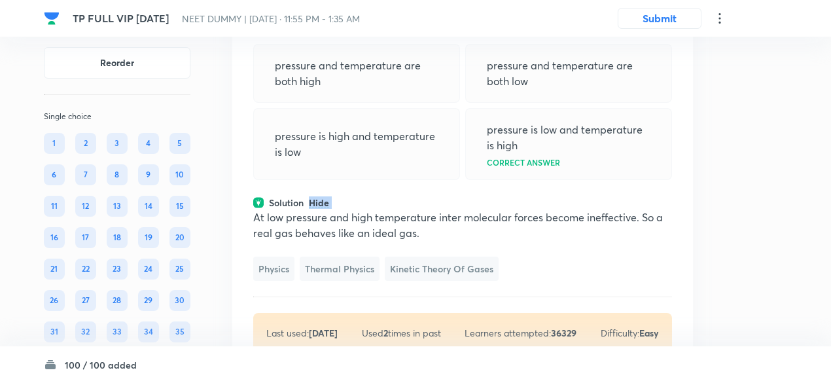
click at [372, 327] on div "Question 64 Marks: (+1, -0) • 4 options A real gas behaves like an ideal gas if…" at bounding box center [462, 169] width 461 height 408
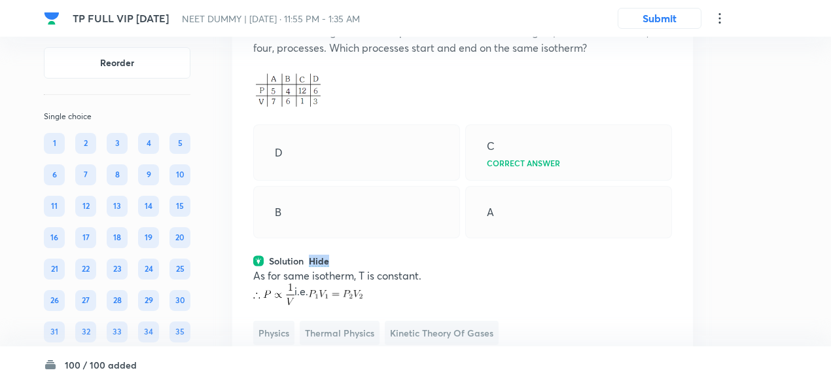
scroll to position [24556, 0]
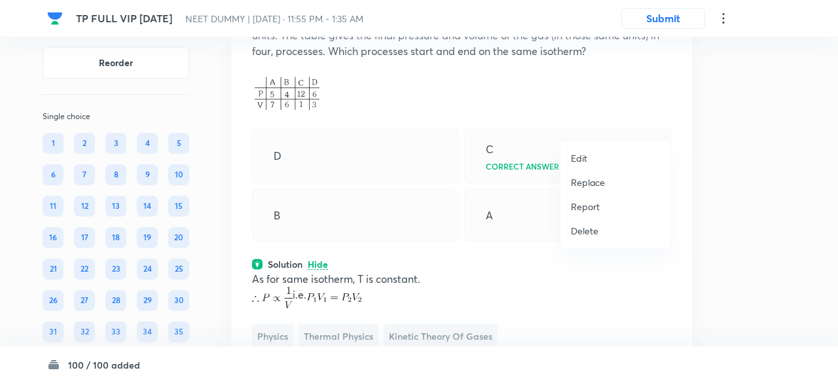
click at [592, 180] on p "Replace" at bounding box center [588, 182] width 34 height 14
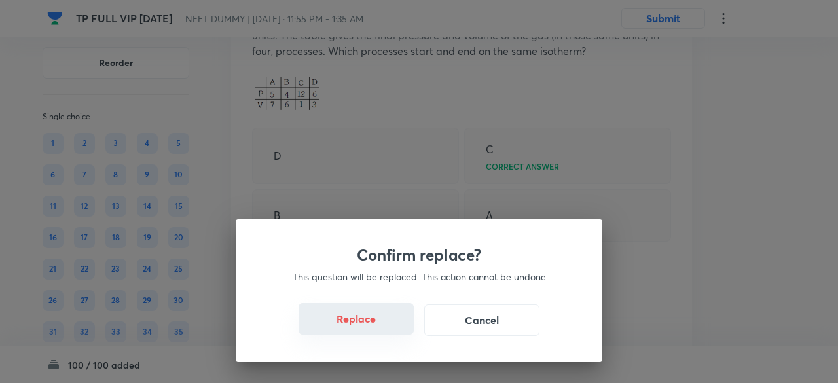
click at [369, 322] on button "Replace" at bounding box center [355, 318] width 115 height 31
click at [372, 328] on button "Replace" at bounding box center [355, 318] width 115 height 31
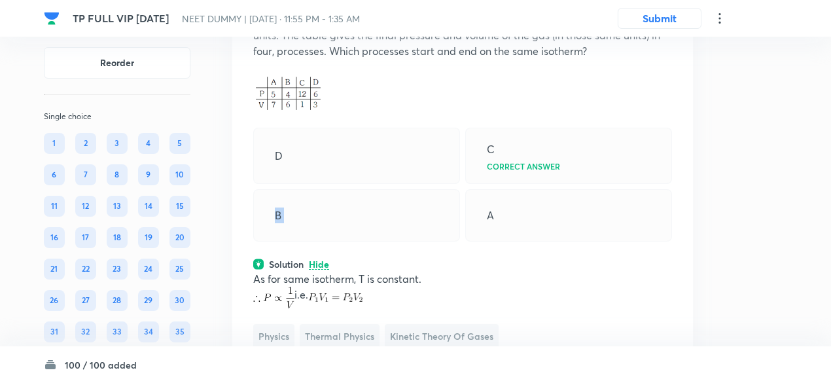
click at [372, 241] on div "B" at bounding box center [356, 215] width 207 height 52
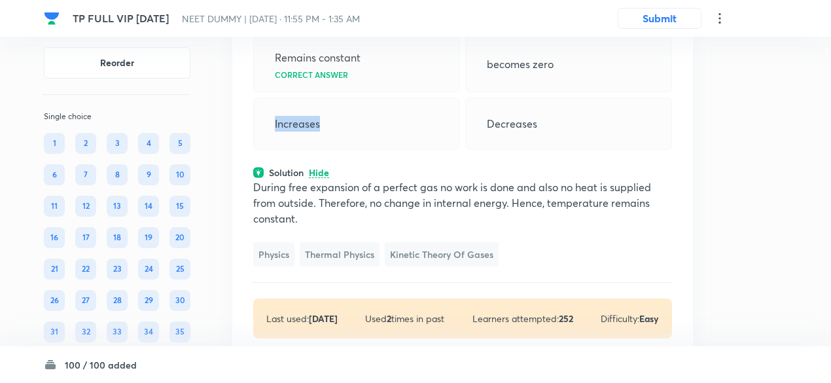
scroll to position [24570, 0]
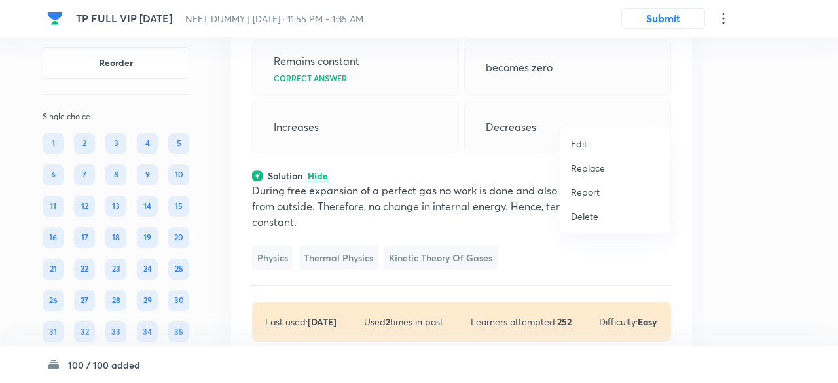
click at [592, 166] on p "Replace" at bounding box center [588, 168] width 34 height 14
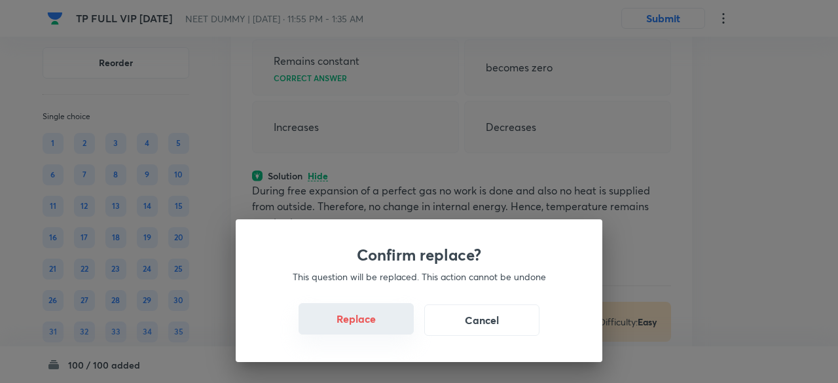
click at [390, 328] on button "Replace" at bounding box center [355, 318] width 115 height 31
click at [390, 328] on button "Replace" at bounding box center [355, 319] width 115 height 31
click at [390, 328] on div "Confirm replace? This question will be replaced. This action cannot be undone R…" at bounding box center [419, 290] width 366 height 143
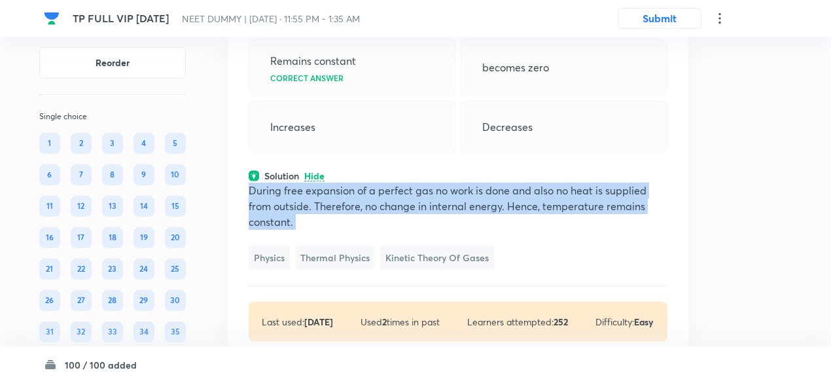
click at [390, 230] on p "During free expansion of a perfect gas no work is done and also no heat is supp…" at bounding box center [458, 206] width 419 height 47
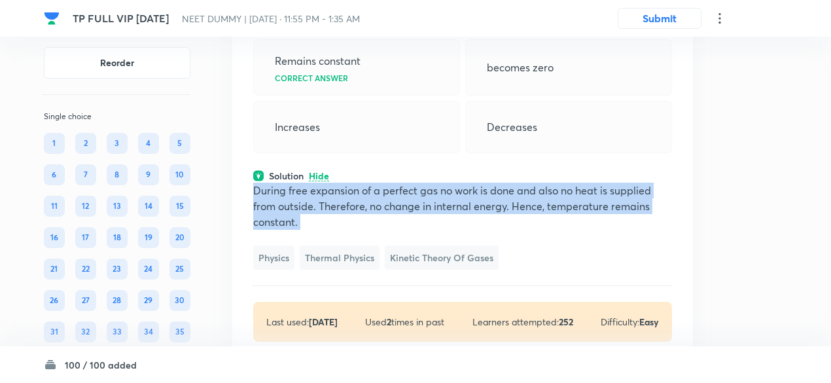
click at [390, 230] on p "During free expansion of a perfect gas no work is done and also no heat is supp…" at bounding box center [462, 206] width 419 height 47
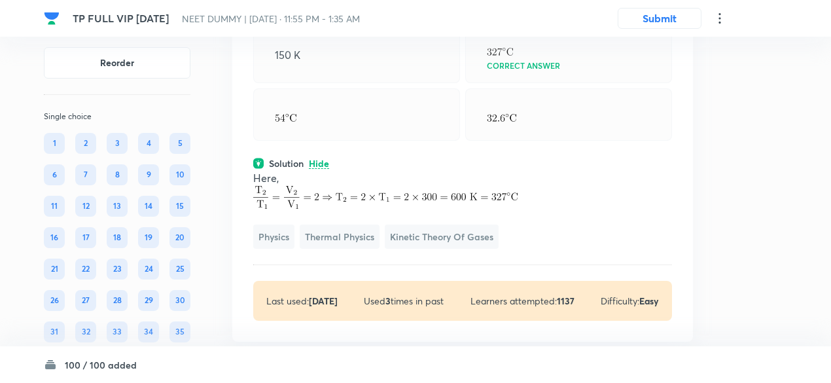
scroll to position [24582, 0]
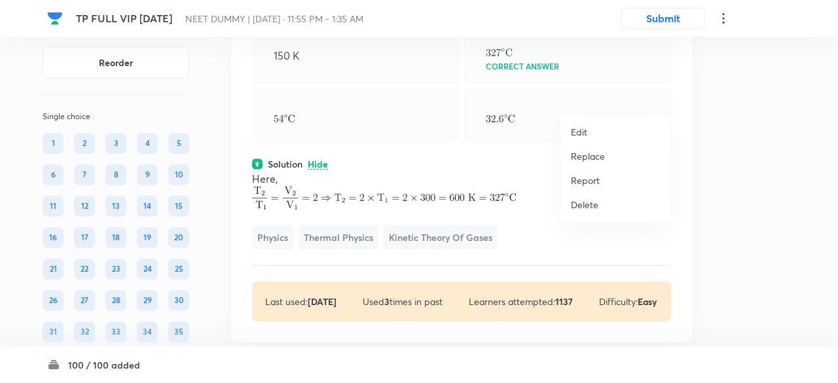
click at [582, 161] on p "Replace" at bounding box center [588, 156] width 34 height 14
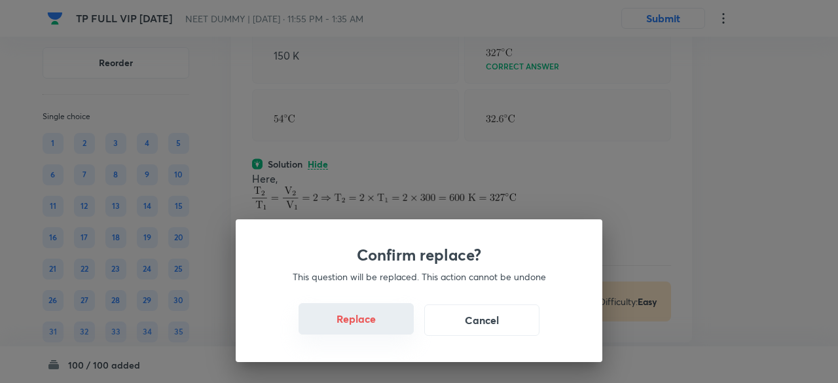
click at [364, 325] on button "Replace" at bounding box center [355, 318] width 115 height 31
click at [381, 325] on button "Replace" at bounding box center [355, 318] width 115 height 31
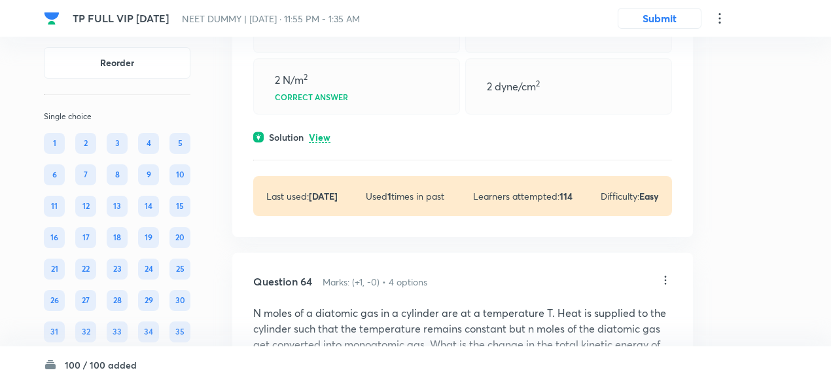
scroll to position [24258, 0]
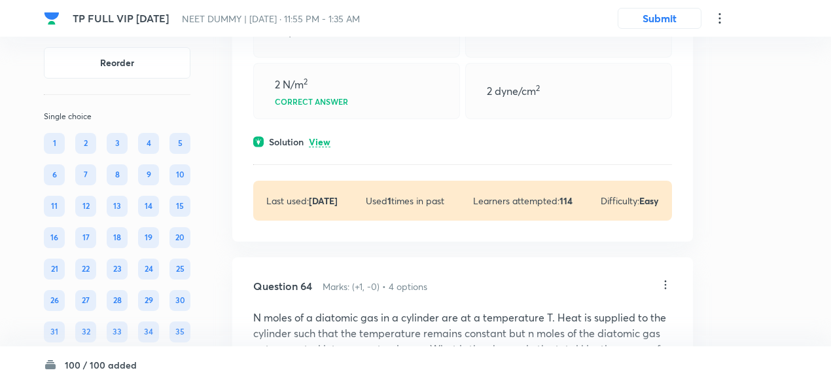
click at [325, 147] on p "View" at bounding box center [320, 142] width 22 height 10
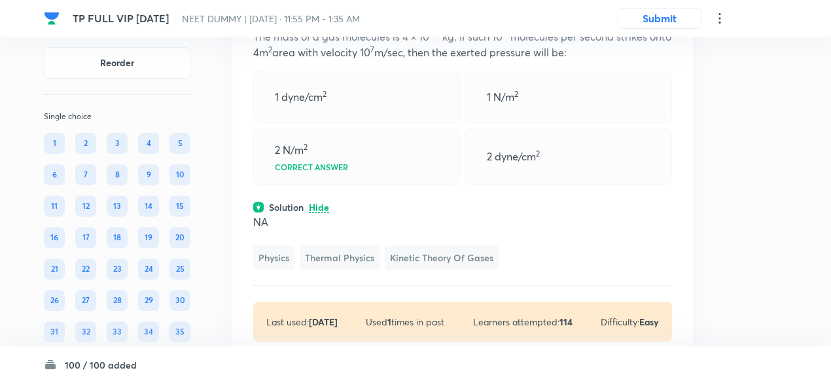
scroll to position [24183, 0]
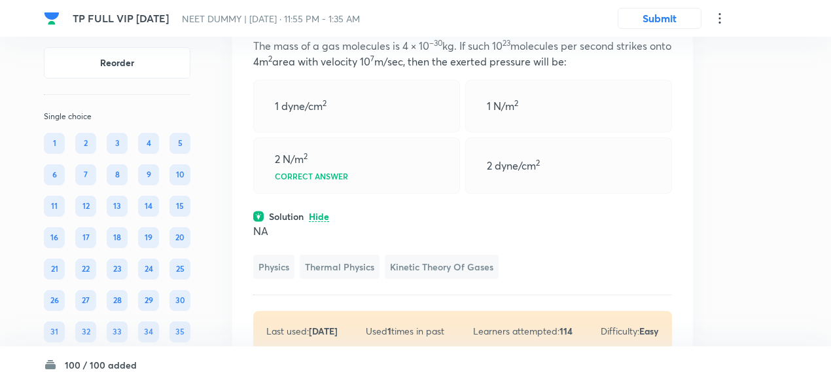
click at [669, 20] on icon at bounding box center [665, 13] width 13 height 13
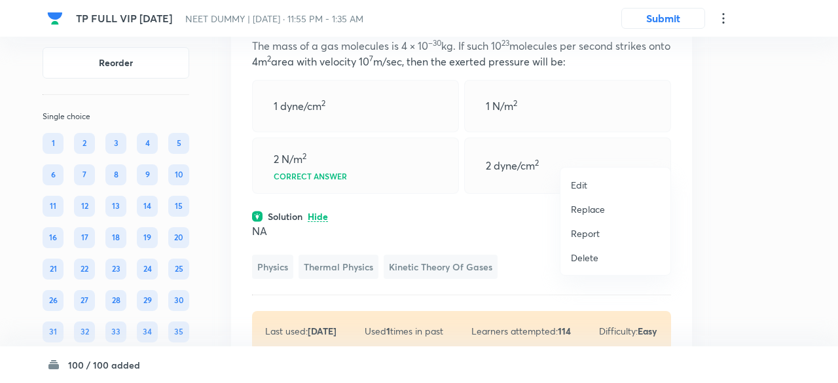
click at [601, 204] on p "Replace" at bounding box center [588, 209] width 34 height 14
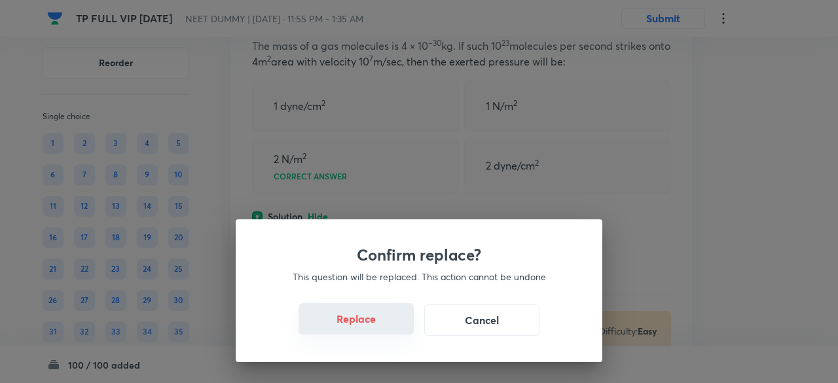
click at [372, 321] on button "Replace" at bounding box center [355, 318] width 115 height 31
click at [376, 327] on button "Replace" at bounding box center [355, 318] width 115 height 31
click at [376, 327] on button "Replace" at bounding box center [355, 319] width 115 height 31
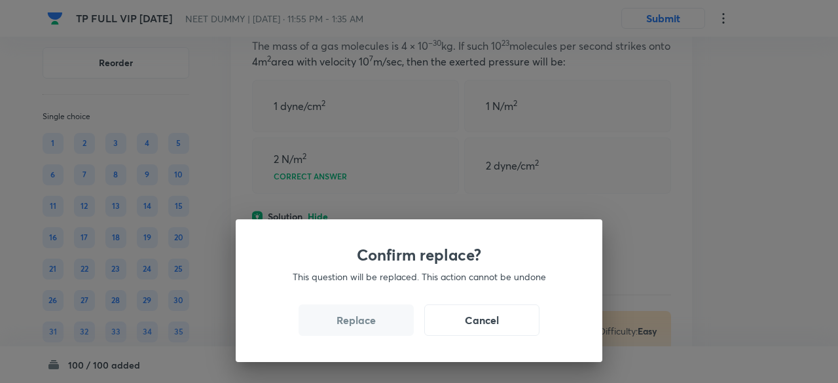
click at [376, 327] on button "Replace" at bounding box center [355, 319] width 115 height 31
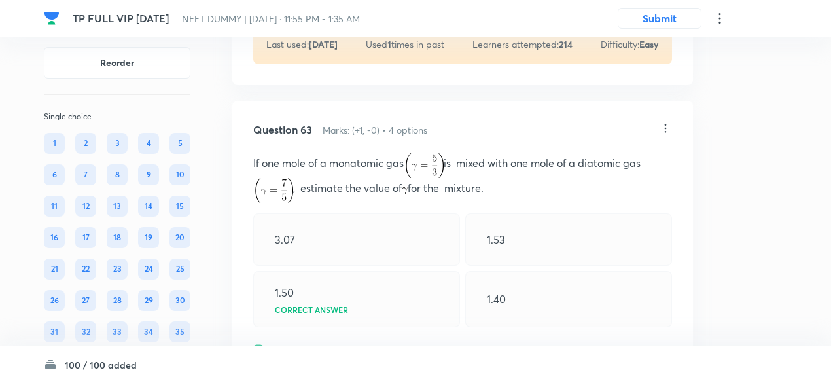
scroll to position [23990, 0]
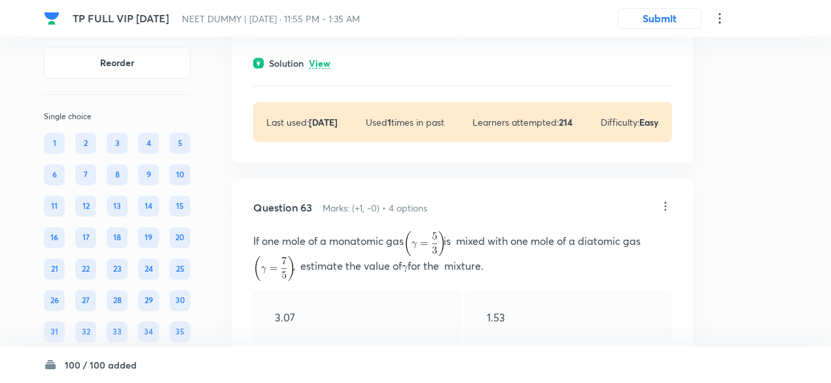
click at [319, 69] on p "View" at bounding box center [320, 64] width 22 height 10
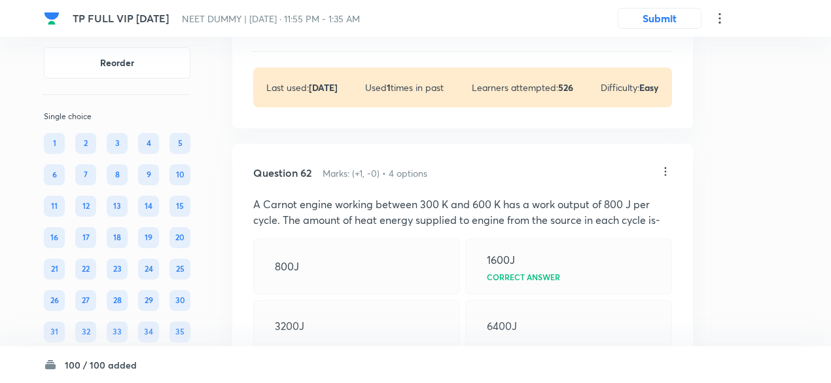
scroll to position [23675, 0]
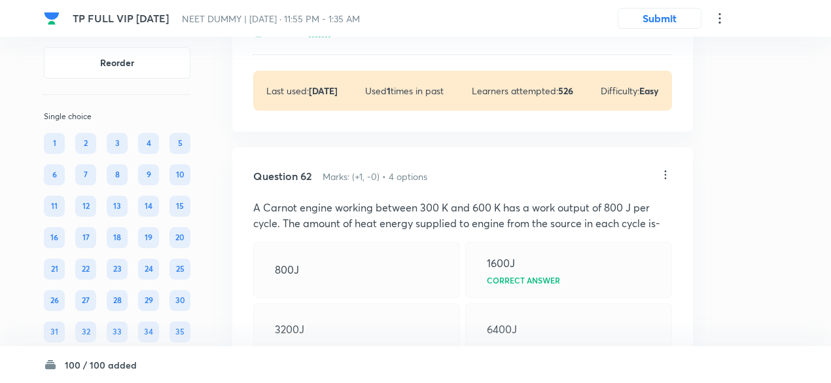
click at [319, 37] on p "View" at bounding box center [320, 32] width 22 height 10
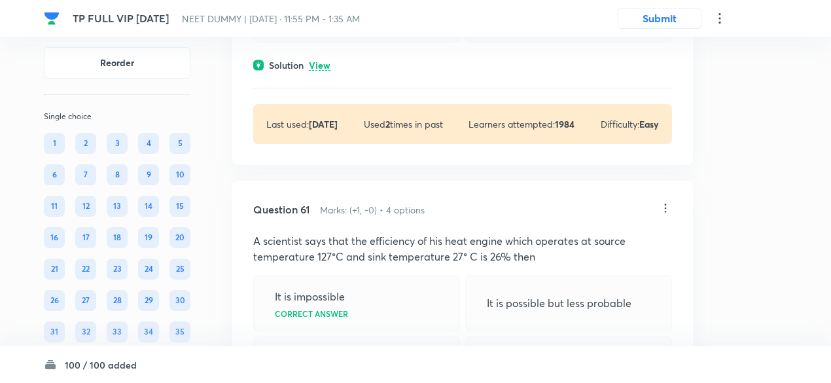
scroll to position [23291, 0]
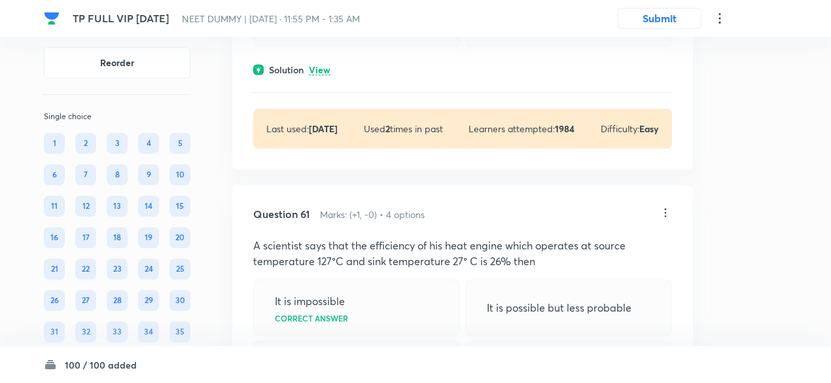
click at [321, 75] on p "View" at bounding box center [320, 70] width 22 height 10
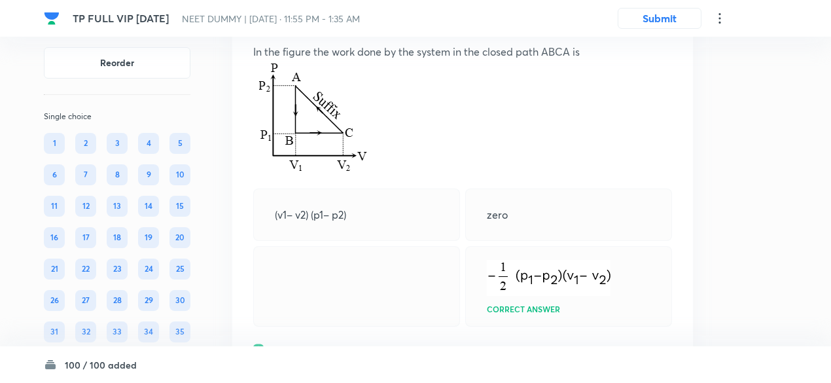
scroll to position [23011, 0]
click at [664, 26] on icon at bounding box center [665, 19] width 13 height 13
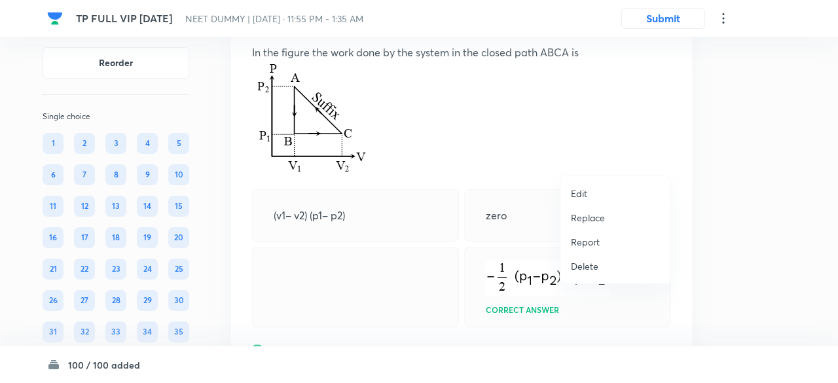
click at [599, 221] on p "Replace" at bounding box center [588, 218] width 34 height 14
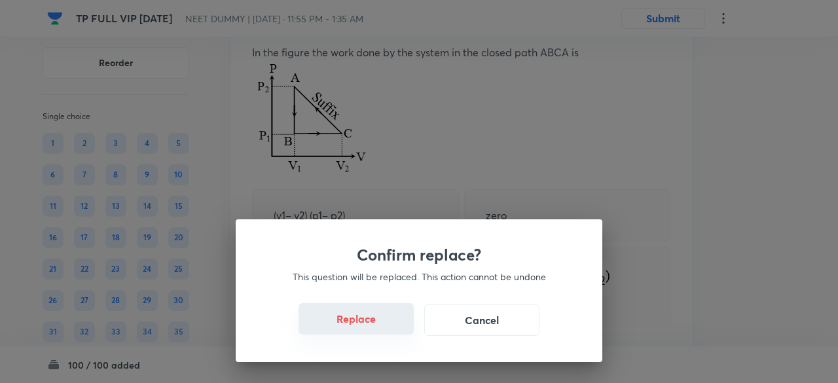
click at [374, 327] on button "Replace" at bounding box center [355, 318] width 115 height 31
click at [374, 327] on button "Replace" at bounding box center [355, 319] width 115 height 31
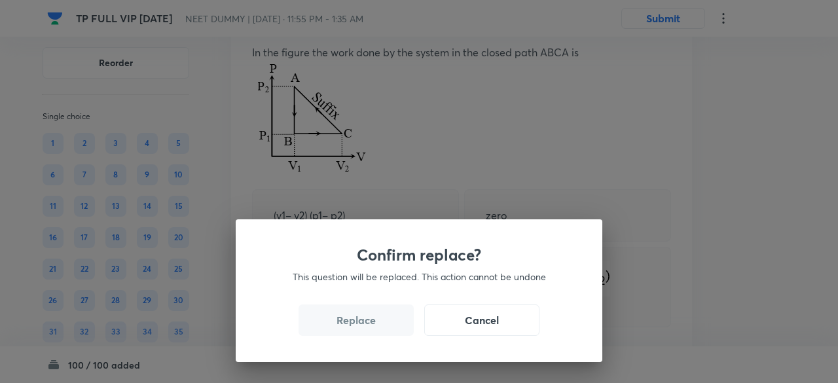
click at [374, 327] on button "Replace" at bounding box center [355, 319] width 115 height 31
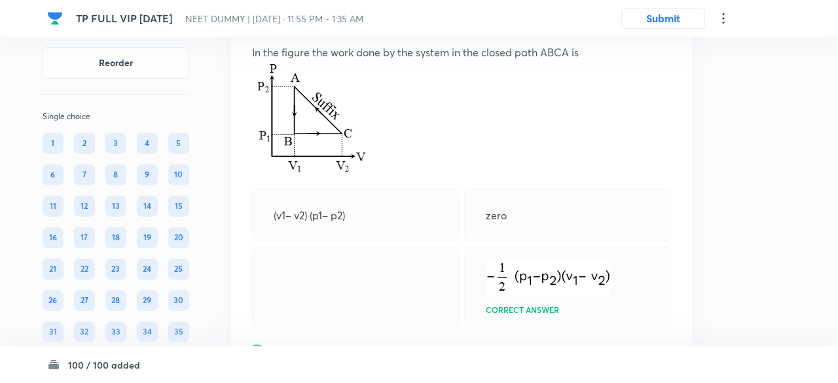
click at [374, 327] on div "Confirm replace? This question will be replaced. This action cannot be undone R…" at bounding box center [419, 191] width 838 height 383
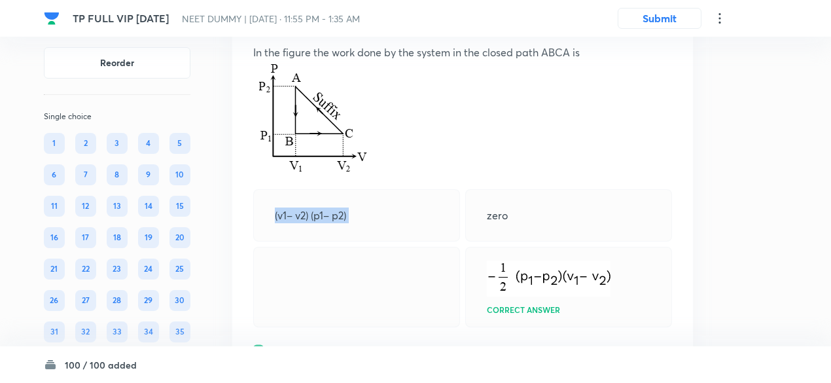
click at [374, 327] on div "Question 60 Marks: (+1, -0) • 4 options In the figure the work done by the syst…" at bounding box center [462, 304] width 461 height 624
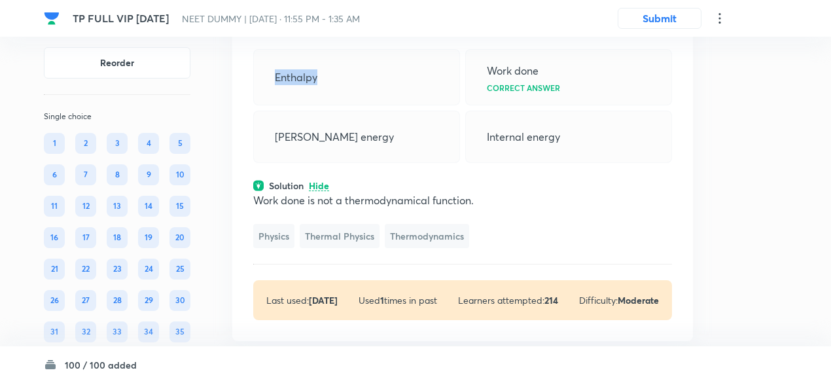
scroll to position [23016, 0]
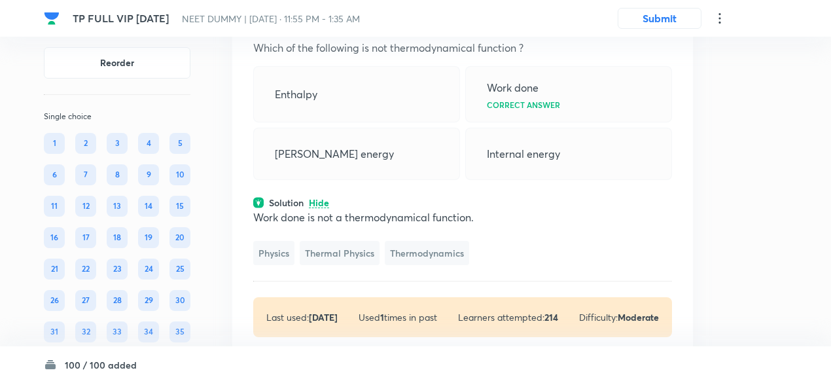
click at [666, 22] on icon at bounding box center [665, 15] width 13 height 13
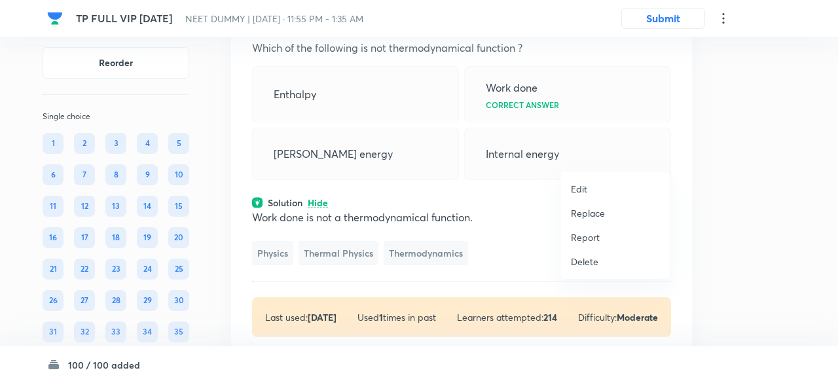
click at [602, 209] on p "Replace" at bounding box center [588, 213] width 34 height 14
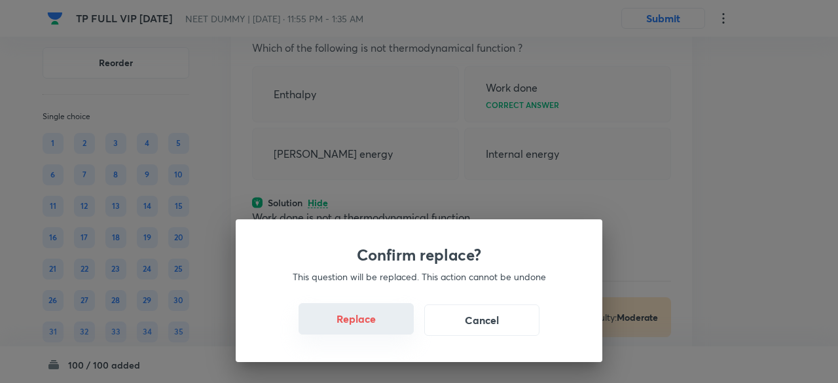
click at [370, 323] on button "Replace" at bounding box center [355, 318] width 115 height 31
click at [370, 323] on button "Replace" at bounding box center [355, 319] width 115 height 31
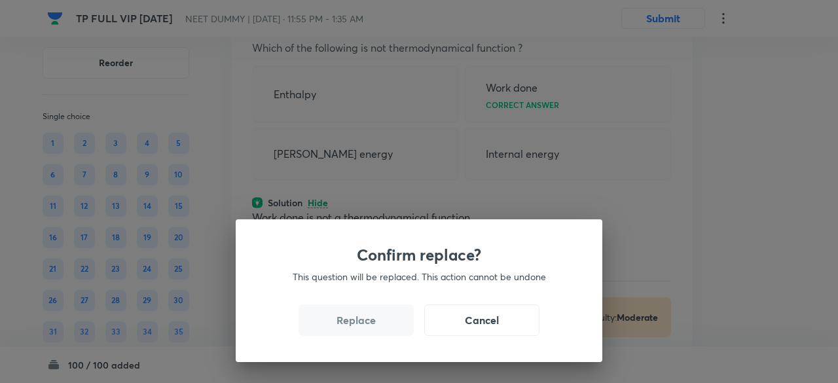
click at [370, 323] on button "Replace" at bounding box center [355, 319] width 115 height 31
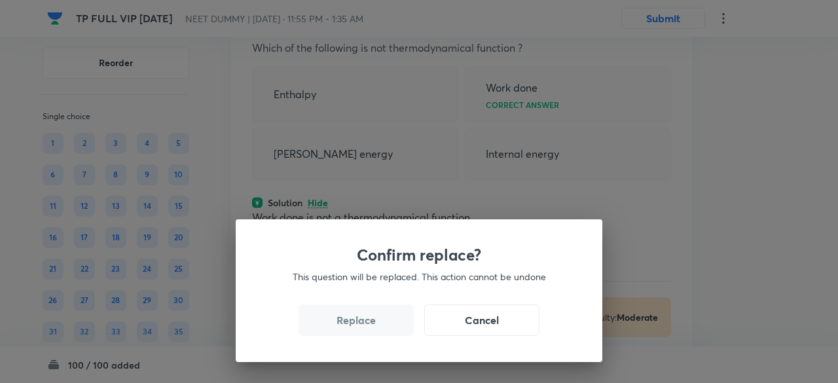
click at [370, 323] on button "Replace" at bounding box center [355, 319] width 115 height 31
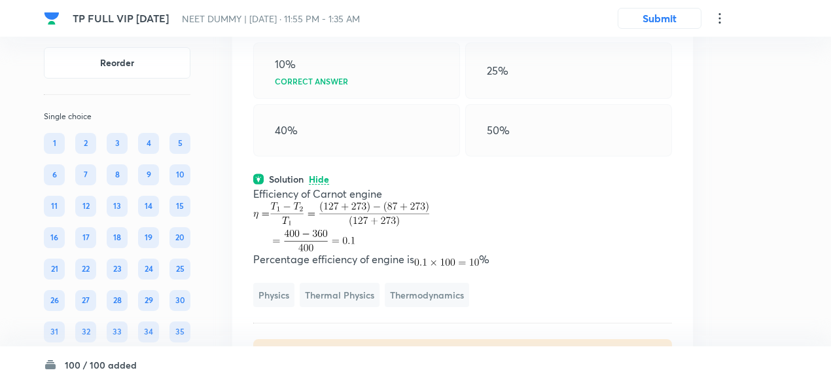
scroll to position [23033, 0]
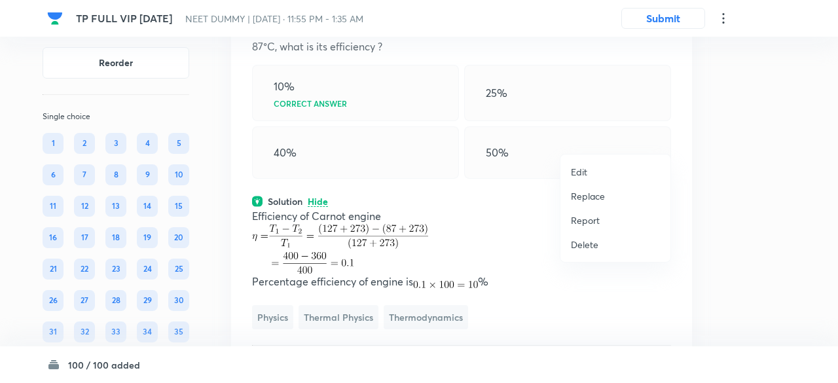
click at [599, 200] on p "Replace" at bounding box center [588, 196] width 34 height 14
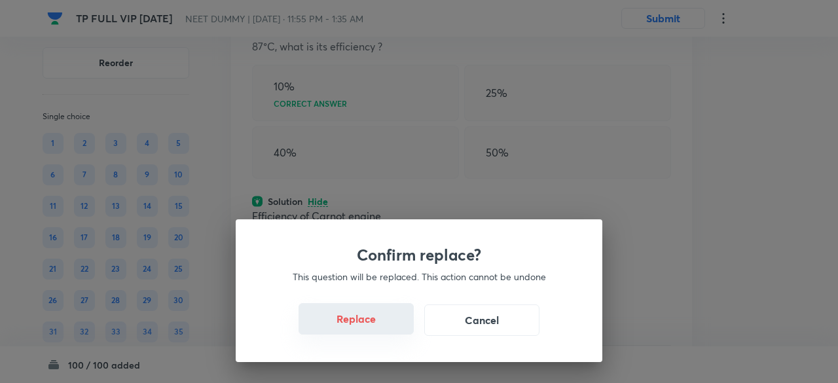
click at [377, 327] on button "Replace" at bounding box center [355, 318] width 115 height 31
click at [377, 327] on button "Replace" at bounding box center [355, 319] width 115 height 31
click at [377, 327] on div "Confirm replace? This question will be replaced. This action cannot be undone R…" at bounding box center [419, 191] width 838 height 383
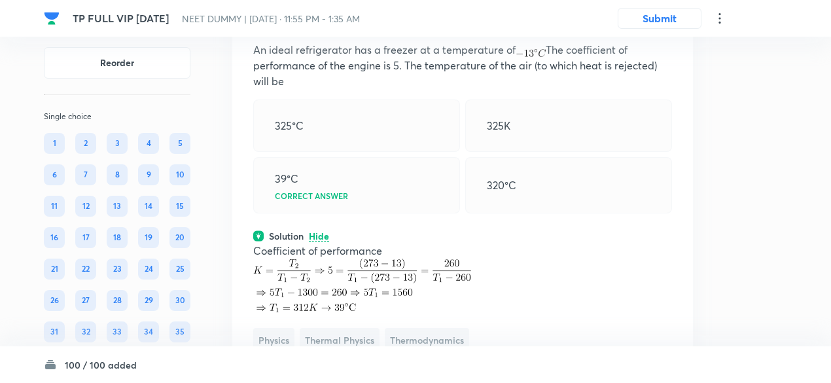
scroll to position [23012, 0]
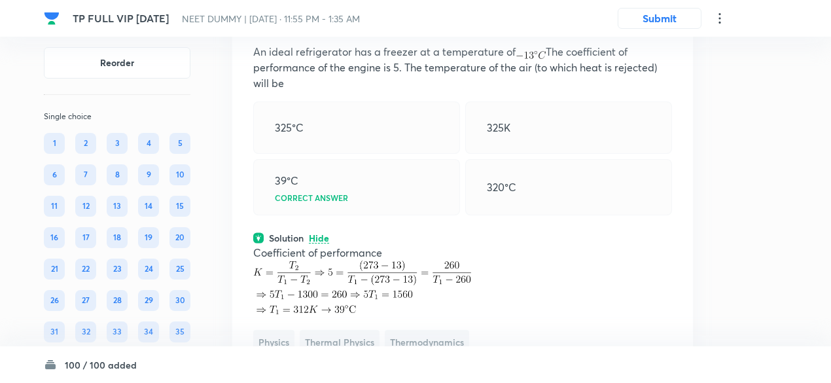
click at [665, 26] on icon at bounding box center [665, 18] width 13 height 13
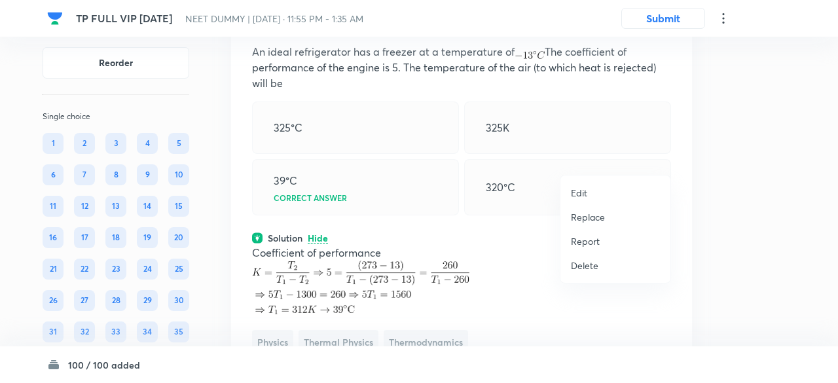
click at [591, 224] on li "Replace" at bounding box center [615, 217] width 110 height 24
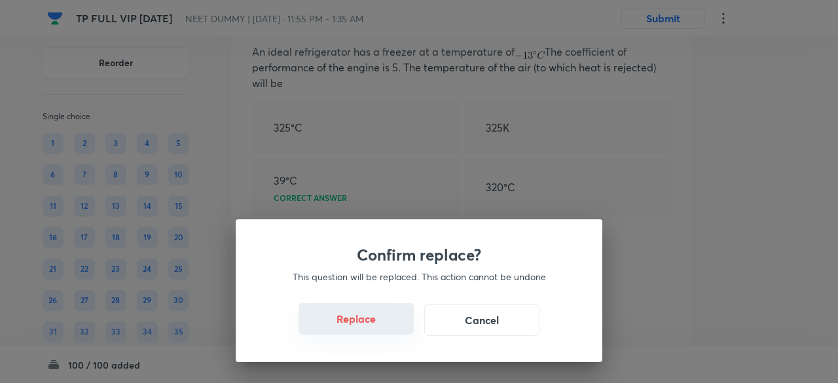
click at [382, 333] on button "Replace" at bounding box center [355, 318] width 115 height 31
click at [383, 327] on button "Replace" at bounding box center [355, 318] width 115 height 31
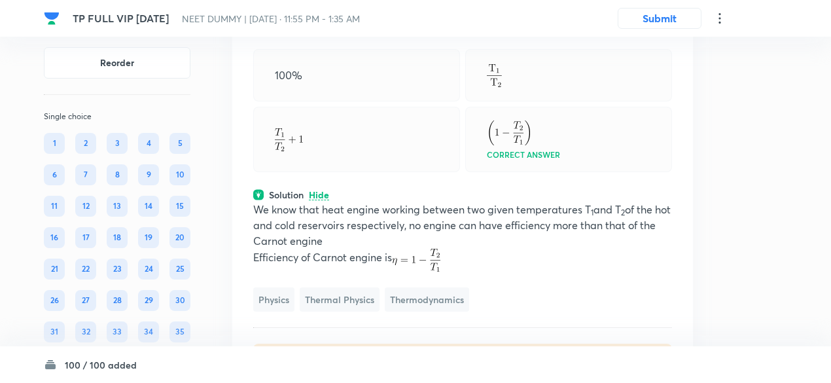
scroll to position [23048, 0]
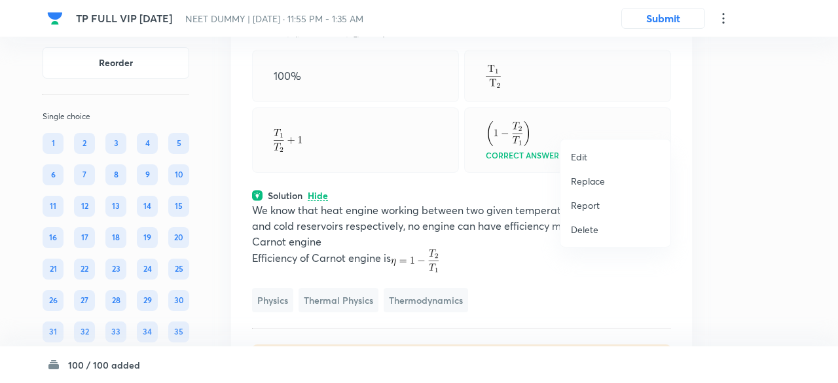
click at [586, 181] on p "Replace" at bounding box center [588, 181] width 34 height 14
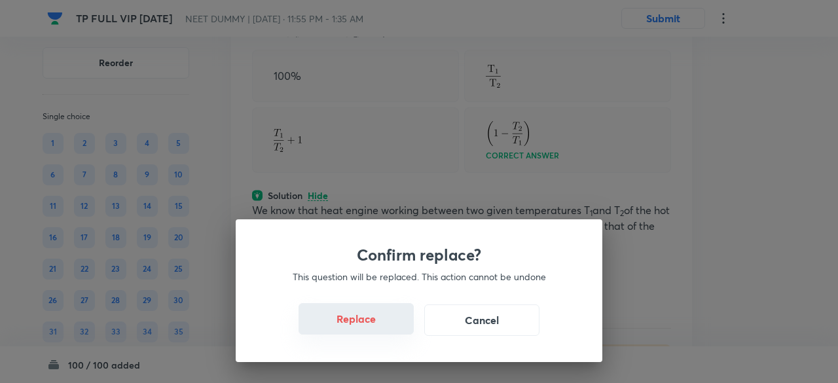
click at [375, 321] on button "Replace" at bounding box center [355, 318] width 115 height 31
click at [378, 323] on button "Replace" at bounding box center [355, 318] width 115 height 31
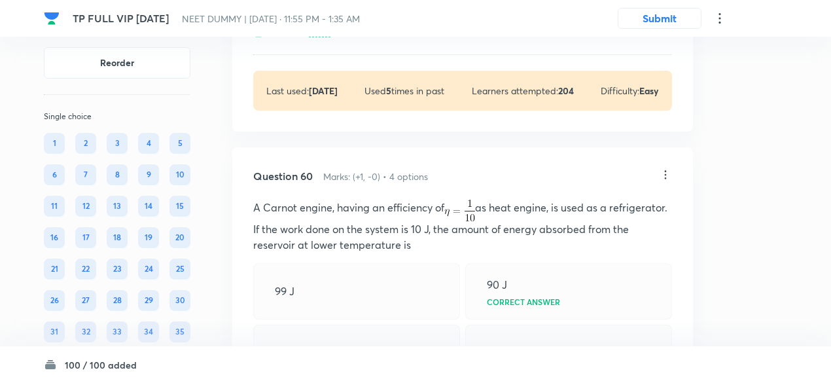
scroll to position [22850, 0]
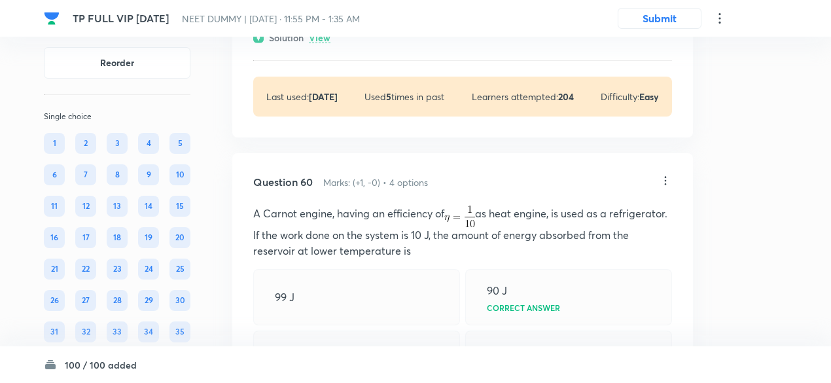
click at [315, 43] on p "View" at bounding box center [320, 38] width 22 height 10
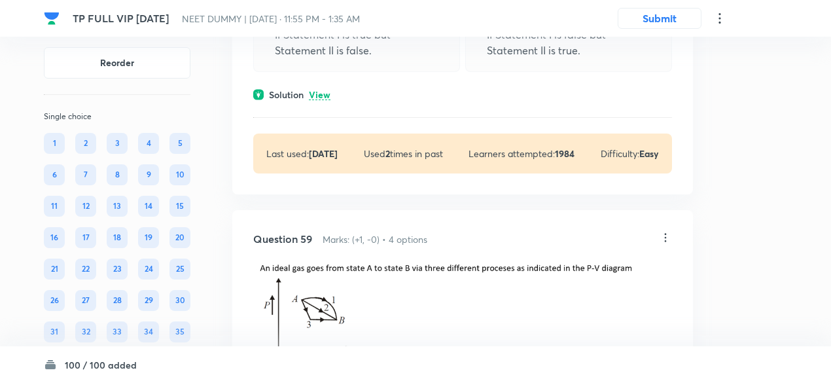
scroll to position [22251, 0]
click at [320, 101] on p "View" at bounding box center [320, 96] width 22 height 10
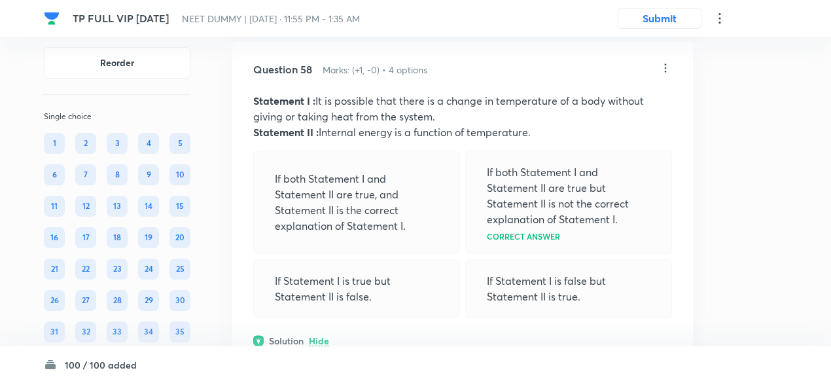
scroll to position [22015, 0]
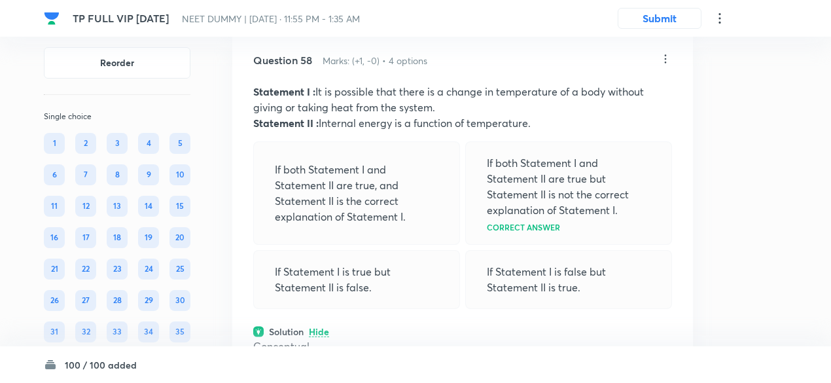
click at [665, 63] on icon at bounding box center [666, 59] width 2 height 9
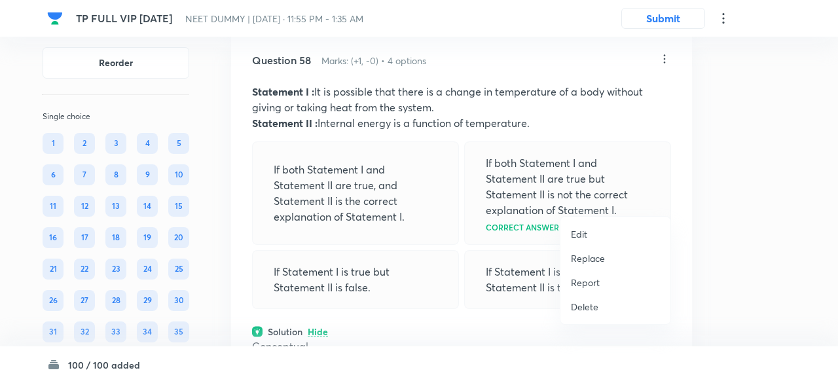
click at [593, 259] on p "Replace" at bounding box center [588, 258] width 34 height 14
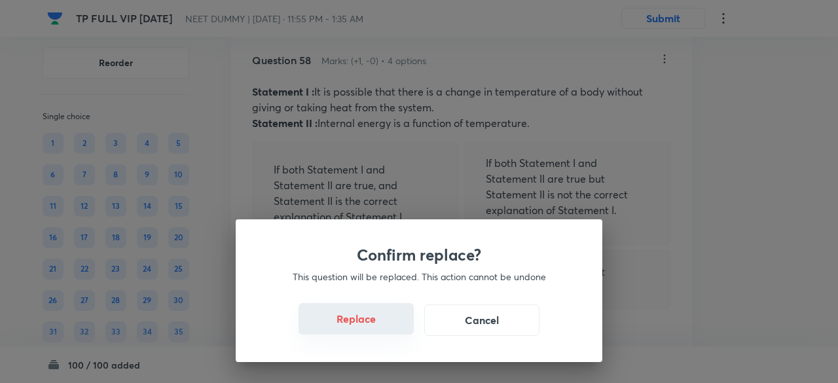
click at [371, 317] on button "Replace" at bounding box center [355, 318] width 115 height 31
click at [376, 327] on button "Replace" at bounding box center [355, 318] width 115 height 31
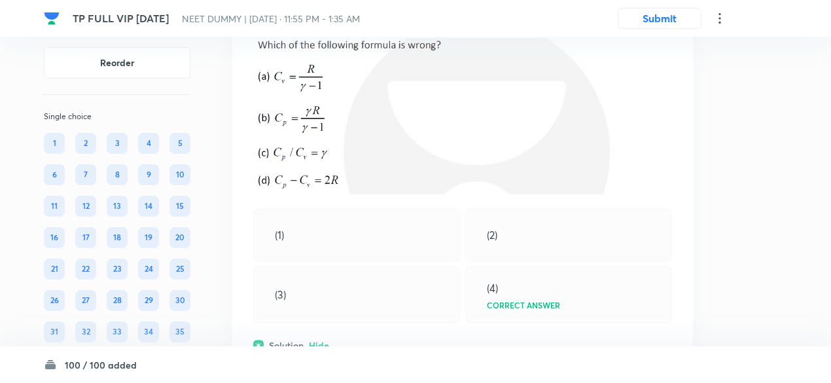
scroll to position [22060, 0]
click at [667, 20] on icon at bounding box center [665, 13] width 13 height 13
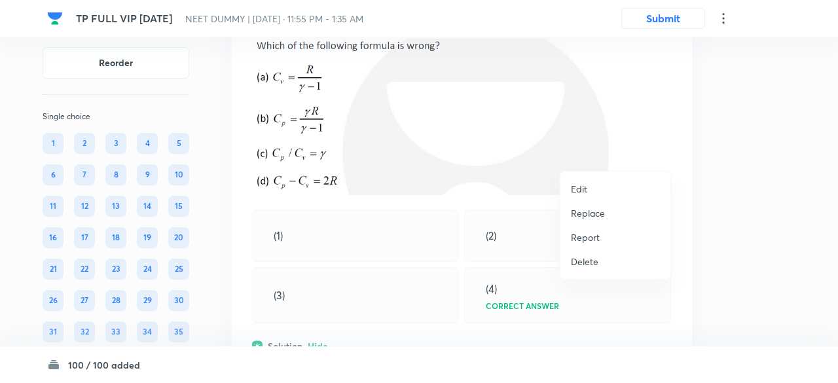
click at [600, 209] on p "Replace" at bounding box center [588, 213] width 34 height 14
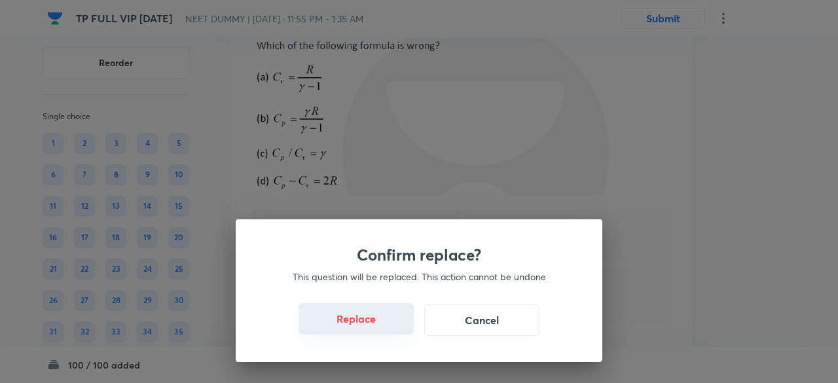
click at [368, 323] on button "Replace" at bounding box center [355, 318] width 115 height 31
click at [372, 327] on button "Replace" at bounding box center [355, 318] width 115 height 31
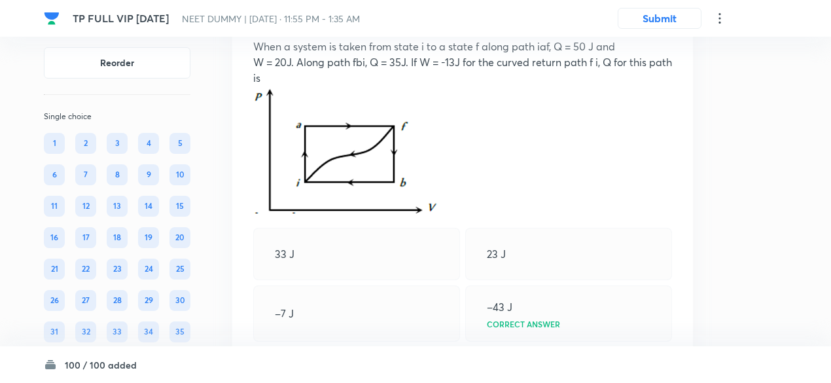
click at [664, 20] on icon at bounding box center [665, 13] width 13 height 13
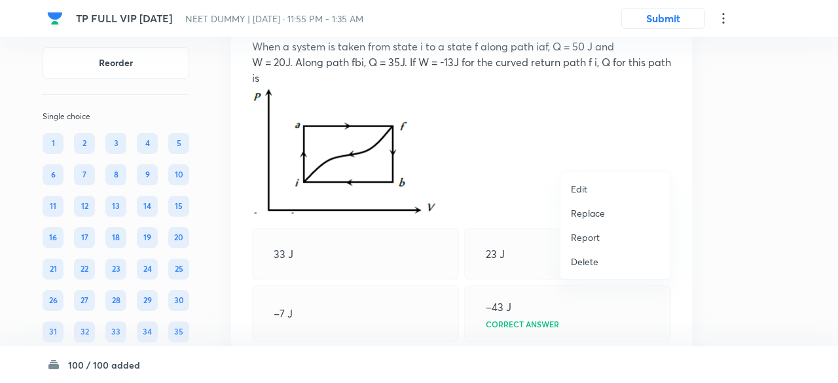
click at [590, 211] on p "Replace" at bounding box center [588, 213] width 34 height 14
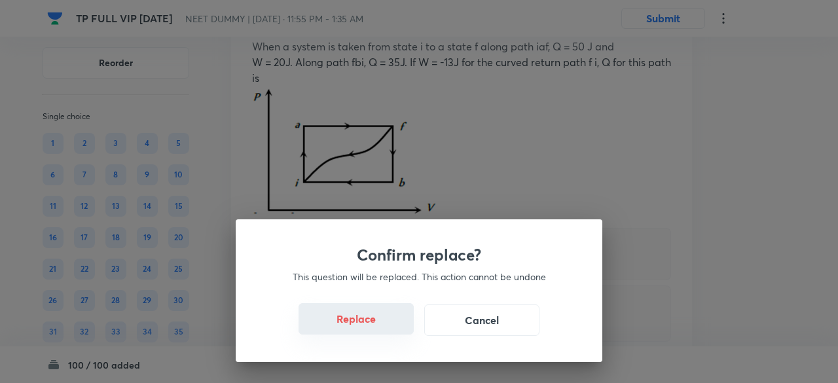
click at [385, 325] on button "Replace" at bounding box center [355, 318] width 115 height 31
click at [385, 325] on button "Replace" at bounding box center [355, 319] width 115 height 31
click at [385, 325] on div "Confirm replace? This question will be replaced. This action cannot be undone R…" at bounding box center [419, 290] width 366 height 143
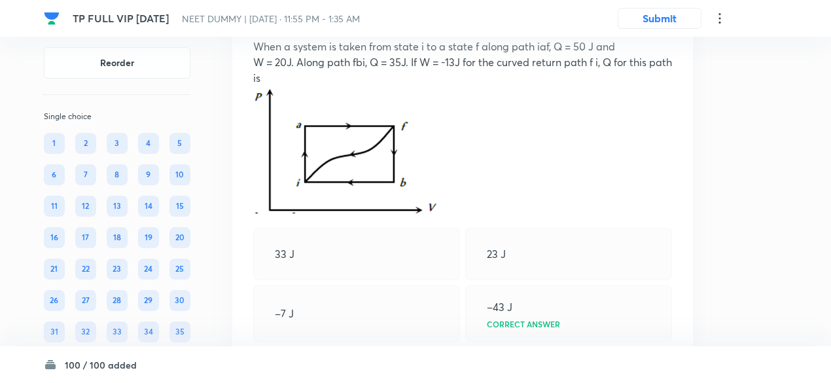
click at [385, 213] on img at bounding box center [346, 150] width 186 height 128
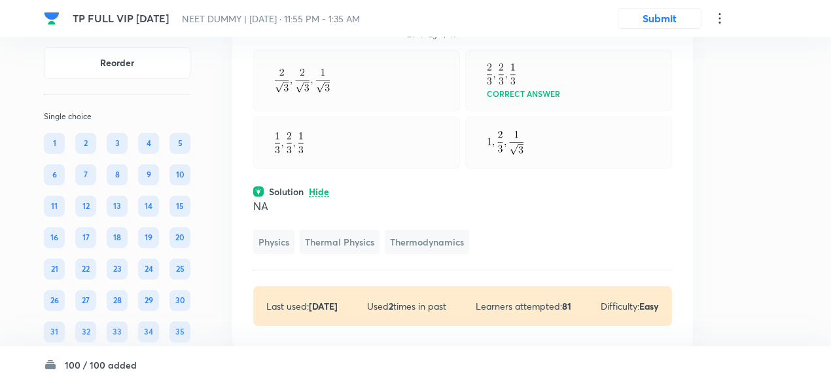
scroll to position [22072, 0]
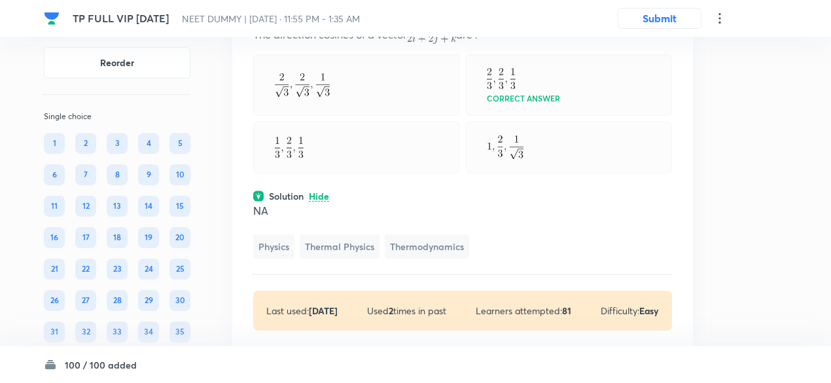
click at [669, 9] on icon at bounding box center [665, 1] width 13 height 13
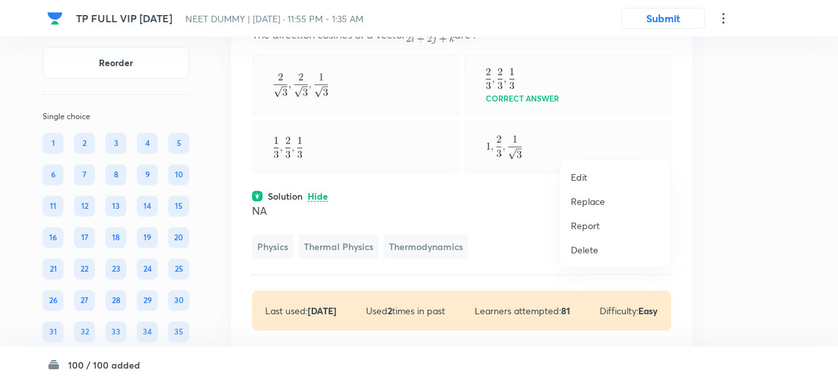
click at [597, 196] on p "Replace" at bounding box center [588, 201] width 34 height 14
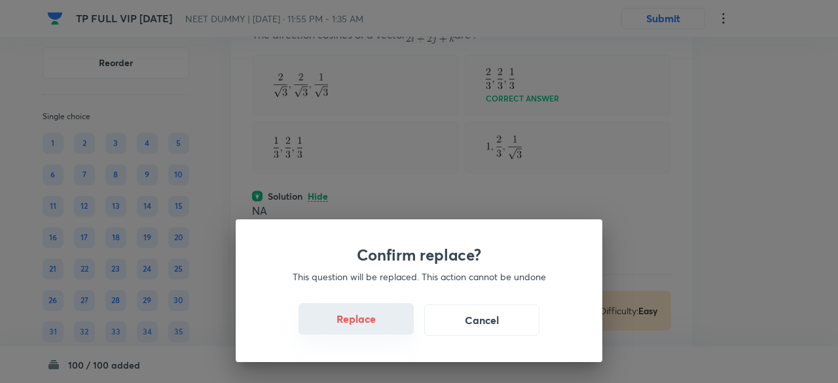
click at [365, 325] on button "Replace" at bounding box center [355, 318] width 115 height 31
click at [373, 328] on button "Replace" at bounding box center [355, 318] width 115 height 31
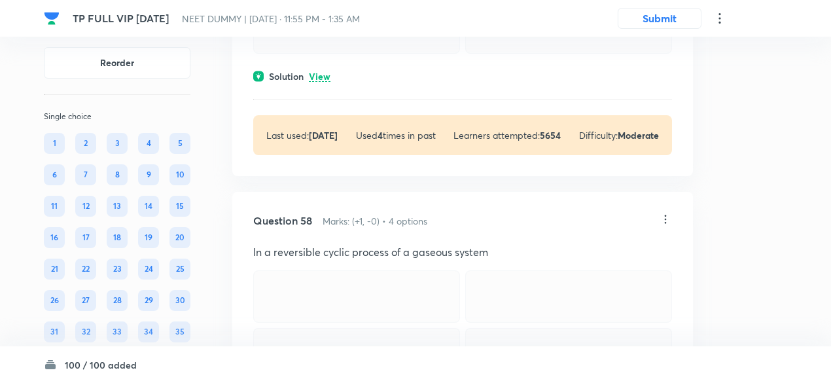
scroll to position [21854, 0]
click at [330, 82] on p "View" at bounding box center [320, 78] width 22 height 10
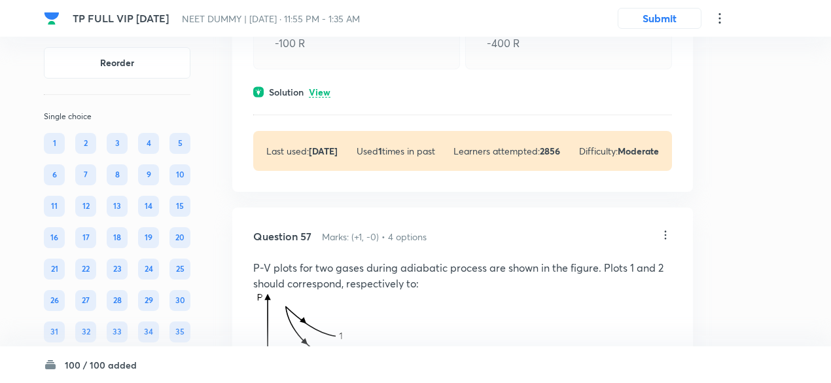
scroll to position [21394, 0]
click at [325, 99] on p "View" at bounding box center [320, 94] width 22 height 10
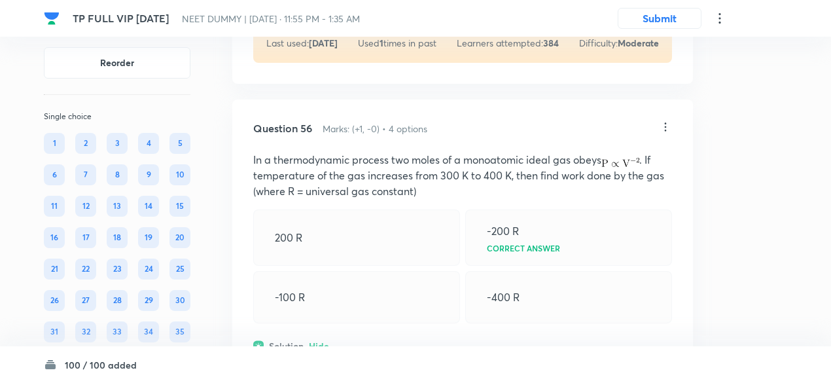
scroll to position [21140, 0]
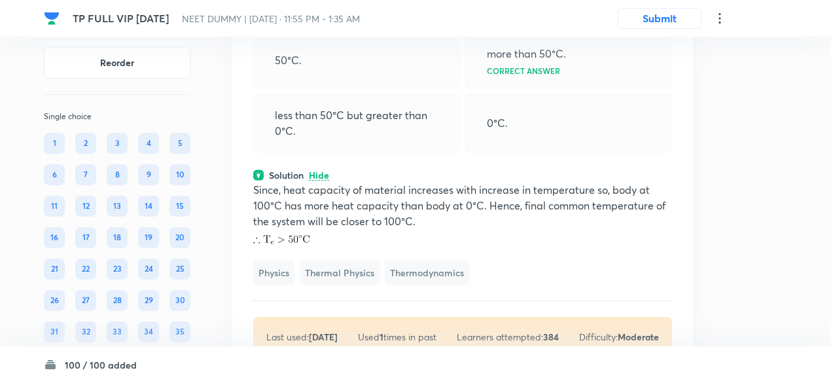
scroll to position [20941, 0]
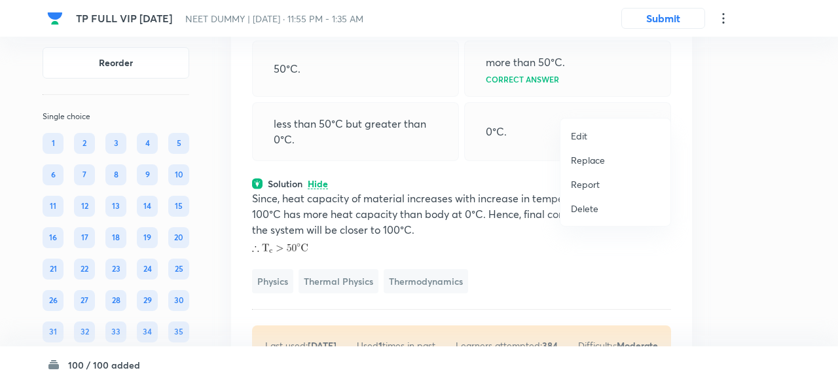
click at [592, 156] on p "Replace" at bounding box center [588, 160] width 34 height 14
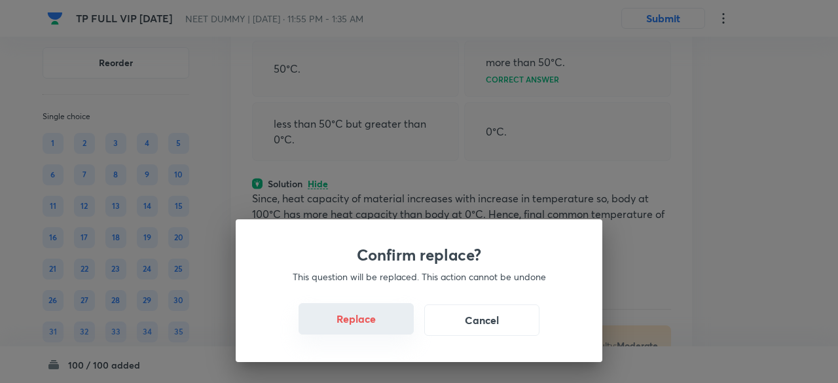
click at [385, 325] on button "Replace" at bounding box center [355, 318] width 115 height 31
click at [385, 326] on button "Replace" at bounding box center [355, 318] width 115 height 31
click at [385, 326] on button "Replace" at bounding box center [355, 319] width 115 height 31
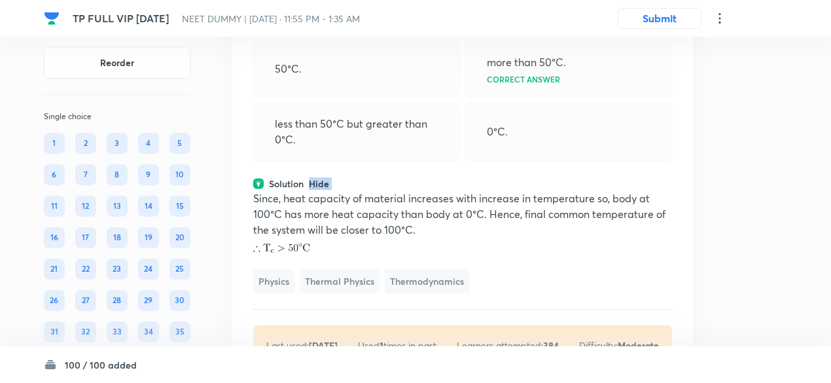
click at [385, 190] on div "Solution Hide" at bounding box center [462, 184] width 419 height 14
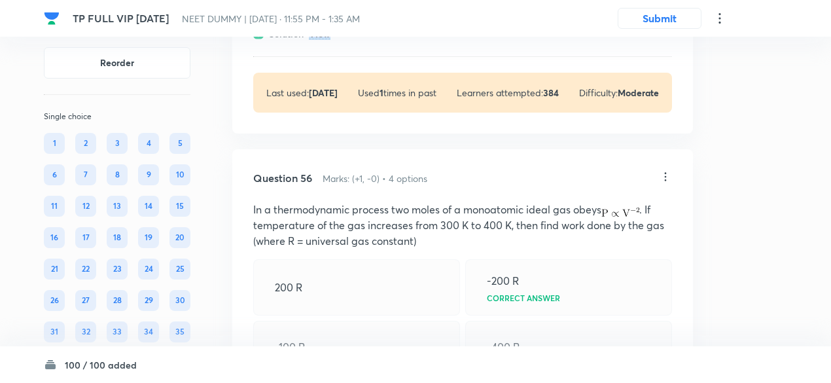
scroll to position [21148, 0]
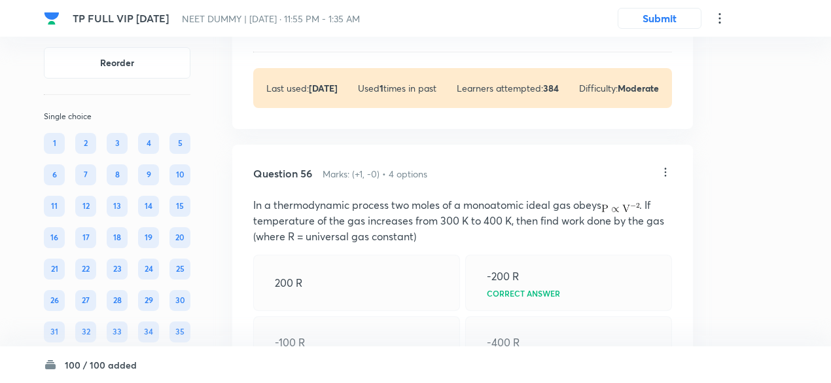
click at [323, 35] on p "View" at bounding box center [320, 30] width 22 height 10
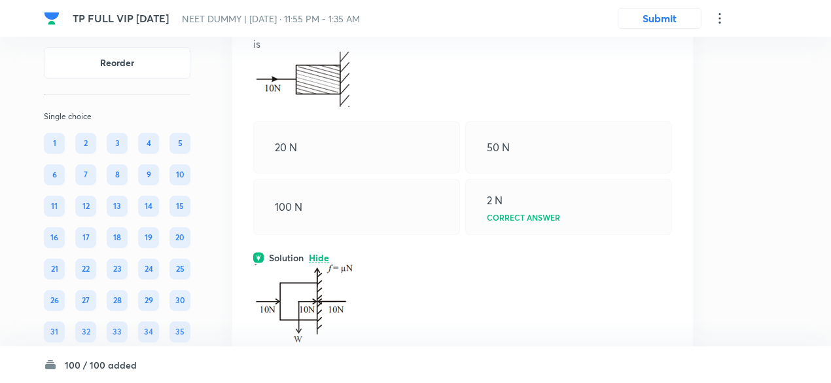
scroll to position [20917, 0]
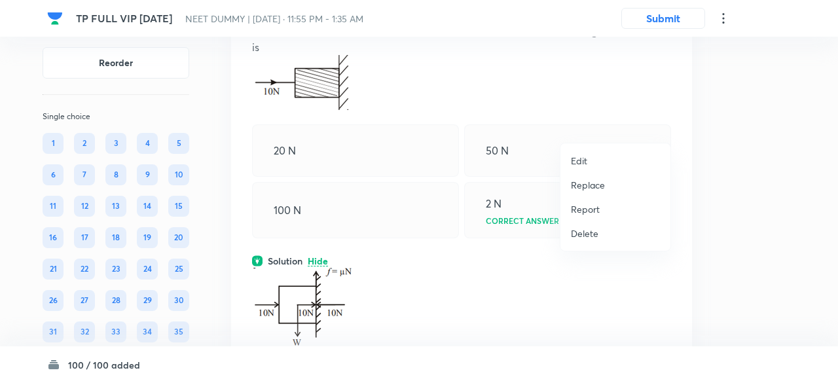
click at [597, 183] on p "Replace" at bounding box center [588, 185] width 34 height 14
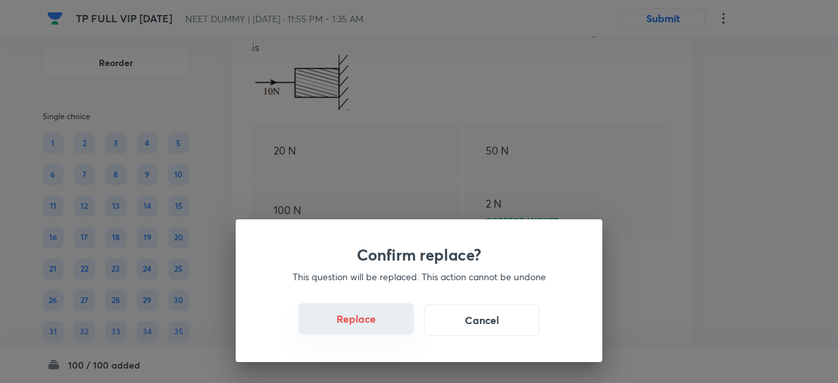
click at [385, 324] on button "Replace" at bounding box center [355, 318] width 115 height 31
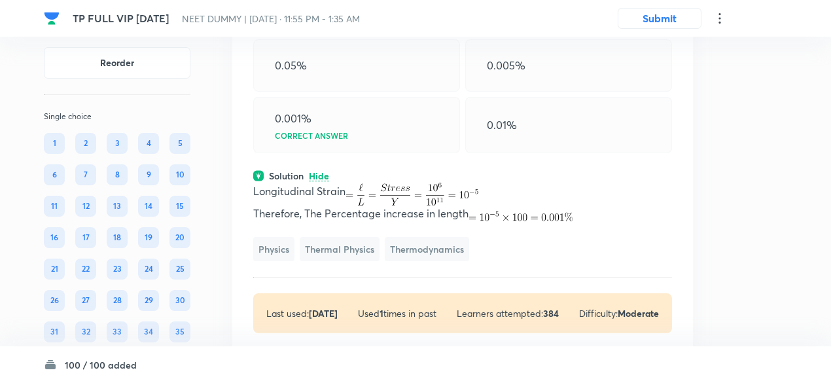
scroll to position [20924, 0]
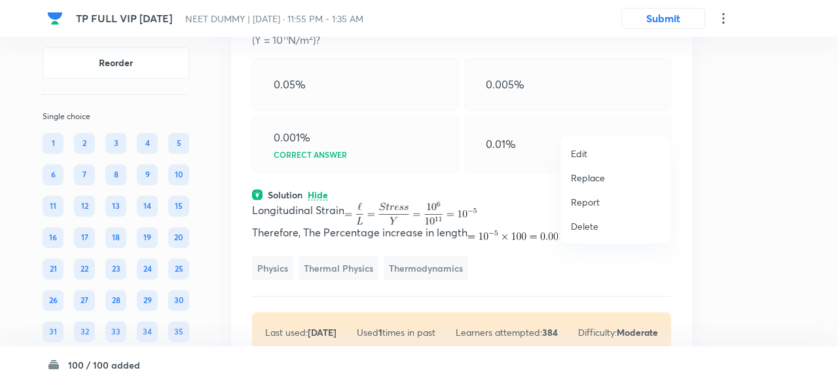
click at [580, 182] on p "Replace" at bounding box center [588, 178] width 34 height 14
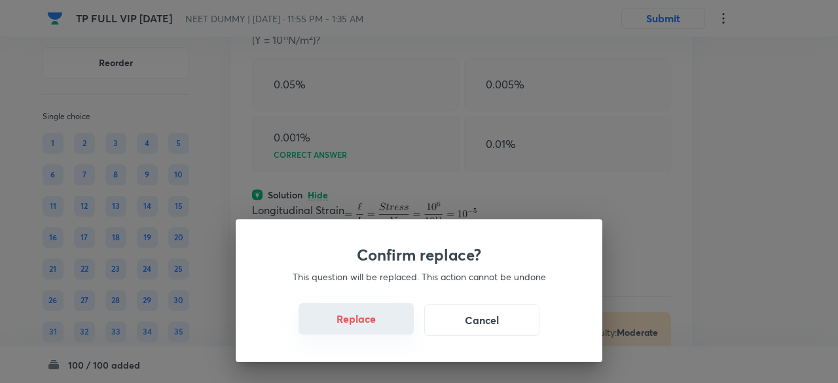
click at [383, 325] on button "Replace" at bounding box center [355, 318] width 115 height 31
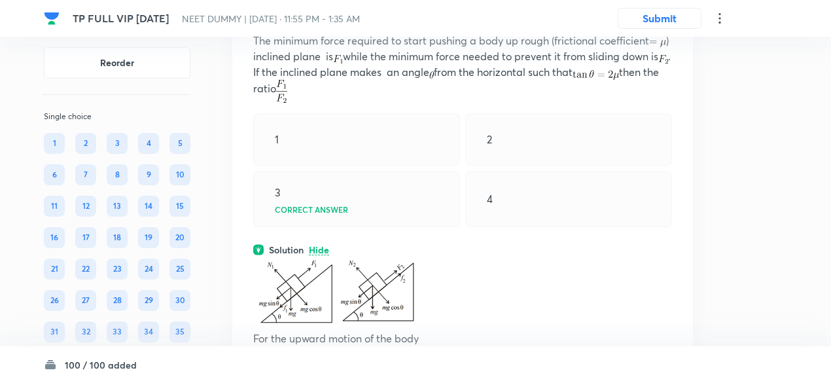
scroll to position [20889, 0]
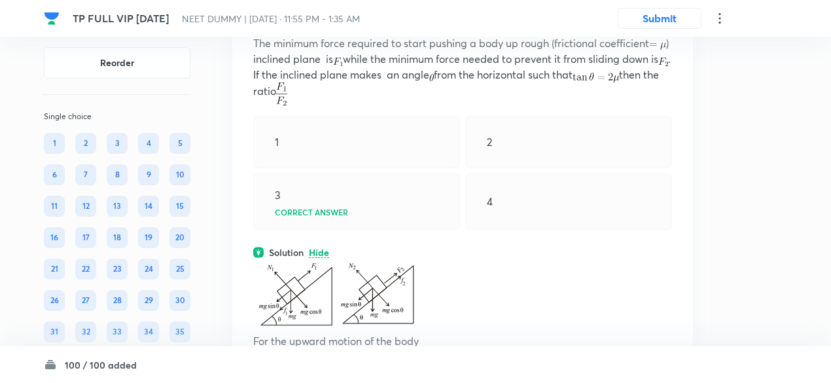
click at [664, 17] on icon at bounding box center [665, 10] width 13 height 13
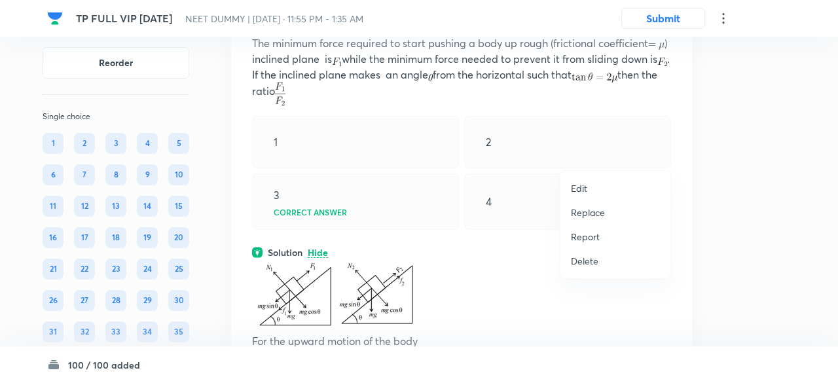
click at [582, 215] on p "Replace" at bounding box center [588, 212] width 34 height 14
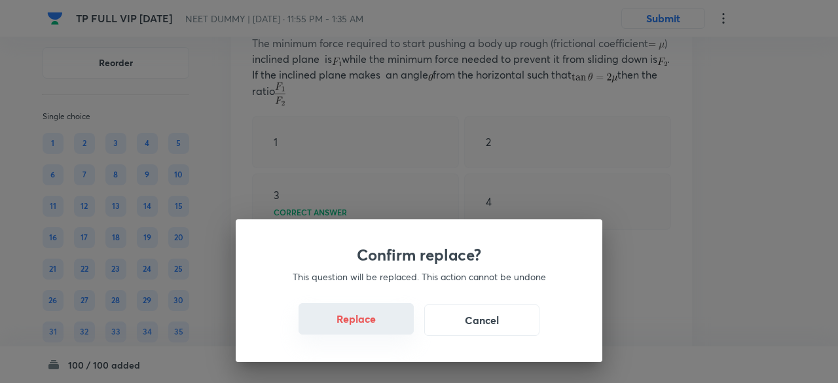
click at [372, 319] on button "Replace" at bounding box center [355, 318] width 115 height 31
click at [378, 324] on button "Replace" at bounding box center [355, 318] width 115 height 31
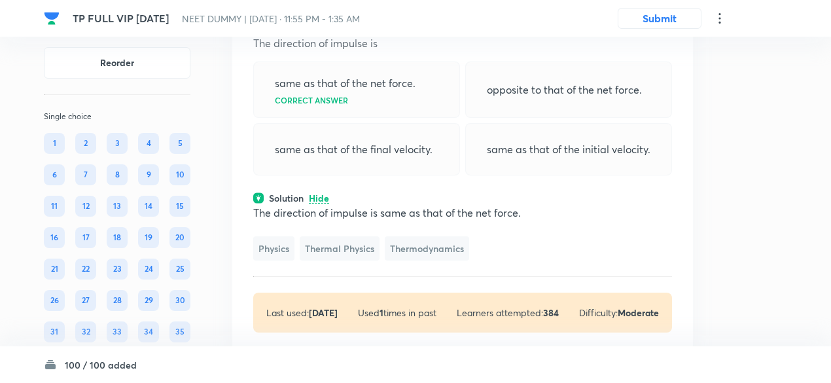
click at [665, 15] on icon at bounding box center [666, 11] width 2 height 9
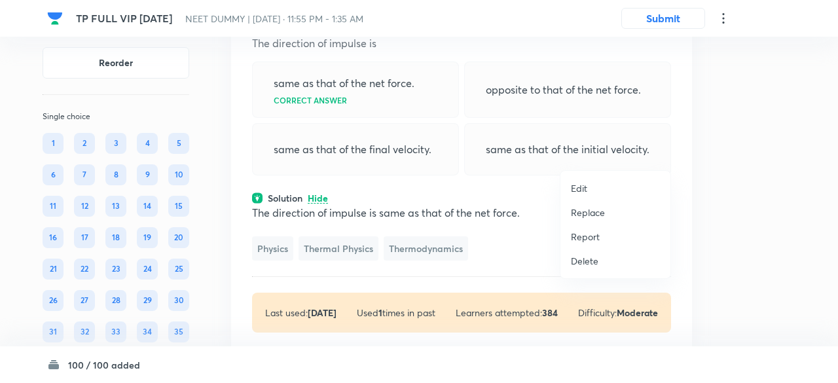
click at [590, 214] on p "Replace" at bounding box center [588, 212] width 34 height 14
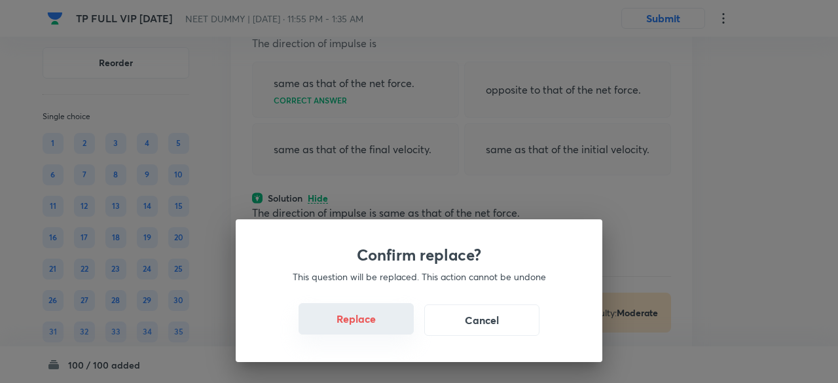
click at [378, 325] on button "Replace" at bounding box center [355, 318] width 115 height 31
click at [378, 325] on div "Confirm replace? This question will be replaced. This action cannot be undone R…" at bounding box center [419, 290] width 366 height 143
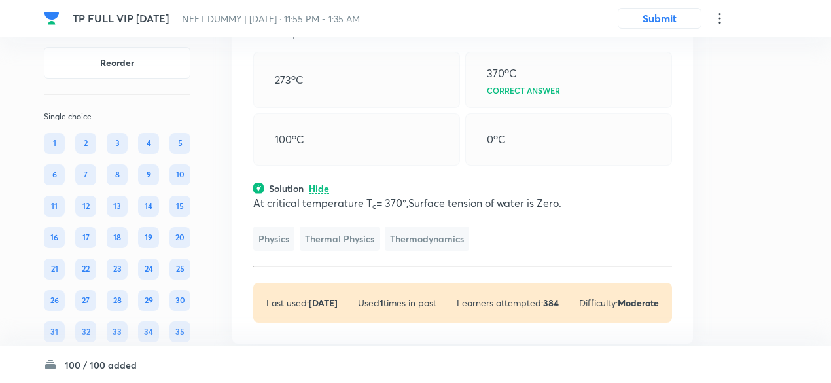
scroll to position [20898, 0]
click at [666, 9] on icon at bounding box center [665, 1] width 13 height 13
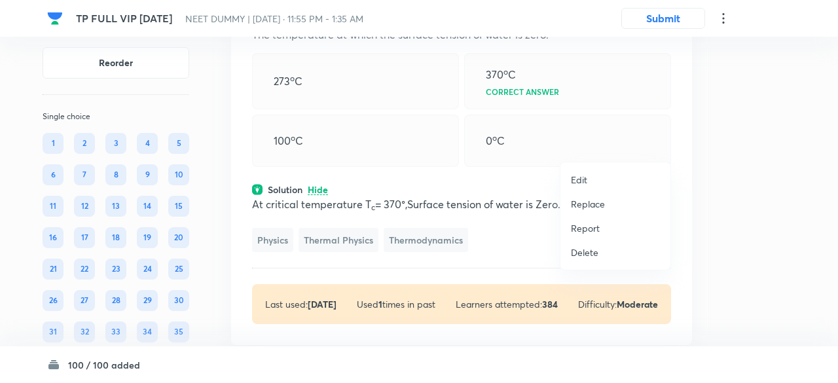
click at [590, 204] on p "Replace" at bounding box center [588, 204] width 34 height 14
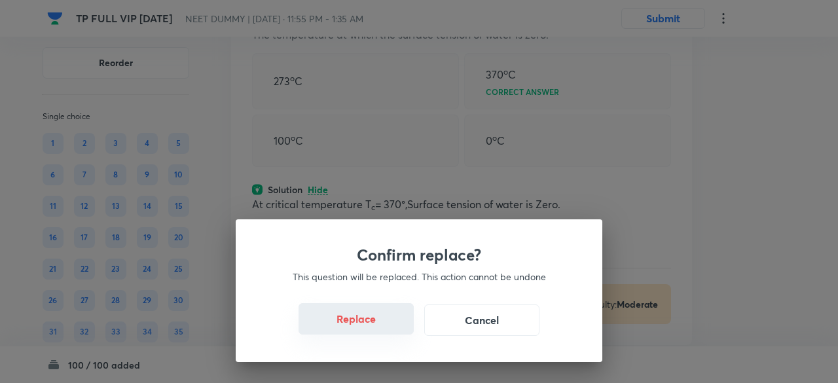
click at [374, 320] on button "Replace" at bounding box center [355, 318] width 115 height 31
click at [379, 328] on button "Replace" at bounding box center [355, 318] width 115 height 31
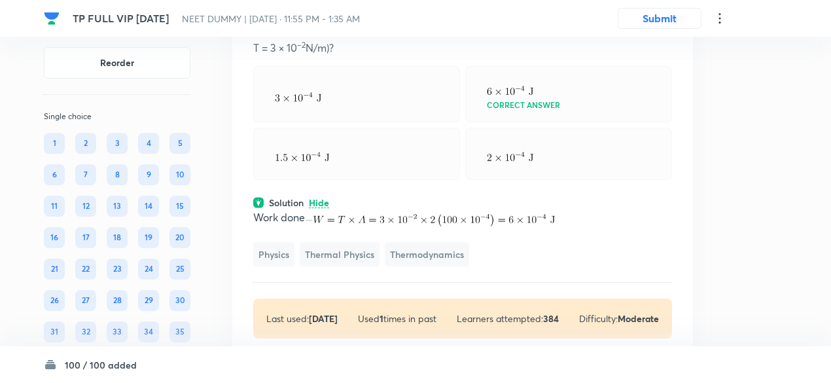
scroll to position [20915, 0]
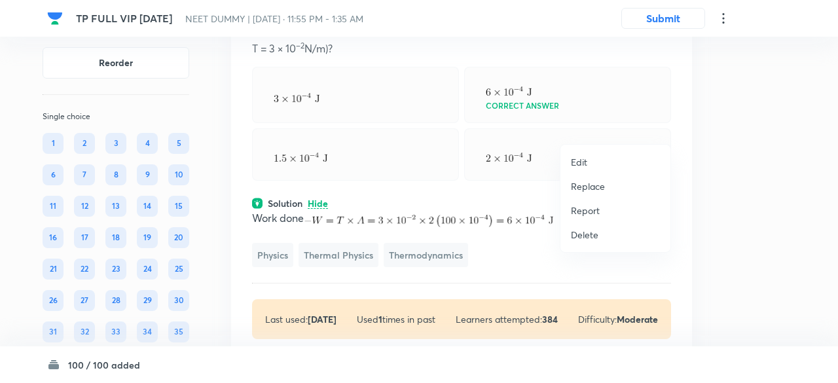
click at [592, 183] on p "Replace" at bounding box center [588, 186] width 34 height 14
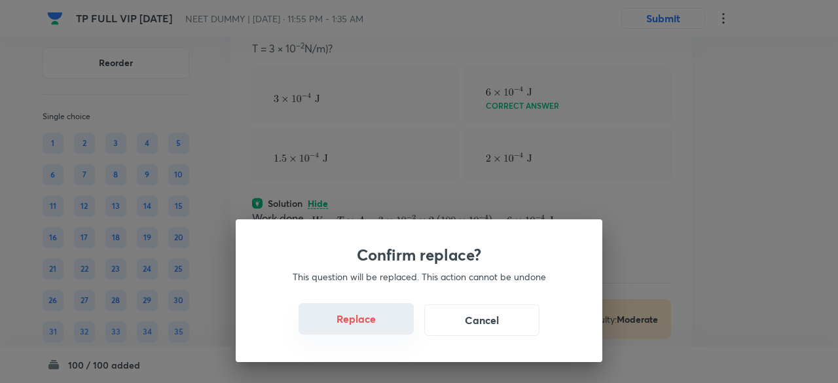
click at [380, 326] on button "Replace" at bounding box center [355, 318] width 115 height 31
click at [380, 326] on button "Replace" at bounding box center [355, 319] width 115 height 31
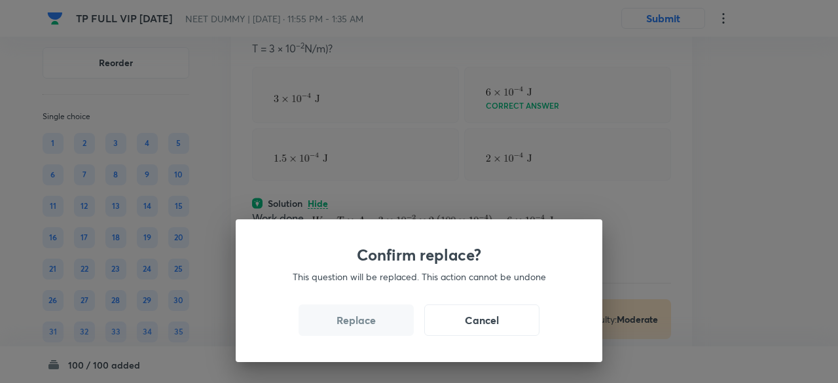
click at [380, 326] on button "Replace" at bounding box center [355, 319] width 115 height 31
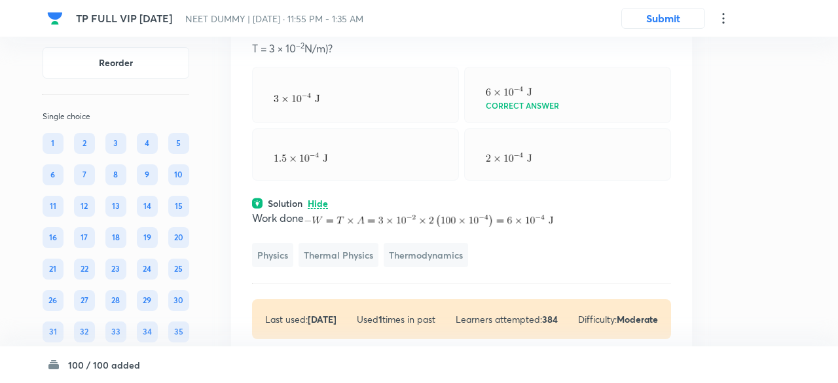
click at [380, 326] on div "Confirm replace? This question will be replaced. This action cannot be undone R…" at bounding box center [419, 191] width 838 height 383
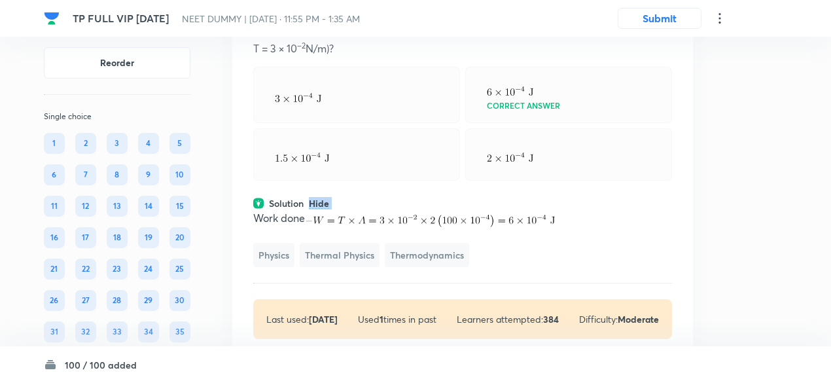
click at [380, 326] on div "Question 55 Marks: (+1, -0) • 4 options What is the amount of work done in form…" at bounding box center [462, 158] width 461 height 403
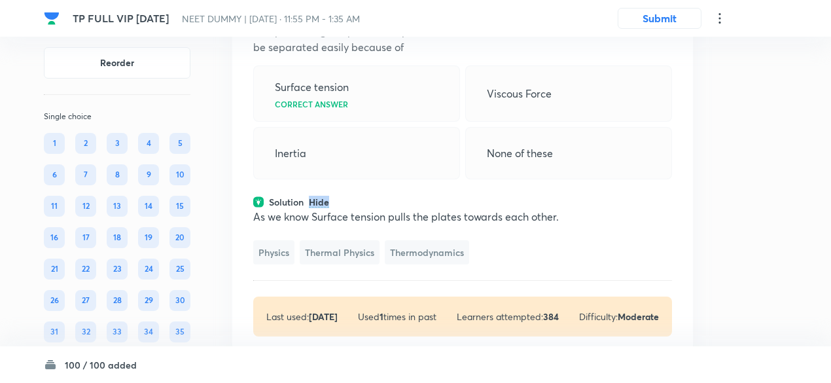
scroll to position [20899, 0]
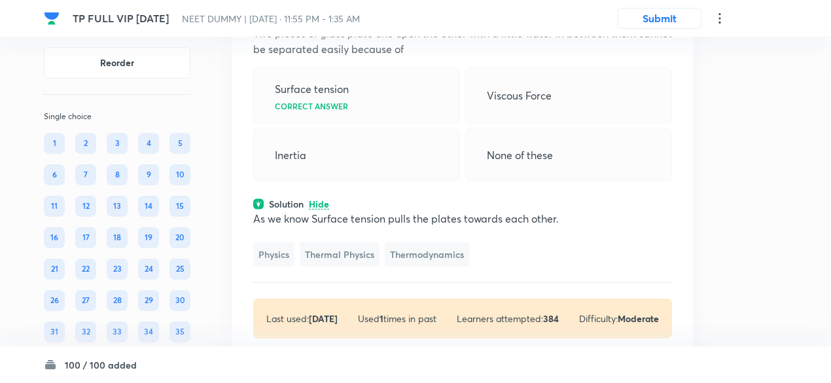
click at [666, 7] on icon at bounding box center [665, 0] width 13 height 13
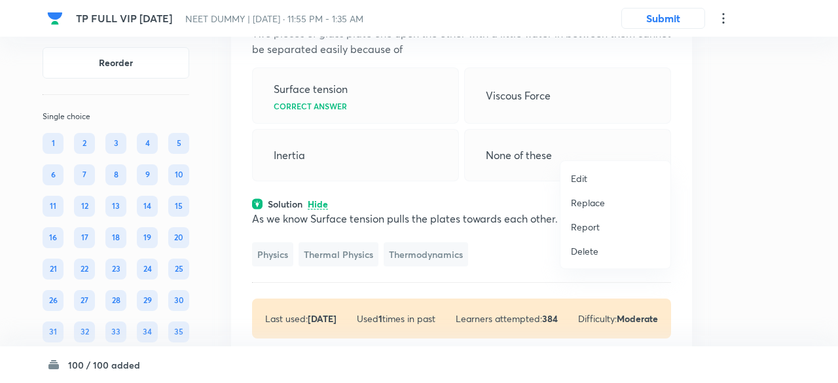
click at [597, 207] on p "Replace" at bounding box center [588, 203] width 34 height 14
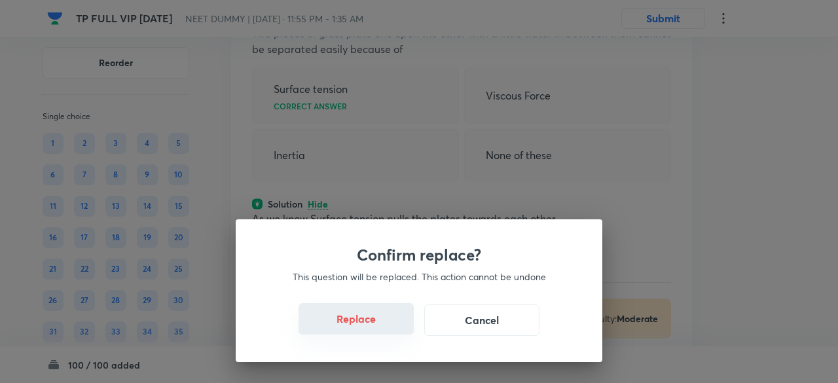
click at [372, 316] on button "Replace" at bounding box center [355, 318] width 115 height 31
click at [375, 330] on button "Replace" at bounding box center [355, 318] width 115 height 31
click at [375, 330] on button "Replace" at bounding box center [355, 319] width 115 height 31
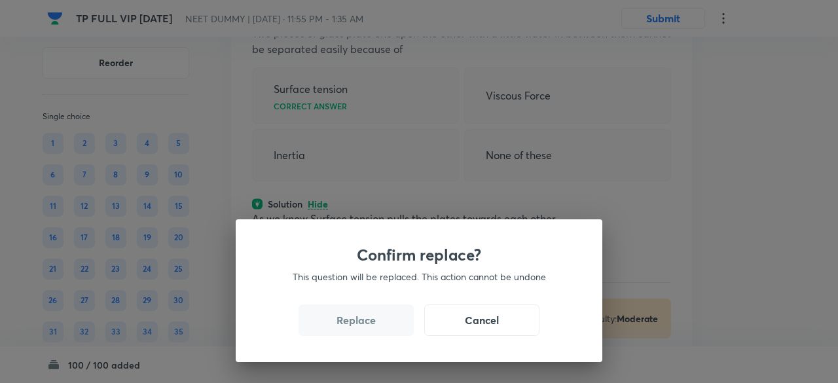
click at [375, 330] on button "Replace" at bounding box center [355, 319] width 115 height 31
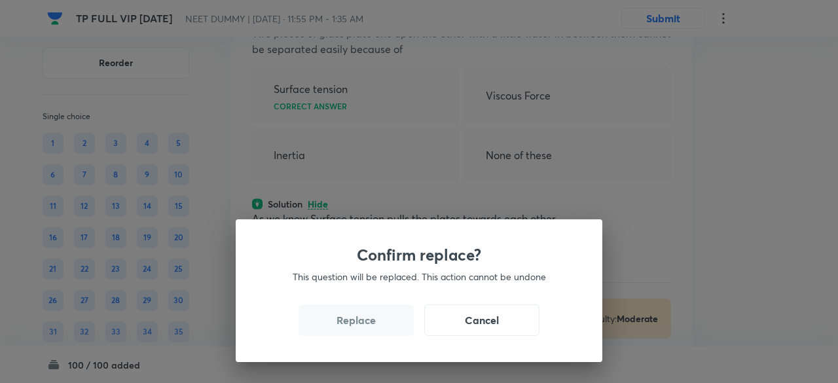
click at [375, 330] on button "Replace" at bounding box center [355, 319] width 115 height 31
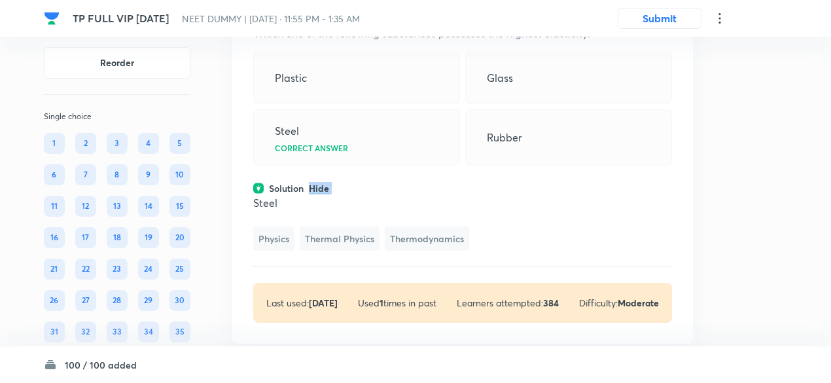
click at [375, 195] on div "Solution Hide" at bounding box center [462, 188] width 419 height 14
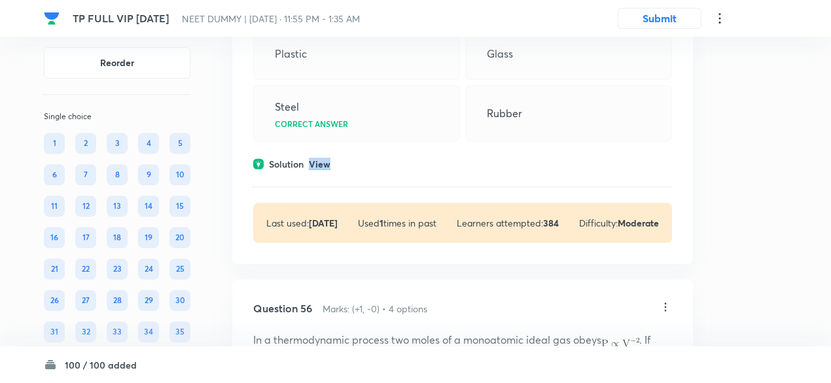
scroll to position [20924, 0]
click at [327, 169] on p "View" at bounding box center [320, 164] width 22 height 10
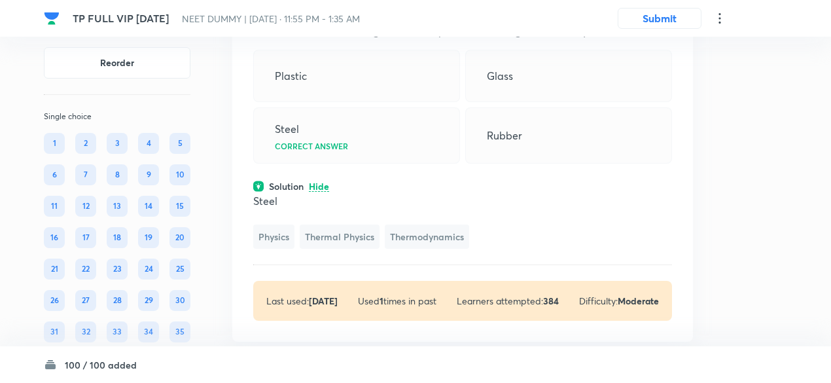
scroll to position [20895, 0]
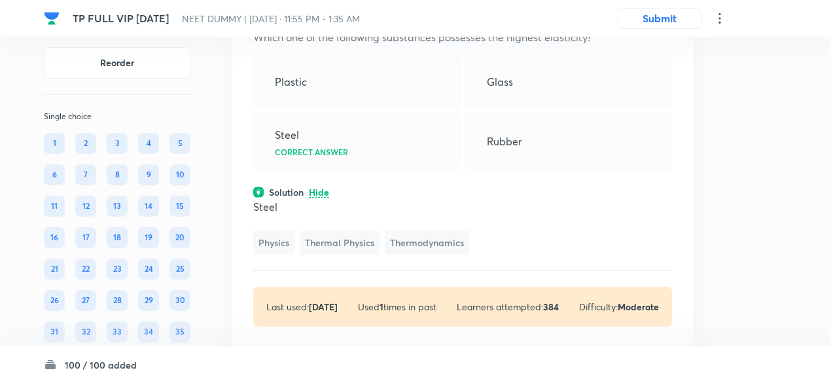
click at [664, 11] on icon at bounding box center [665, 4] width 13 height 13
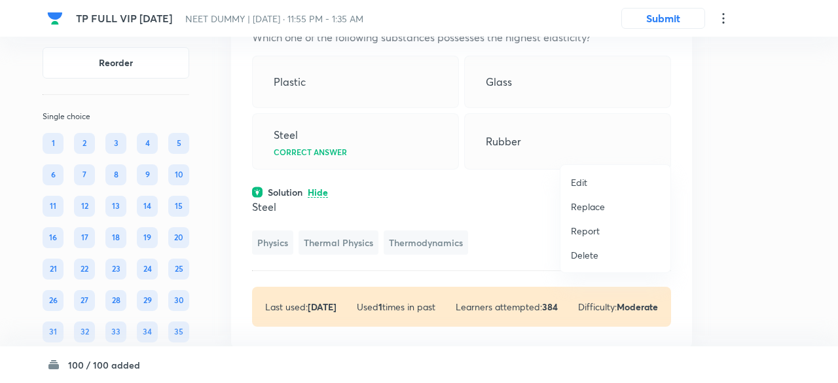
click at [591, 209] on p "Replace" at bounding box center [588, 207] width 34 height 14
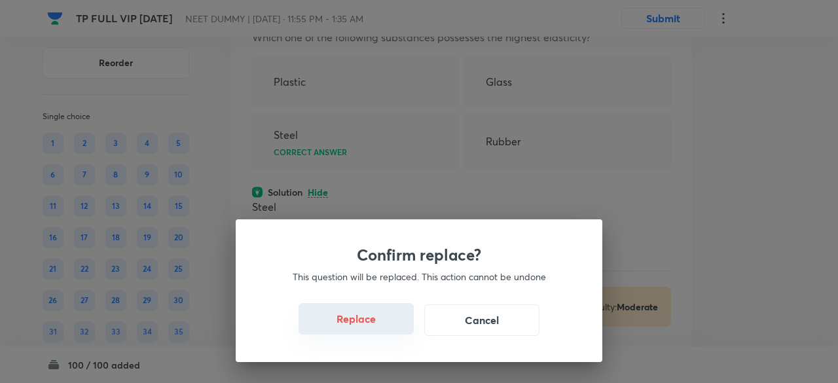
click at [371, 320] on button "Replace" at bounding box center [355, 318] width 115 height 31
click at [374, 329] on button "Replace" at bounding box center [355, 318] width 115 height 31
click at [374, 329] on button "Replace" at bounding box center [355, 319] width 115 height 31
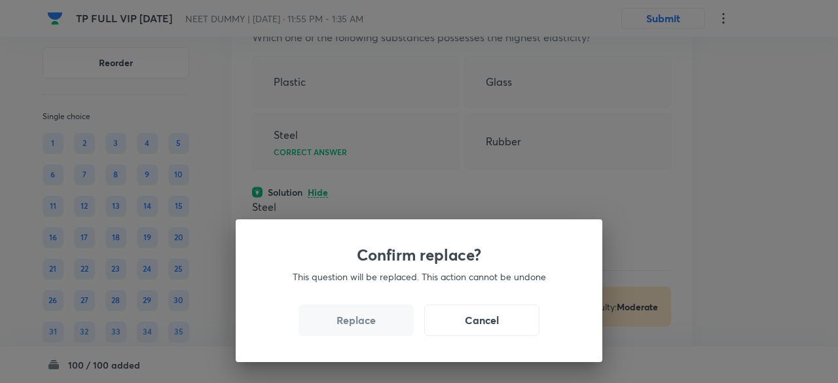
click at [374, 329] on button "Replace" at bounding box center [355, 319] width 115 height 31
click at [374, 329] on div "Confirm replace? This question will be replaced. This action cannot be undone R…" at bounding box center [419, 191] width 838 height 383
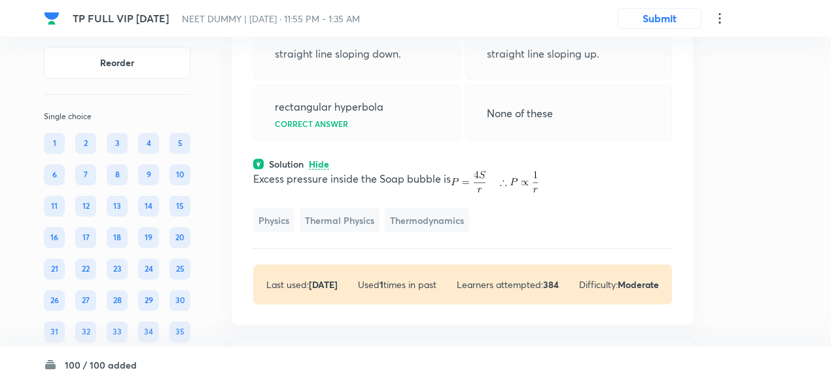
scroll to position [20937, 0]
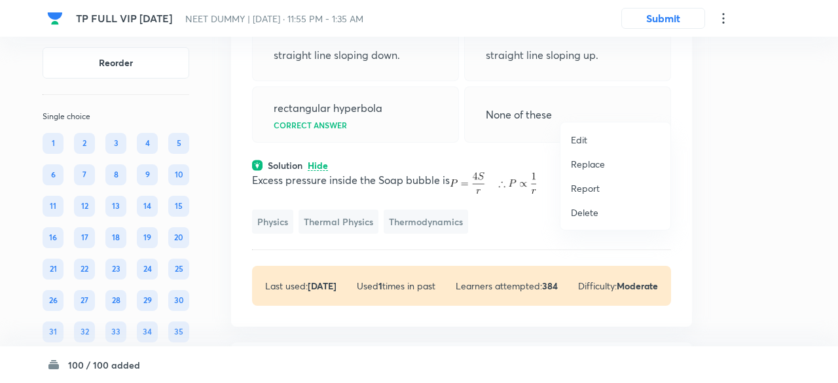
click at [588, 168] on p "Replace" at bounding box center [588, 164] width 34 height 14
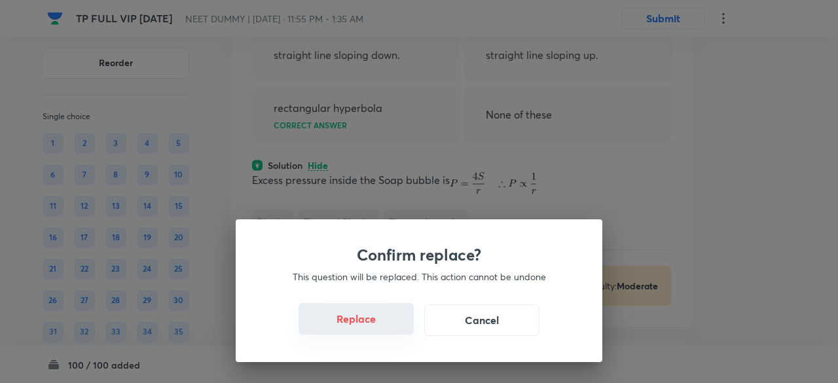
click at [380, 322] on button "Replace" at bounding box center [355, 318] width 115 height 31
click at [381, 326] on button "Replace" at bounding box center [355, 318] width 115 height 31
click at [381, 326] on button "Replace" at bounding box center [355, 319] width 115 height 31
click at [381, 326] on div "Confirm replace? This question will be replaced. This action cannot be undone R…" at bounding box center [419, 191] width 838 height 383
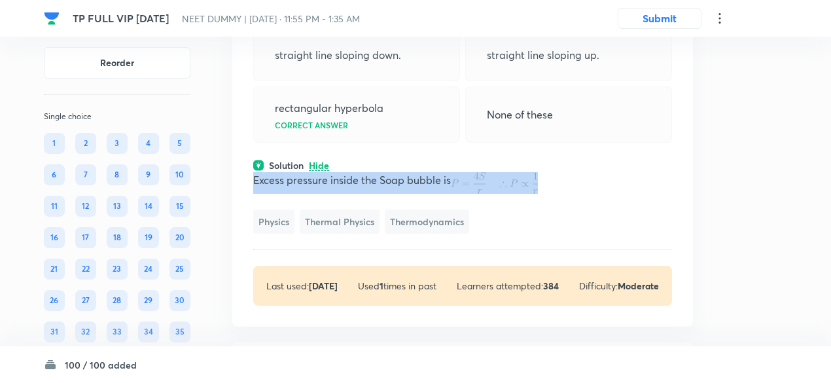
click at [381, 194] on p "Excess pressure inside the Soap bubble is" at bounding box center [462, 183] width 419 height 22
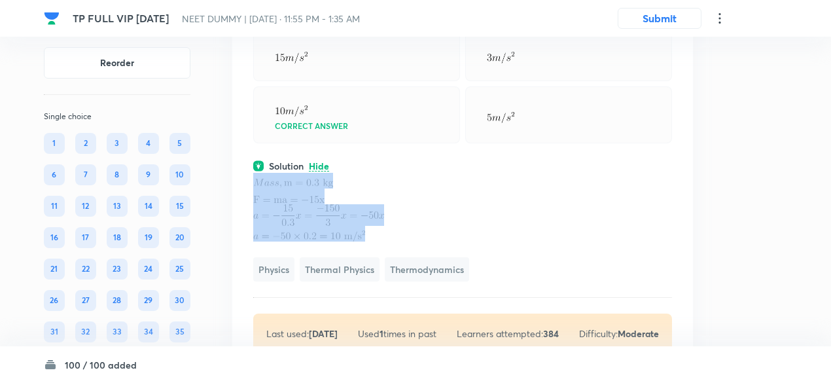
click at [381, 188] on p at bounding box center [462, 181] width 419 height 16
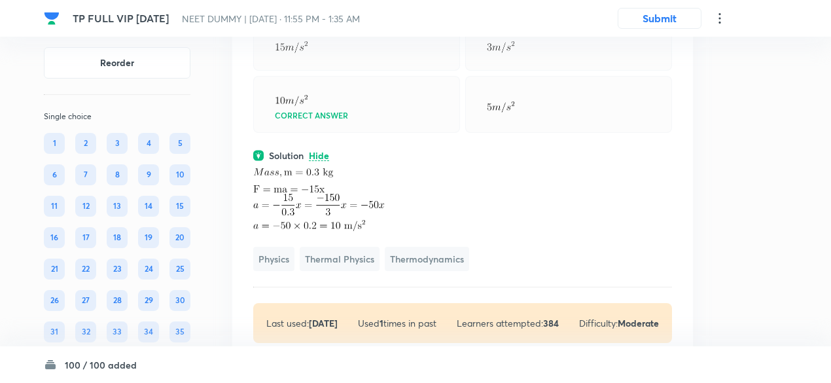
scroll to position [20942, 0]
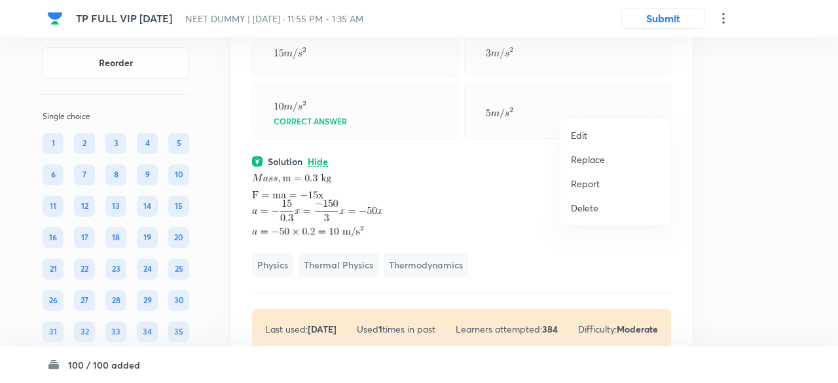
click at [592, 152] on p "Replace" at bounding box center [588, 159] width 34 height 14
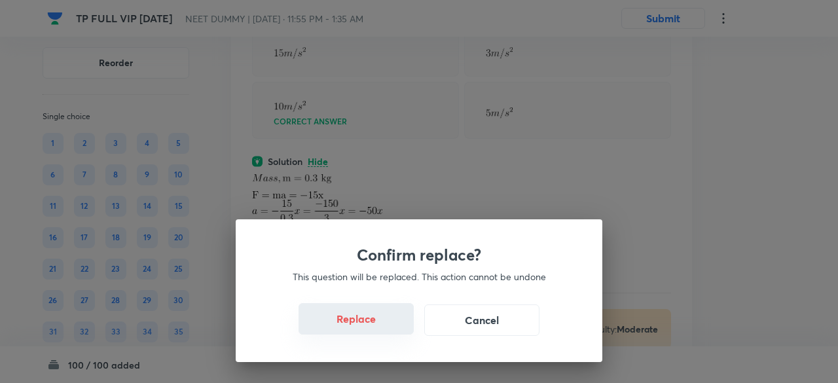
click at [369, 320] on button "Replace" at bounding box center [355, 318] width 115 height 31
click at [374, 325] on button "Replace" at bounding box center [355, 318] width 115 height 31
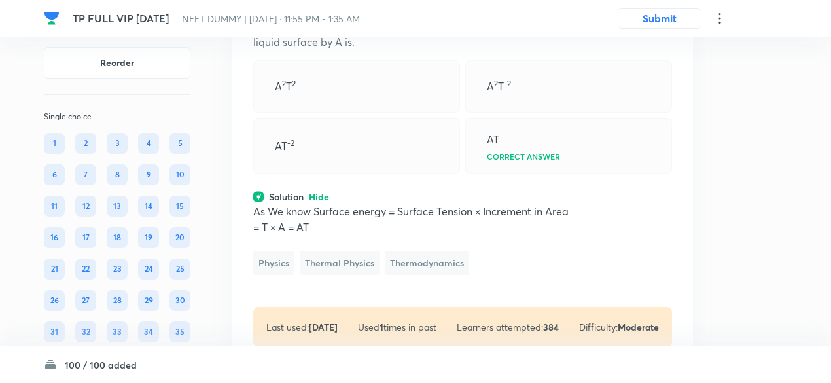
scroll to position [20899, 0]
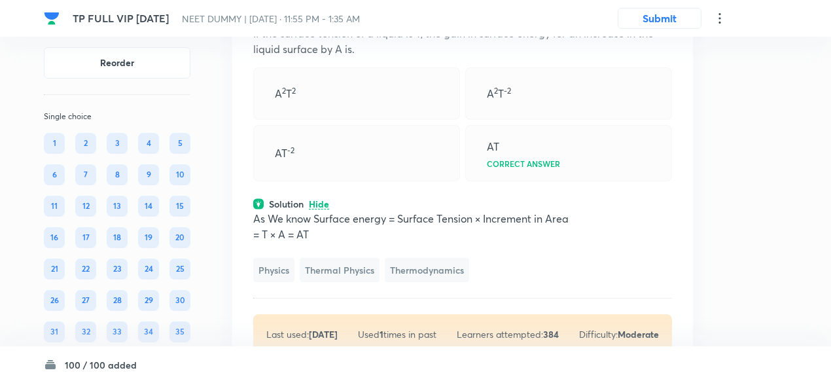
click at [667, 7] on icon at bounding box center [665, 0] width 13 height 13
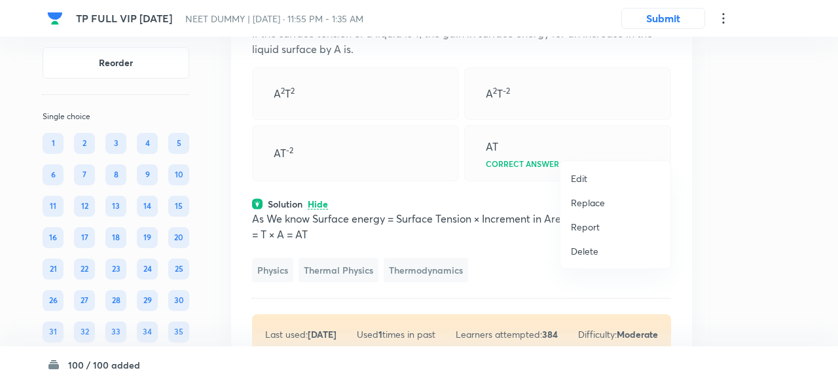
click at [584, 197] on p "Replace" at bounding box center [588, 203] width 34 height 14
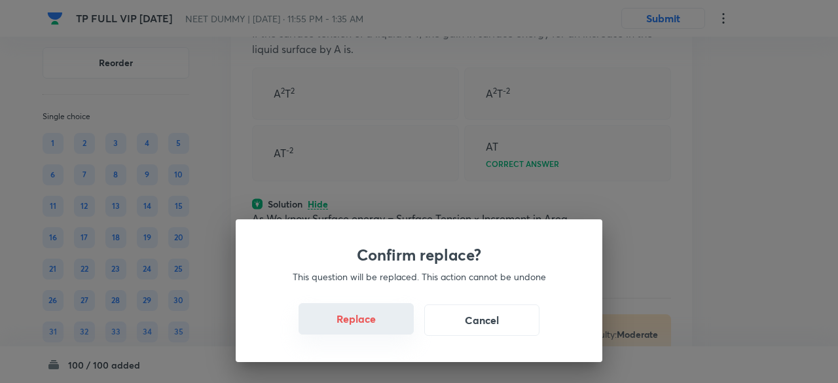
click at [379, 327] on button "Replace" at bounding box center [355, 318] width 115 height 31
click at [379, 327] on button "Replace" at bounding box center [355, 319] width 115 height 31
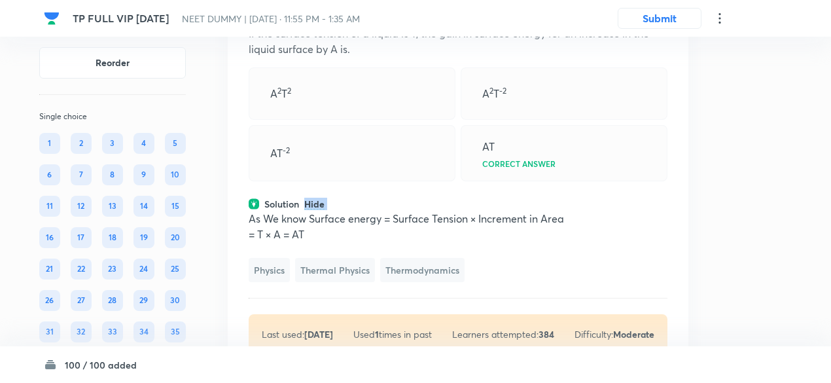
click at [379, 327] on div "Question 55 Marks: (+1, -0) • 4 options If the surface tension of a liquid is T…" at bounding box center [458, 174] width 461 height 402
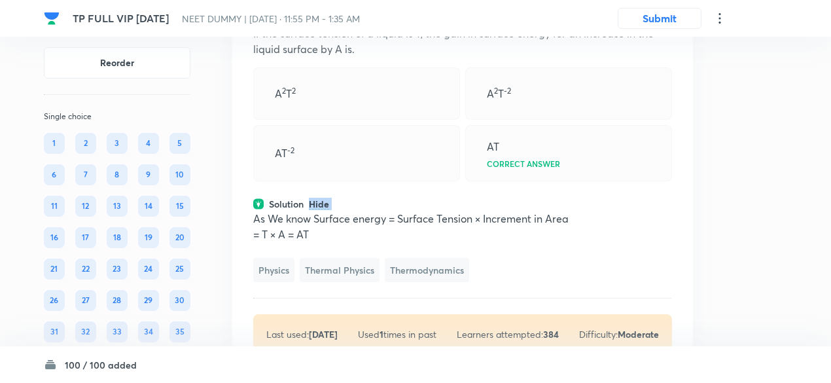
click at [379, 327] on div "Question 55 Marks: (+1, -0) • 4 options If the surface tension of a liquid is T…" at bounding box center [462, 174] width 461 height 402
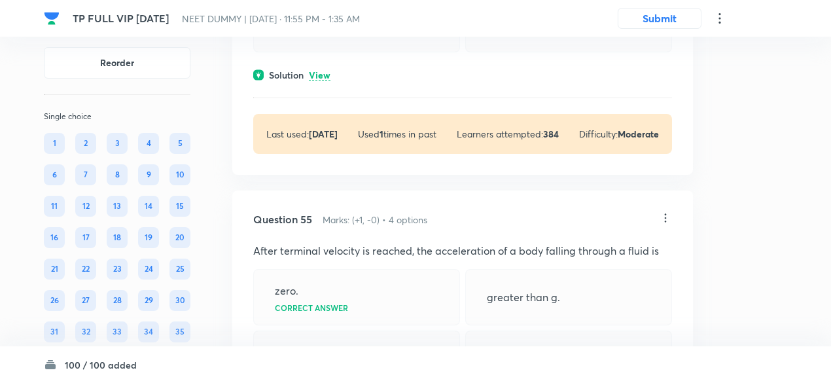
scroll to position [20680, 0]
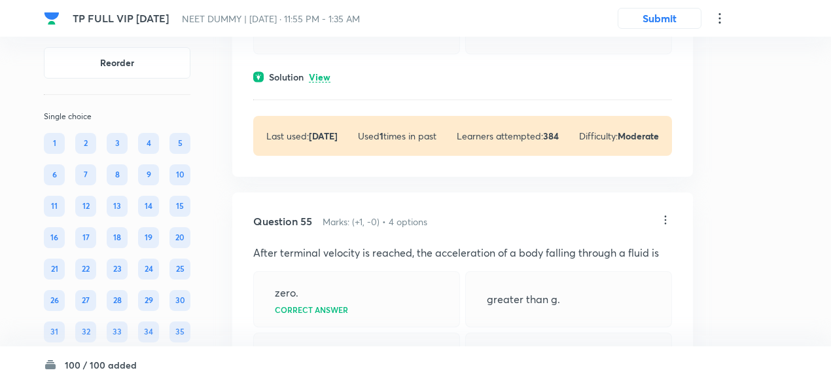
click at [323, 82] on p "View" at bounding box center [320, 78] width 22 height 10
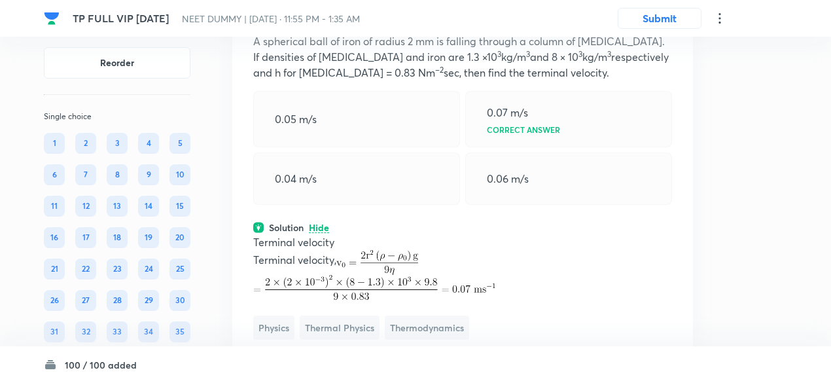
scroll to position [20530, 0]
click at [664, 14] on icon at bounding box center [665, 7] width 13 height 13
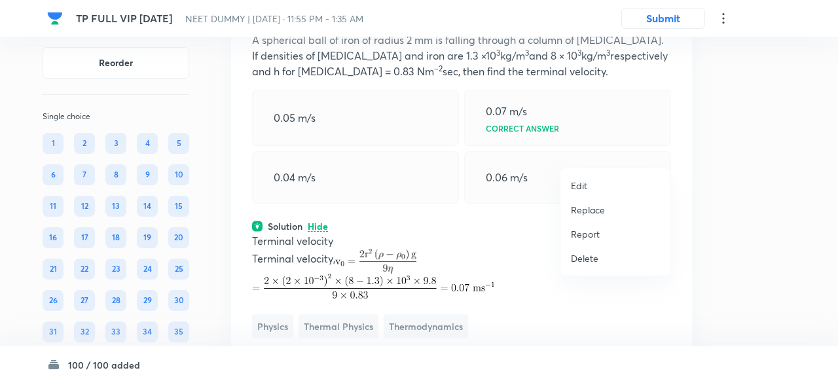
click at [594, 204] on p "Replace" at bounding box center [588, 210] width 34 height 14
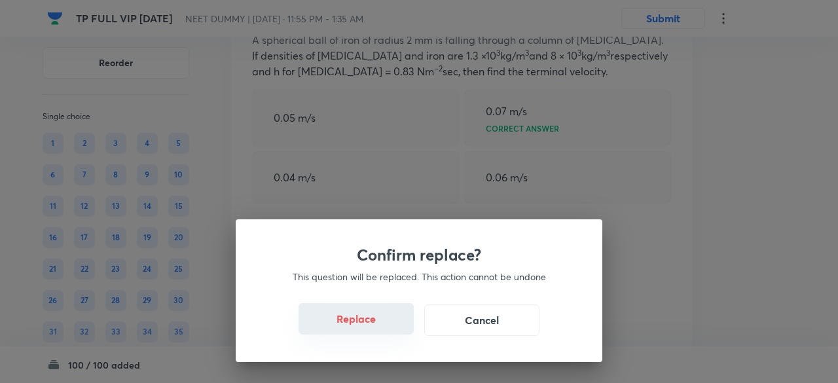
click at [377, 325] on button "Replace" at bounding box center [355, 318] width 115 height 31
click at [381, 332] on button "Replace" at bounding box center [355, 318] width 115 height 31
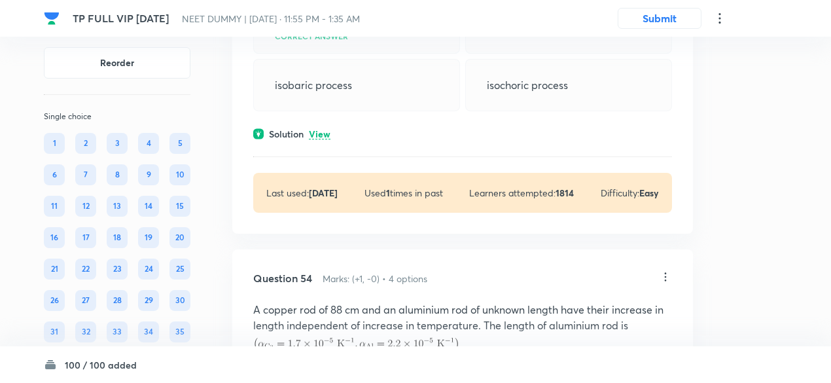
scroll to position [20256, 0]
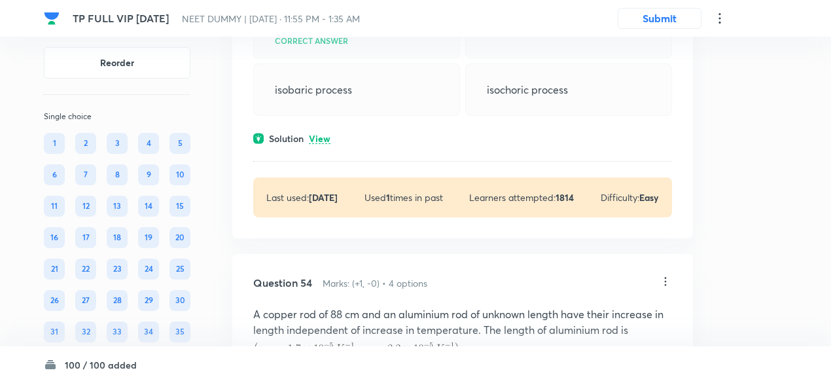
click at [321, 144] on p "View" at bounding box center [320, 139] width 22 height 10
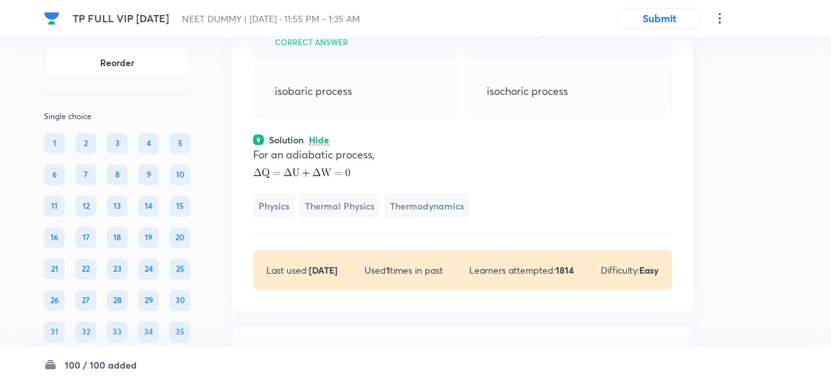
scroll to position [20254, 0]
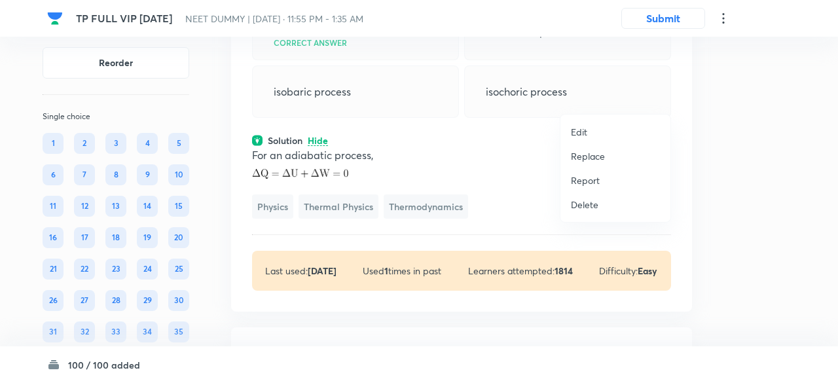
click at [590, 156] on p "Replace" at bounding box center [588, 156] width 34 height 14
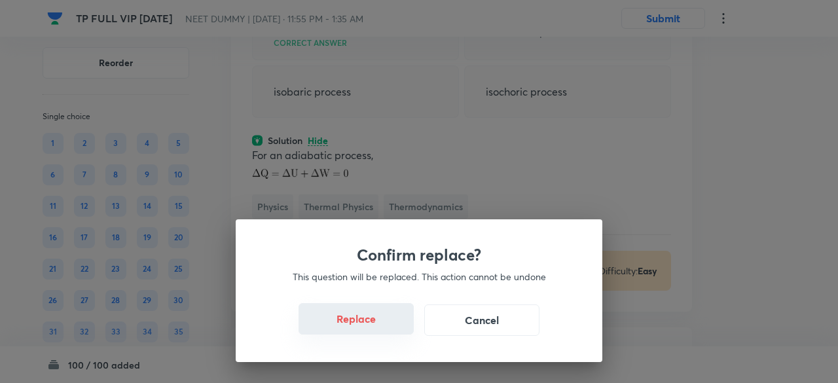
click at [365, 321] on button "Replace" at bounding box center [355, 318] width 115 height 31
click at [371, 328] on button "Replace" at bounding box center [355, 318] width 115 height 31
click at [371, 328] on button "Replace" at bounding box center [355, 319] width 115 height 31
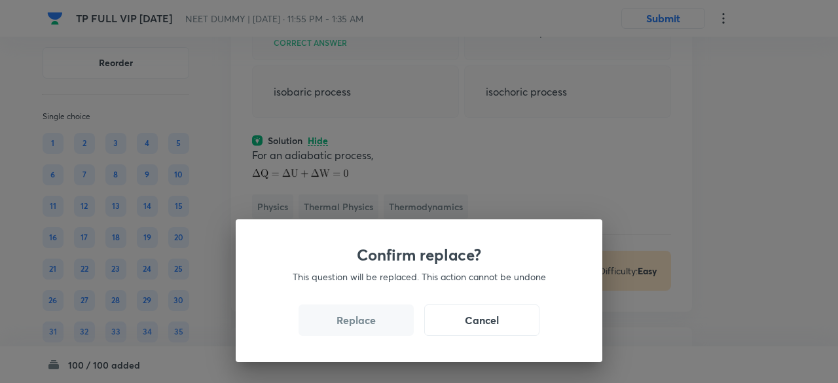
click at [371, 328] on button "Replace" at bounding box center [355, 319] width 115 height 31
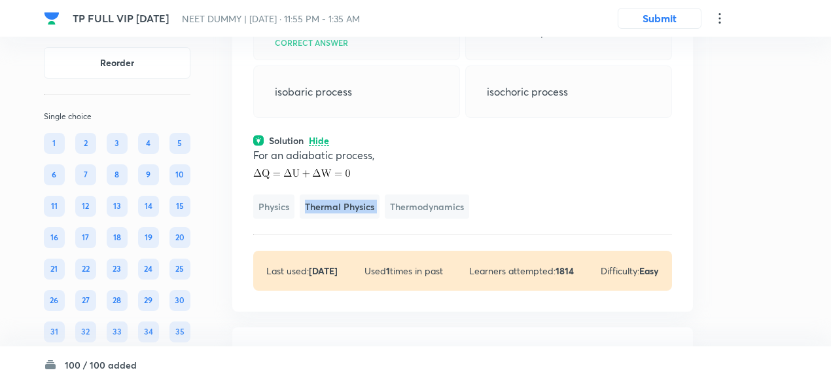
click at [371, 219] on div "For an adiabatic process, Physics Thermal Physics Thermodynamics" at bounding box center [462, 182] width 419 height 71
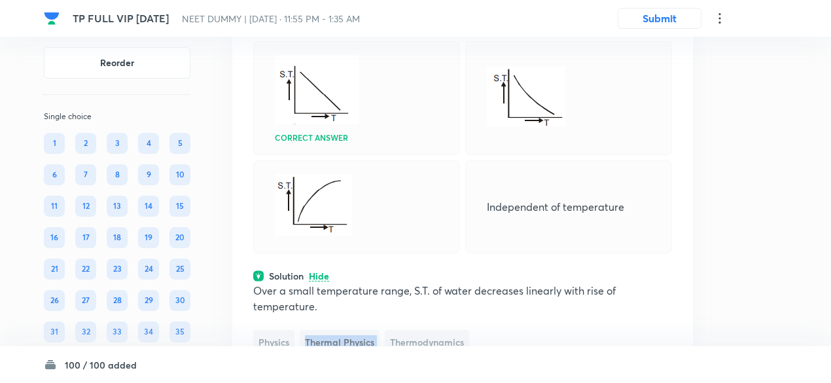
scroll to position [20232, 0]
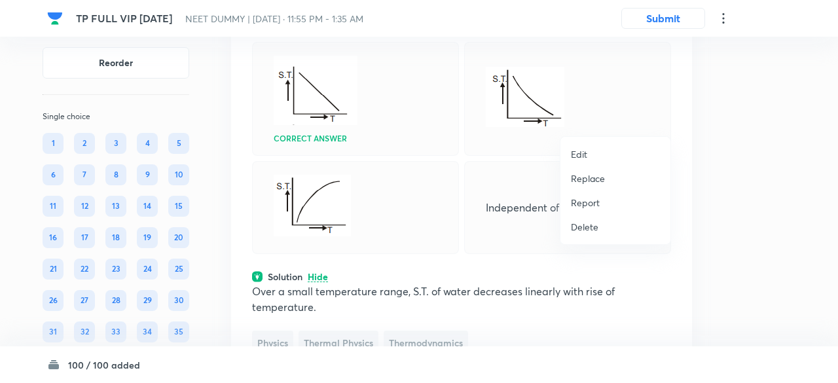
click at [586, 181] on p "Replace" at bounding box center [588, 178] width 34 height 14
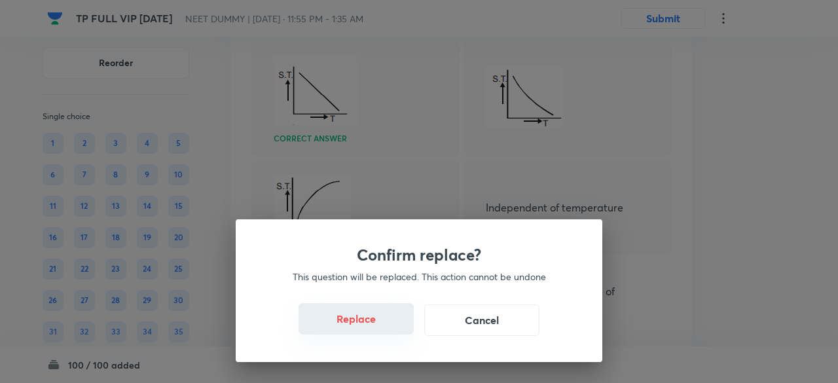
click at [373, 327] on button "Replace" at bounding box center [355, 318] width 115 height 31
click at [373, 327] on button "Replace" at bounding box center [355, 319] width 115 height 31
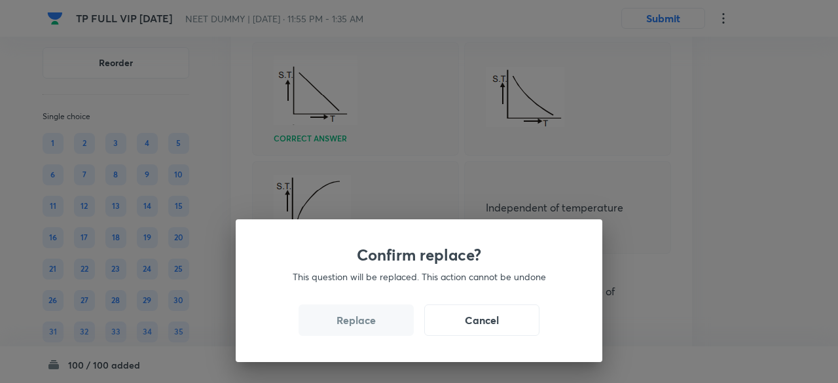
click at [373, 327] on button "Replace" at bounding box center [355, 319] width 115 height 31
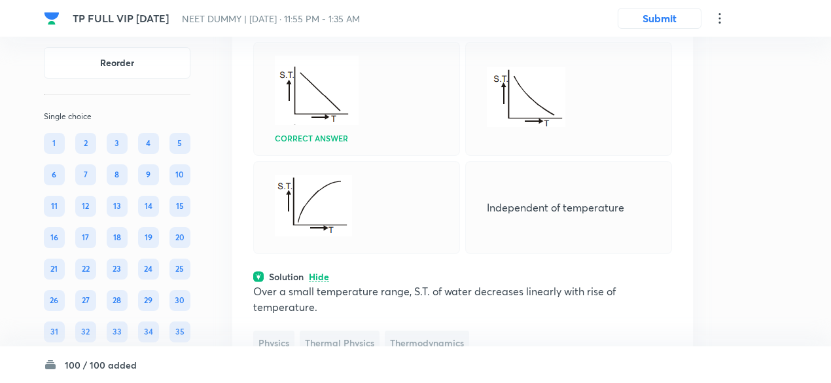
click at [373, 254] on div at bounding box center [356, 207] width 207 height 93
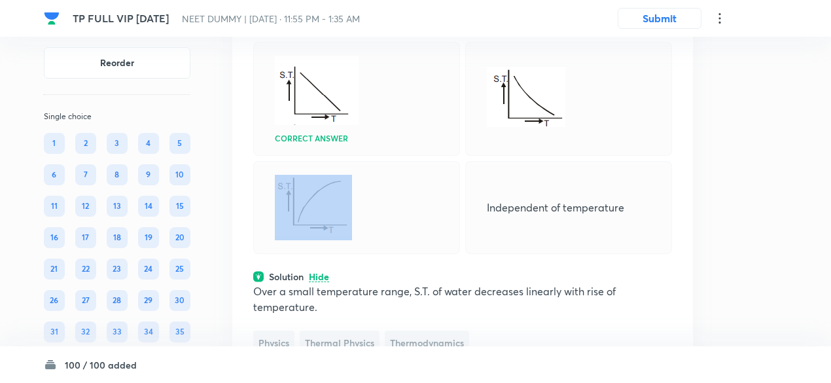
click at [373, 254] on div at bounding box center [356, 207] width 207 height 93
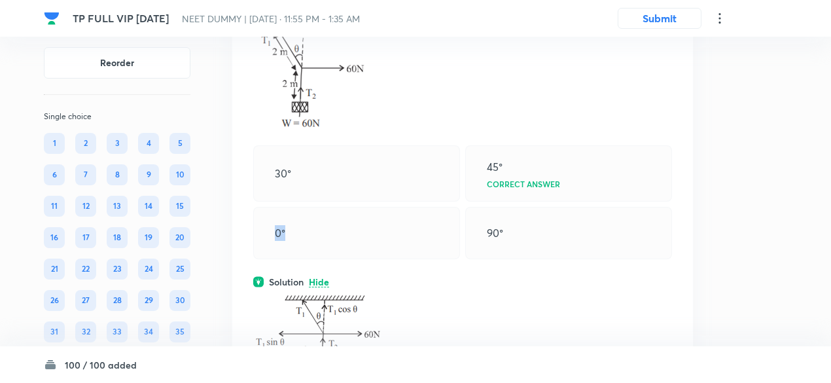
scroll to position [20241, 0]
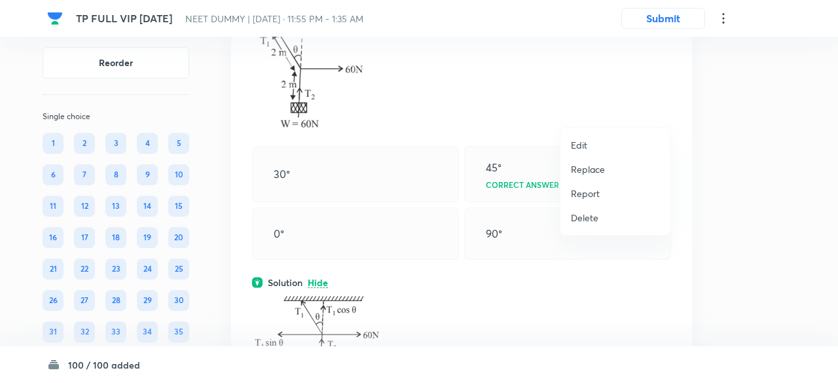
click at [593, 171] on p "Replace" at bounding box center [588, 169] width 34 height 14
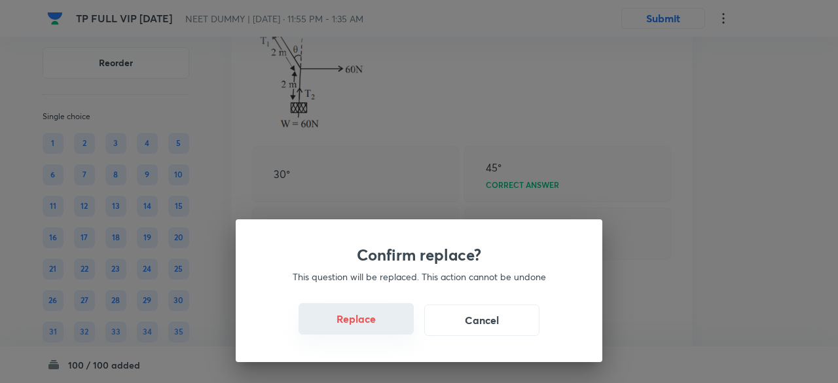
click at [374, 325] on button "Replace" at bounding box center [355, 318] width 115 height 31
click at [374, 325] on button "Replace" at bounding box center [355, 319] width 115 height 31
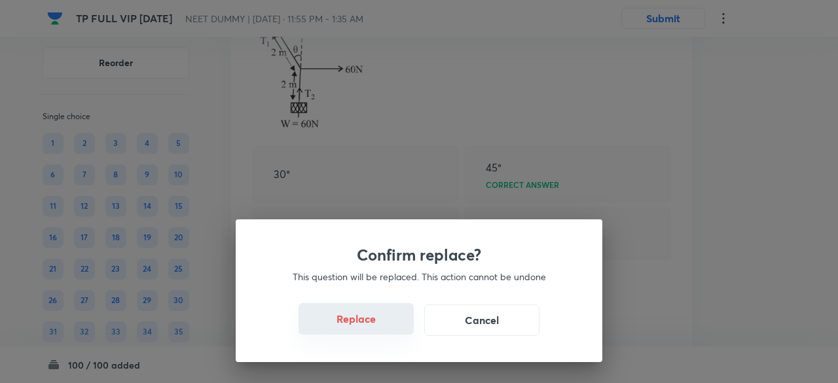
click at [374, 325] on button "Replace" at bounding box center [355, 318] width 115 height 31
click at [374, 325] on button "Replace" at bounding box center [355, 319] width 115 height 31
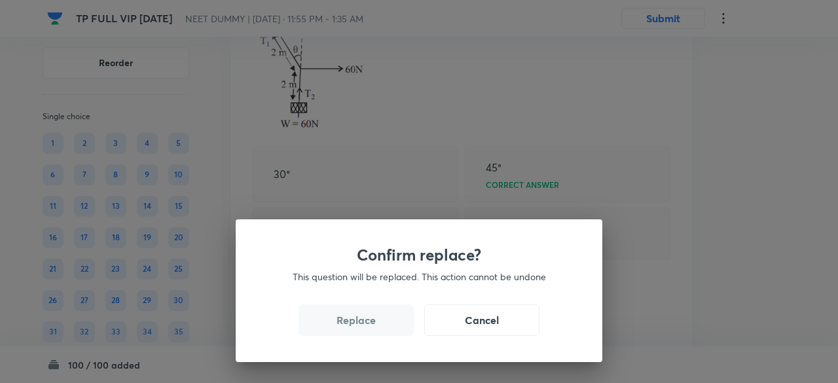
click at [374, 325] on button "Replace" at bounding box center [355, 319] width 115 height 31
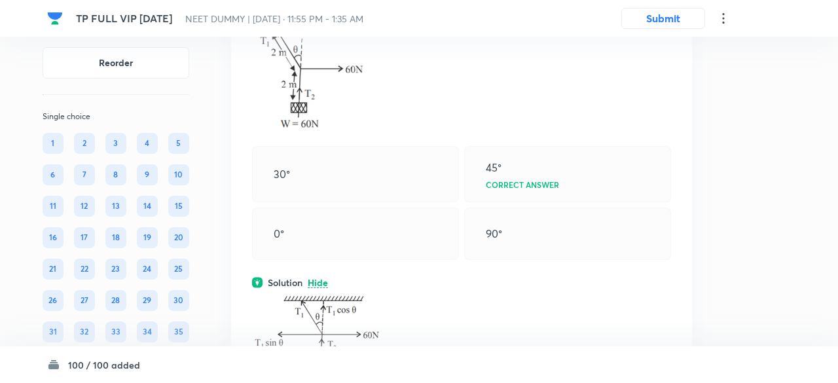
click at [374, 325] on div "Confirm replace? This question will be replaced. This action cannot be undone R…" at bounding box center [419, 191] width 838 height 383
click at [374, 202] on div "30°" at bounding box center [352, 174] width 207 height 56
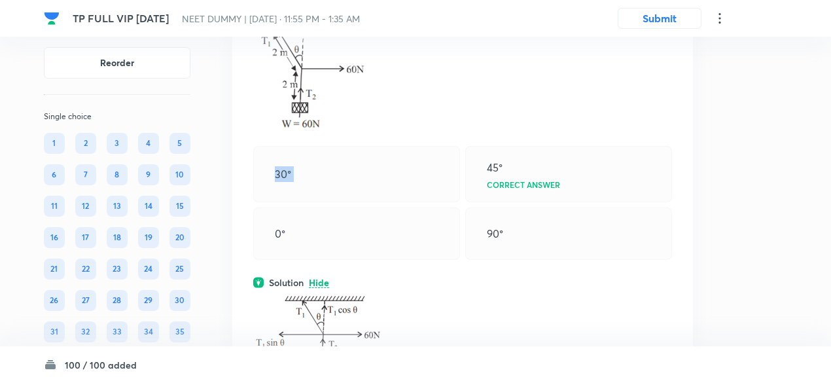
click at [374, 202] on div "30°" at bounding box center [356, 174] width 207 height 56
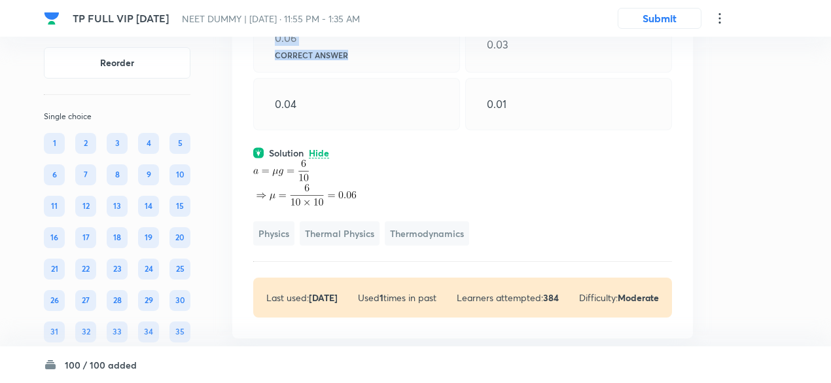
scroll to position [20258, 0]
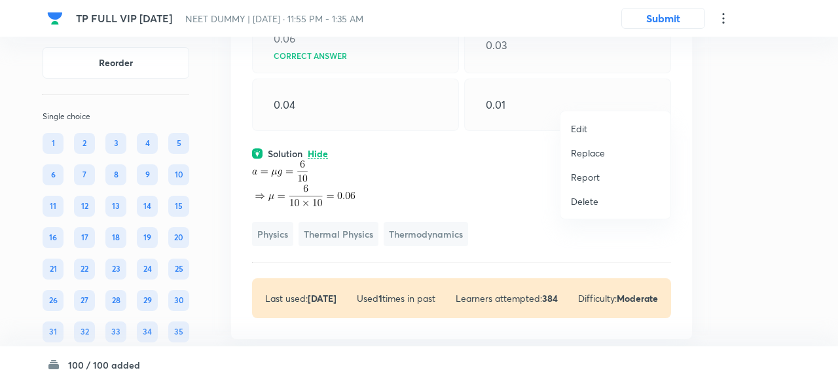
click at [607, 154] on li "Replace" at bounding box center [615, 153] width 110 height 24
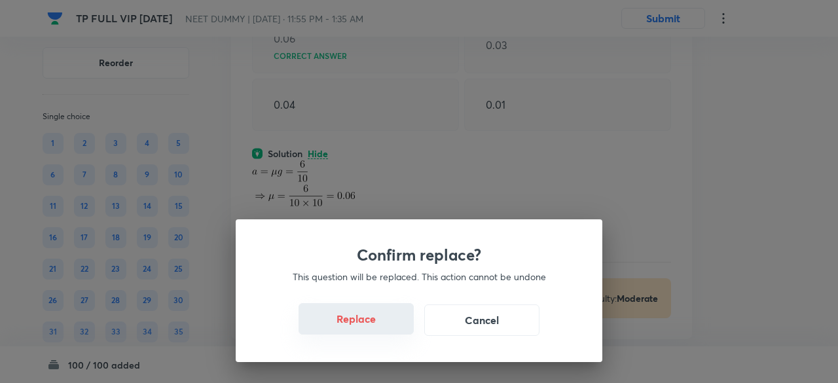
click at [377, 325] on button "Replace" at bounding box center [355, 318] width 115 height 31
click at [377, 325] on button "Replace" at bounding box center [355, 319] width 115 height 31
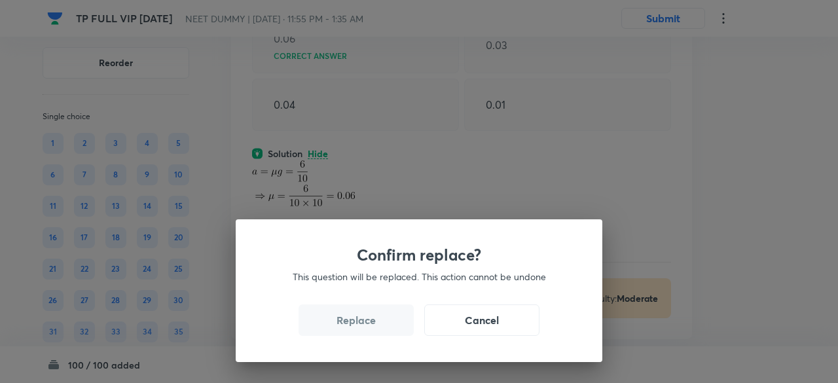
click at [377, 325] on button "Replace" at bounding box center [355, 319] width 115 height 31
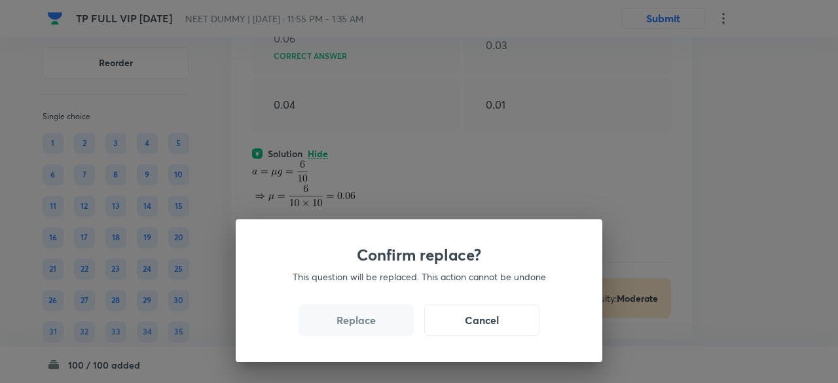
click at [377, 325] on button "Replace" at bounding box center [355, 319] width 115 height 31
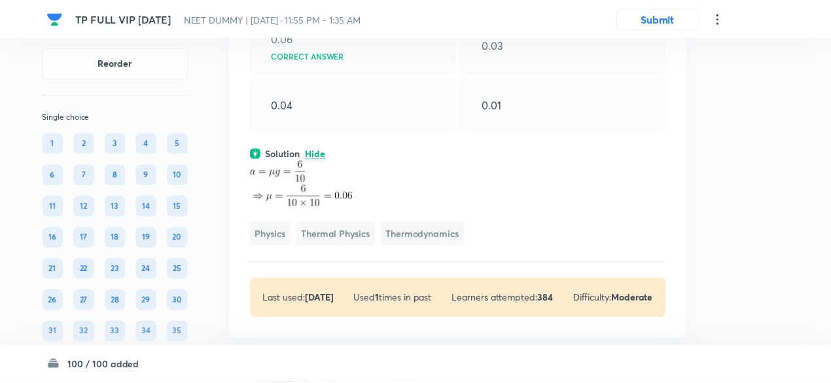
click
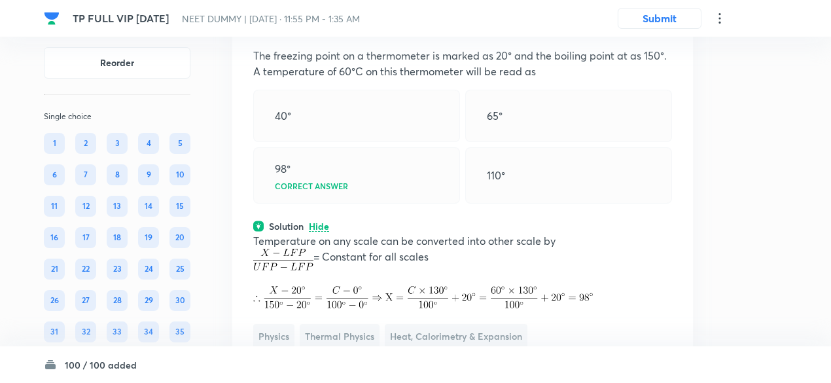
scroll to position [0, 0]
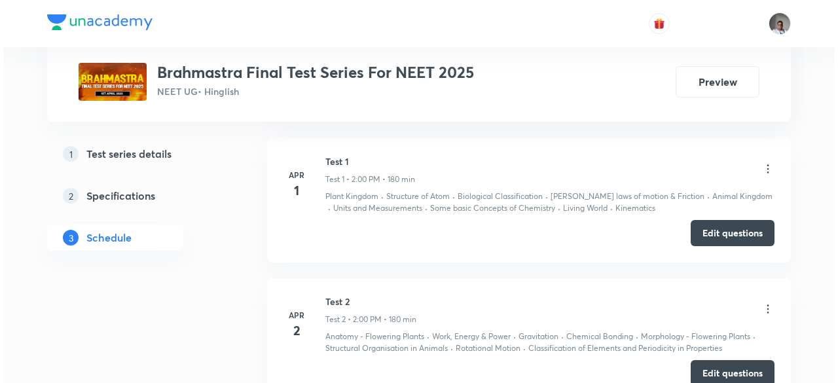
scroll to position [636, 0]
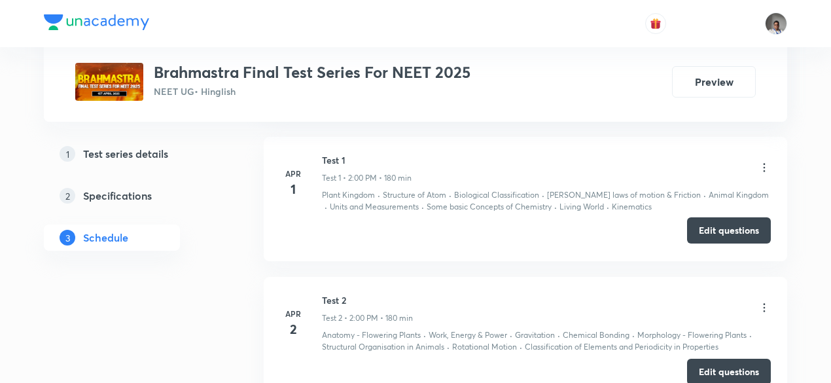
click at [707, 227] on button "Edit questions" at bounding box center [729, 230] width 84 height 26
click at [764, 168] on icon at bounding box center [765, 167] width 2 height 9
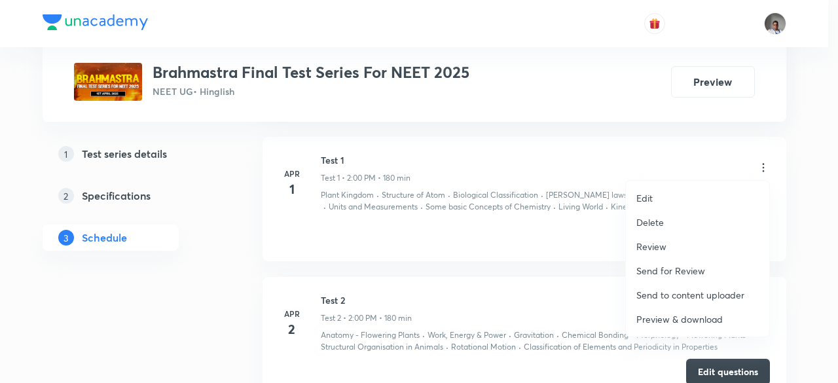
click at [675, 323] on p "Preview & download" at bounding box center [679, 319] width 86 height 14
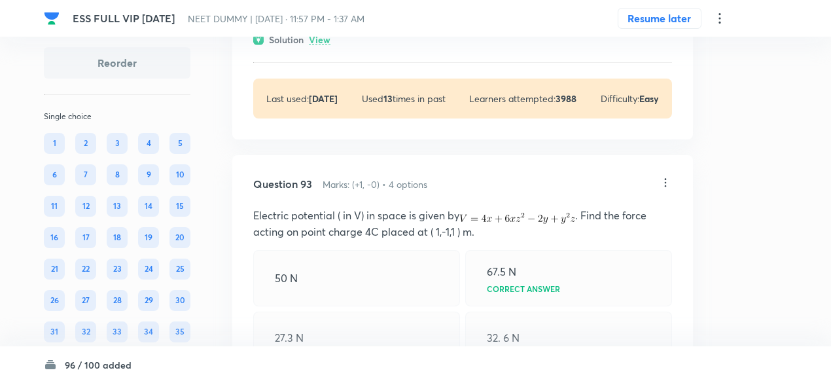
scroll to position [37716, 0]
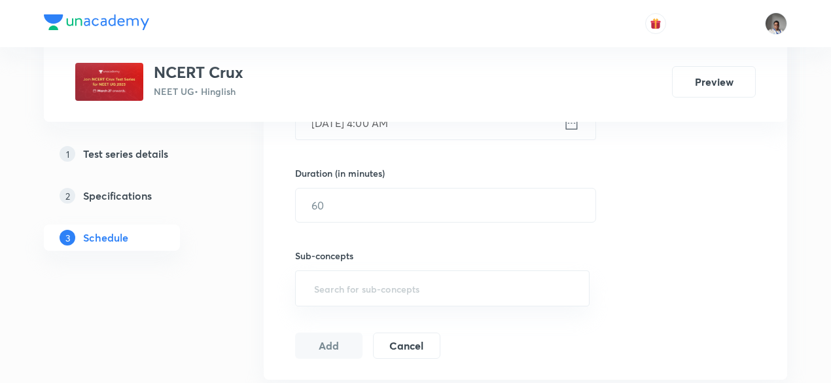
scroll to position [369, 0]
